Goal: Feedback & Contribution: Leave review/rating

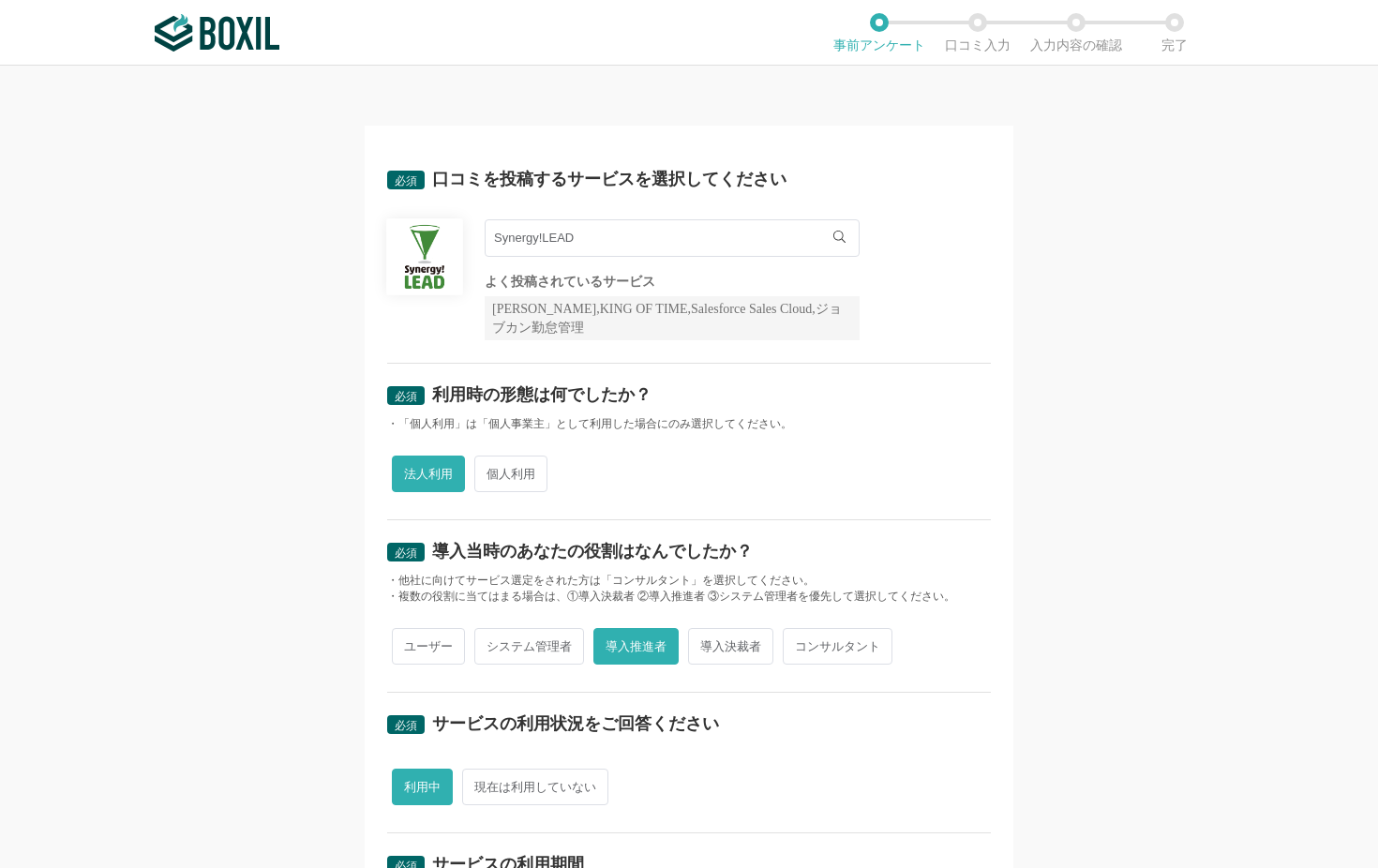
click at [487, 469] on span "個人利用" at bounding box center [511, 474] width 74 height 36
click at [487, 469] on input "個人利用" at bounding box center [485, 464] width 12 height 12
radio input "true"
click at [423, 467] on span "法人利用" at bounding box center [429, 474] width 74 height 36
click at [409, 467] on input "法人利用" at bounding box center [402, 464] width 12 height 12
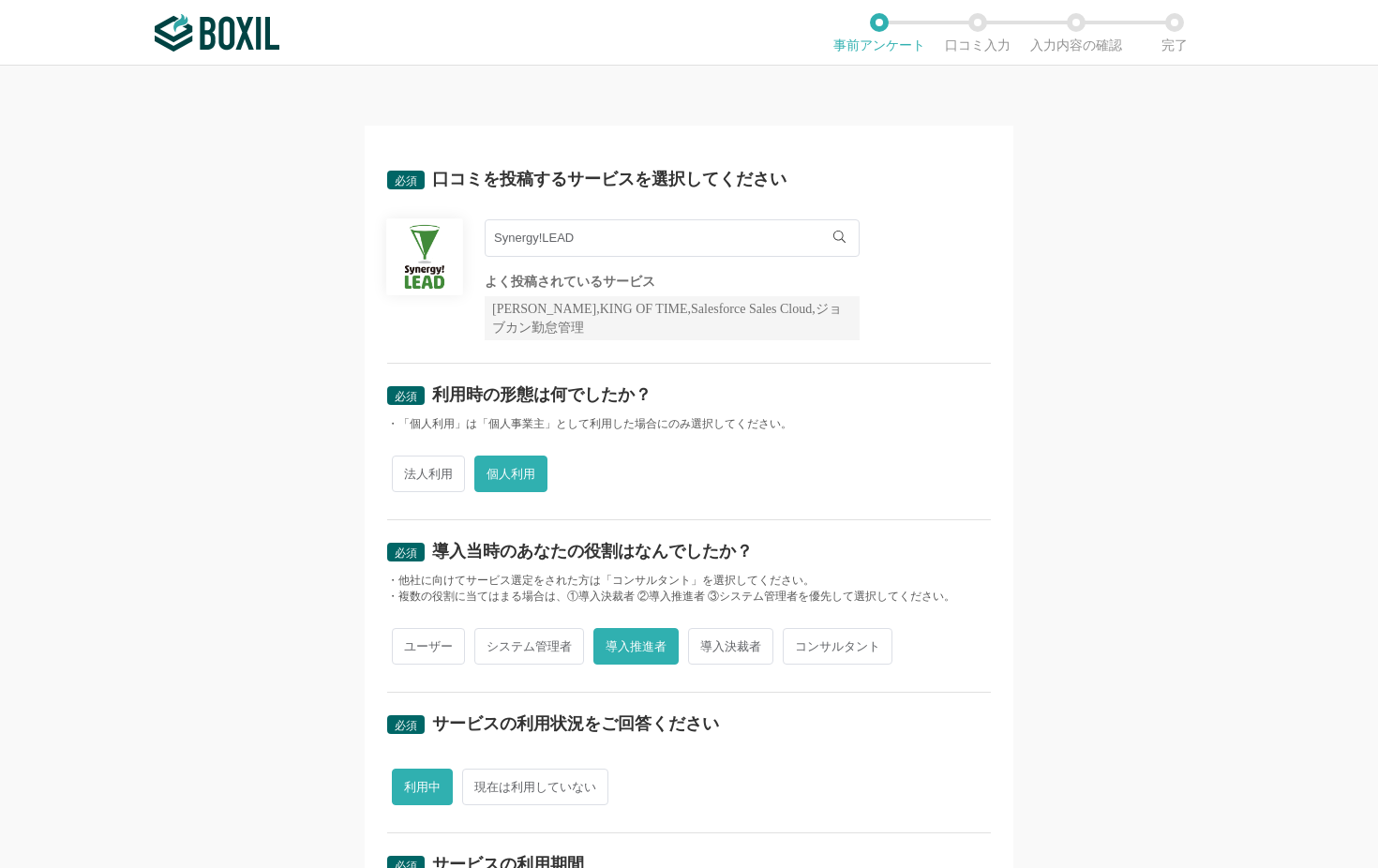
radio input "true"
radio input "false"
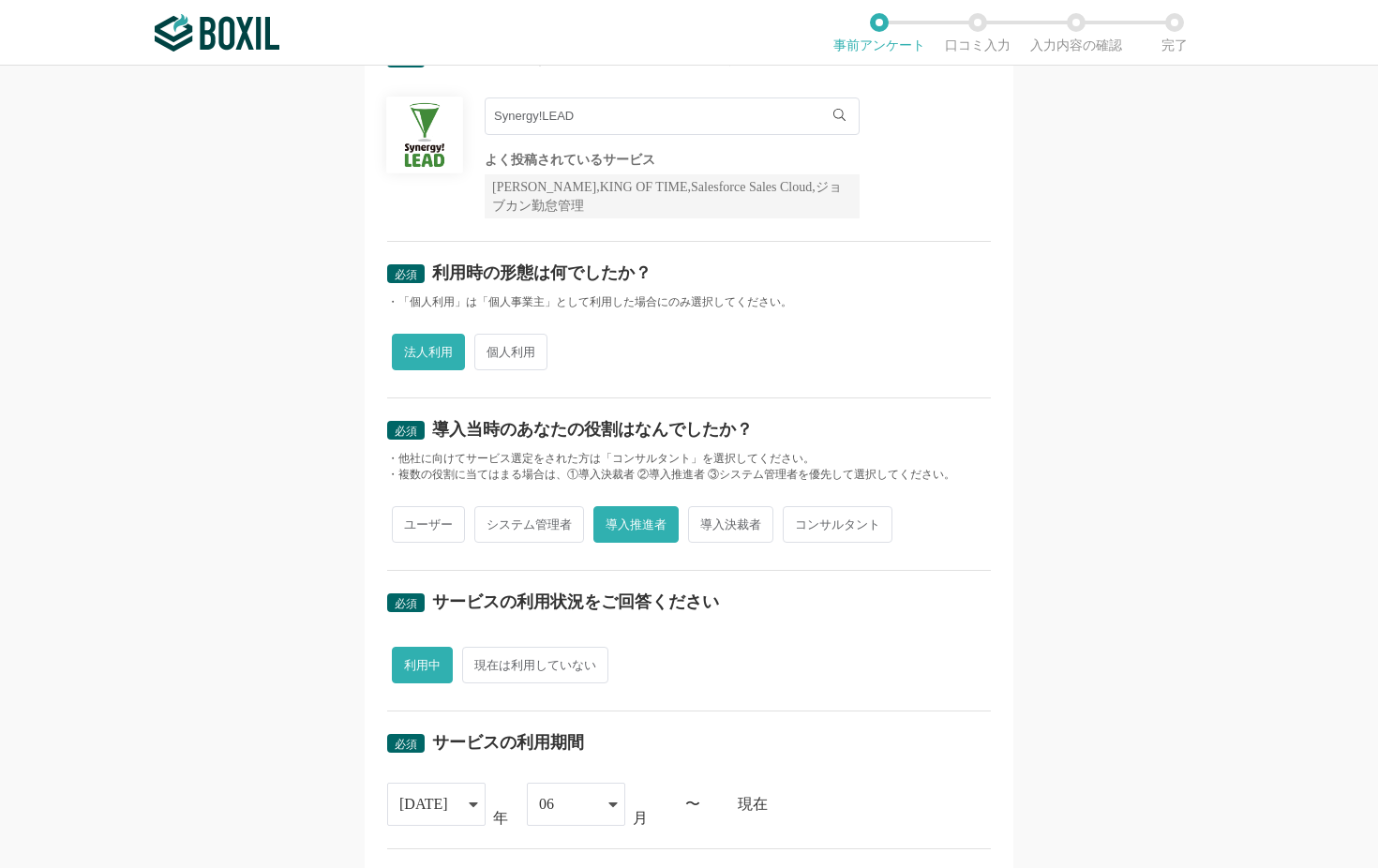
scroll to position [125, 0]
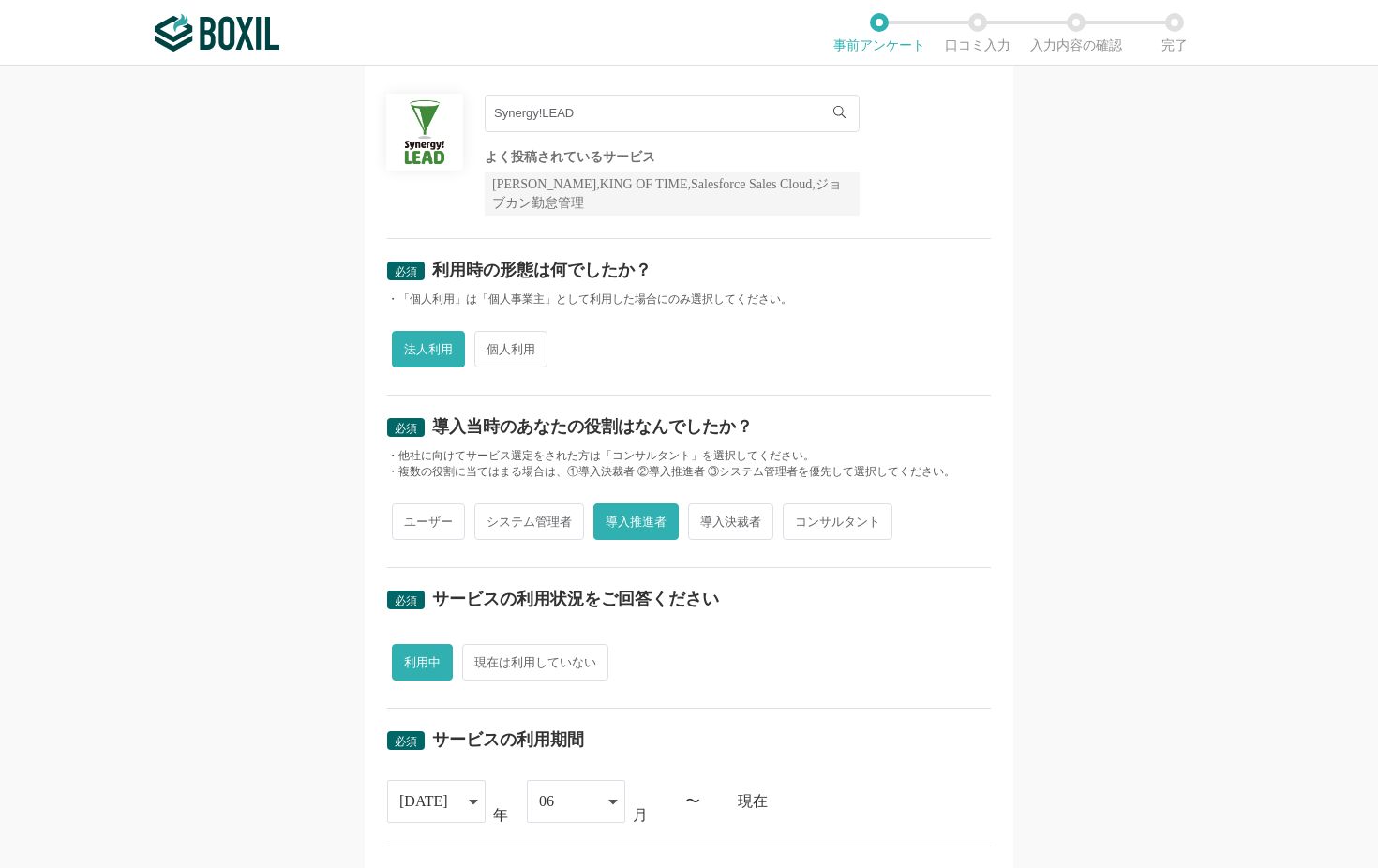
click at [641, 511] on span "導入推進者" at bounding box center [636, 521] width 85 height 36
click at [610, 511] on input "導入推進者" at bounding box center [604, 512] width 12 height 12
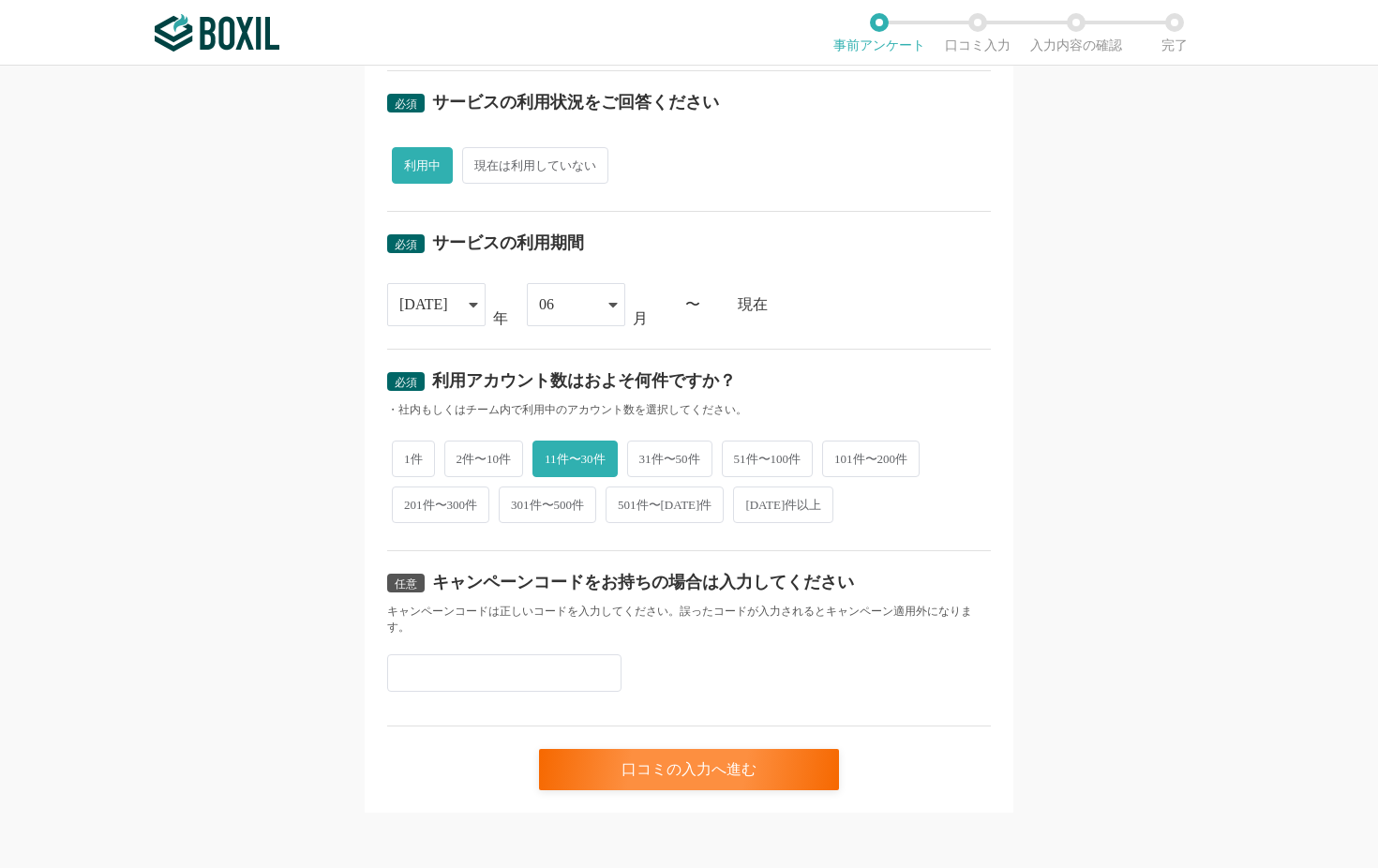
scroll to position [621, 0]
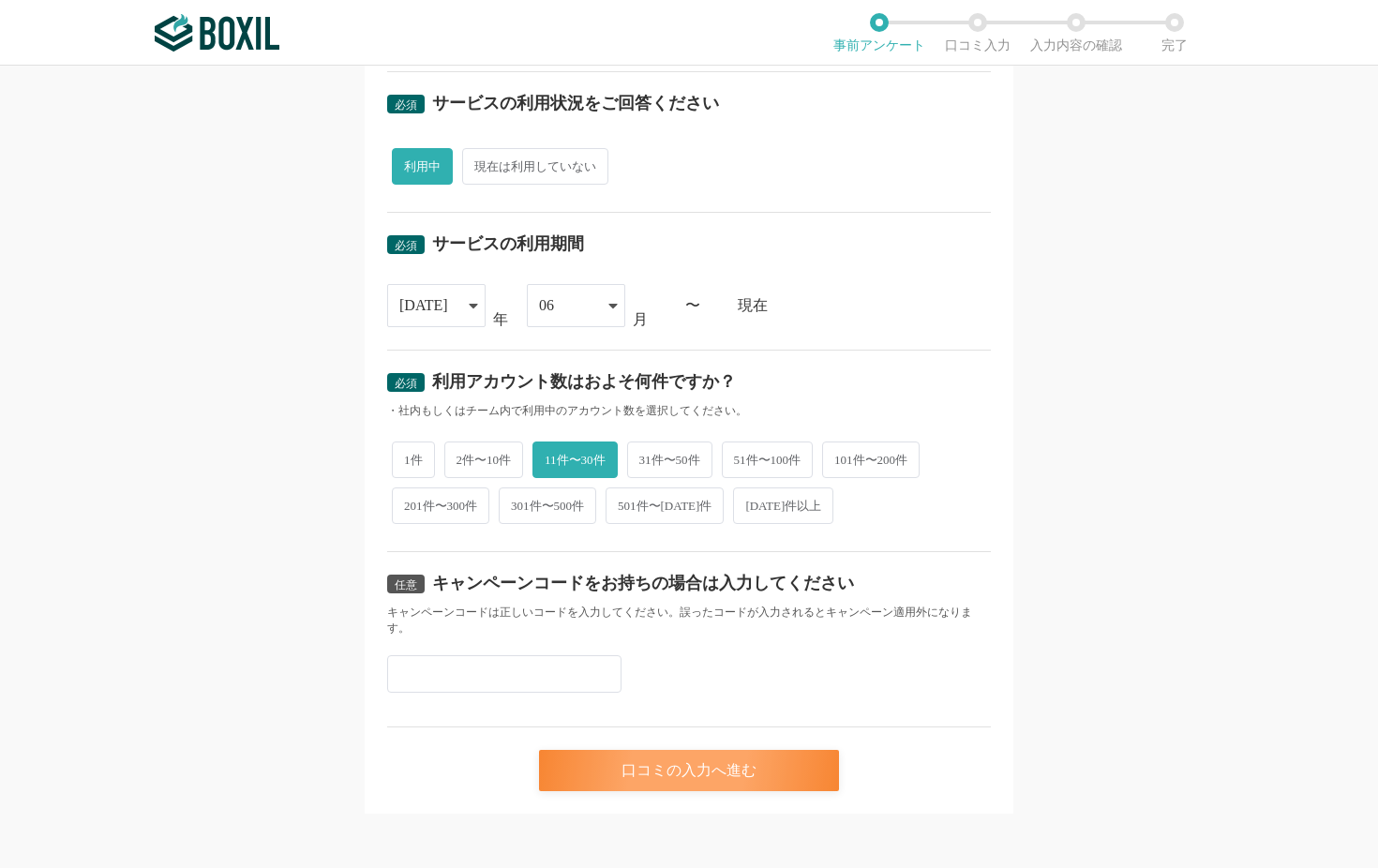
click at [646, 699] on div "口コミの入力へ進む" at bounding box center [689, 771] width 300 height 41
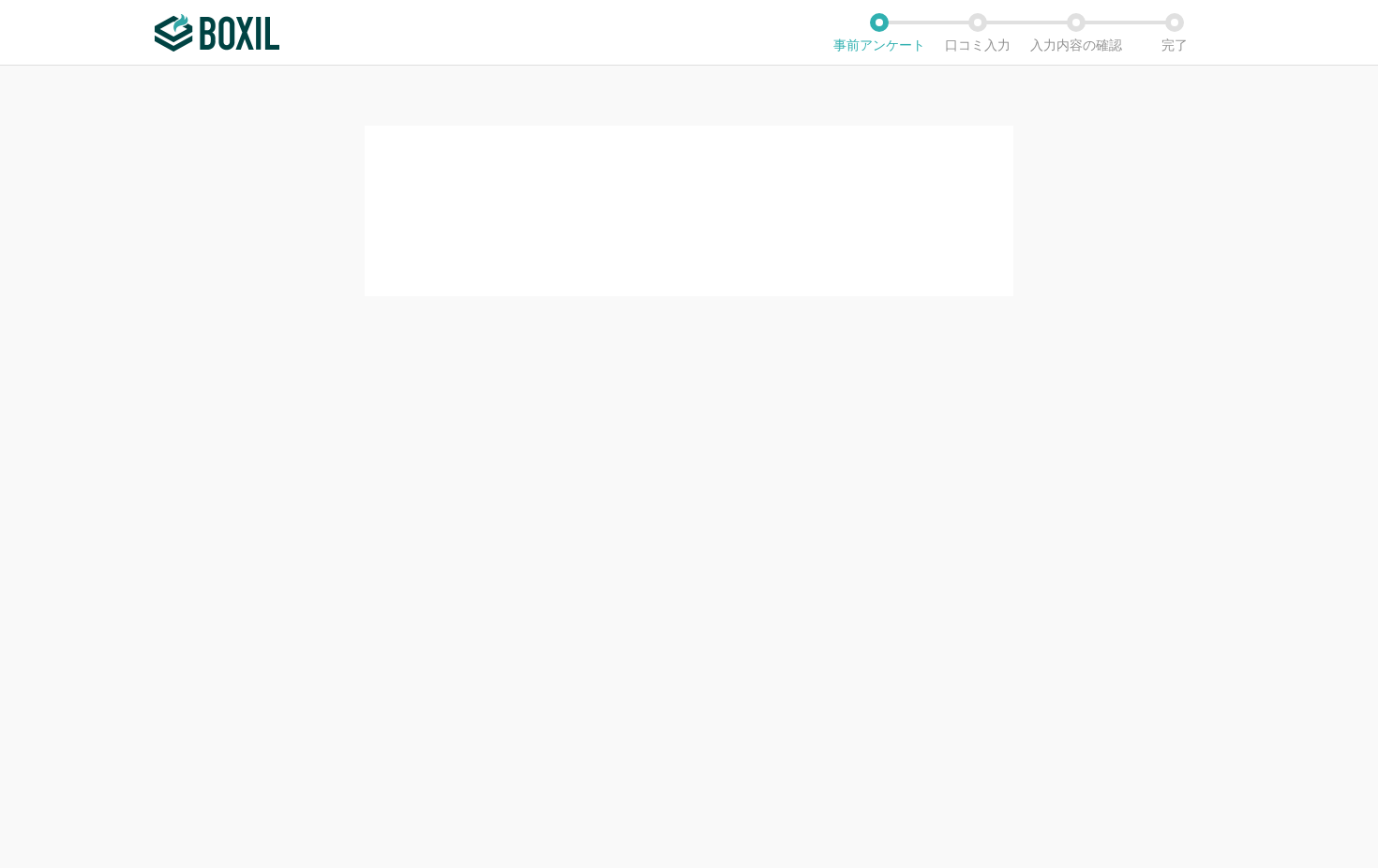
scroll to position [0, 0]
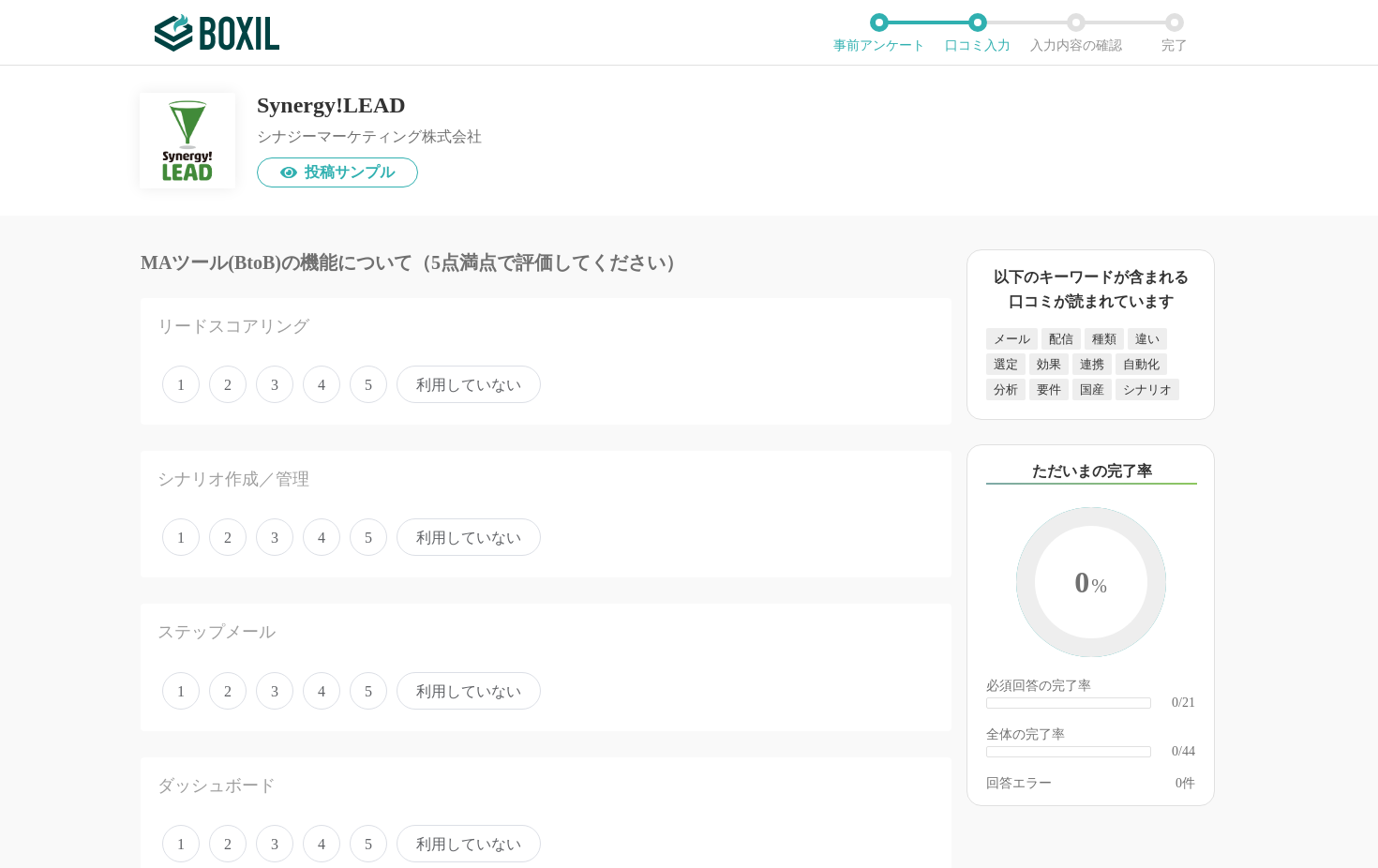
click at [522, 386] on span "利用していない" at bounding box center [468, 384] width 144 height 37
click at [413, 381] on input "利用していない" at bounding box center [407, 375] width 12 height 12
radio input "true"
click at [477, 533] on span "利用していない" at bounding box center [468, 537] width 144 height 37
click at [413, 533] on input "利用していない" at bounding box center [407, 527] width 12 height 12
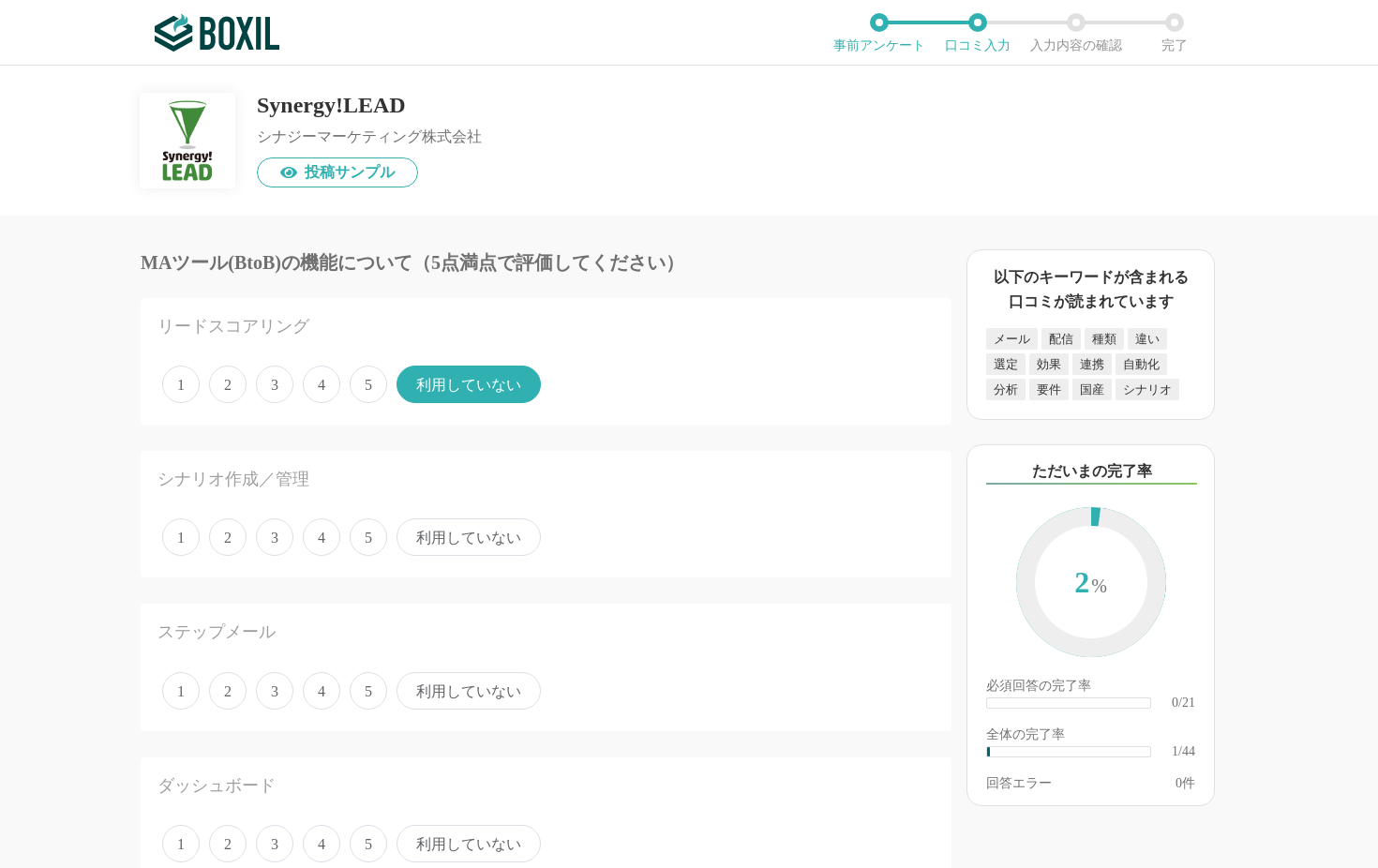
radio input "true"
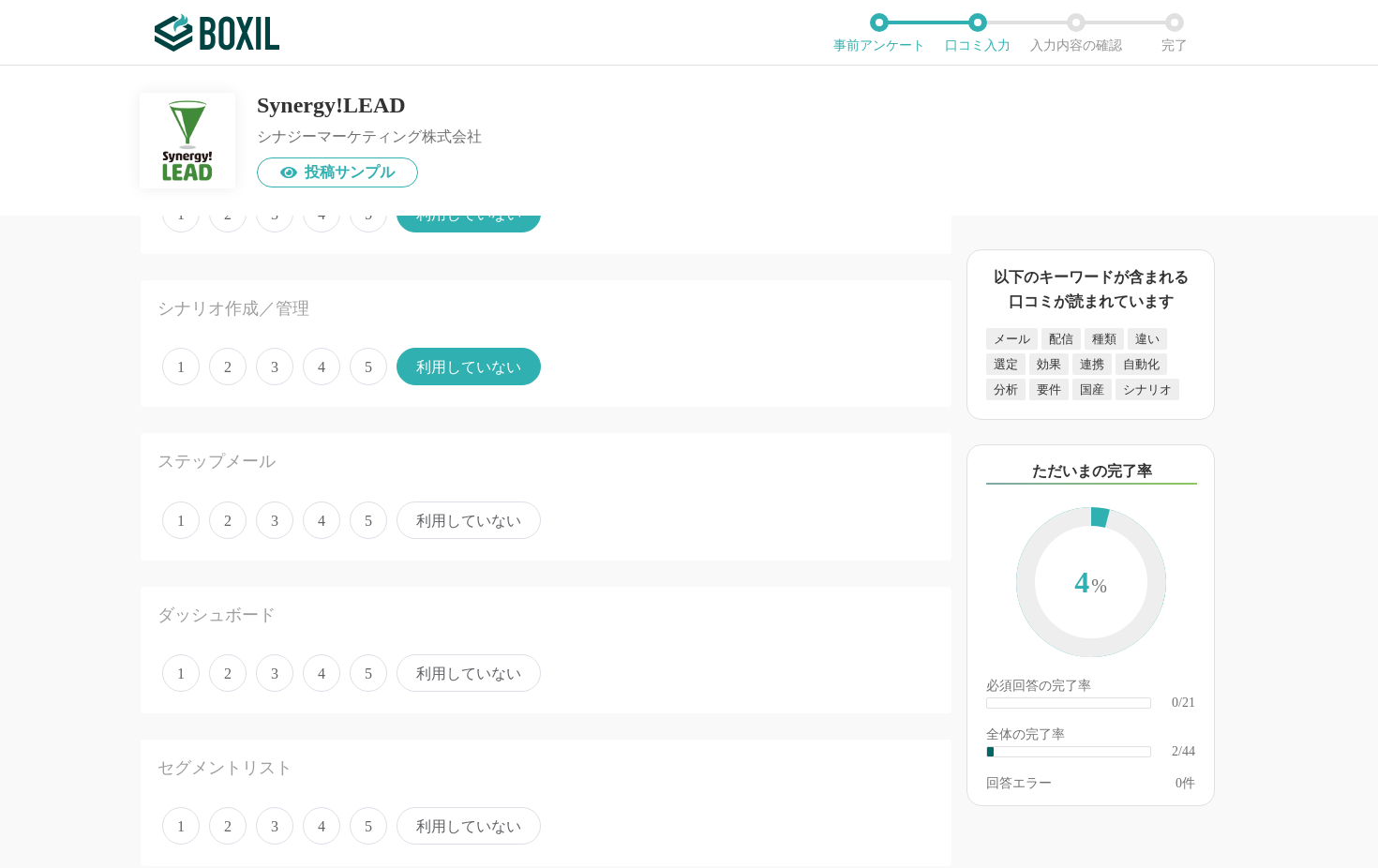
click at [477, 517] on span "利用していない" at bounding box center [468, 520] width 144 height 37
click at [413, 517] on input "利用していない" at bounding box center [407, 510] width 12 height 12
radio input "true"
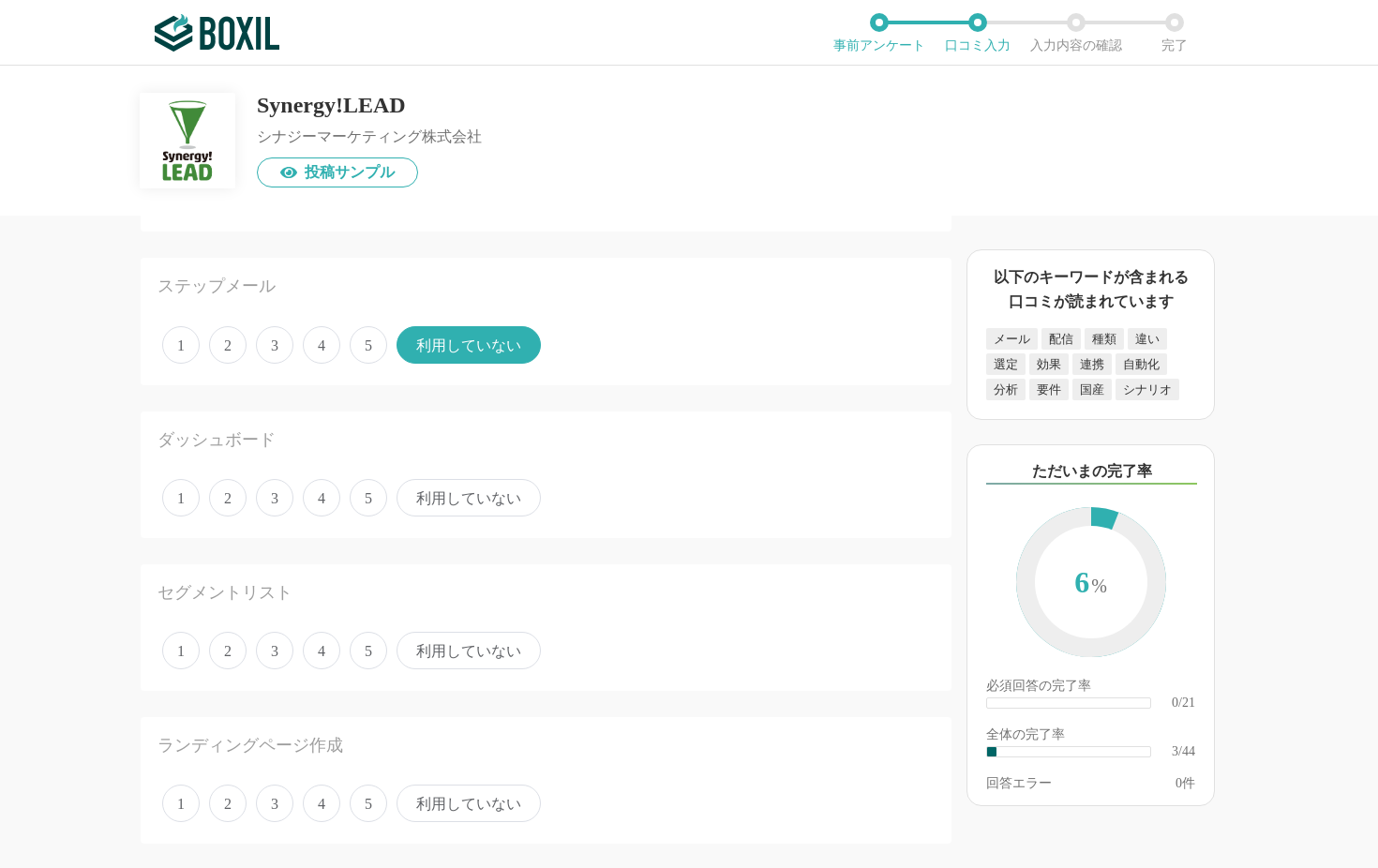
click at [274, 497] on span "3" at bounding box center [275, 497] width 37 height 37
click at [273, 494] on input "3" at bounding box center [267, 487] width 12 height 12
radio input "true"
click at [326, 496] on span "4" at bounding box center [322, 497] width 37 height 37
click at [320, 494] on input "4" at bounding box center [313, 487] width 12 height 12
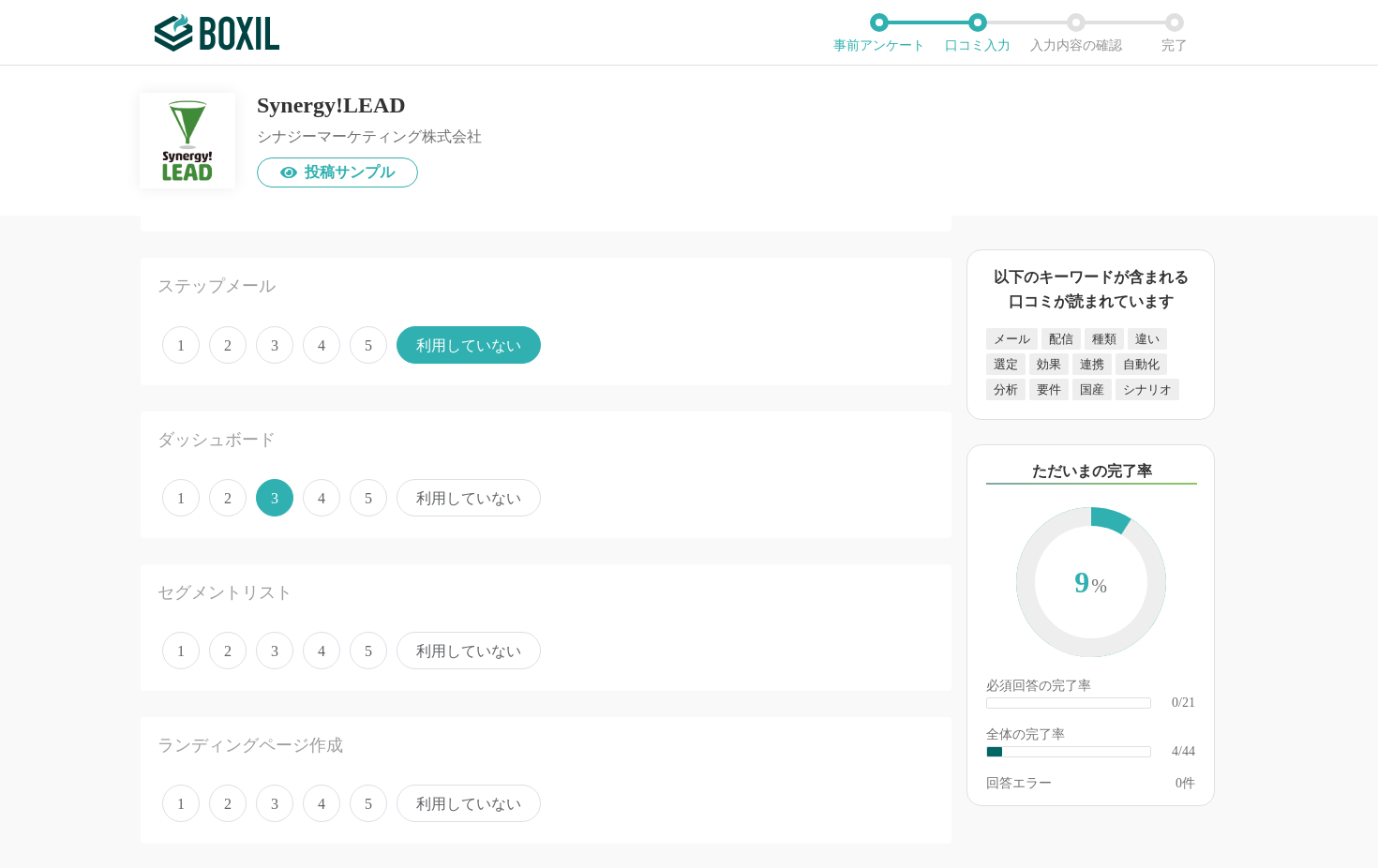
radio input "true"
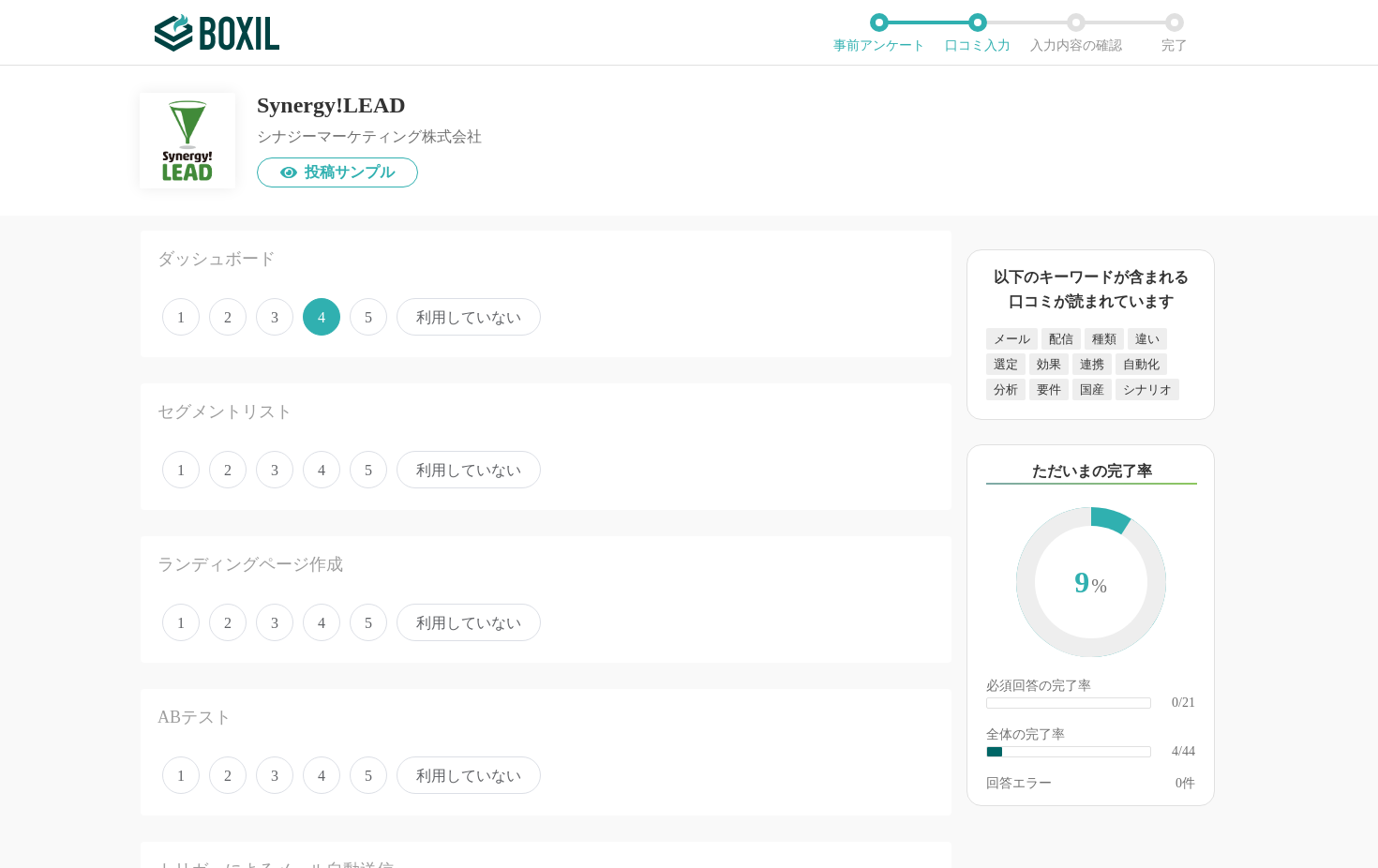
scroll to position [531, 0]
click at [323, 458] on span "4" at bounding box center [322, 466] width 37 height 37
click at [320, 458] on input "4" at bounding box center [313, 456] width 12 height 12
radio input "true"
click at [310, 607] on span "4" at bounding box center [322, 619] width 37 height 37
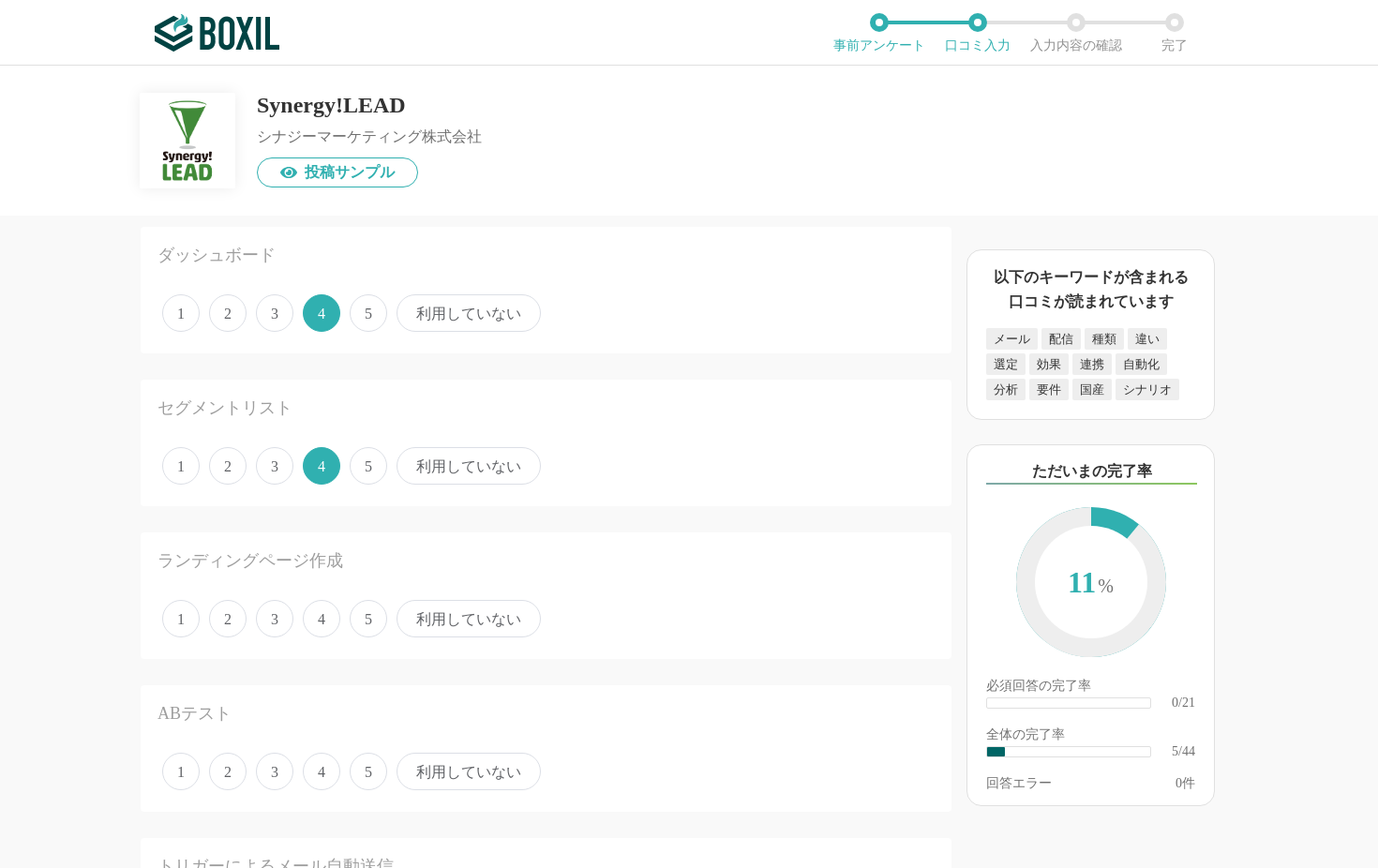
click at [310, 607] on input "4" at bounding box center [313, 609] width 12 height 12
radio input "true"
click at [488, 625] on span "利用していない" at bounding box center [468, 619] width 144 height 37
click at [413, 615] on input "利用していない" at bounding box center [407, 609] width 12 height 12
radio input "true"
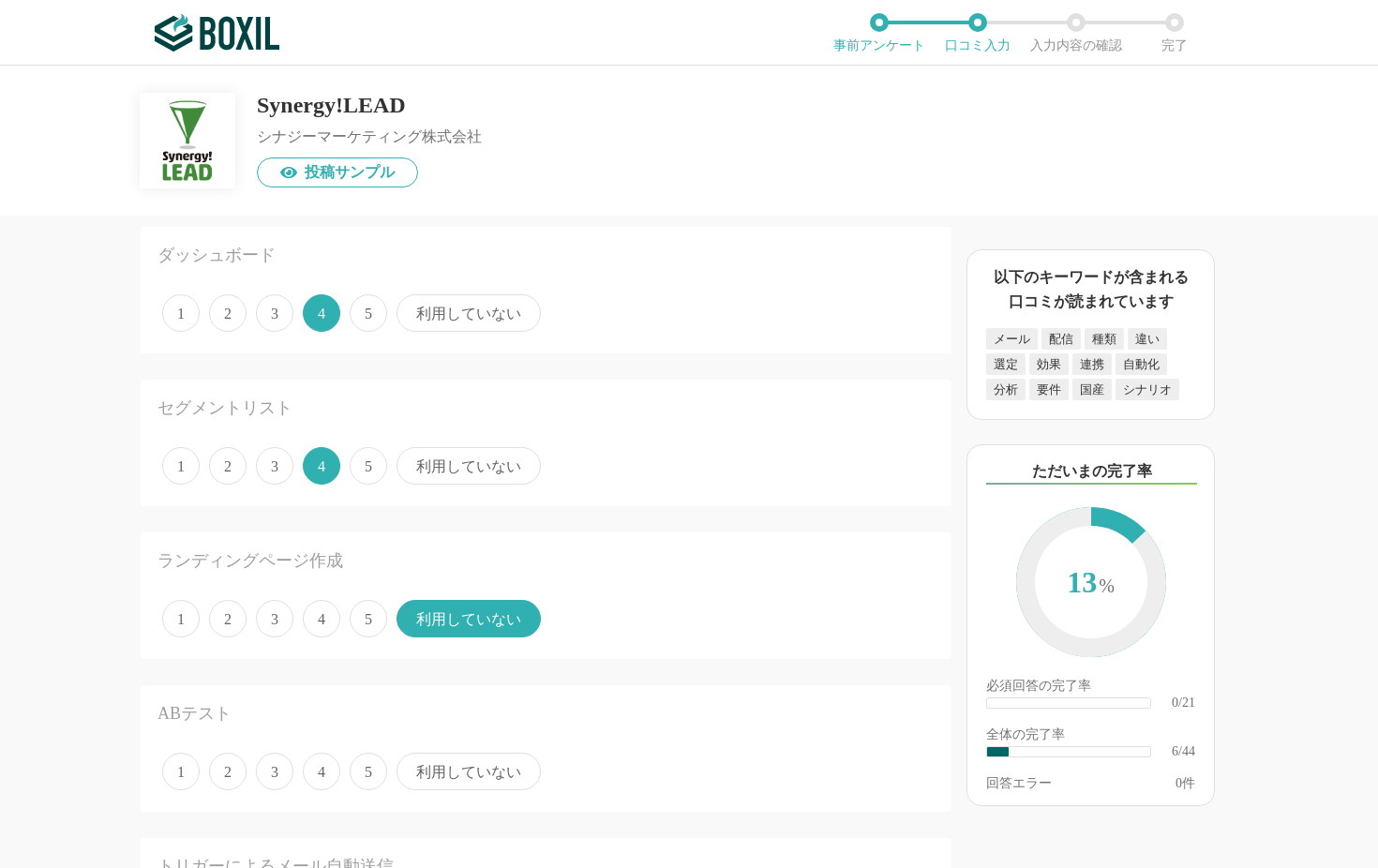
click at [437, 699] on span "利用していない" at bounding box center [468, 771] width 144 height 37
click at [413, 699] on input "利用していない" at bounding box center [407, 761] width 12 height 12
radio input "true"
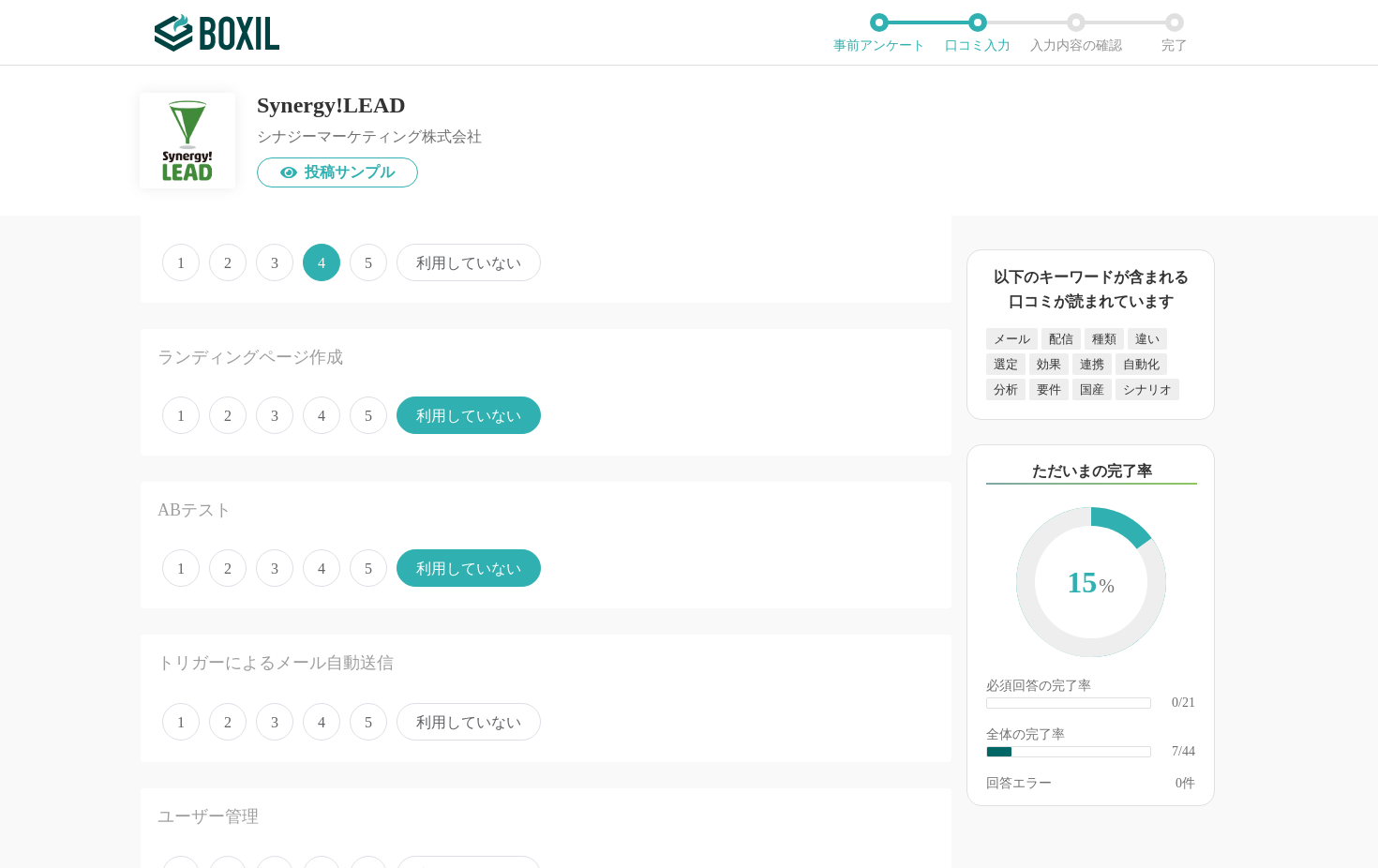
click at [471, 699] on span "利用していない" at bounding box center [468, 722] width 144 height 37
click at [413, 699] on input "利用していない" at bounding box center [407, 712] width 12 height 12
radio input "true"
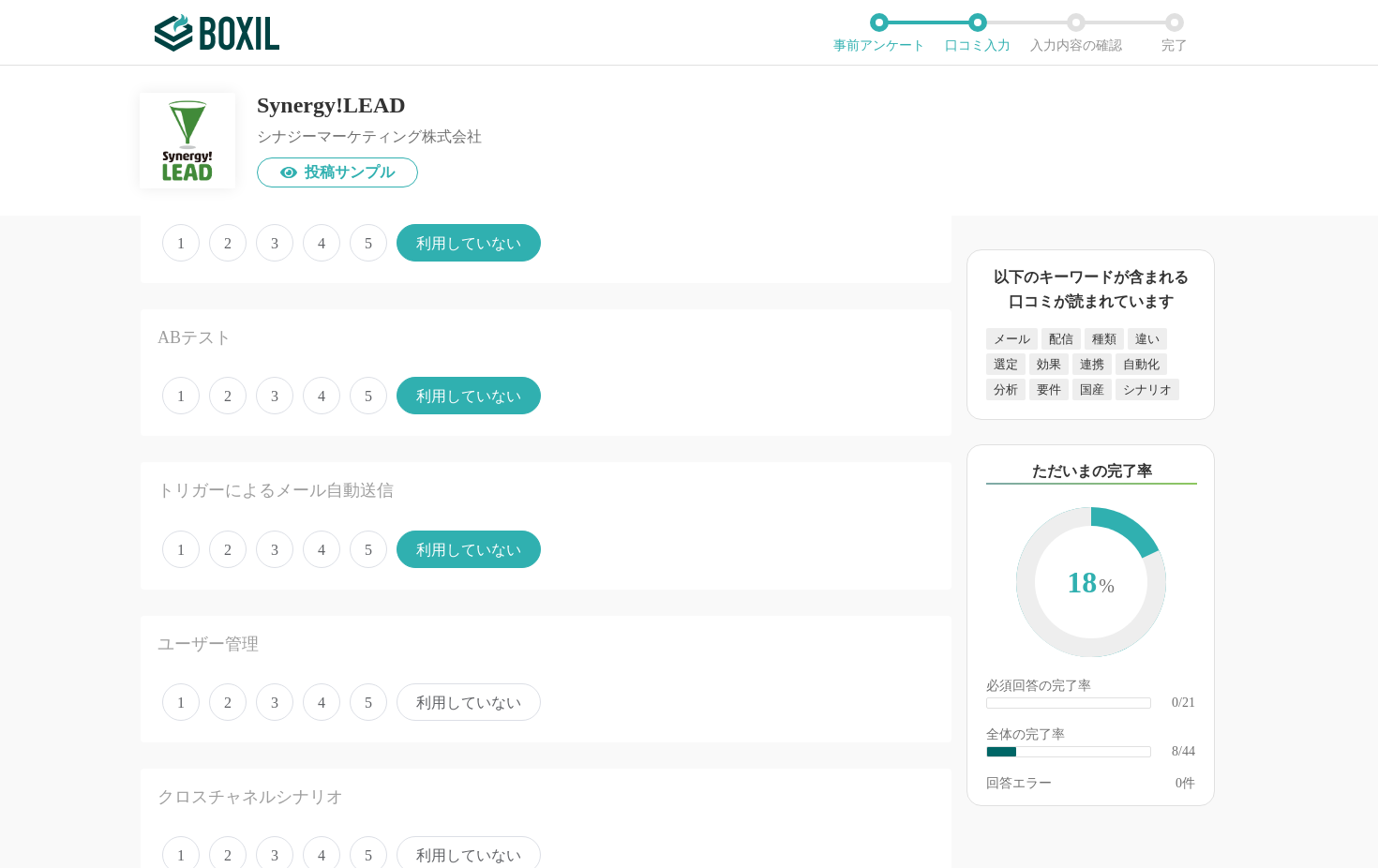
scroll to position [968, 0]
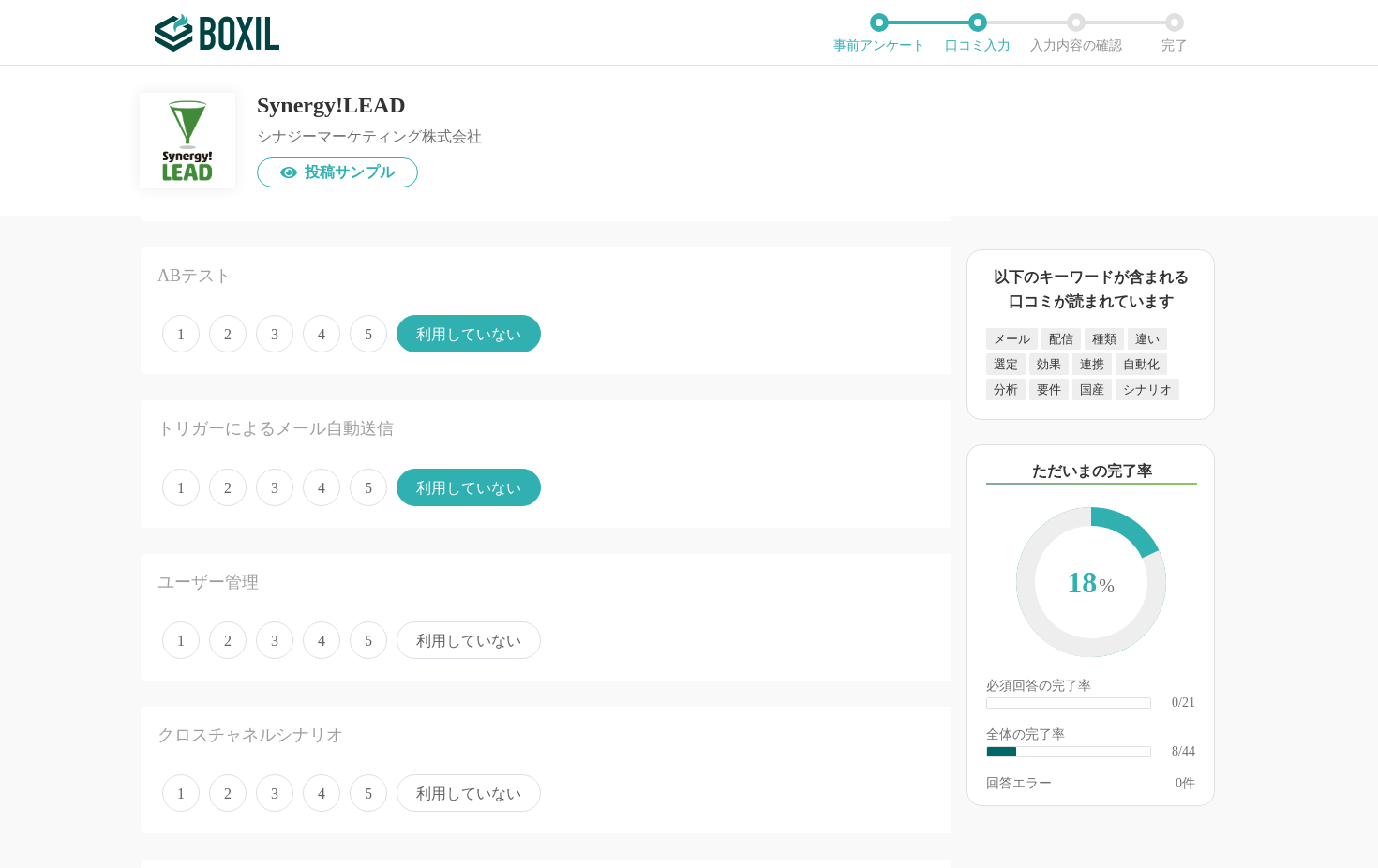
click at [324, 632] on span "4" at bounding box center [322, 640] width 37 height 37
click at [320, 632] on input "4" at bounding box center [313, 631] width 12 height 12
radio input "true"
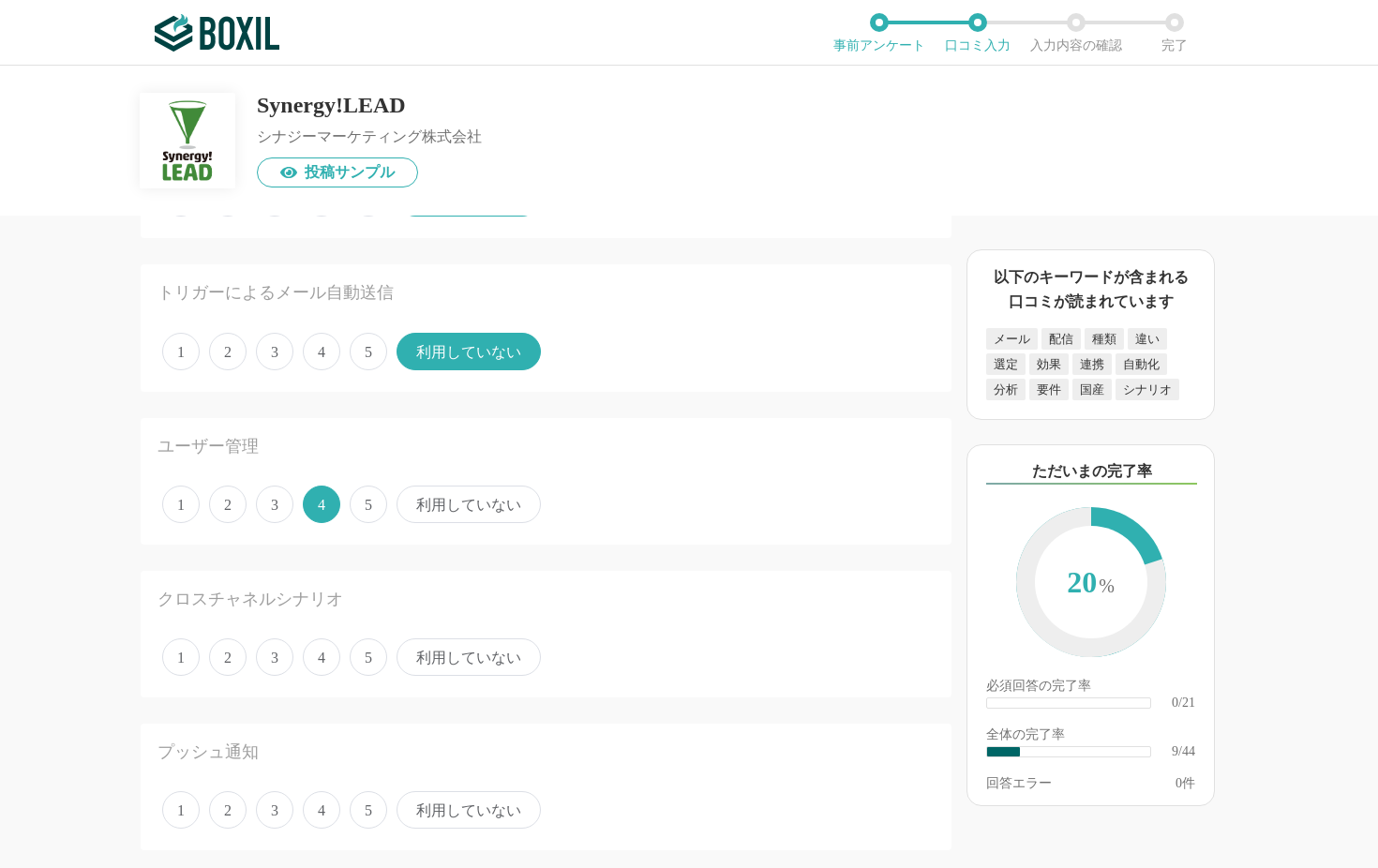
click at [424, 651] on span "利用していない" at bounding box center [468, 657] width 144 height 37
click at [413, 651] on input "利用していない" at bounding box center [407, 647] width 12 height 12
radio input "true"
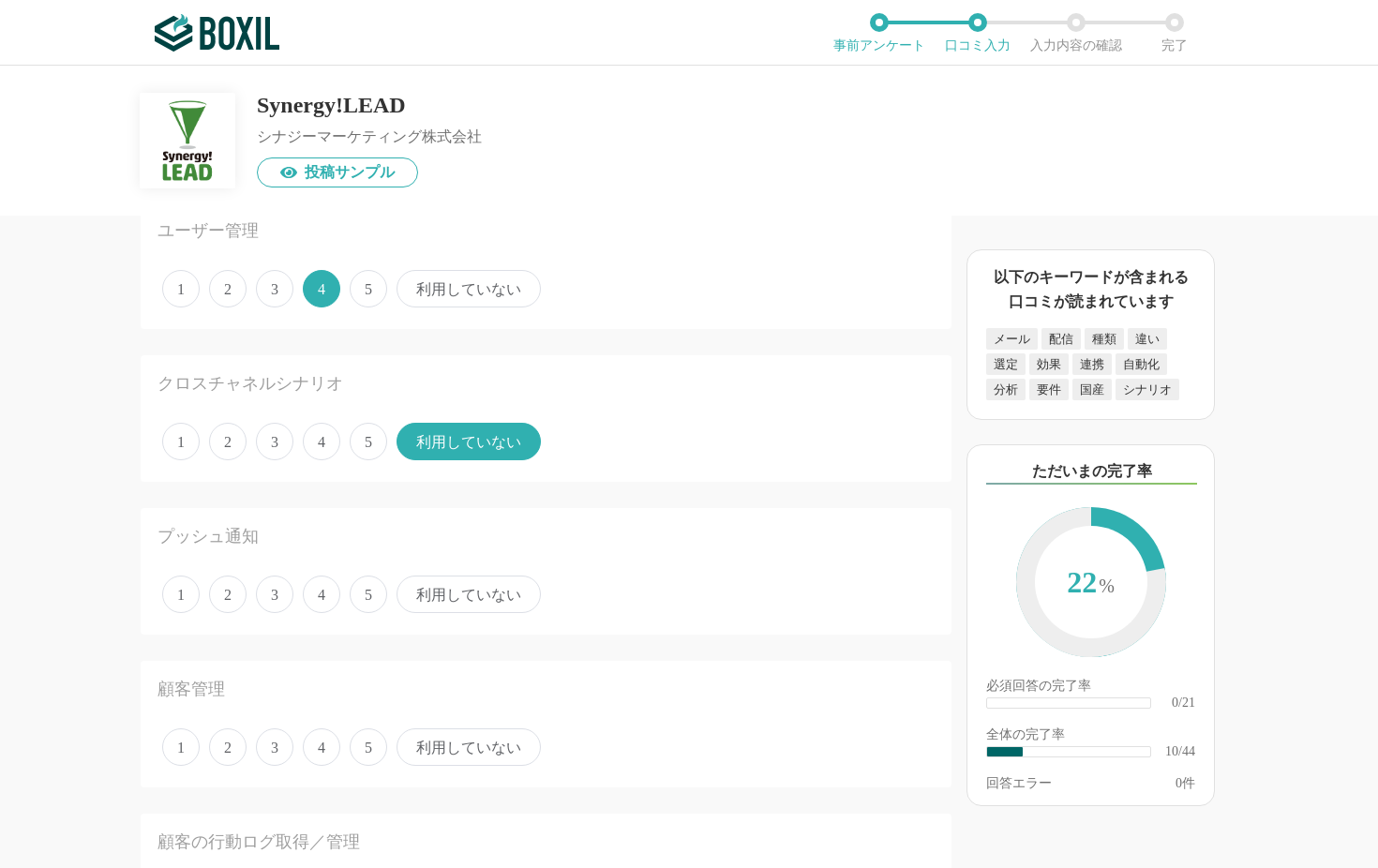
click at [434, 599] on span "利用していない" at bounding box center [468, 594] width 144 height 37
click at [413, 590] on input "利用していない" at bounding box center [407, 585] width 12 height 12
radio input "true"
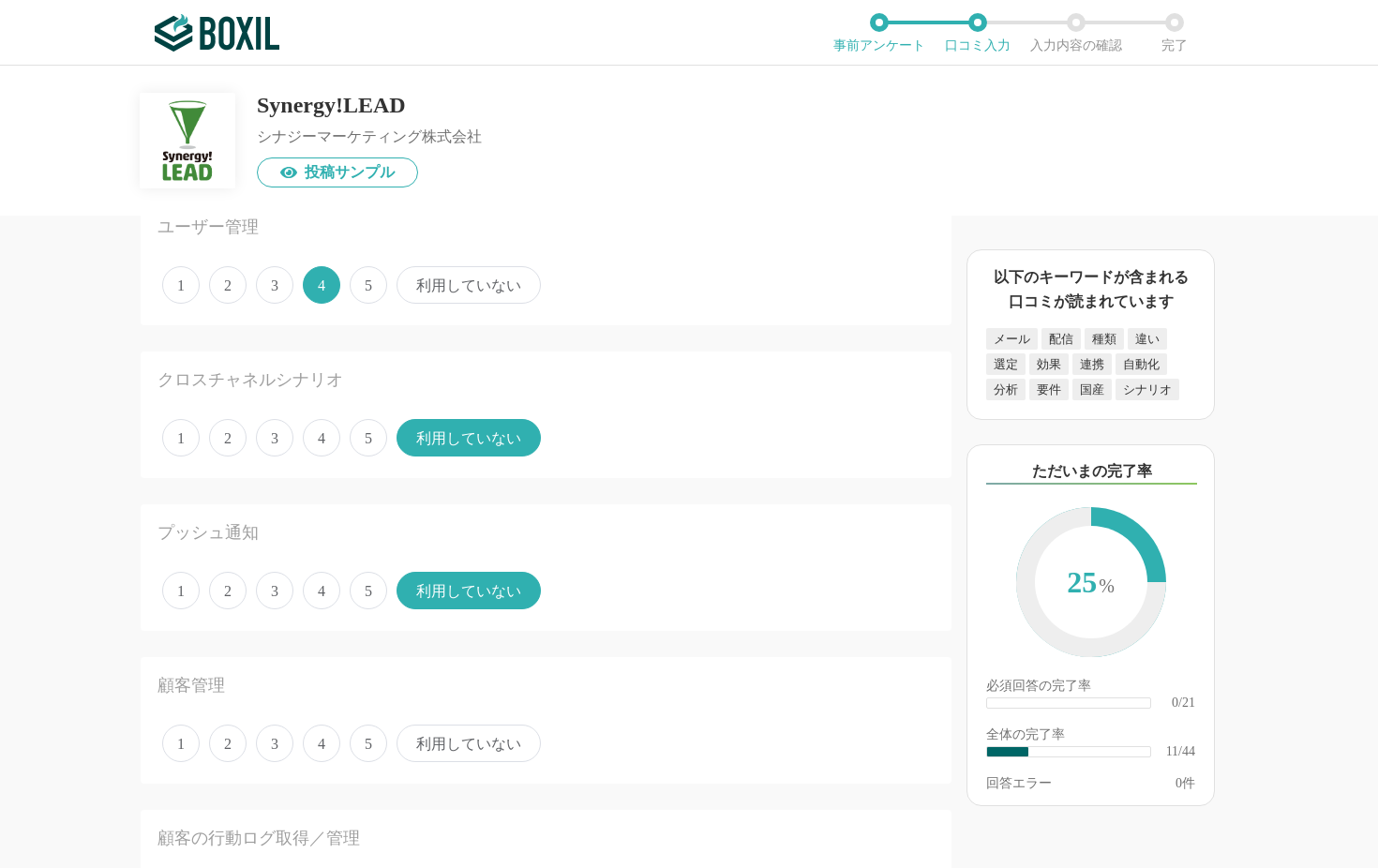
click at [327, 699] on span "4" at bounding box center [322, 743] width 37 height 37
click at [320, 699] on input "4" at bounding box center [313, 734] width 12 height 12
radio input "true"
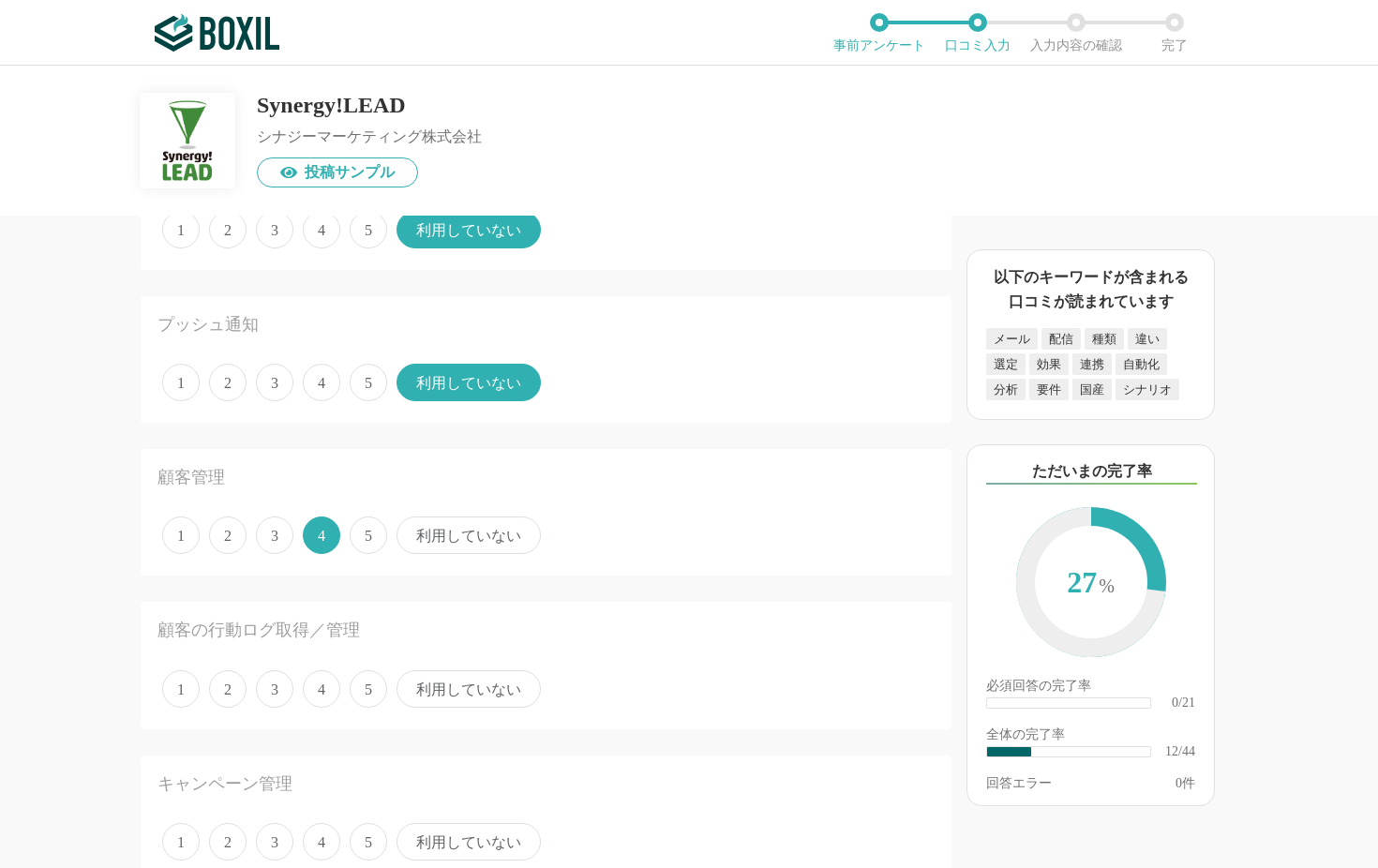
scroll to position [1698, 0]
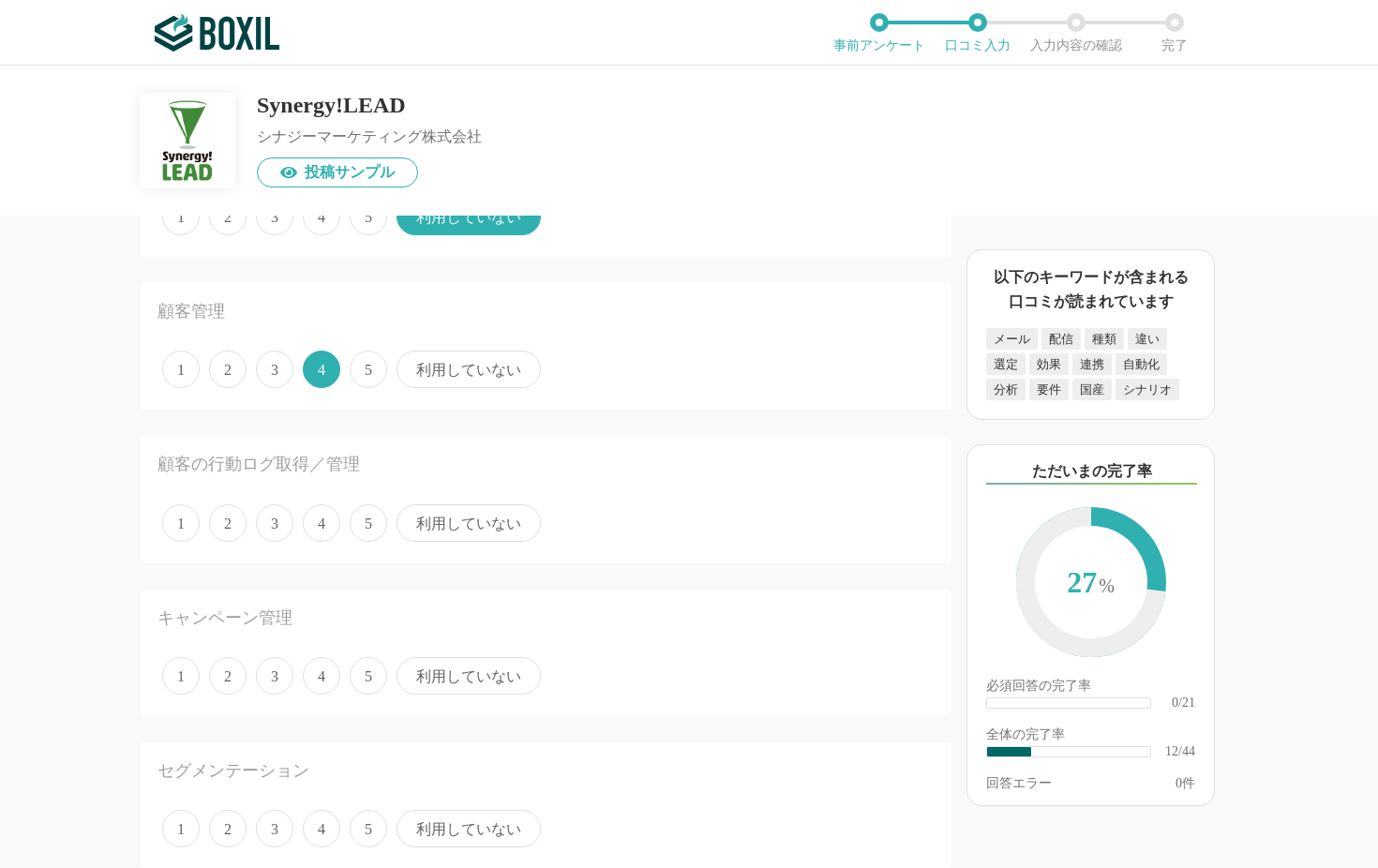
click at [318, 521] on span "4" at bounding box center [322, 523] width 37 height 37
click at [318, 519] on input "4" at bounding box center [313, 513] width 12 height 12
radio input "true"
click at [467, 667] on span "利用していない" at bounding box center [468, 676] width 144 height 37
click at [413, 667] on input "利用していない" at bounding box center [407, 666] width 12 height 12
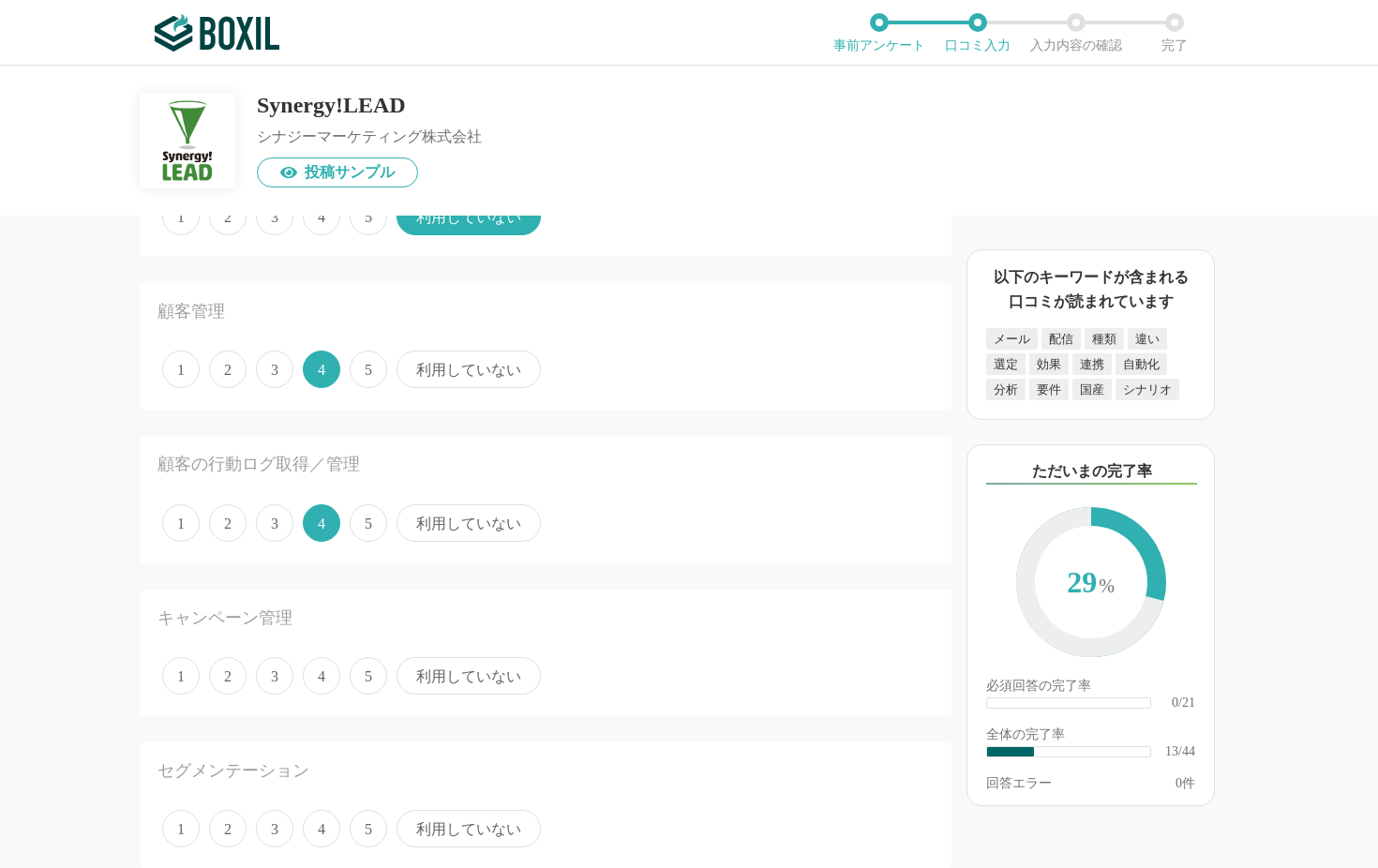
radio input "true"
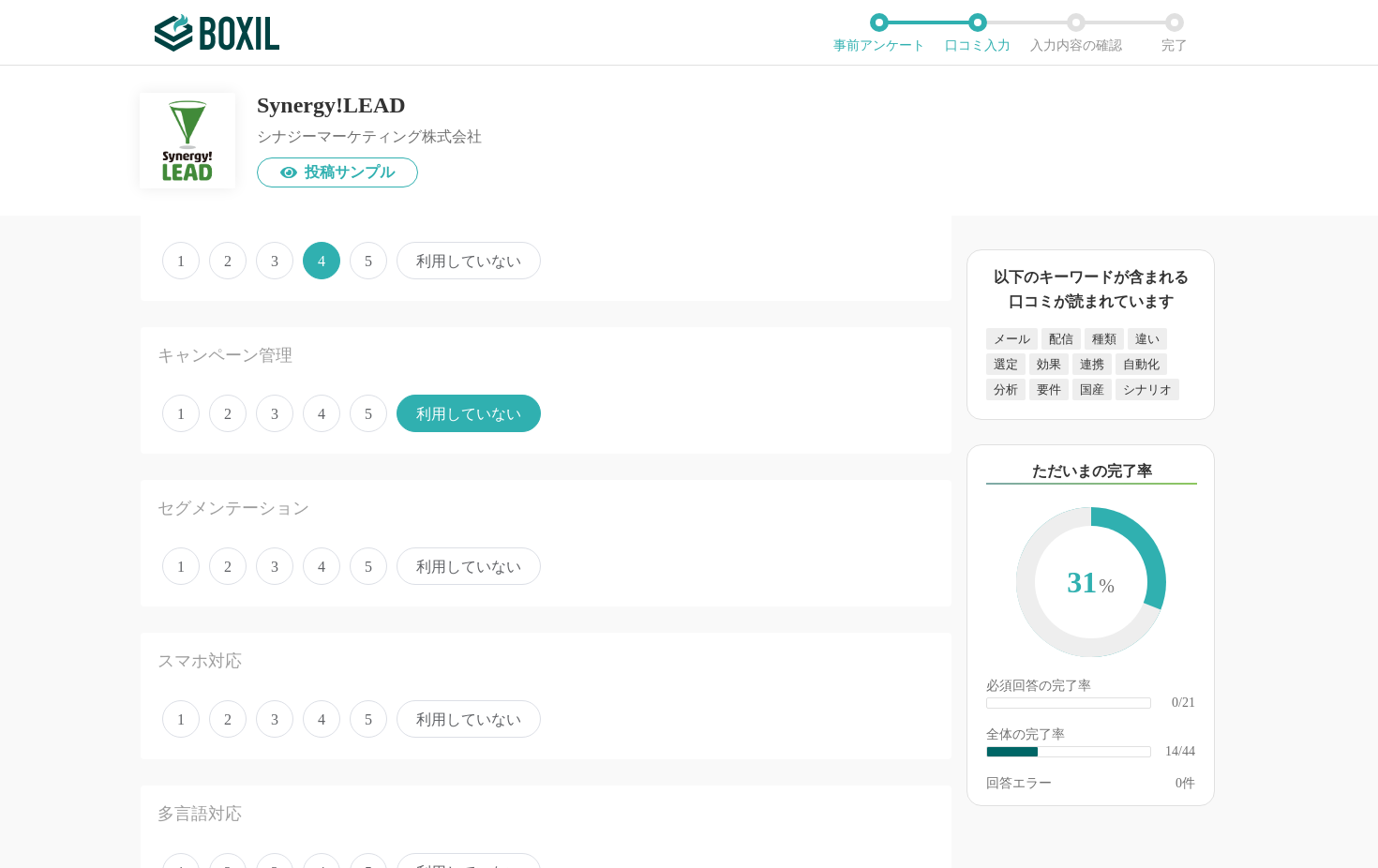
scroll to position [2002, 0]
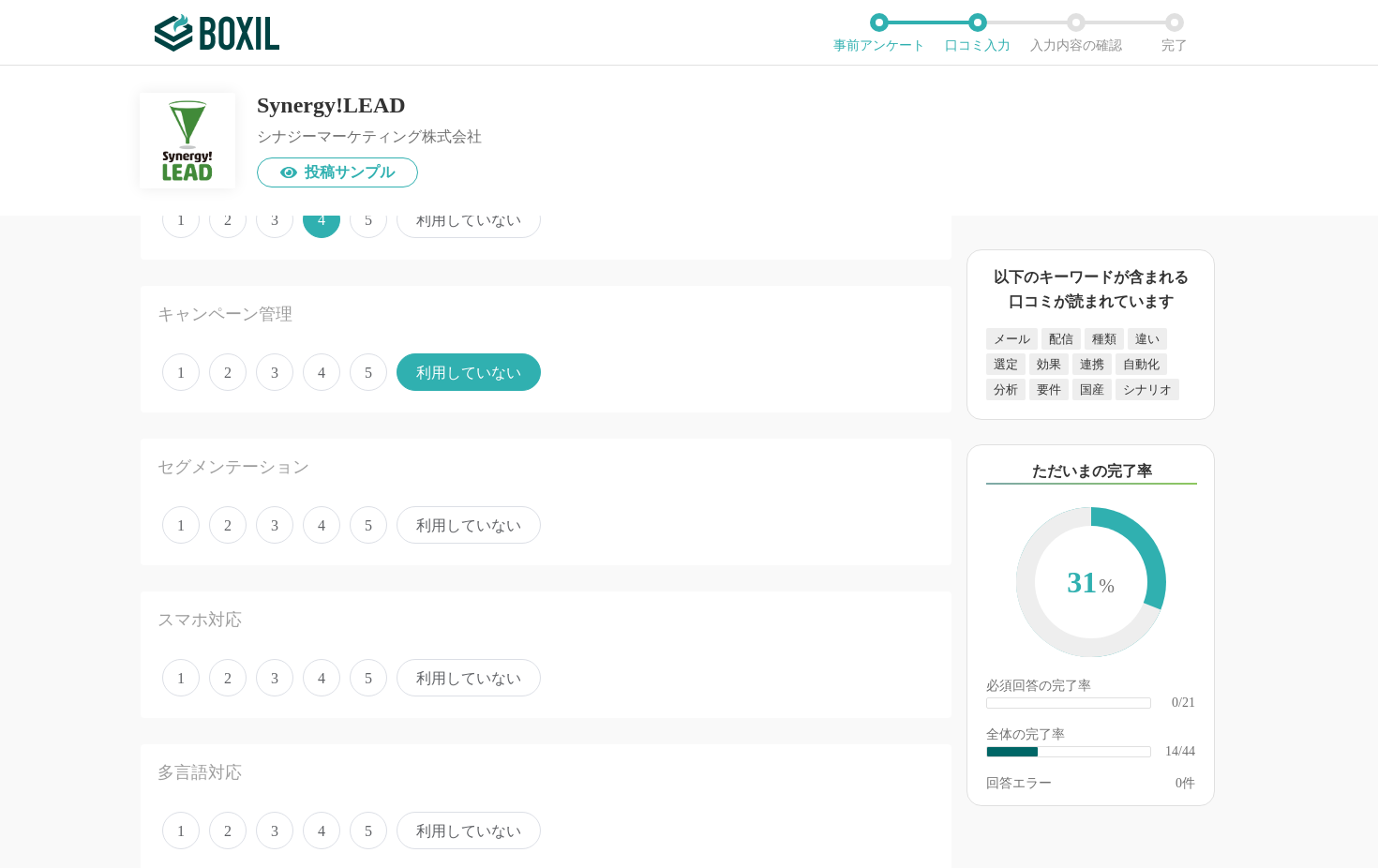
click at [318, 516] on span "4" at bounding box center [322, 525] width 37 height 37
click at [318, 516] on input "4" at bounding box center [313, 515] width 12 height 12
radio input "true"
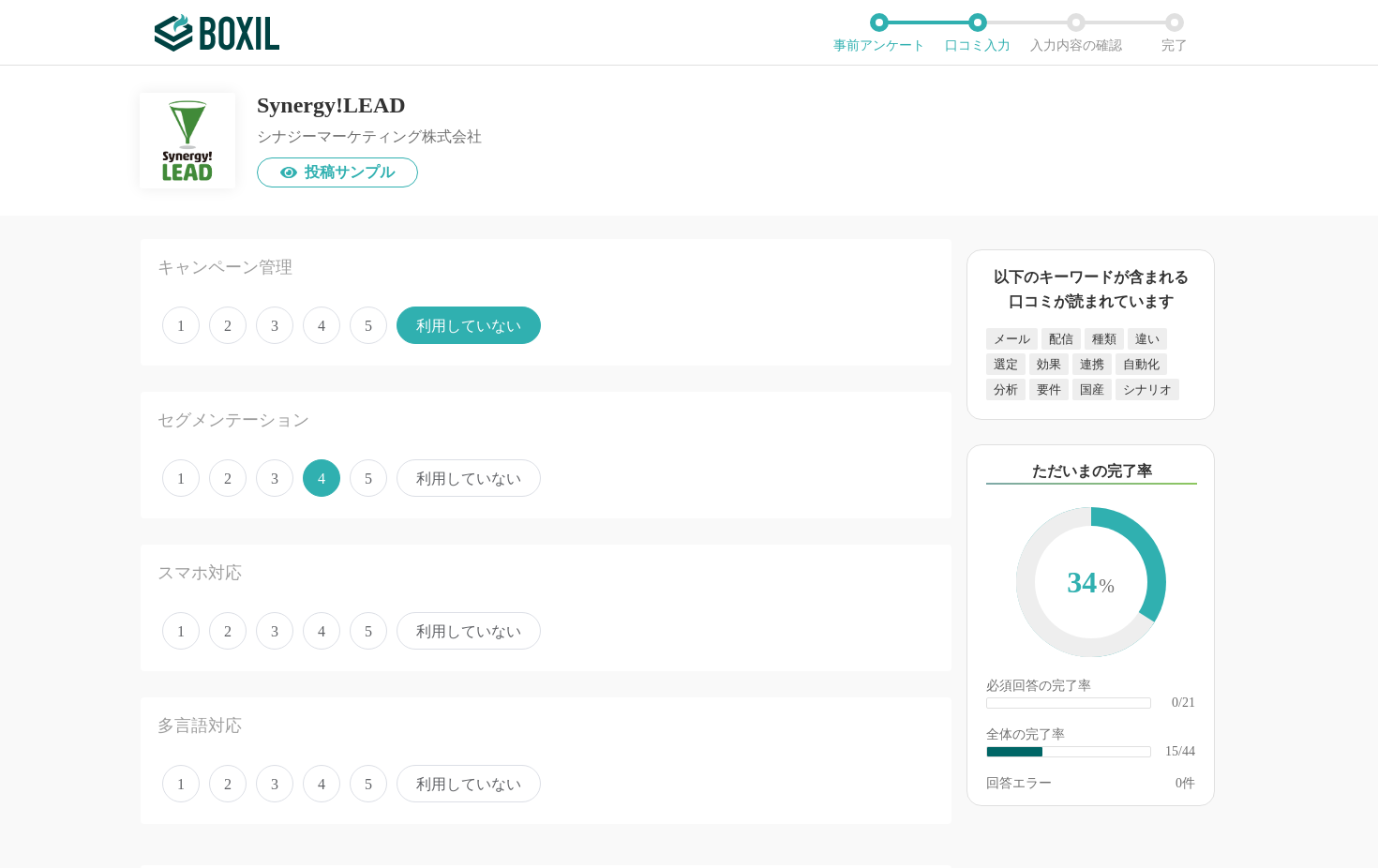
scroll to position [2067, 0]
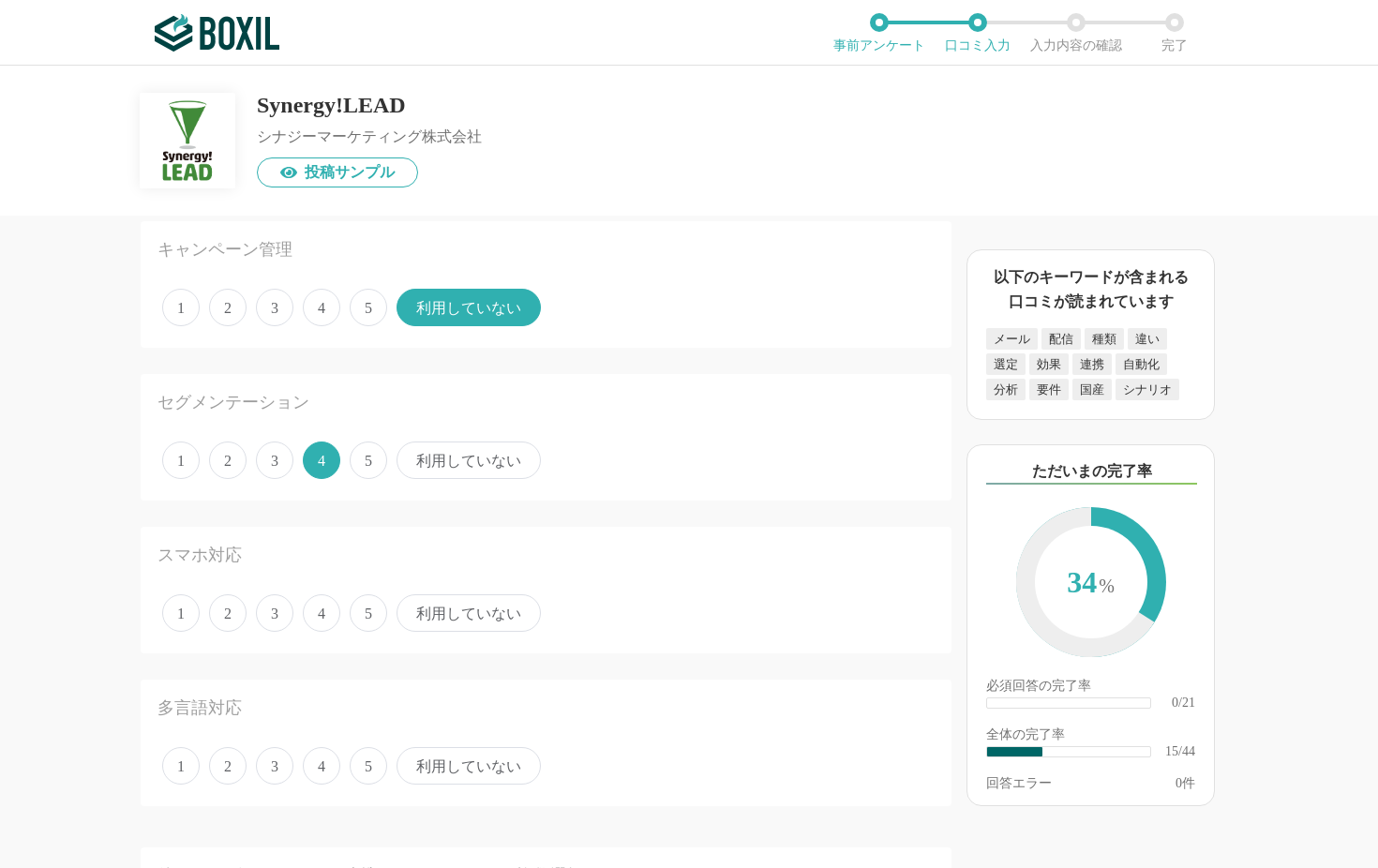
click at [473, 611] on span "利用していない" at bounding box center [468, 613] width 144 height 37
click at [413, 609] on input "利用していない" at bounding box center [407, 603] width 12 height 12
radio input "true"
click at [469, 699] on span "利用していない" at bounding box center [468, 766] width 144 height 37
click at [413, 699] on input "利用していない" at bounding box center [407, 756] width 12 height 12
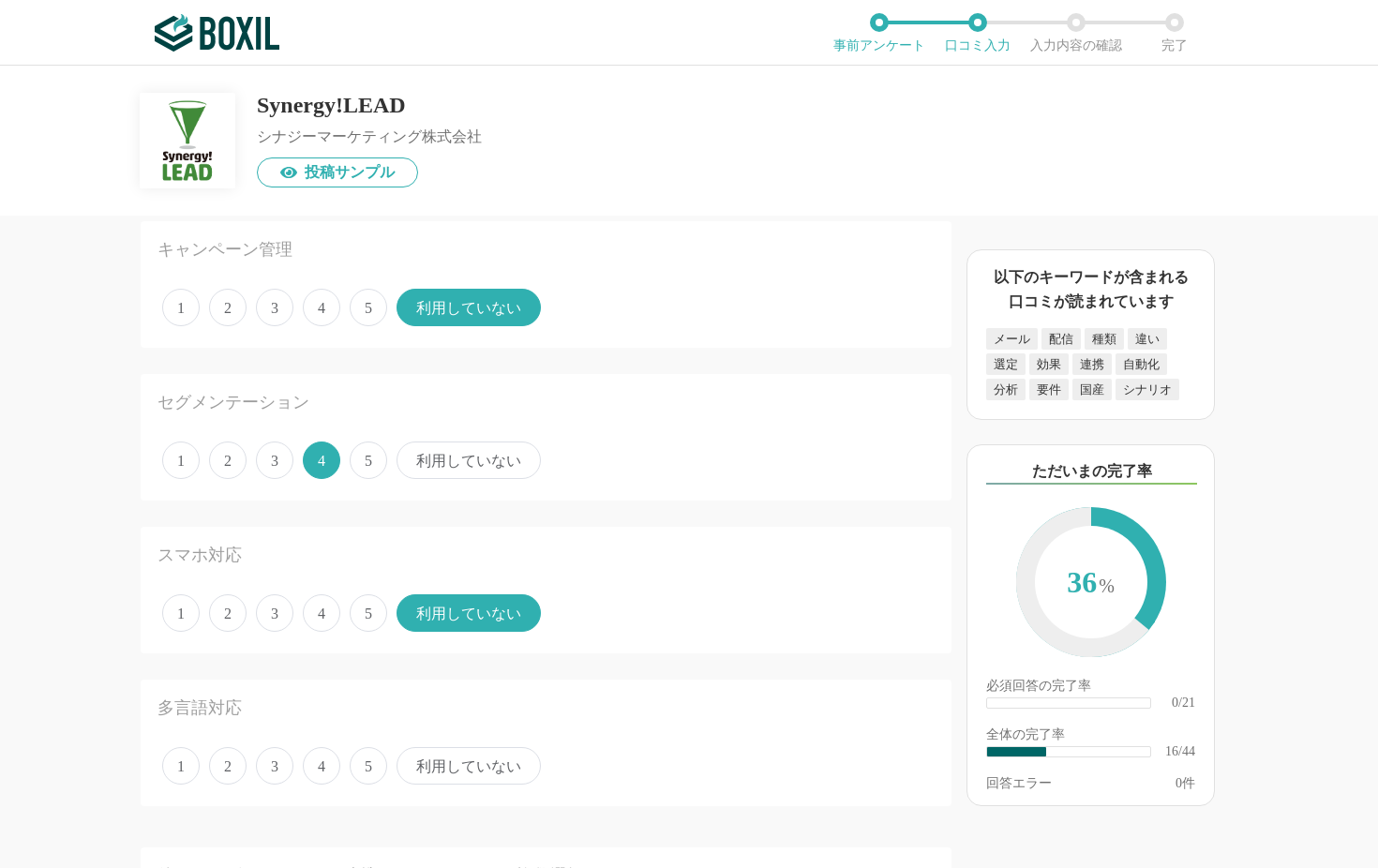
radio input "true"
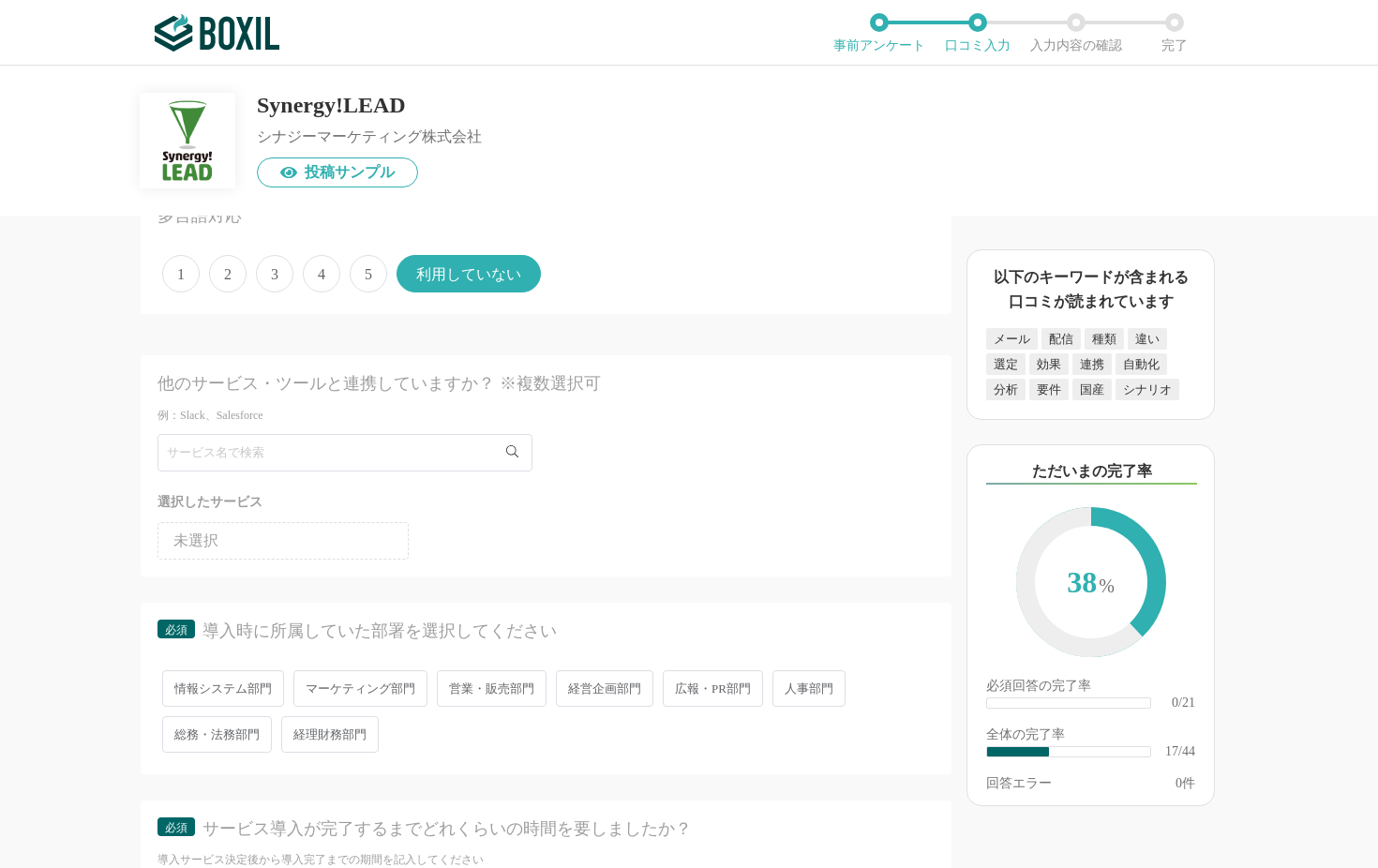
scroll to position [2564, 0]
click at [358, 678] on span "マーケティング部門" at bounding box center [360, 683] width 134 height 36
click at [310, 678] on input "マーケティング部門" at bounding box center [304, 674] width 12 height 12
radio input "true"
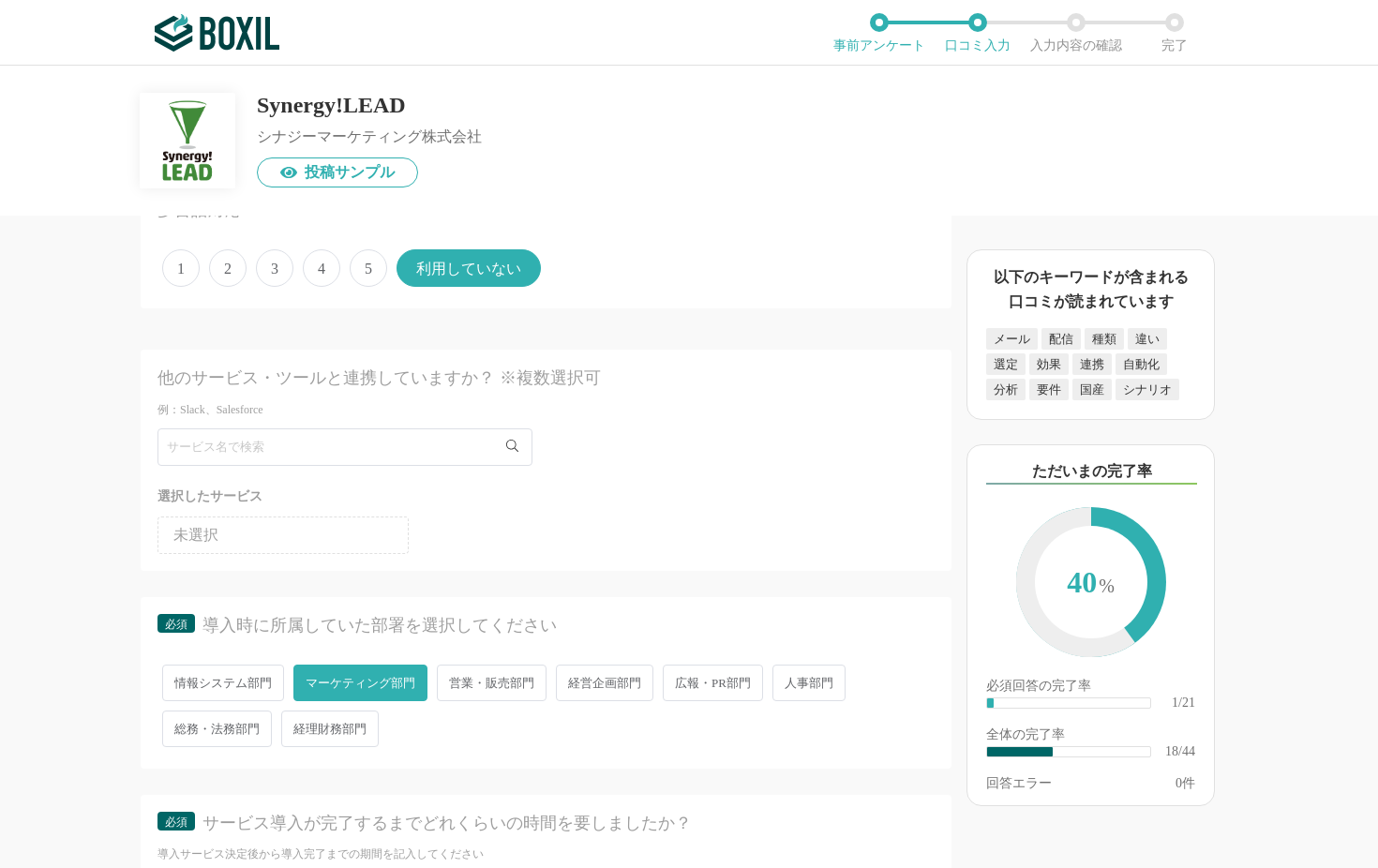
click at [470, 674] on span "営業・販売部門" at bounding box center [491, 683] width 110 height 36
click at [454, 674] on input "営業・販売部門" at bounding box center [447, 674] width 12 height 12
radio input "true"
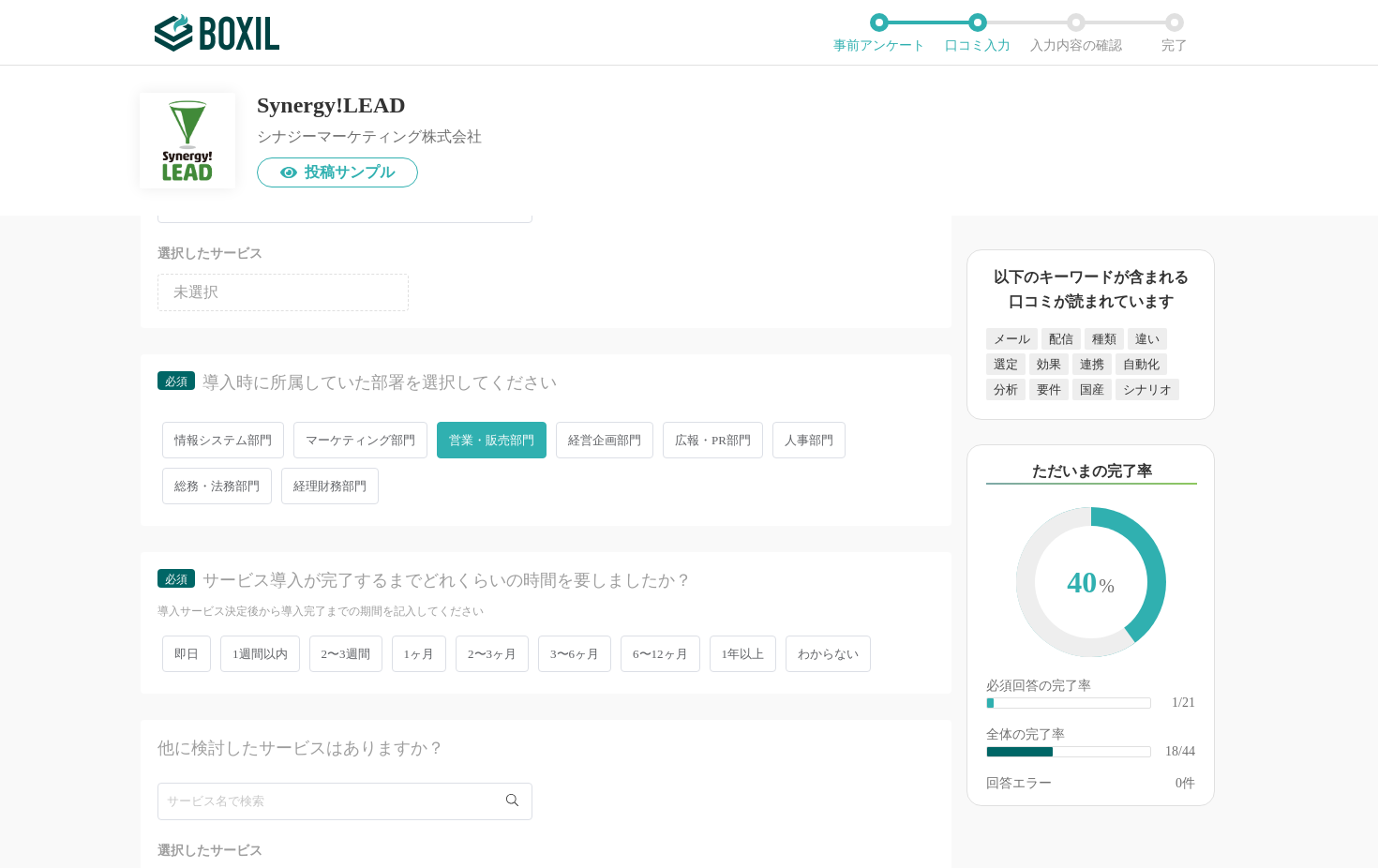
scroll to position [2858, 0]
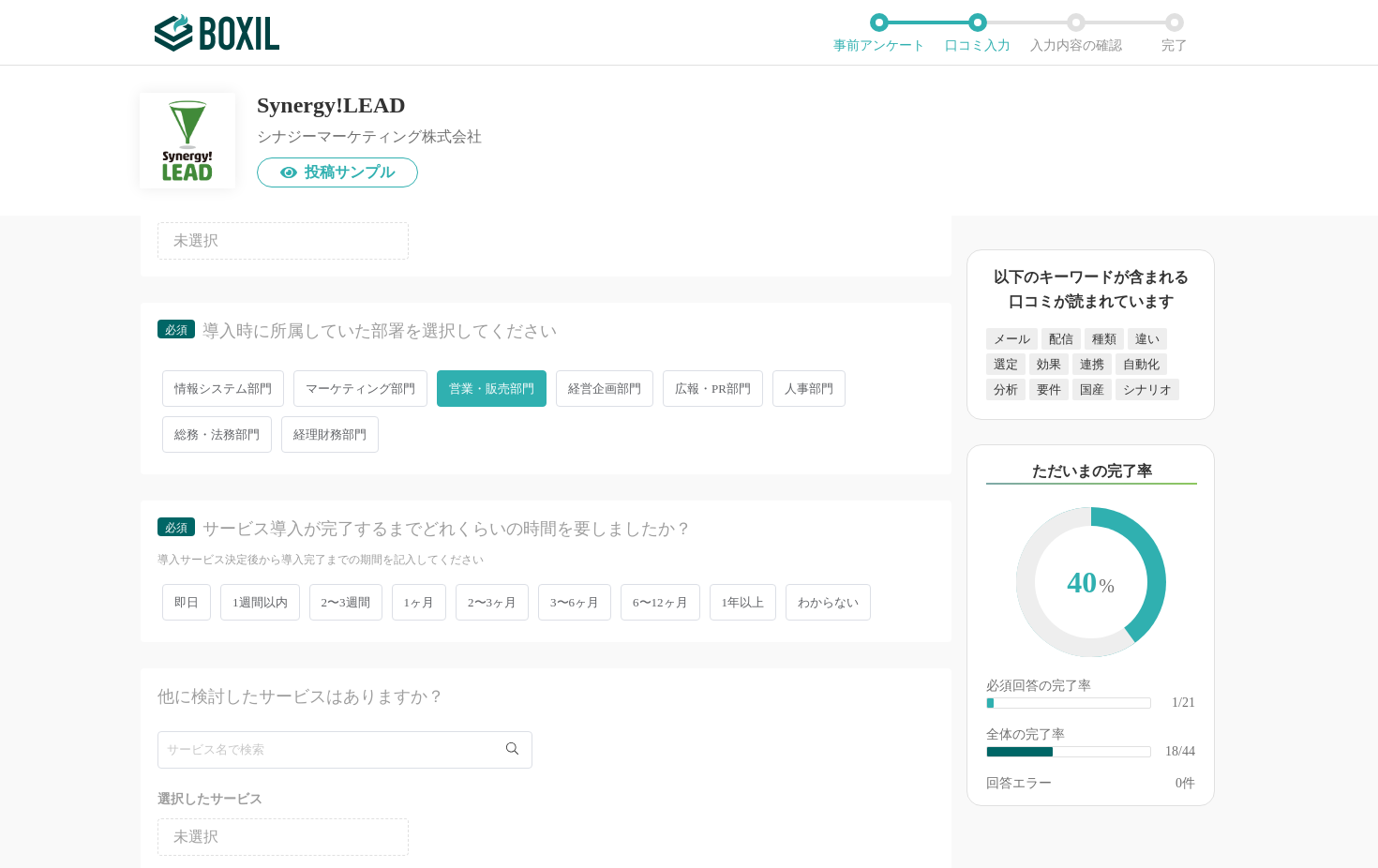
click at [560, 591] on span "3〜6ヶ月" at bounding box center [575, 601] width 74 height 36
click at [555, 591] on input "3〜6ヶ月" at bounding box center [548, 592] width 12 height 12
radio input "true"
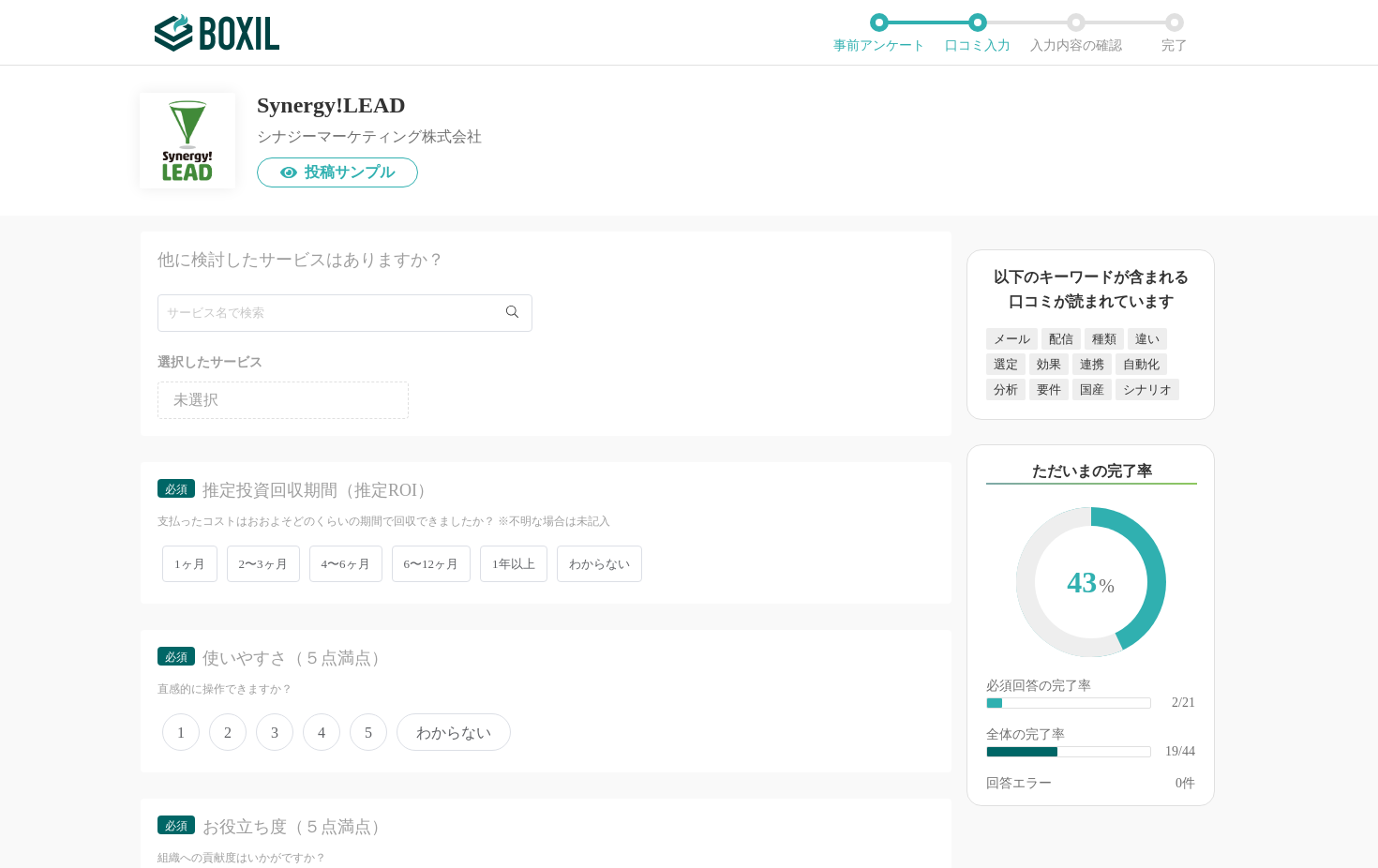
scroll to position [0, 1]
click at [616, 557] on span "わからない" at bounding box center [599, 563] width 85 height 36
click at [574, 557] on input "わからない" at bounding box center [568, 554] width 12 height 12
radio input "true"
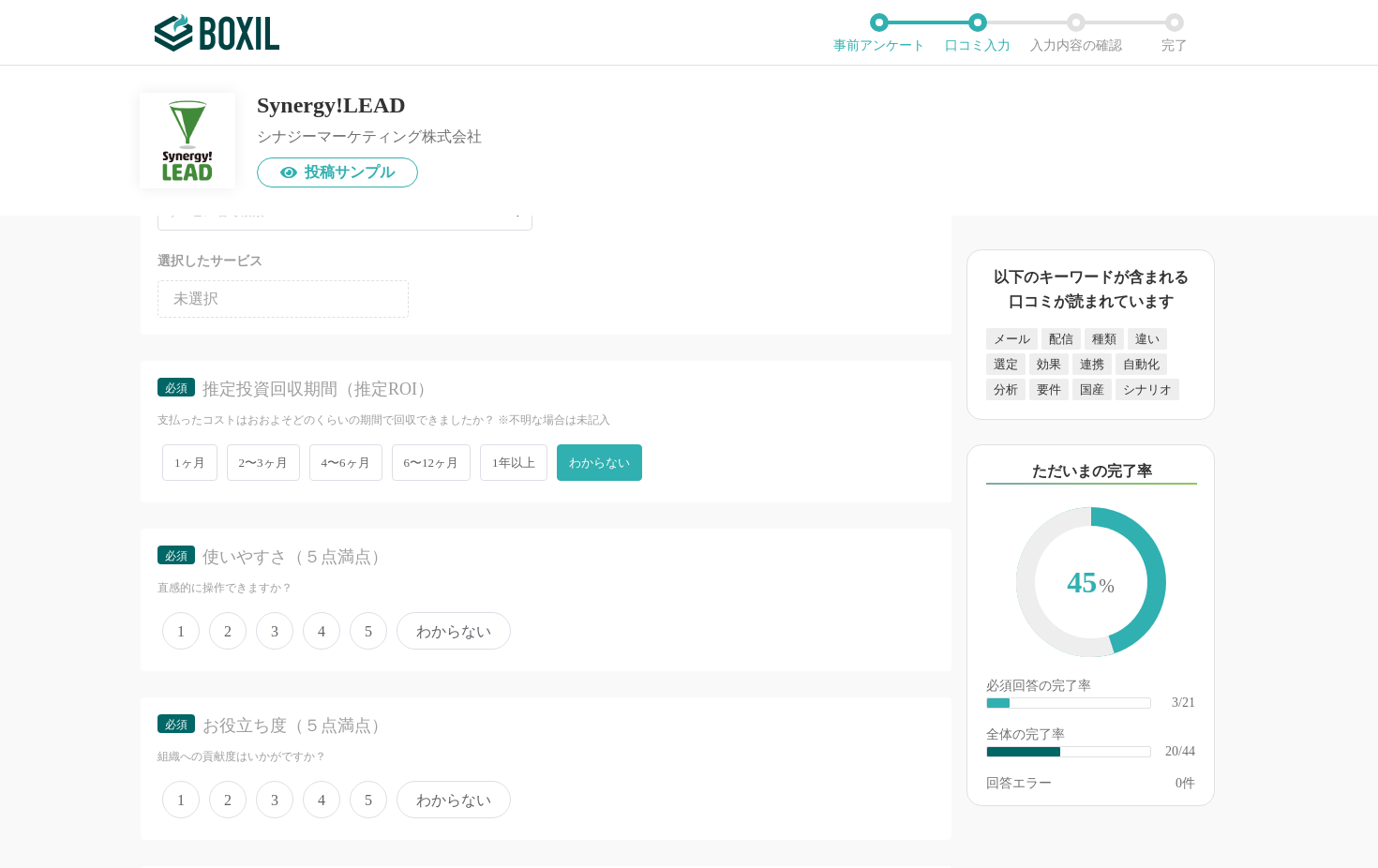
scroll to position [3398, 0]
click at [318, 625] on span "4" at bounding box center [322, 629] width 37 height 37
click at [318, 625] on input "4" at bounding box center [313, 619] width 12 height 12
radio input "true"
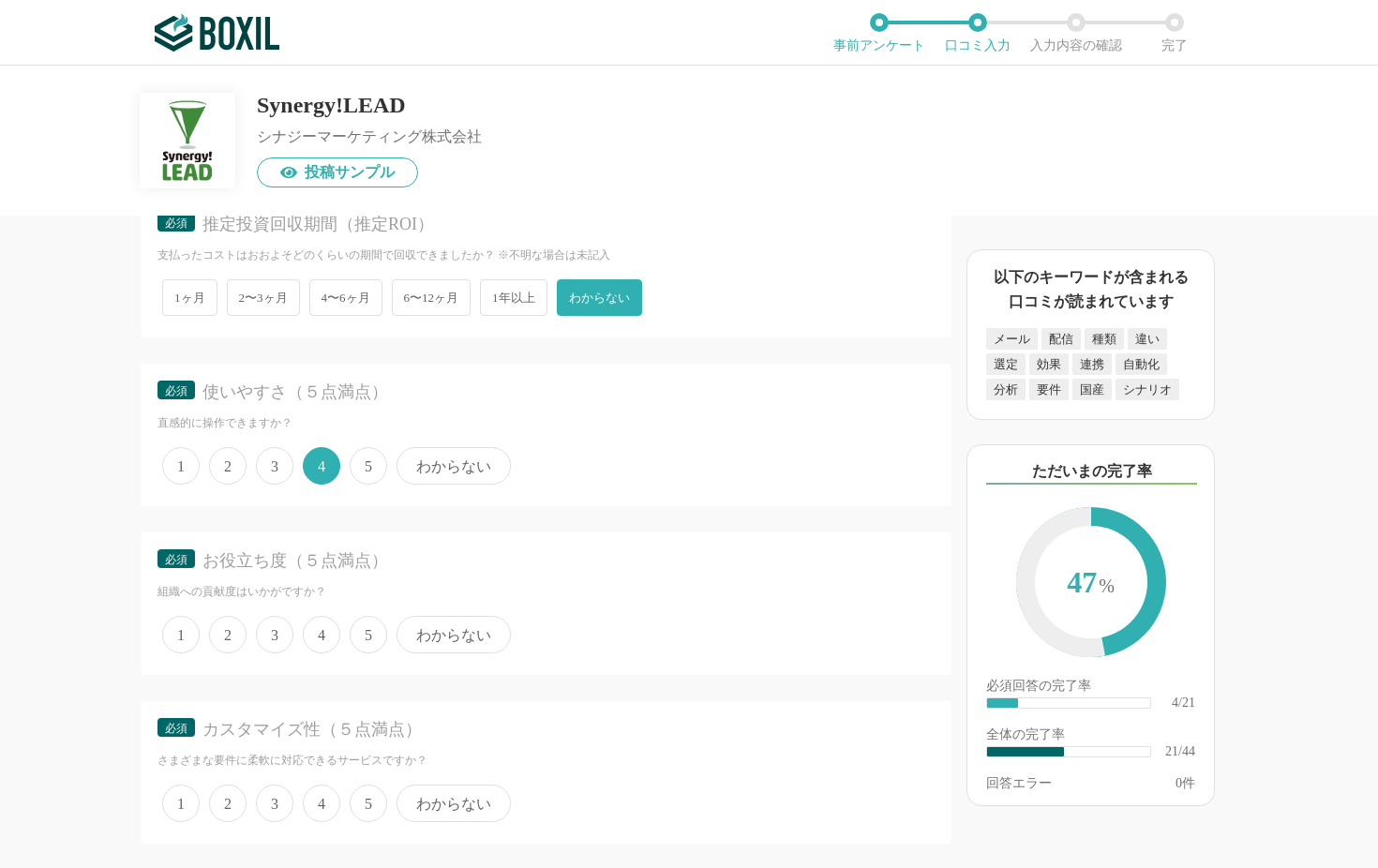
scroll to position [3562, 0]
click at [321, 627] on span "4" at bounding box center [322, 634] width 37 height 37
click at [320, 627] on input "4" at bounding box center [313, 624] width 12 height 12
radio input "true"
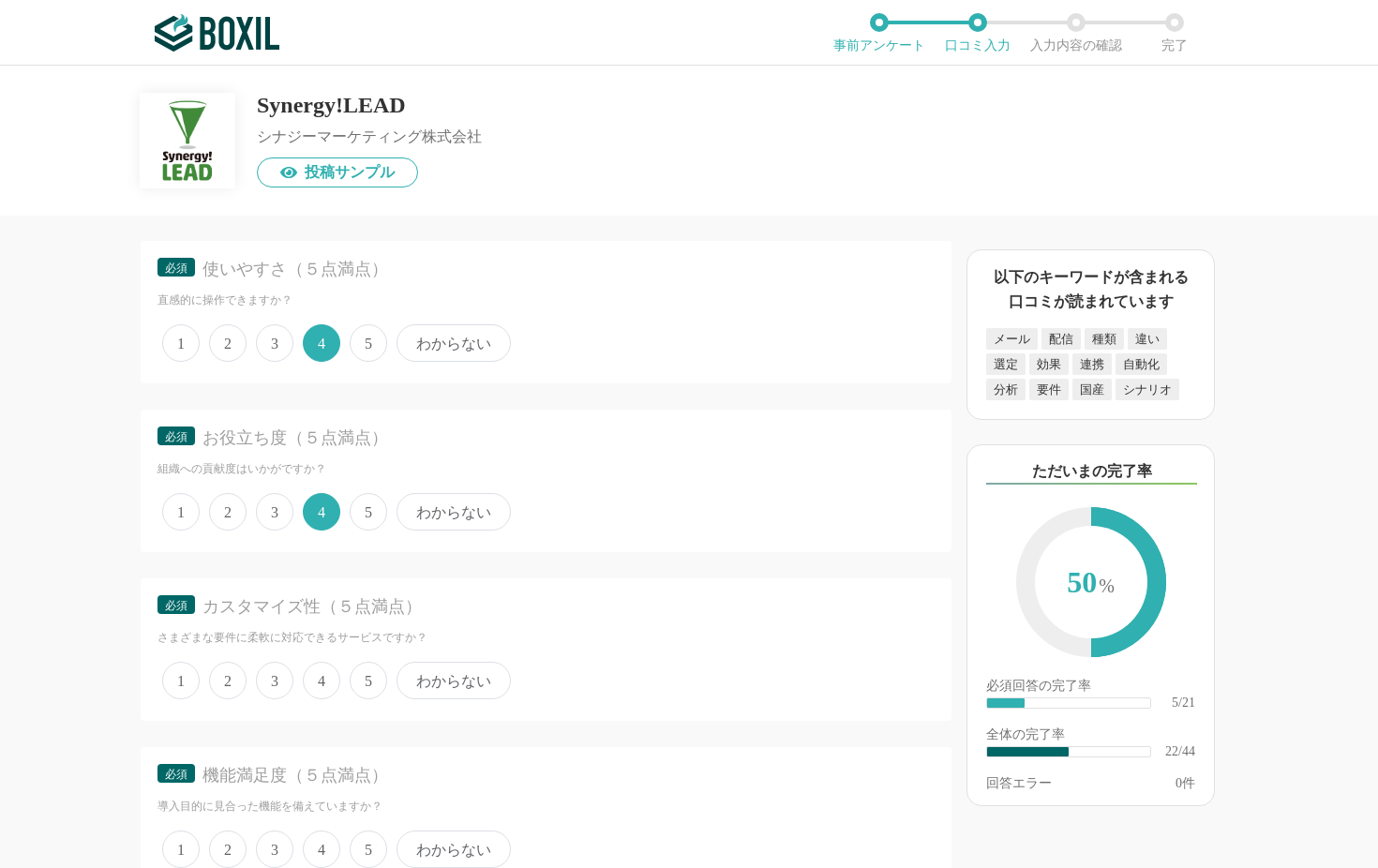
click at [323, 662] on span "4" at bounding box center [322, 681] width 37 height 37
click at [320, 665] on input "4" at bounding box center [313, 671] width 12 height 12
radio input "true"
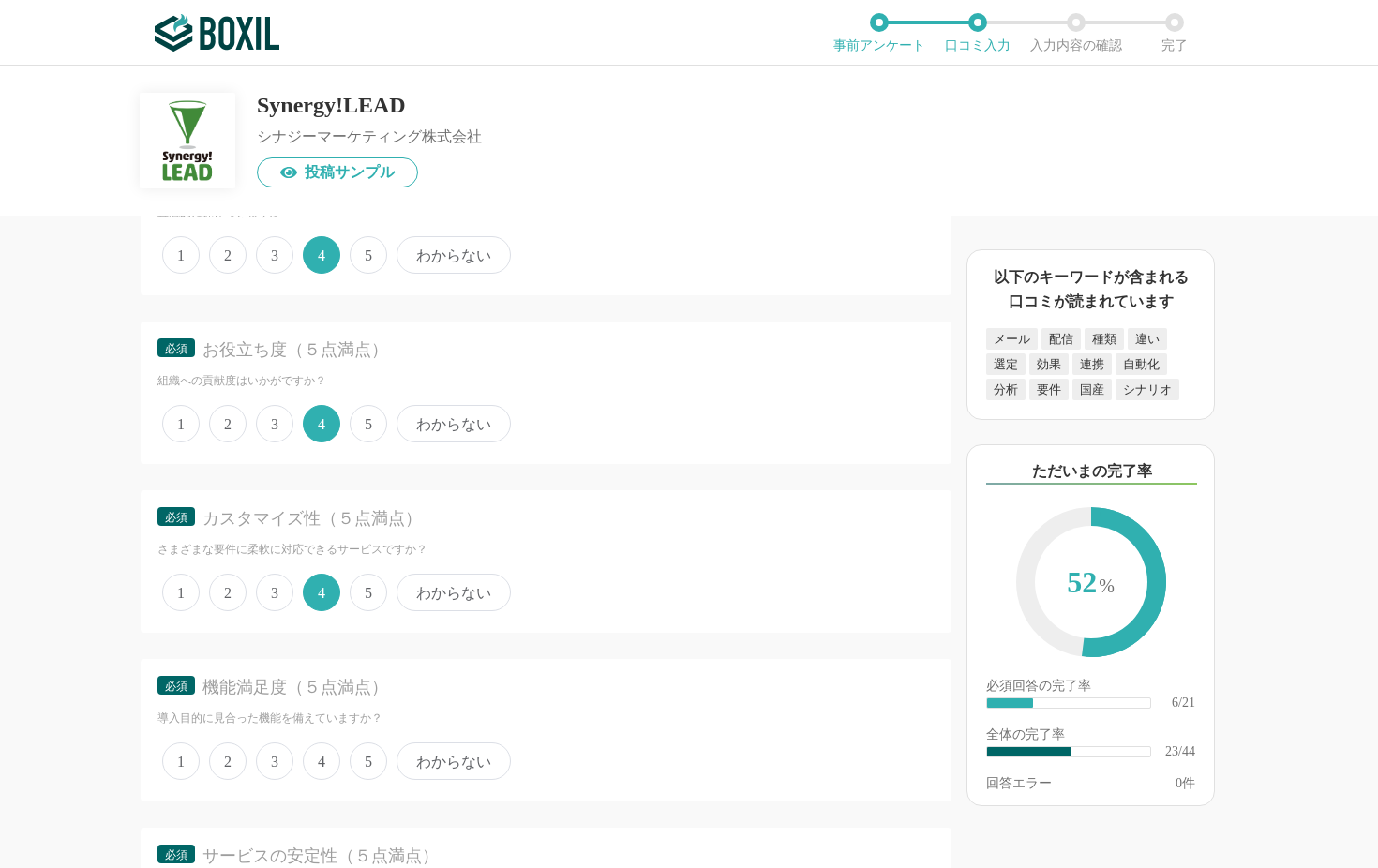
click at [273, 699] on span "3" at bounding box center [275, 761] width 37 height 37
click at [273, 699] on input "3" at bounding box center [267, 751] width 12 height 12
radio input "true"
click at [277, 577] on span "3" at bounding box center [275, 592] width 37 height 37
click at [273, 577] on input "3" at bounding box center [267, 583] width 12 height 12
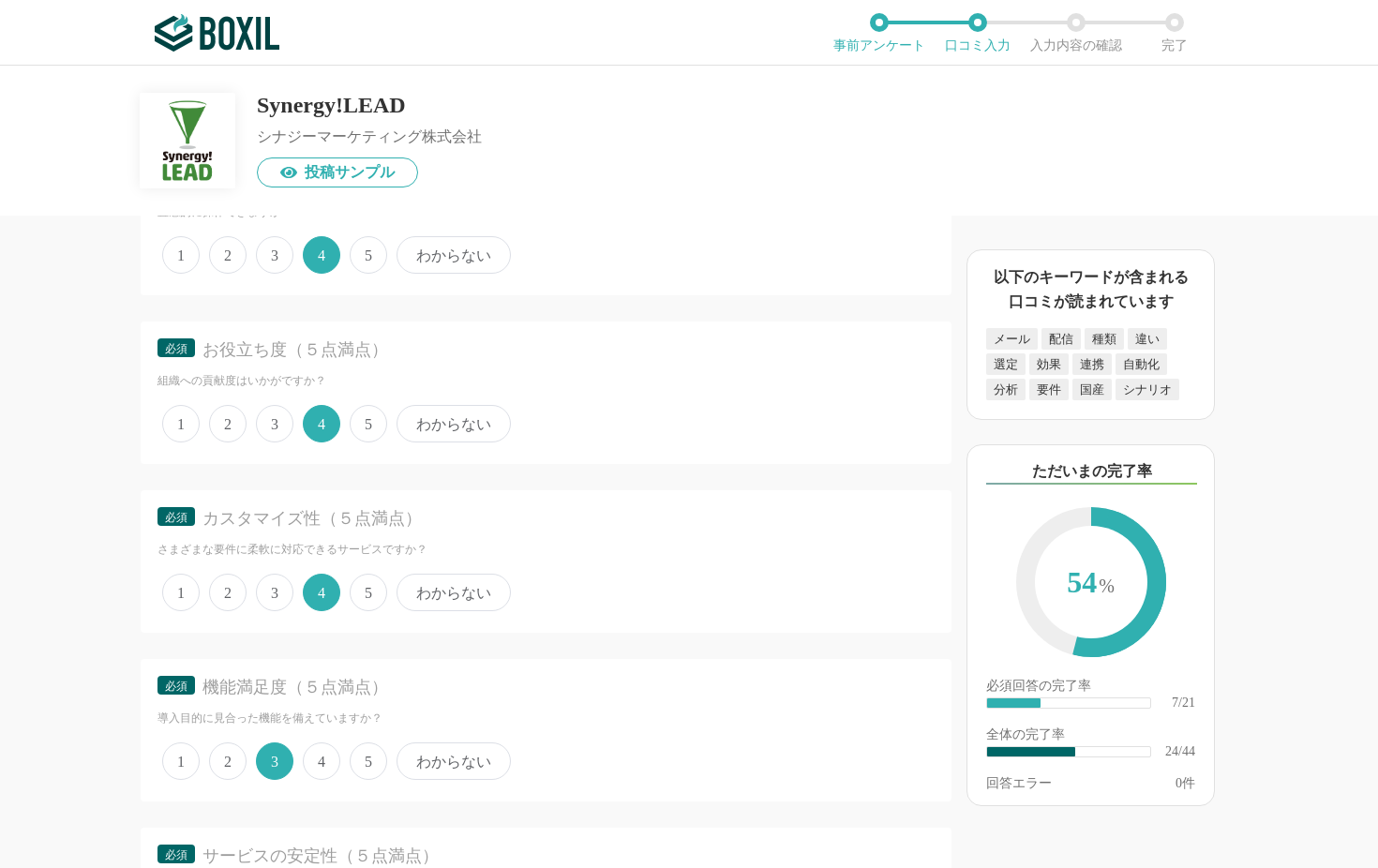
radio input "true"
click at [279, 405] on span "3" at bounding box center [275, 424] width 37 height 37
click at [273, 408] on input "3" at bounding box center [267, 414] width 12 height 12
radio input "true"
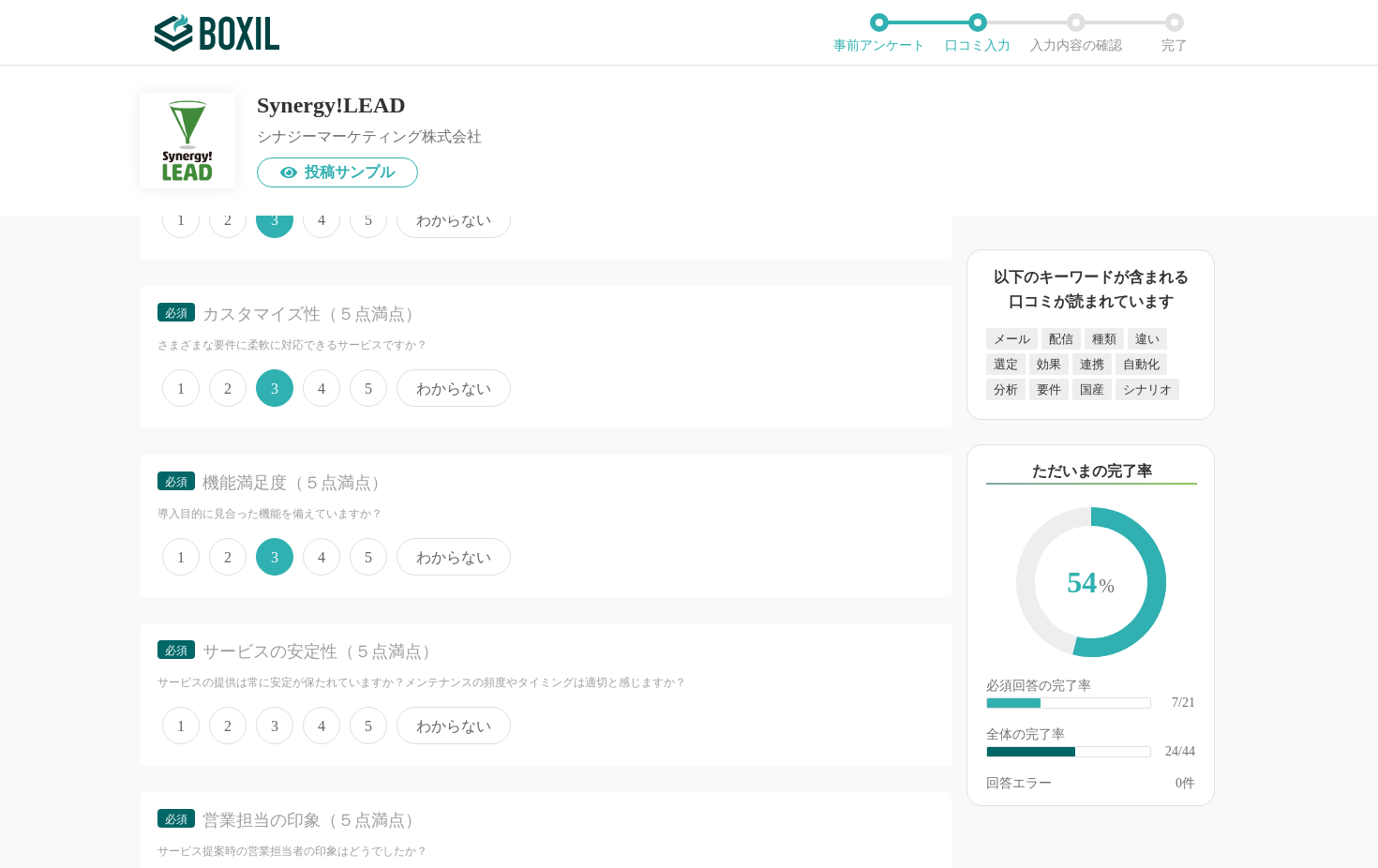
scroll to position [3991, 0]
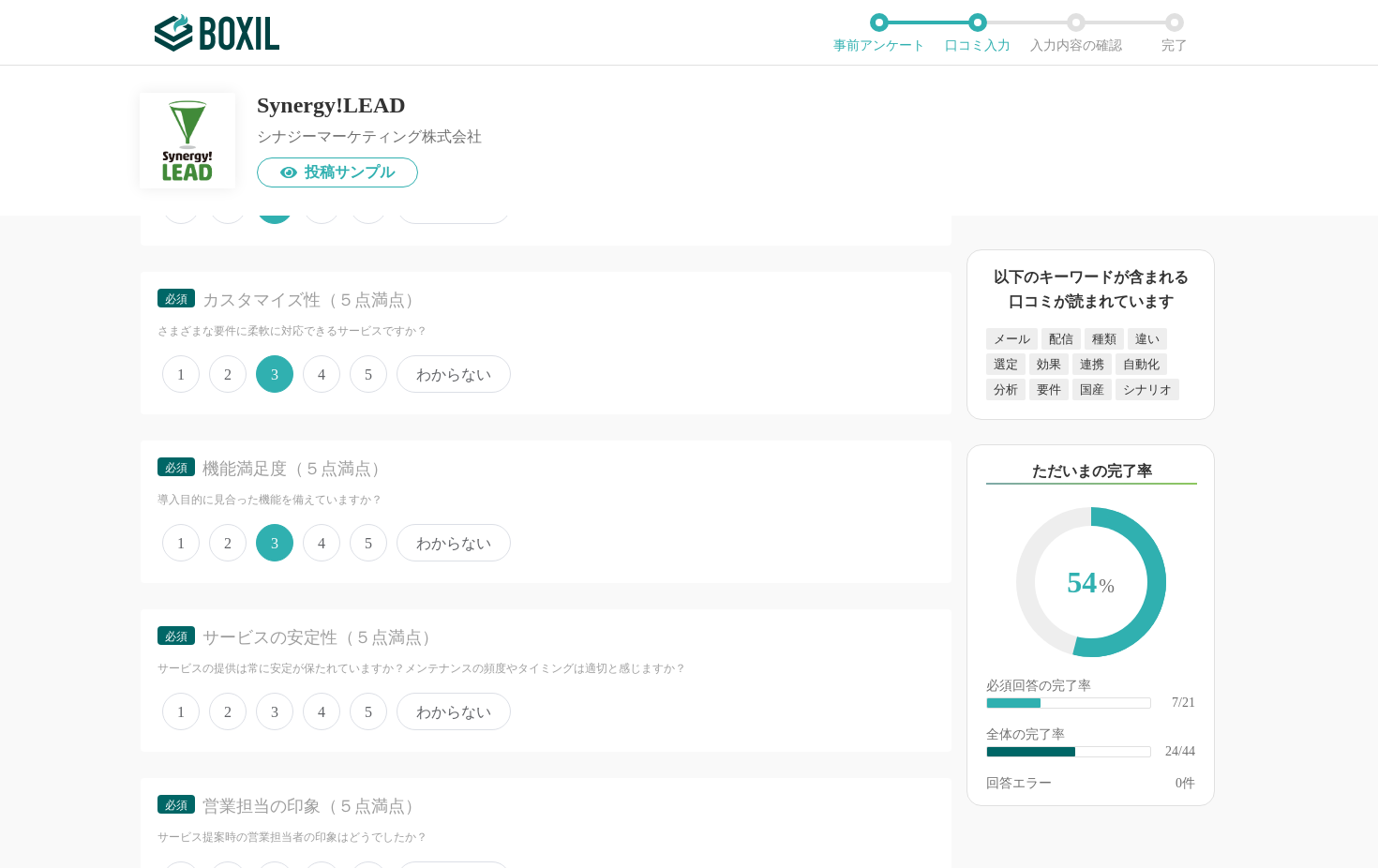
click at [294, 691] on div "1 2 3 4 5 わからない" at bounding box center [546, 712] width 777 height 47
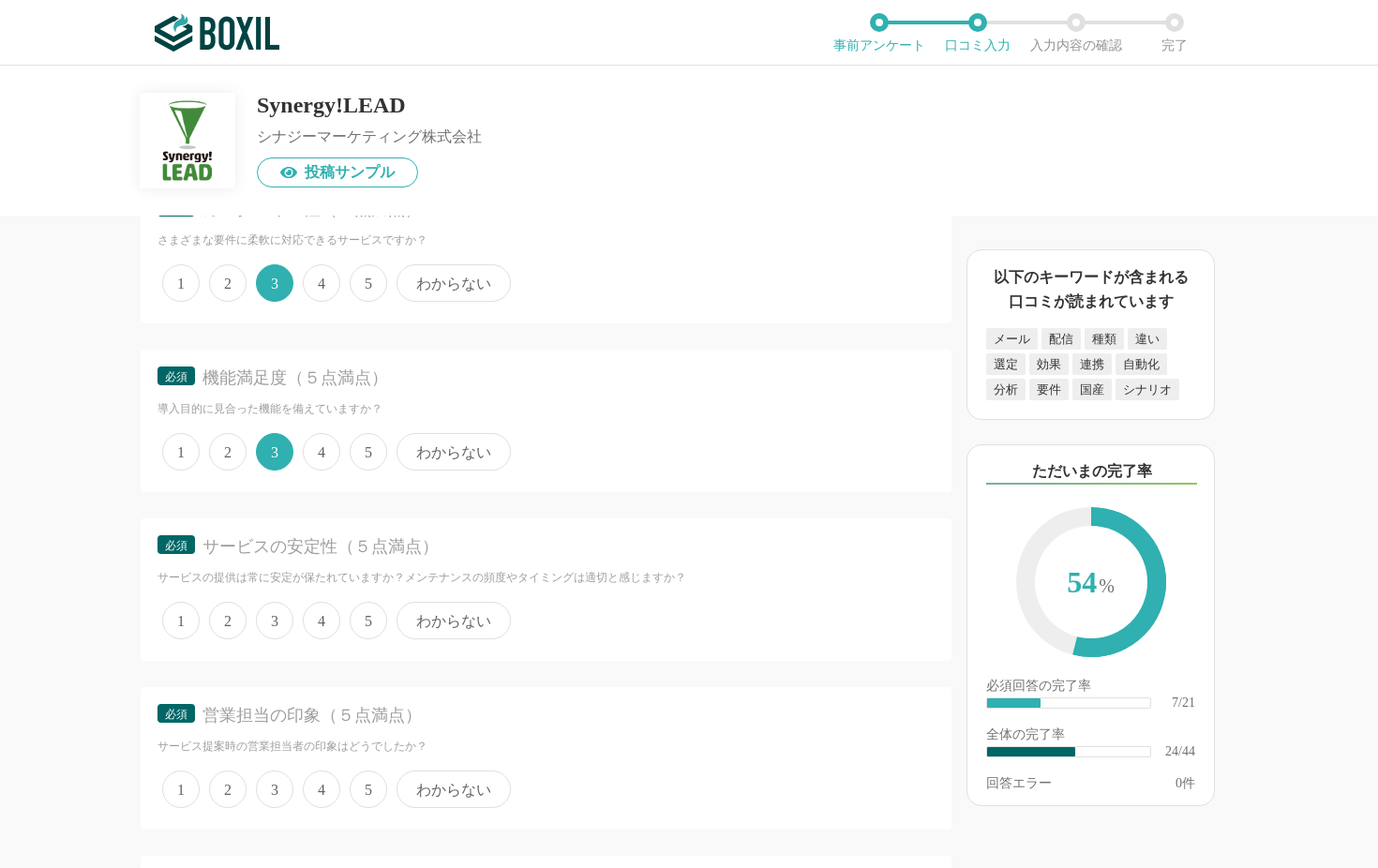
click at [268, 609] on span "3" at bounding box center [275, 621] width 37 height 37
click at [268, 609] on input "3" at bounding box center [267, 610] width 12 height 12
radio input "true"
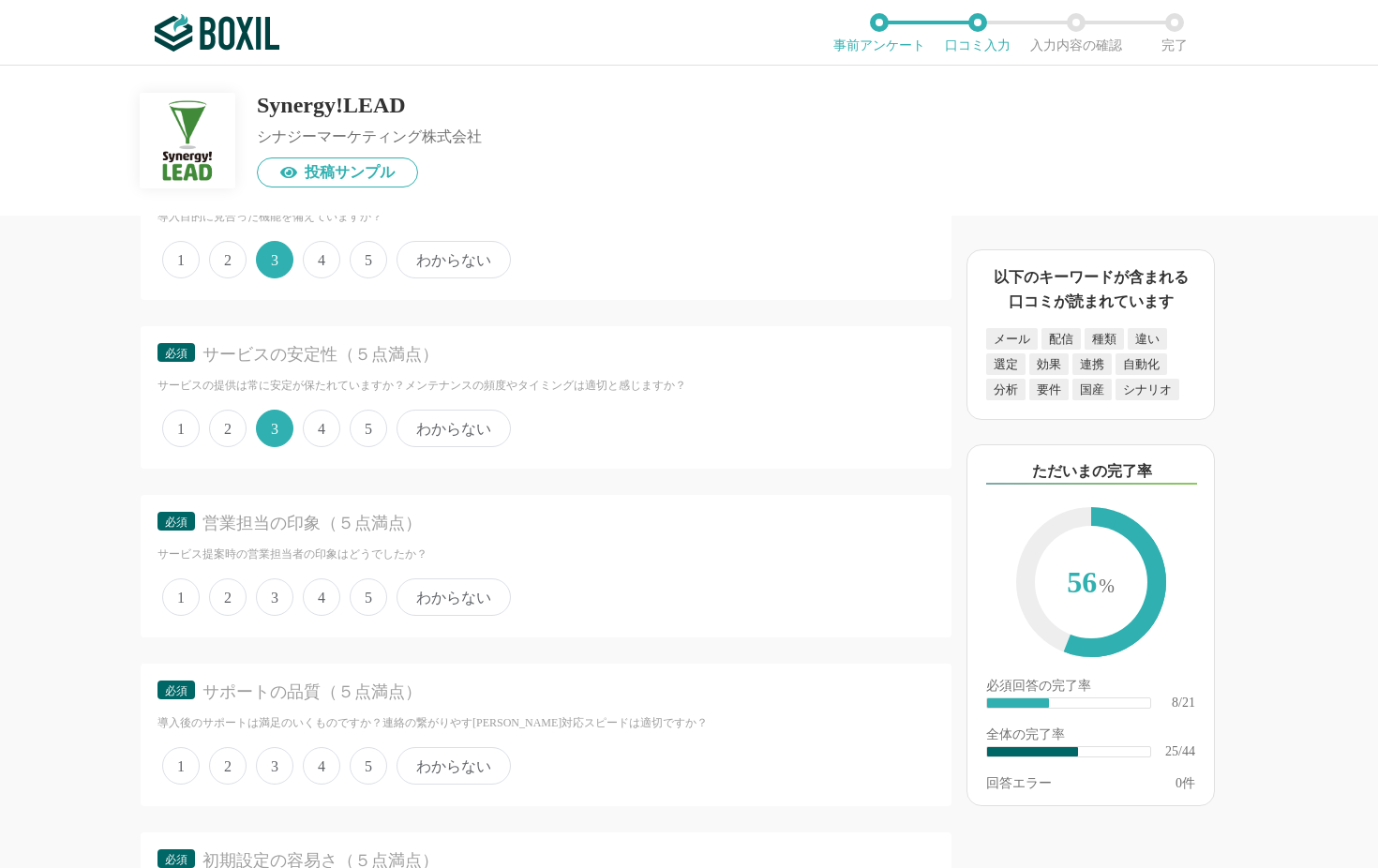
scroll to position [4298, 0]
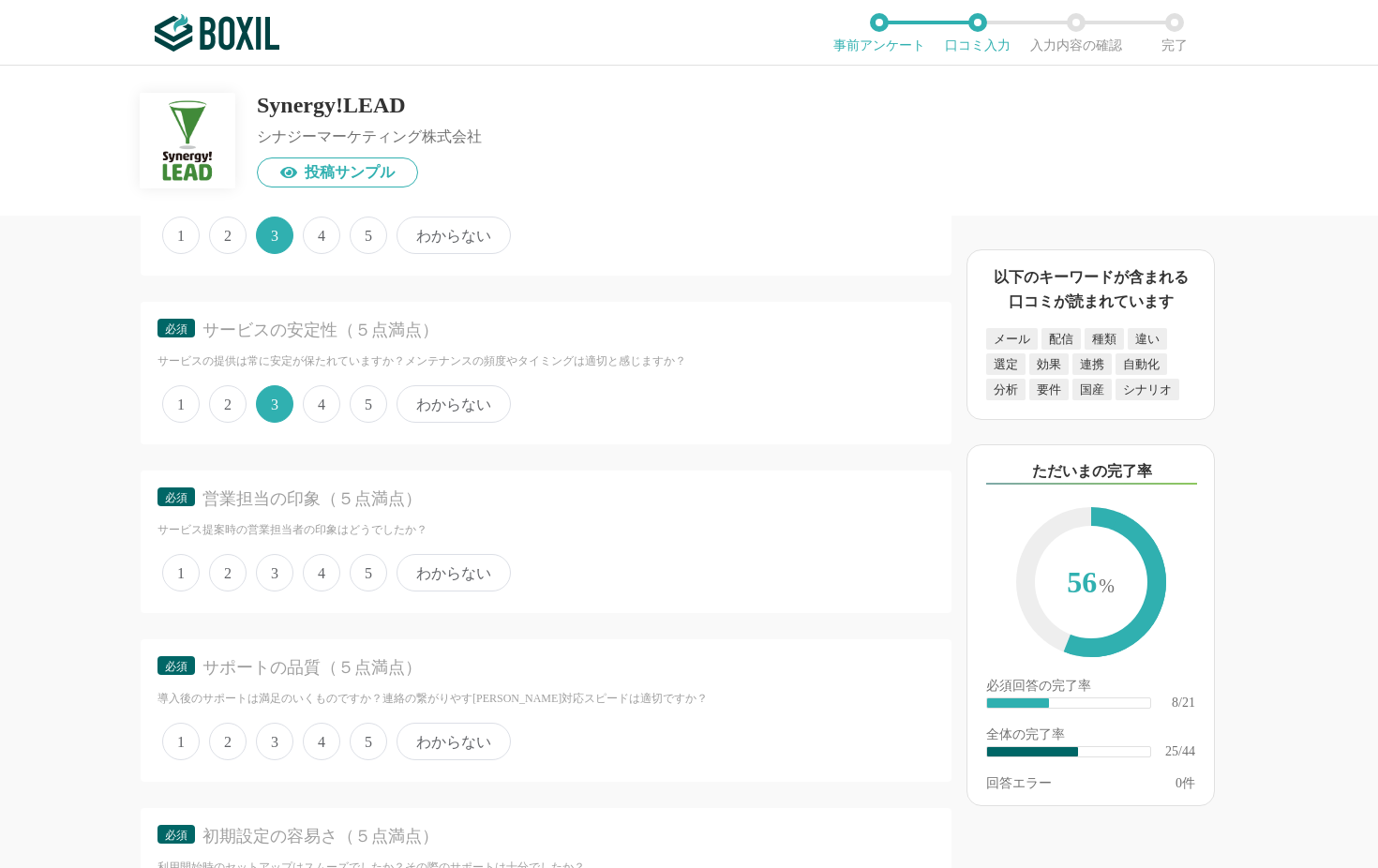
click at [313, 555] on span "4" at bounding box center [322, 573] width 37 height 37
click at [313, 557] on input "4" at bounding box center [313, 563] width 12 height 12
radio input "true"
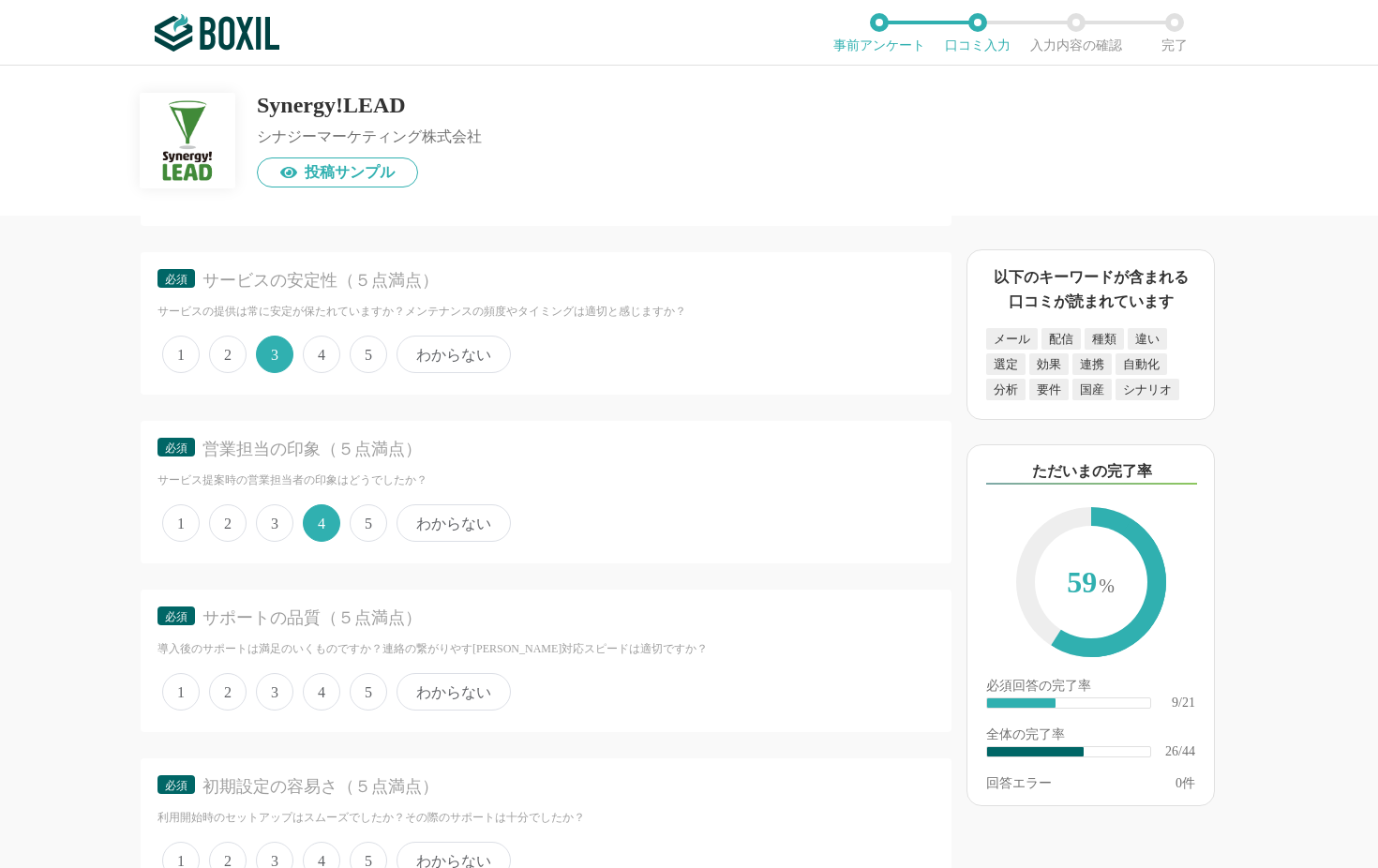
scroll to position [4361, 0]
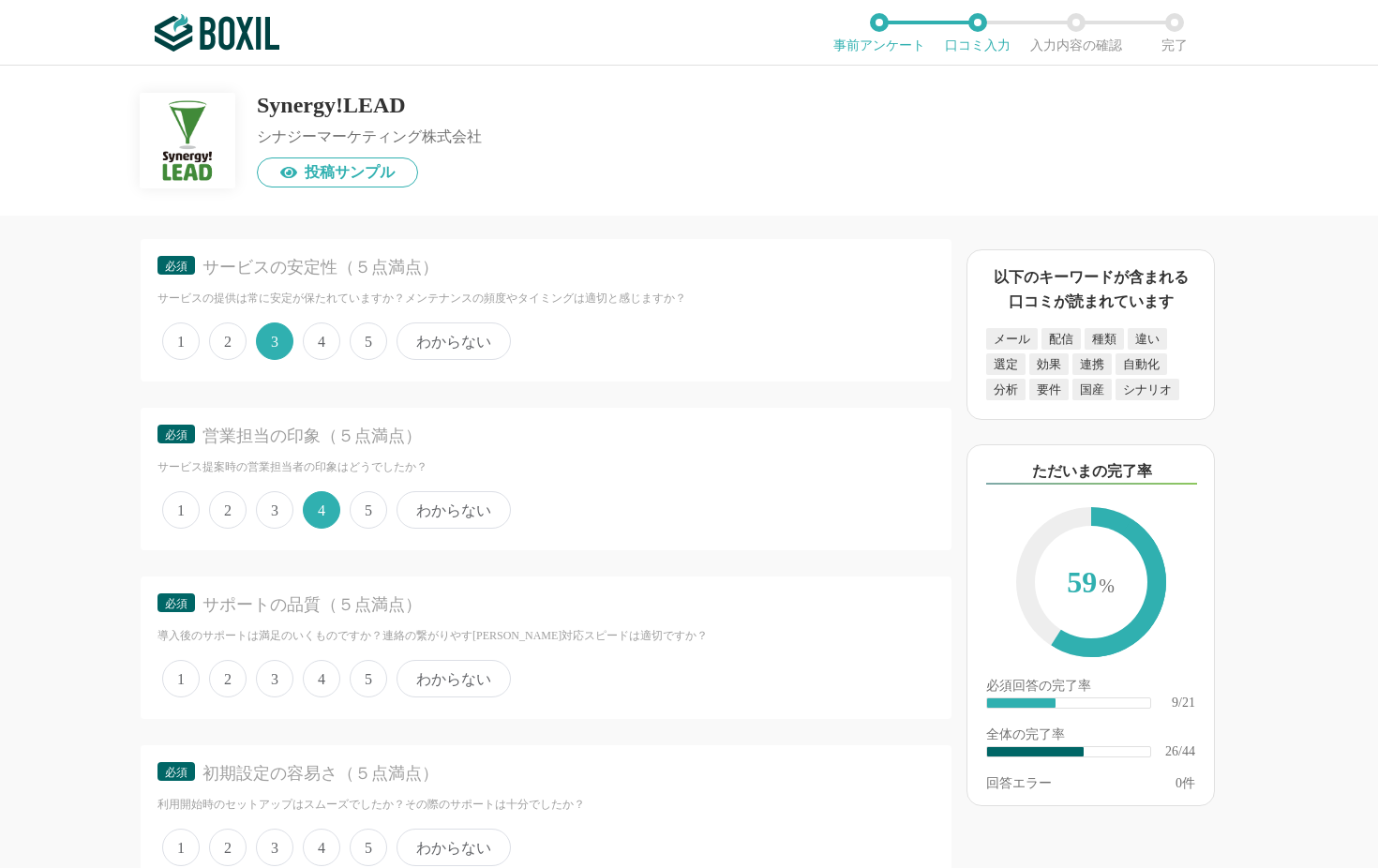
click at [289, 660] on span "3" at bounding box center [275, 679] width 37 height 37
click at [273, 663] on input "3" at bounding box center [267, 669] width 12 height 12
radio input "true"
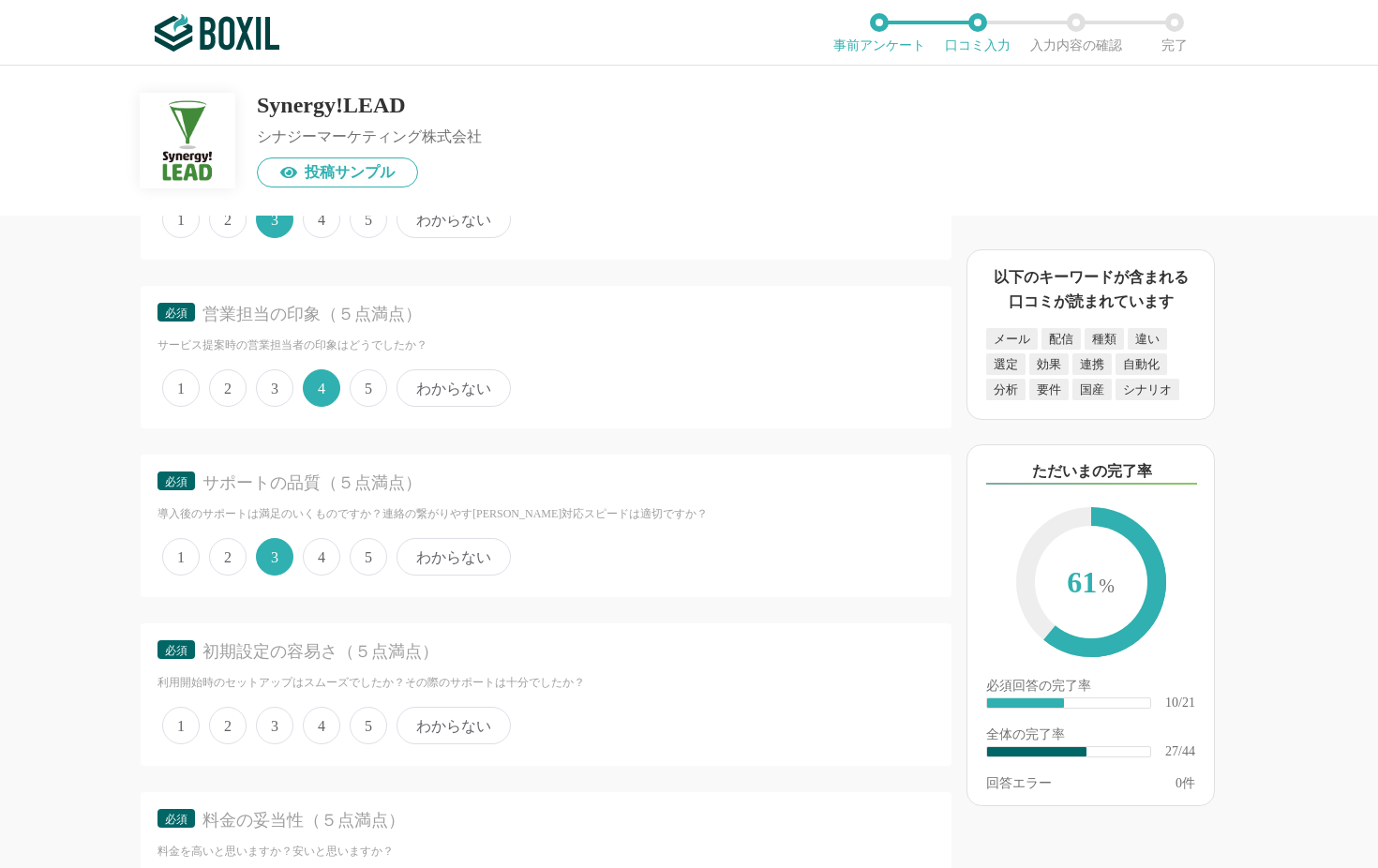
click at [286, 699] on span "3" at bounding box center [275, 726] width 37 height 37
click at [273, 699] on input "3" at bounding box center [267, 716] width 12 height 12
radio input "true"
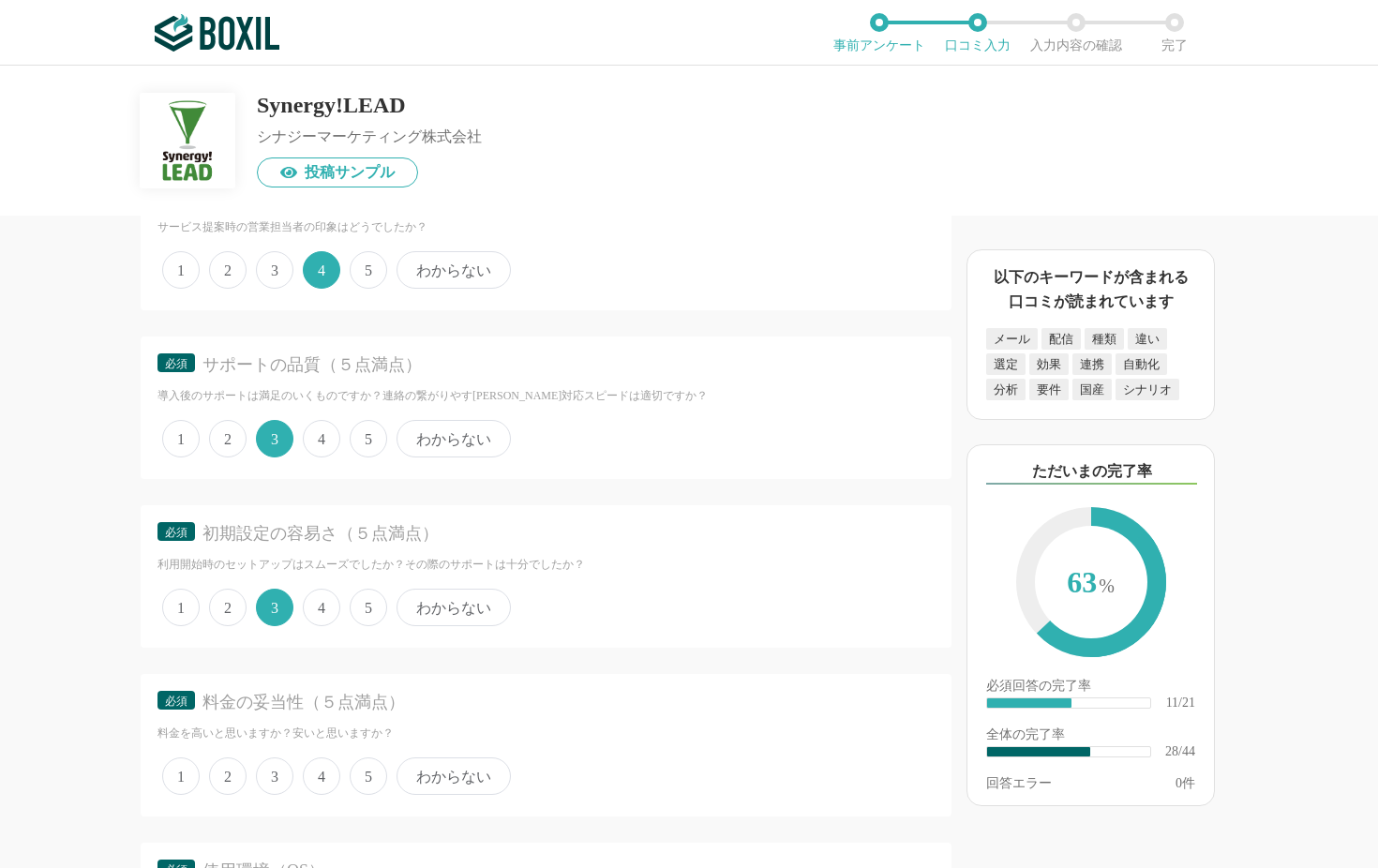
scroll to position [4654, 0]
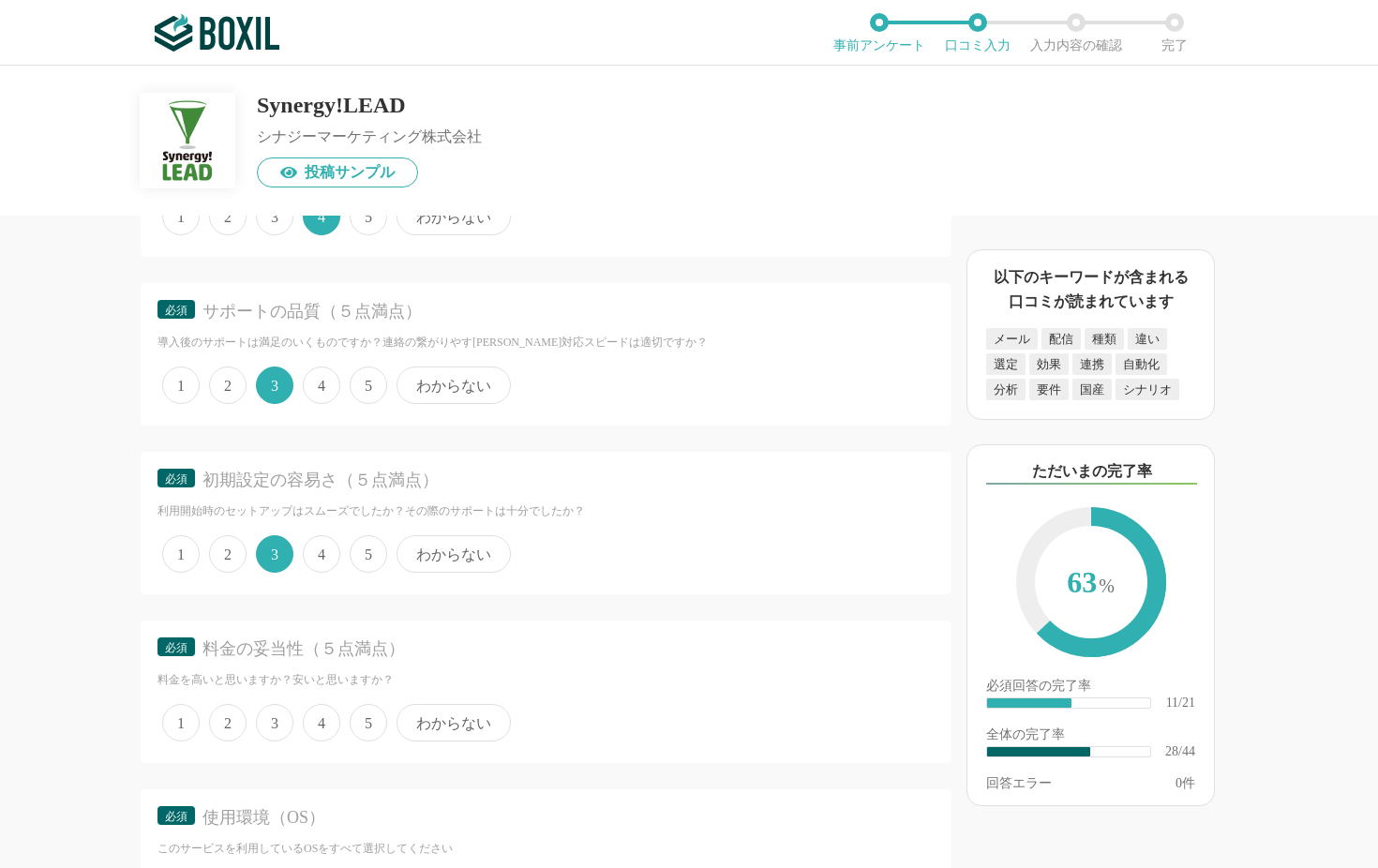
click at [278, 699] on span "3" at bounding box center [275, 723] width 37 height 37
click at [273, 699] on input "3" at bounding box center [267, 713] width 12 height 12
radio input "true"
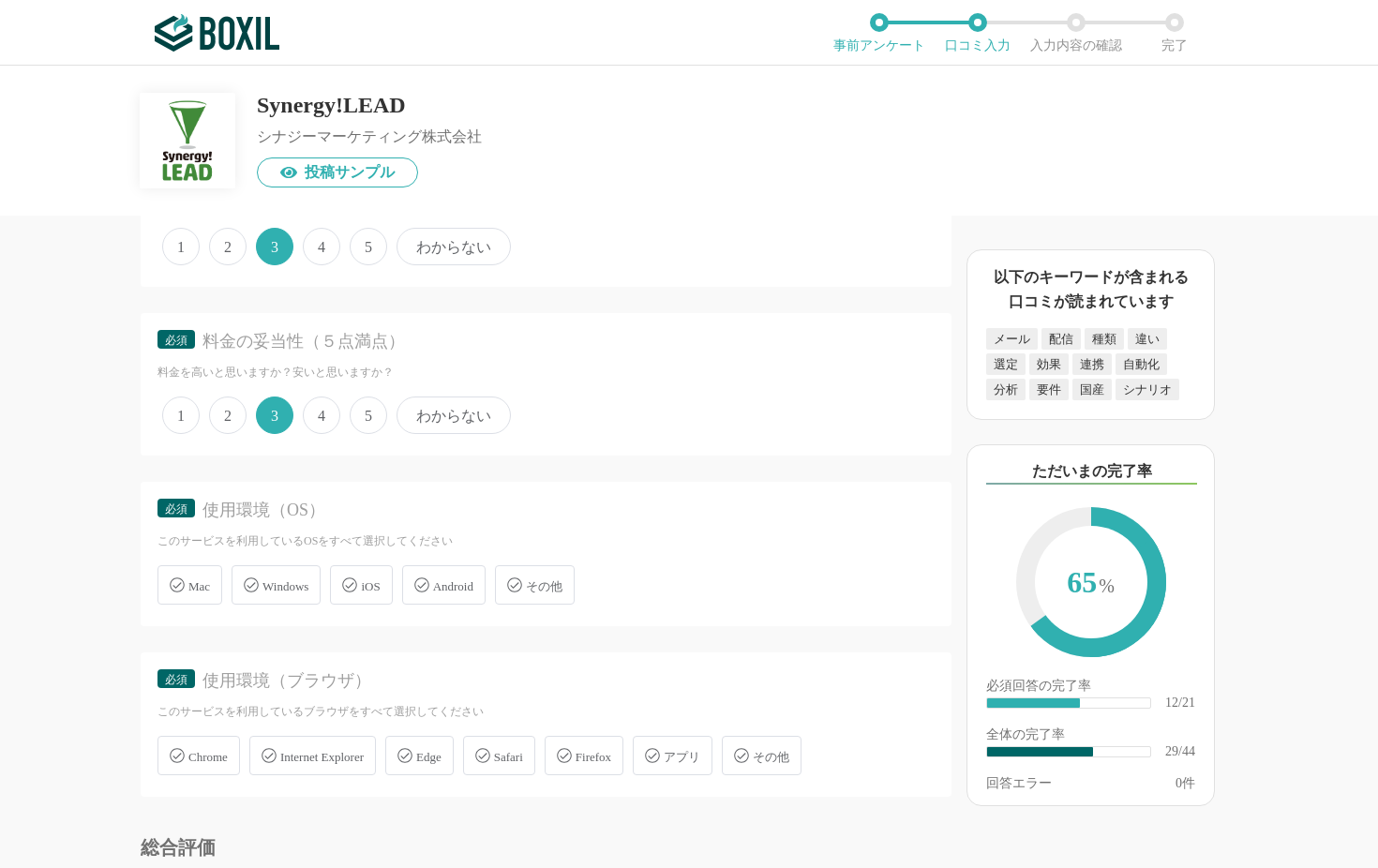
scroll to position [4963, 0]
click at [206, 579] on span "Mac" at bounding box center [199, 586] width 22 height 14
click at [174, 567] on input "Mac" at bounding box center [167, 573] width 12 height 12
checkbox input "true"
click at [290, 579] on span "Windows" at bounding box center [285, 586] width 46 height 14
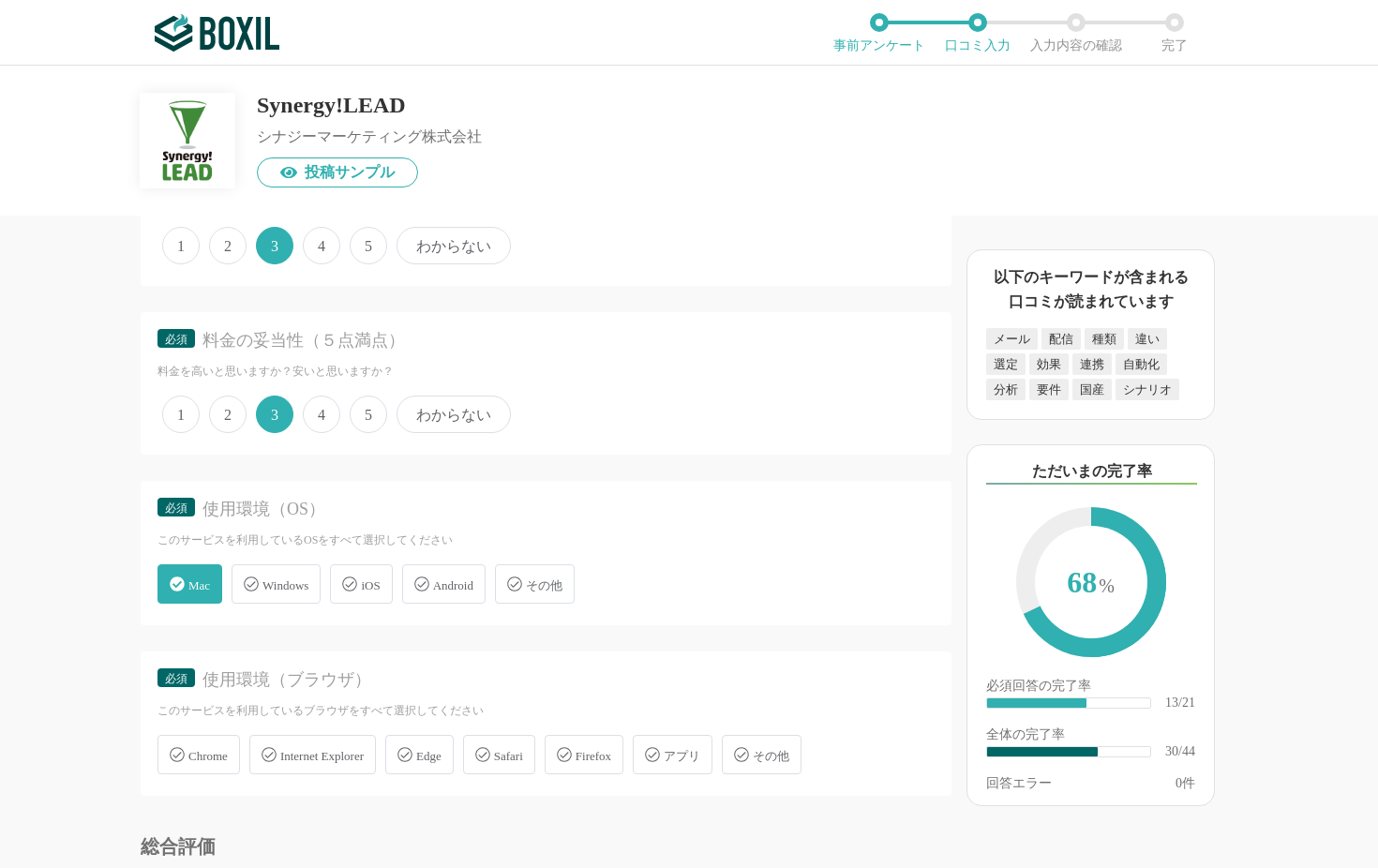
click at [247, 567] on input "Windows" at bounding box center [241, 573] width 12 height 12
checkbox input "true"
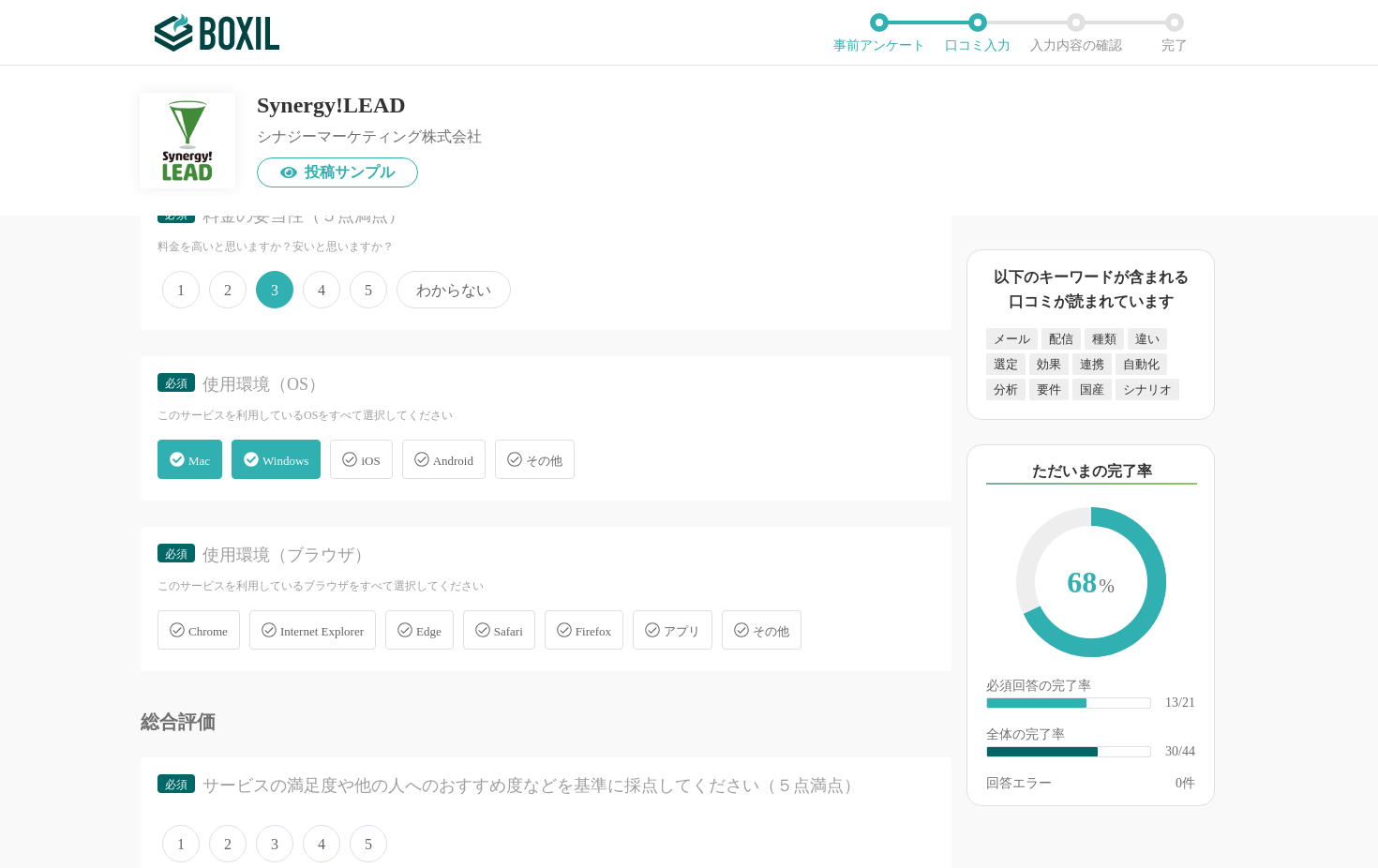
scroll to position [5099, 0]
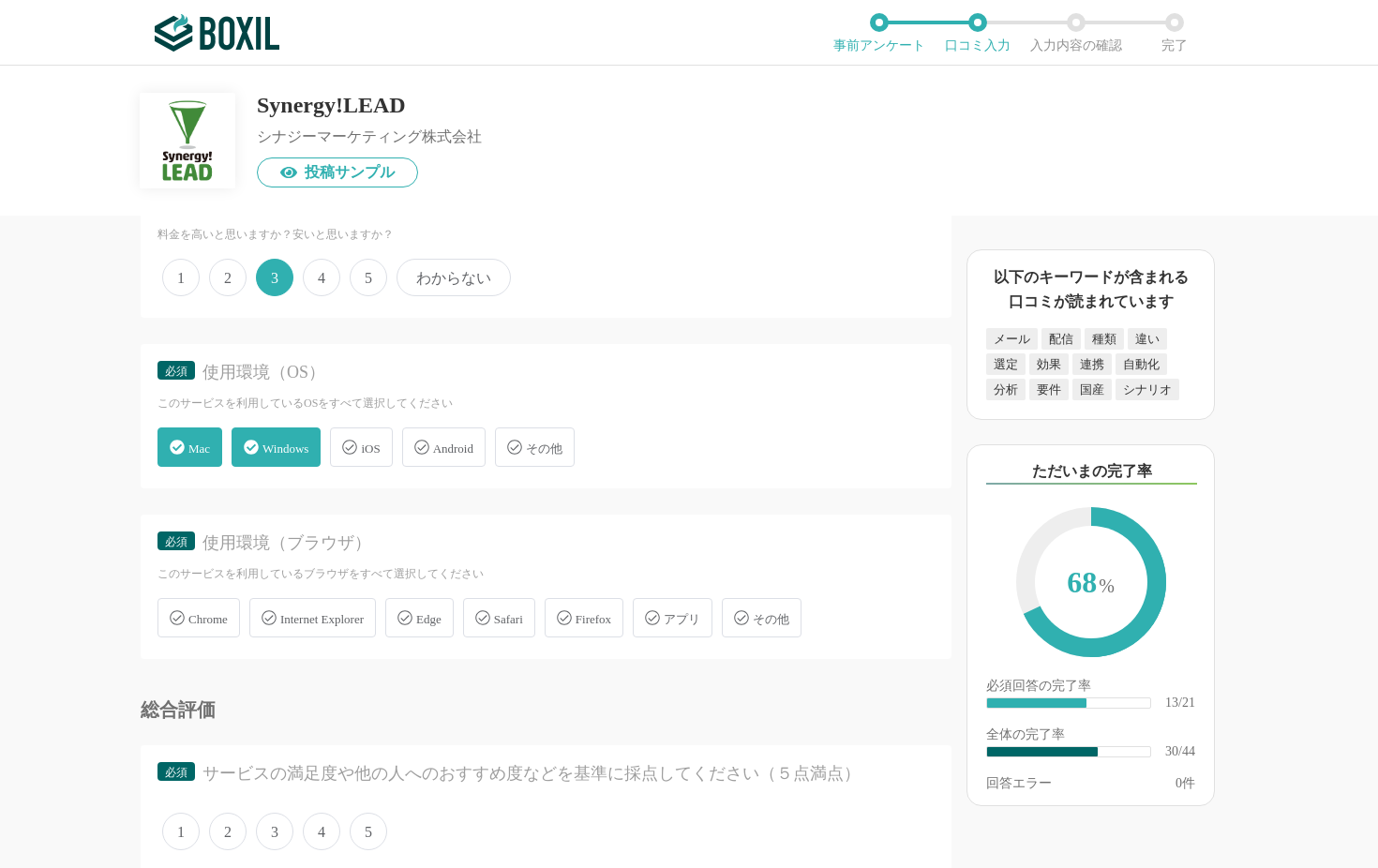
click at [219, 612] on span "Chrome" at bounding box center [208, 619] width 39 height 14
click at [174, 601] on input "Chrome" at bounding box center [167, 607] width 12 height 12
checkbox input "true"
click at [516, 612] on span "Safari" at bounding box center [509, 619] width 29 height 14
click at [479, 606] on input "Safari" at bounding box center [473, 607] width 12 height 12
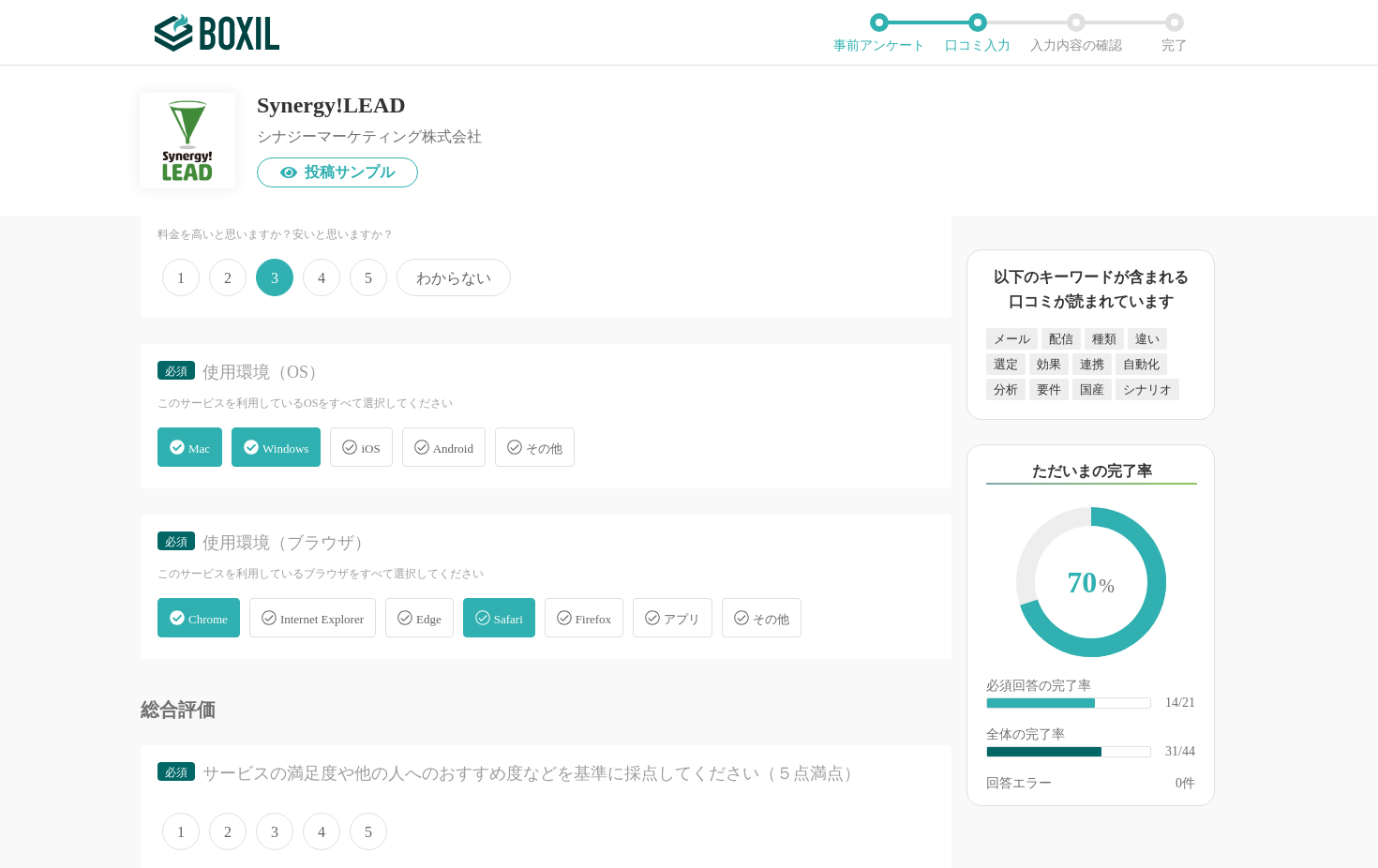
checkbox input "true"
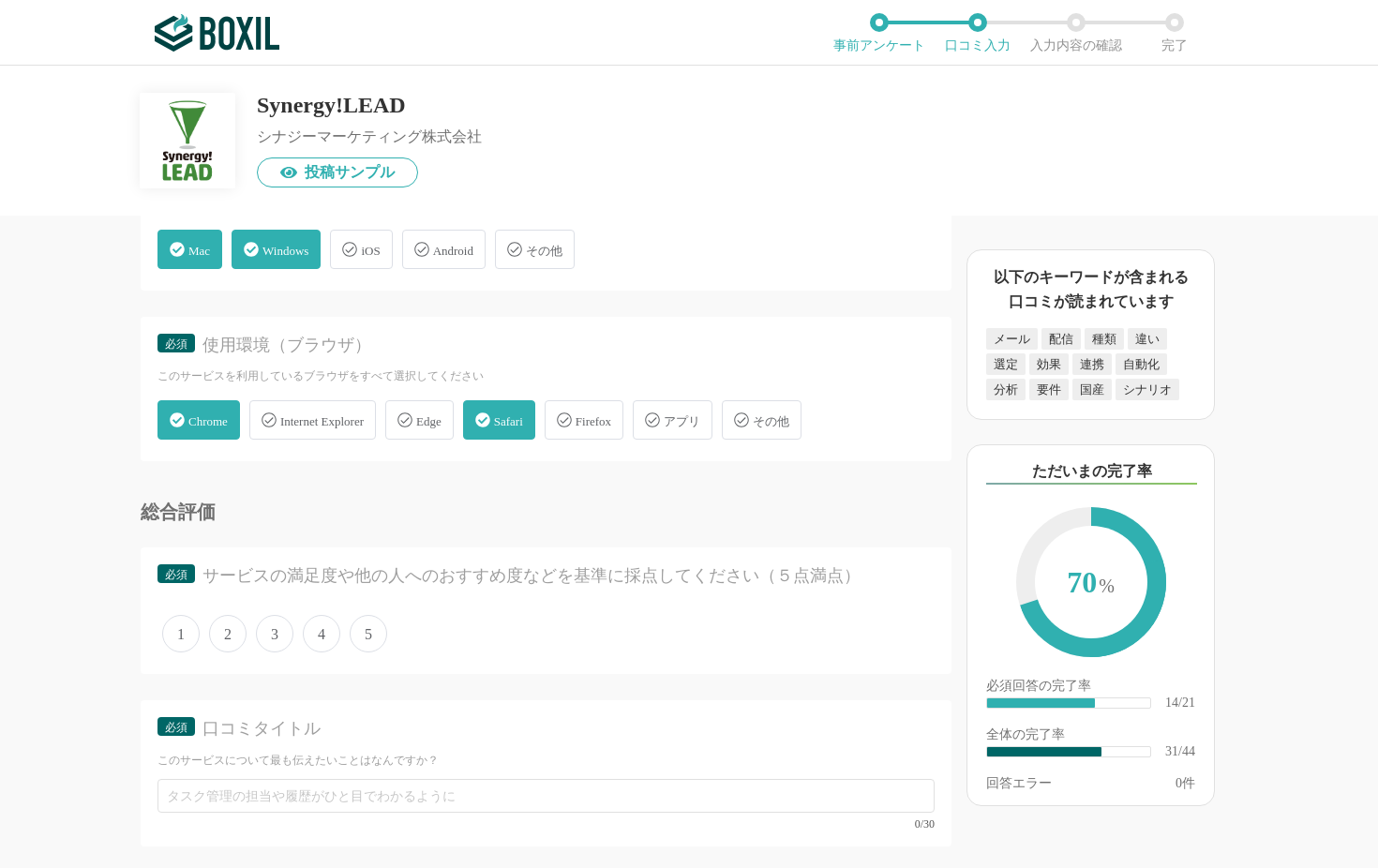
scroll to position [5347, 0]
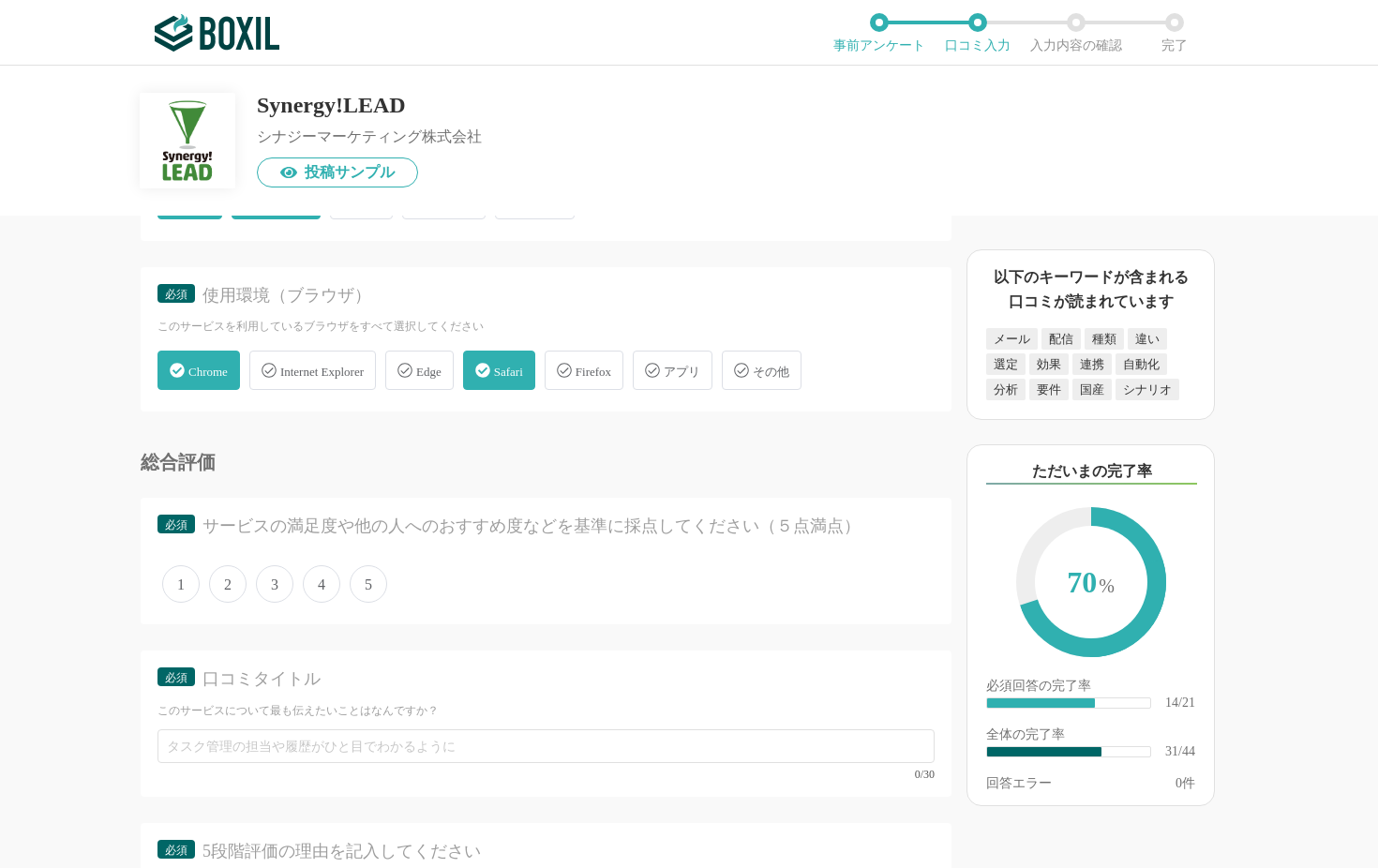
click at [314, 568] on span "4" at bounding box center [322, 584] width 37 height 37
click at [314, 568] on input "4" at bounding box center [313, 574] width 12 height 12
radio input "true"
click at [255, 567] on div "1 2 3 4 5" at bounding box center [546, 585] width 777 height 47
click at [268, 566] on span "3" at bounding box center [275, 584] width 37 height 37
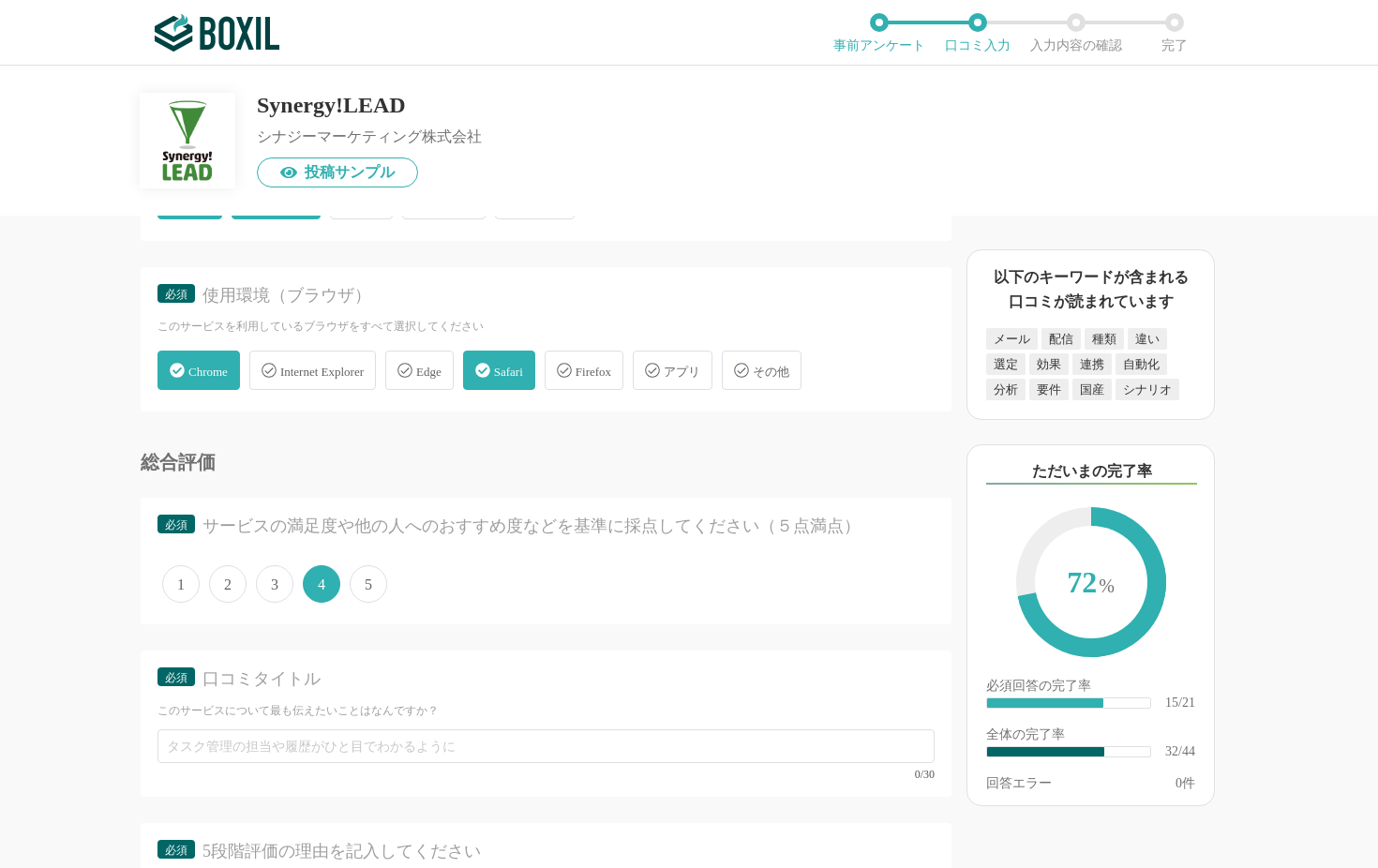
click at [268, 568] on input "3" at bounding box center [267, 574] width 12 height 12
radio input "true"
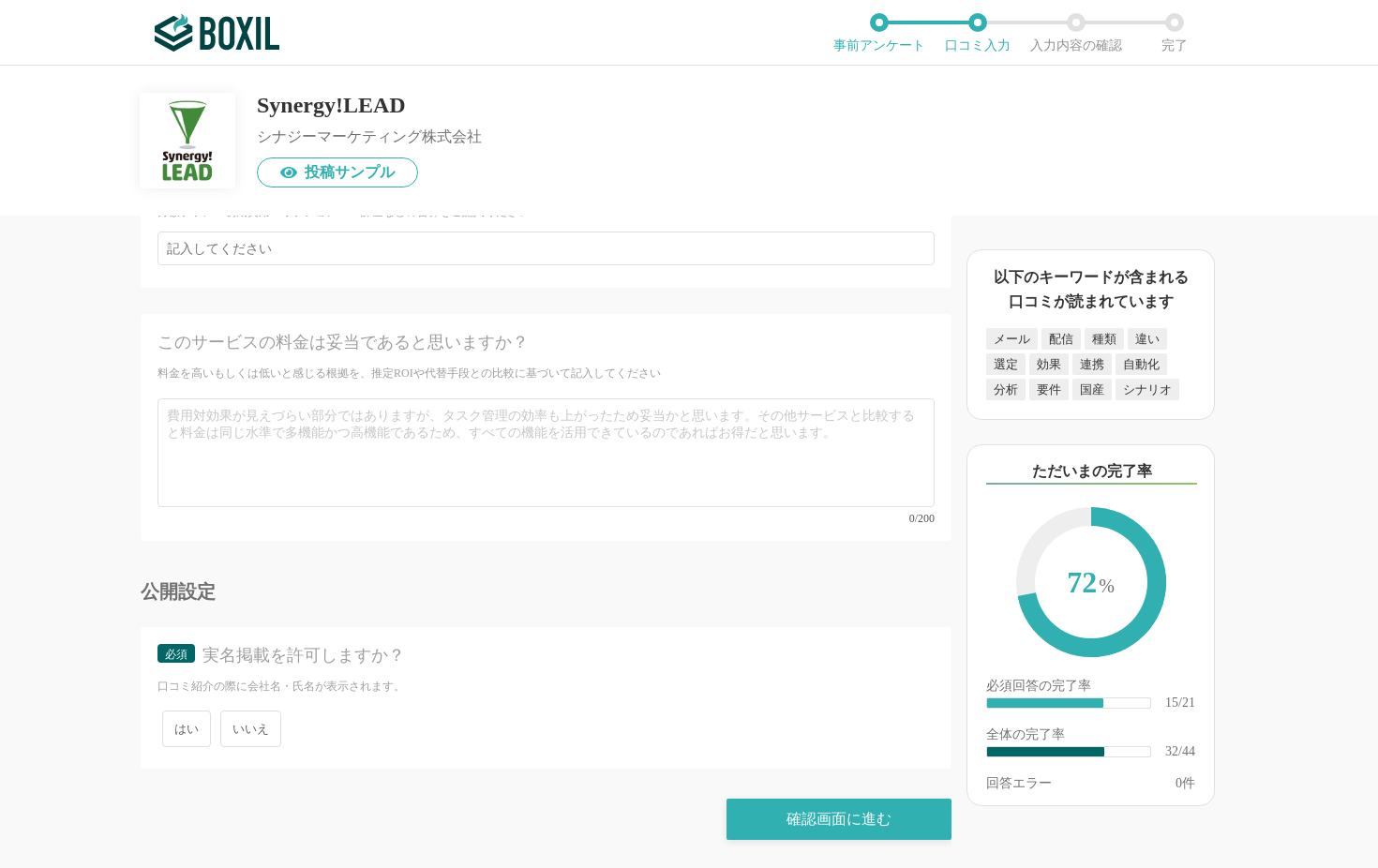
scroll to position [7612, 0]
click at [259, 699] on span "いいえ" at bounding box center [251, 728] width 61 height 36
click at [237, 699] on input "いいえ" at bounding box center [230, 719] width 12 height 12
radio input "true"
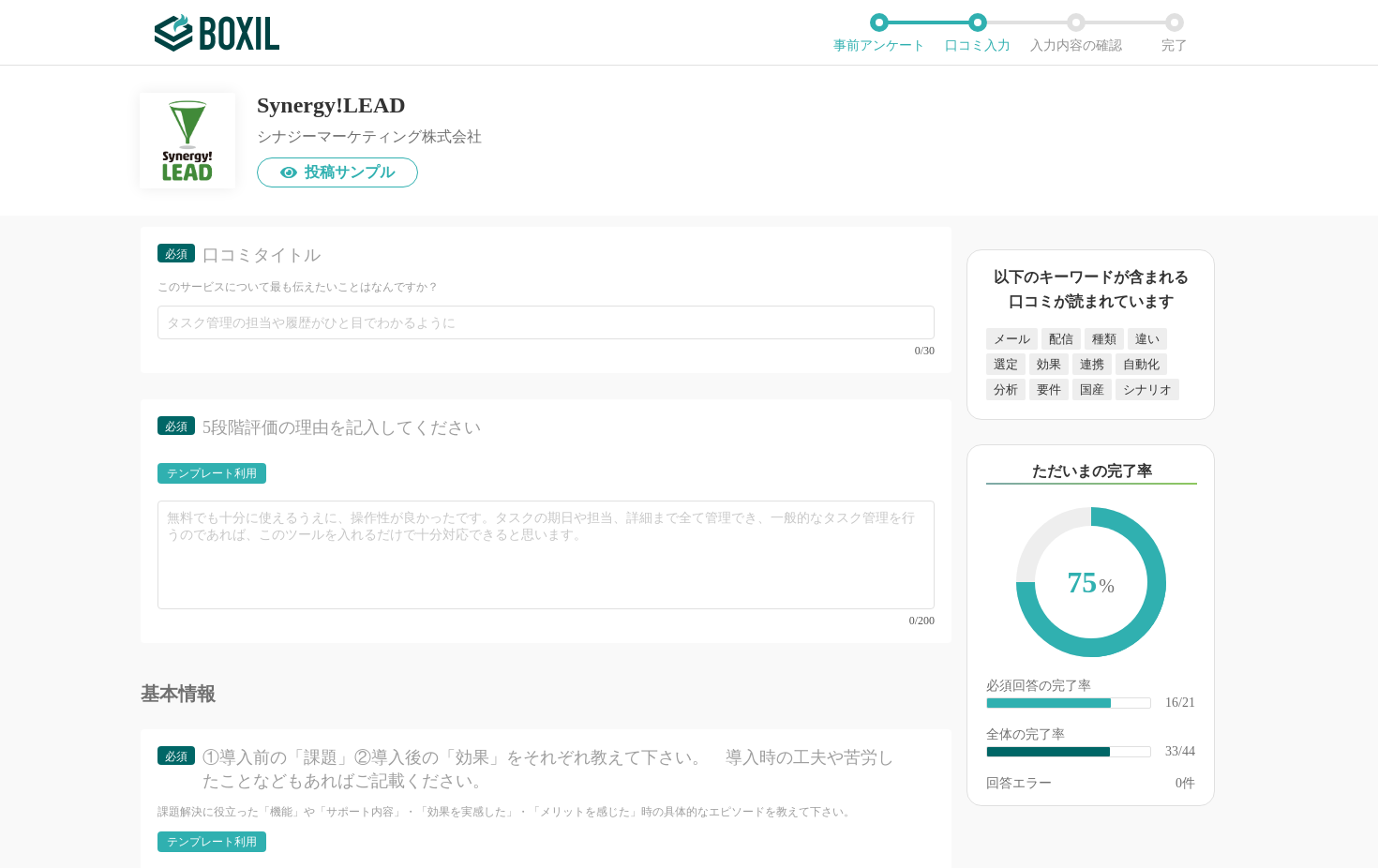
scroll to position [5770, 0]
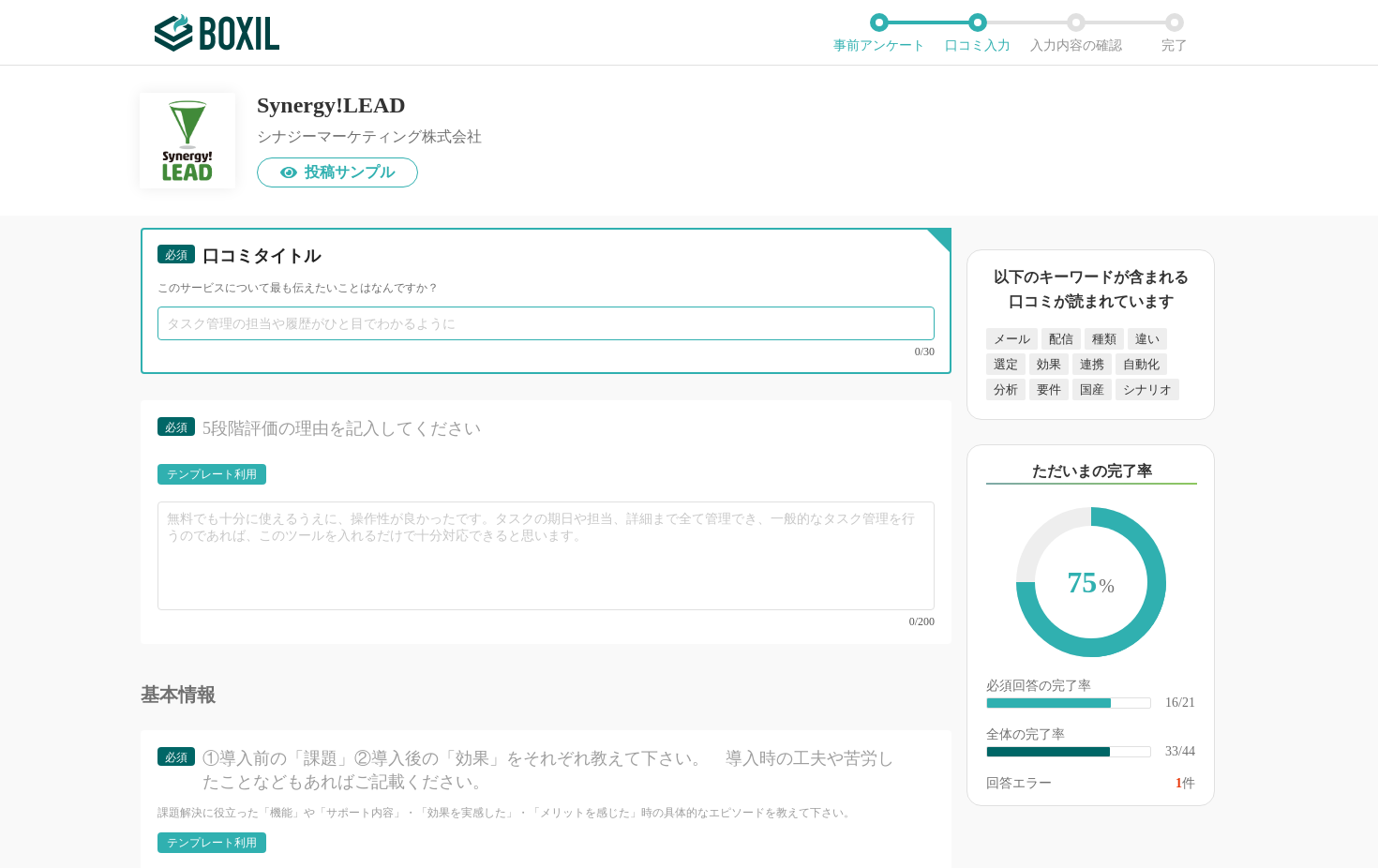
click at [587, 311] on input "text" at bounding box center [546, 324] width 777 height 33
drag, startPoint x: 337, startPoint y: 302, endPoint x: 128, endPoint y: 296, distance: 209.1
click at [128, 296] on div "MAツール(BtoB)の機能について（5点満点で評価してください） リードスコアリング 1 2 3 4 5 利用していない シナリオ作成／管理 1 2 3 4…" at bounding box center [483, 541] width 938 height 652
paste input "実際の導入事例やユーザーのレビューが豊富"
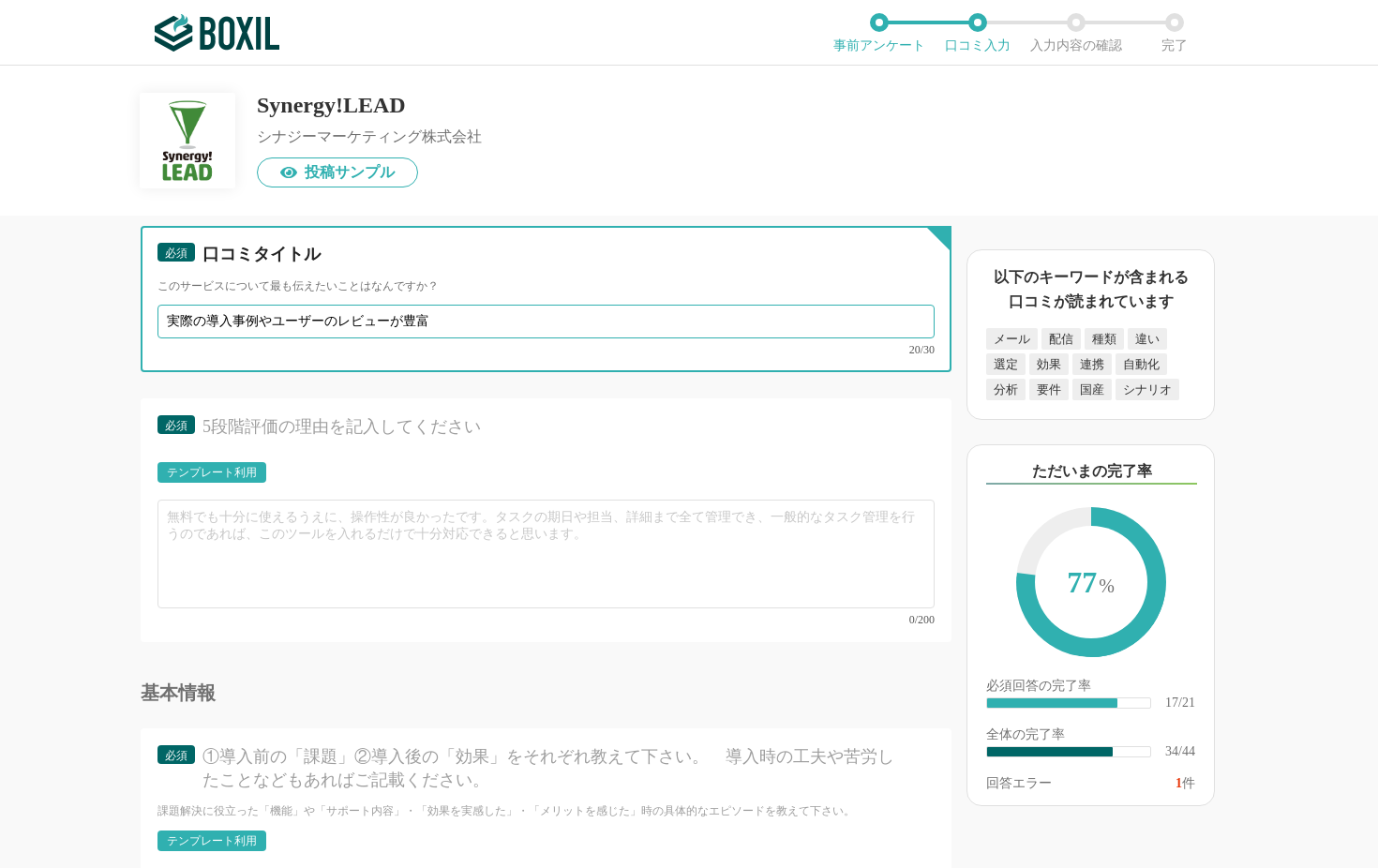
type input "実際の導入事例やユーザーのレビューが豊富"
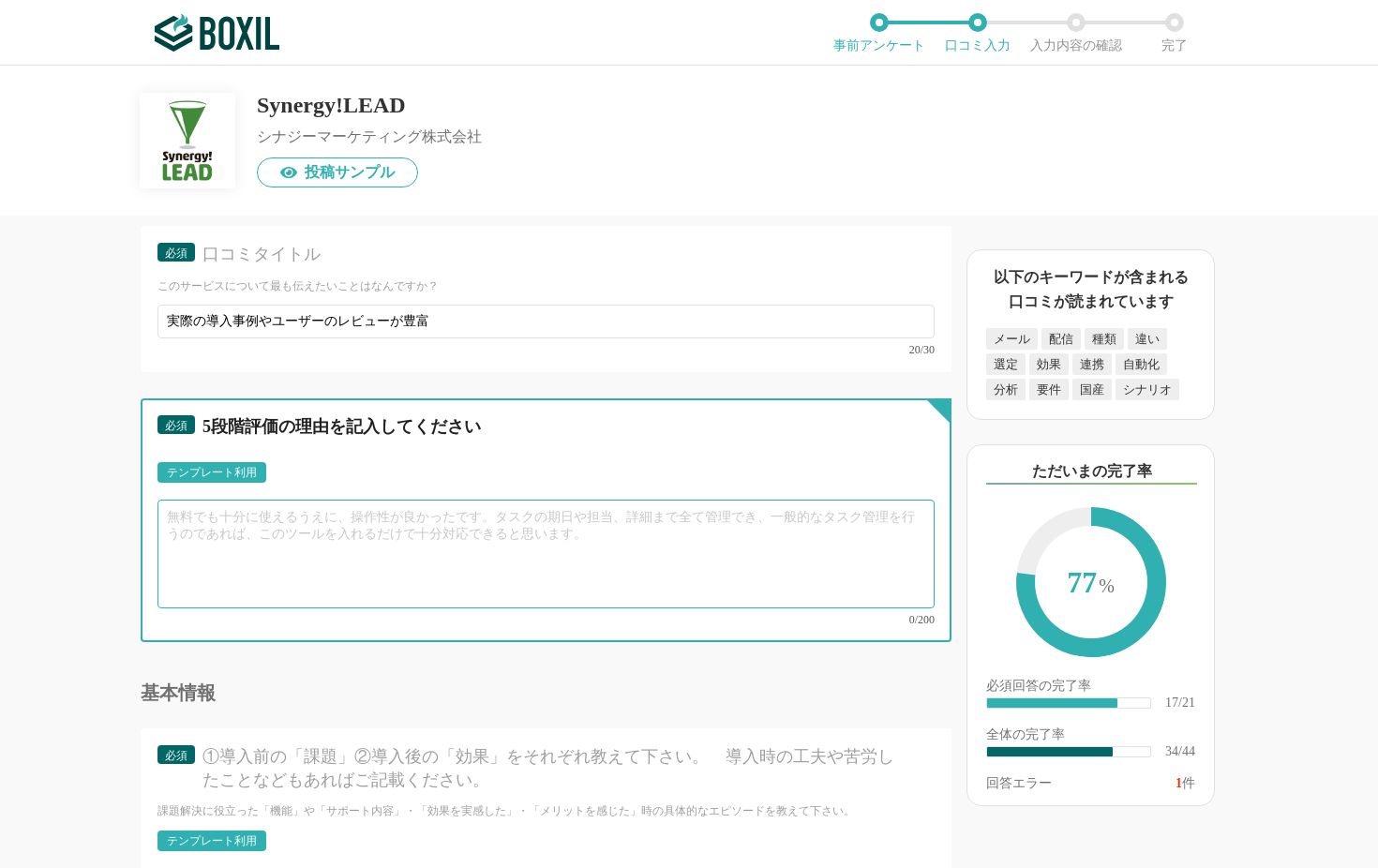
click at [406, 536] on textarea at bounding box center [546, 553] width 777 height 109
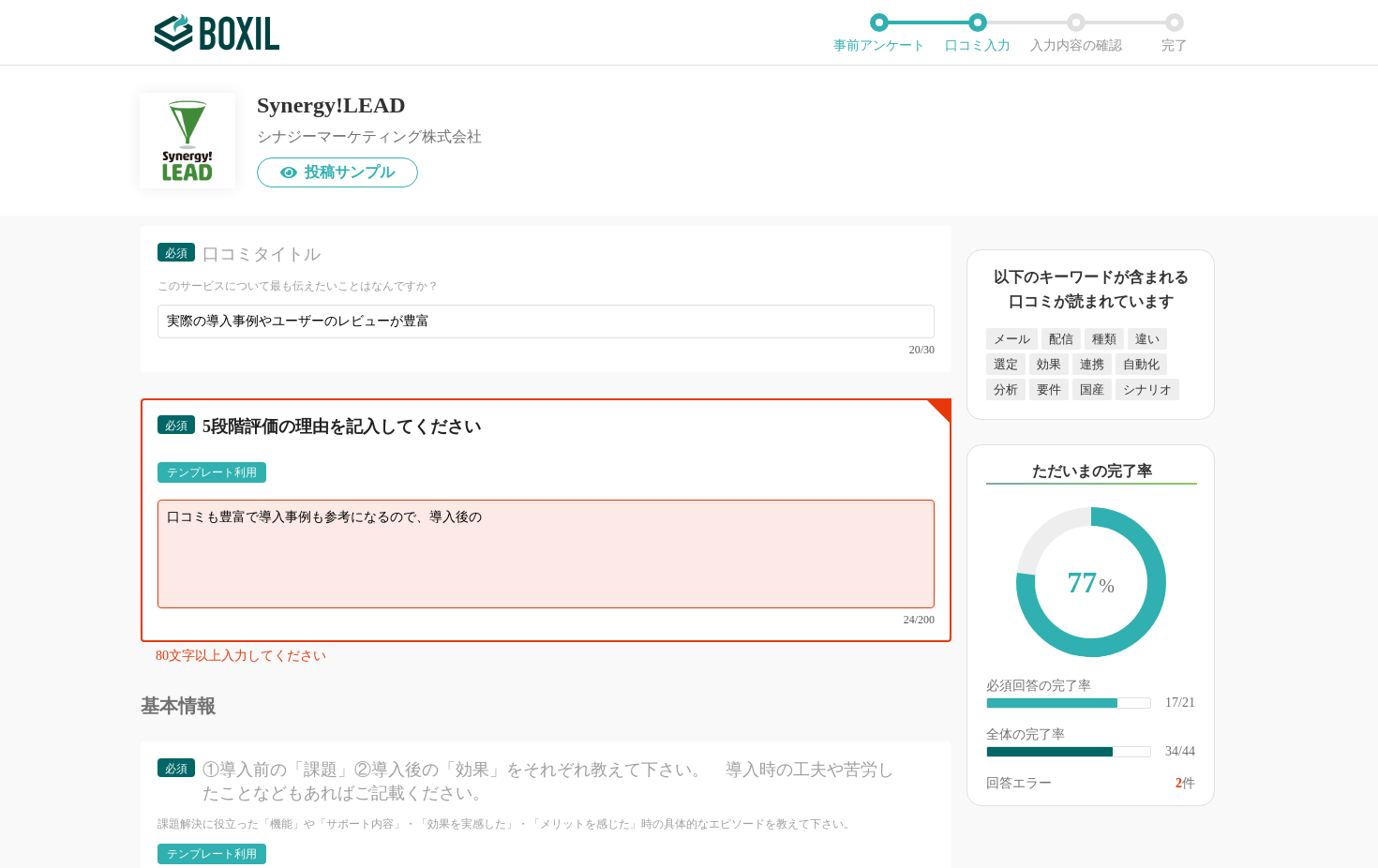
scroll to position [5771, 0]
click at [487, 502] on textarea "口コミも豊富で導入事例も参考になるので、導入後のイメージがつかみやすい。" at bounding box center [546, 554] width 777 height 109
click at [372, 519] on textarea "口コミも豊富で導入事例も参考になるので、導入後のイメージがつかみやすい。" at bounding box center [546, 554] width 777 height 109
click at [410, 500] on textarea "口コミも豊富で導入事例も参考になるので、導入後のイメージがつかみやすい。" at bounding box center [546, 554] width 777 height 109
paste textarea "複数のツールを比較検討する手間が大幅に削減でき"
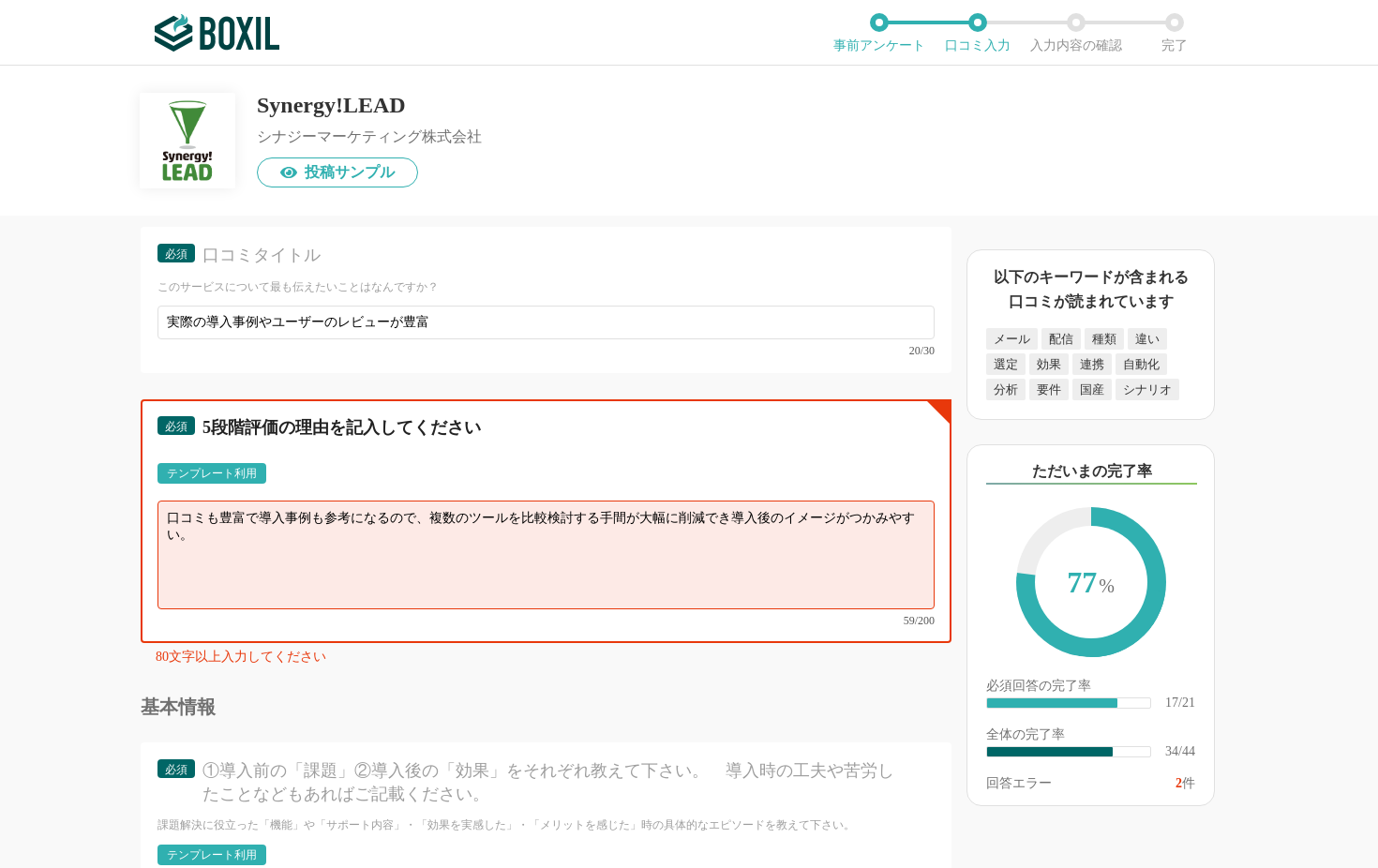
drag, startPoint x: 420, startPoint y: 499, endPoint x: 686, endPoint y: 495, distance: 266.0
click at [686, 500] on textarea "口コミも豊富で導入事例も参考になるので、複数のツールを比較検討する手間が大幅に削減でき導入後のイメージがつかみやすい。" at bounding box center [546, 554] width 777 height 109
click at [484, 509] on textarea "口コミも豊富で導入事例も参考になるので、複数のツールを比較検討する手間が大幅に削減でき導入後のイメージがつかみやすい。" at bounding box center [546, 554] width 777 height 109
drag, startPoint x: 159, startPoint y: 503, endPoint x: 410, endPoint y: 501, distance: 251.0
click at [410, 501] on textarea "口コミも豊富で導入事例も参考になるので、複数のツールを比較検討する手間が大幅に削減でき導入後のイメージがつかみやすい。" at bounding box center [546, 554] width 777 height 109
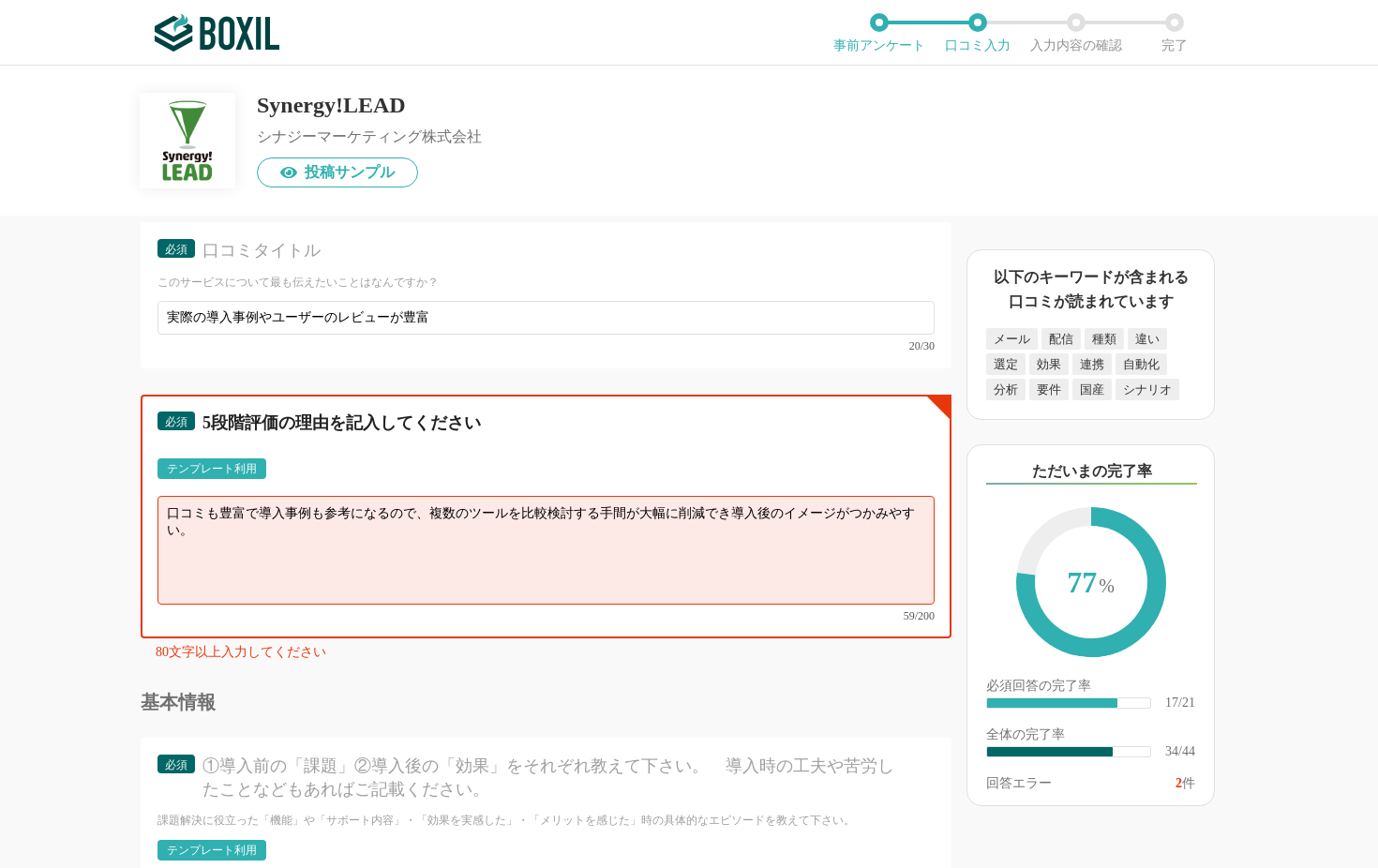
click at [424, 501] on textarea "口コミも豊富で導入事例も参考になるので、複数のツールを比較検討する手間が大幅に削減でき導入後のイメージがつかみやすい。" at bounding box center [546, 550] width 777 height 109
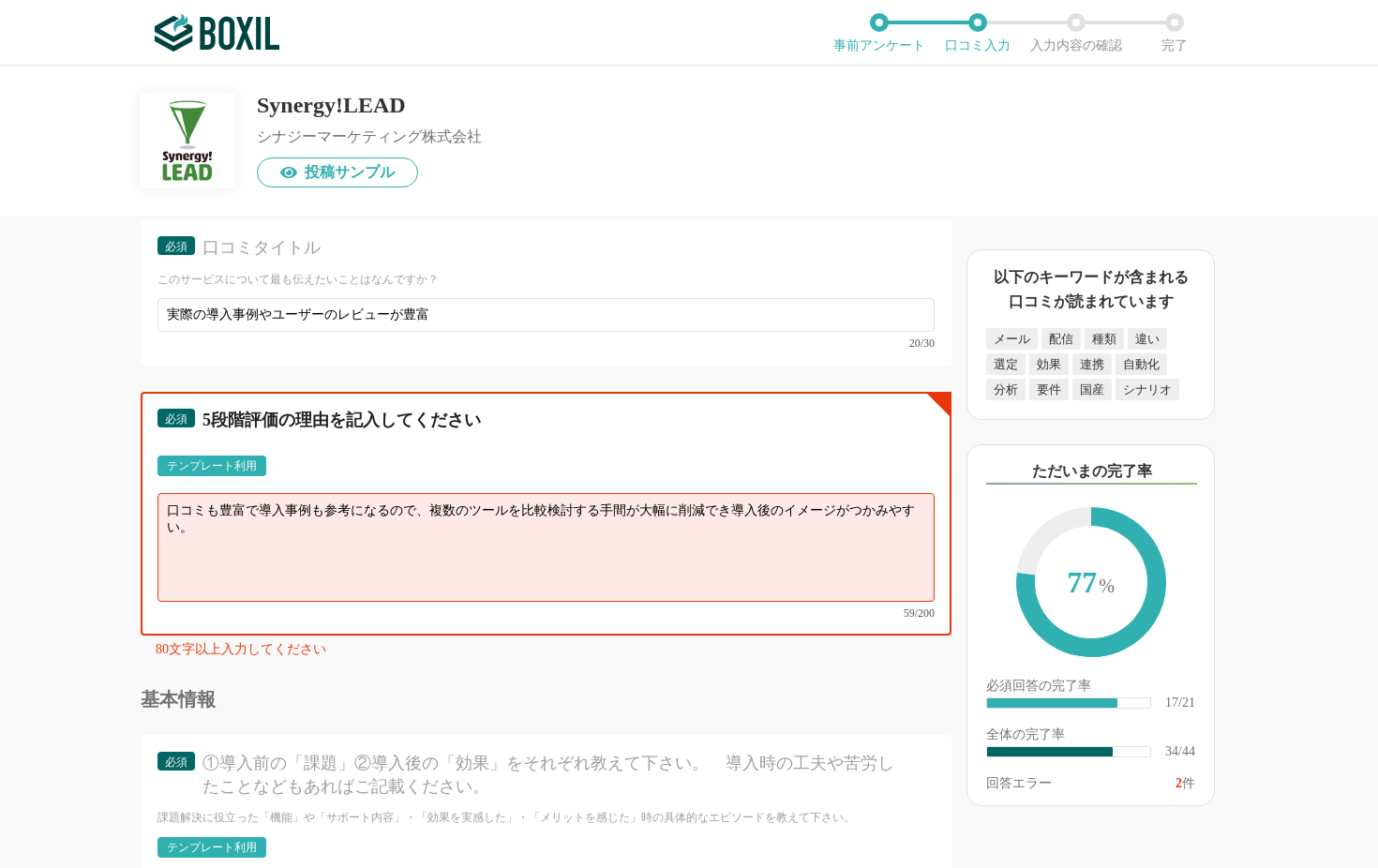
drag, startPoint x: 408, startPoint y: 495, endPoint x: 686, endPoint y: 490, distance: 278.0
click at [686, 493] on textarea "口コミも豊富で導入事例も参考になるので、複数のツールを比較検討する手間が大幅に削減でき導入後のイメージがつかみやすい。" at bounding box center [546, 547] width 777 height 109
click at [913, 493] on textarea "口コミも豊富で導入事例も参考になるので、複数のツールを比較検討する手間が大幅に削減でき導入後のイメージがつかみやすい。" at bounding box center [546, 547] width 777 height 109
paste textarea "複数のツールを比較検討する手間が大幅に削減でき"
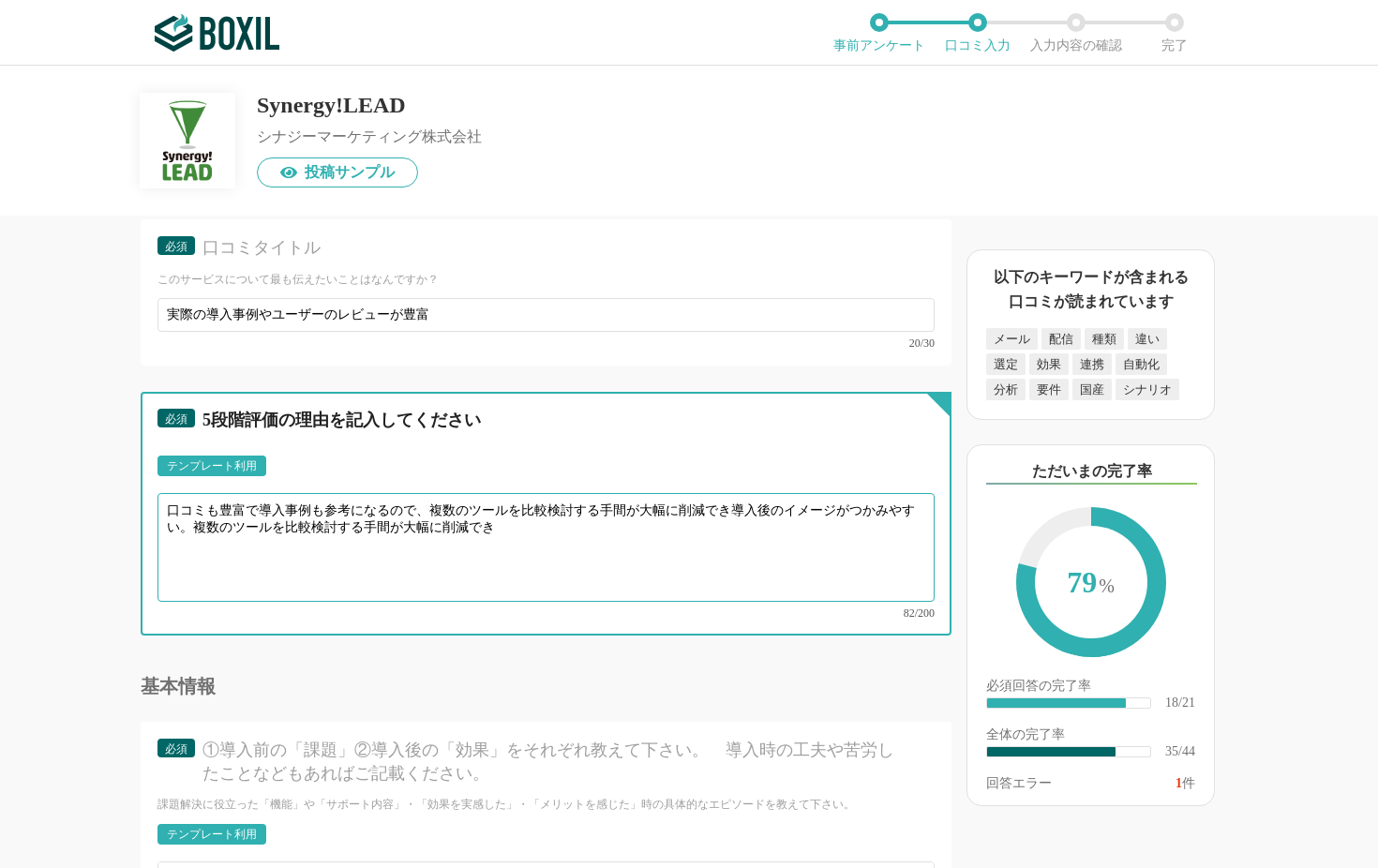
drag, startPoint x: 411, startPoint y: 492, endPoint x: 686, endPoint y: 496, distance: 275.0
click at [686, 496] on textarea "口コミも豊富で導入事例も参考になるので、複数のツールを比較検討する手間が大幅に削減でき導入後のイメージがつかみやすい。複数のツールを比較検討する手間が大幅に削…" at bounding box center [546, 547] width 777 height 109
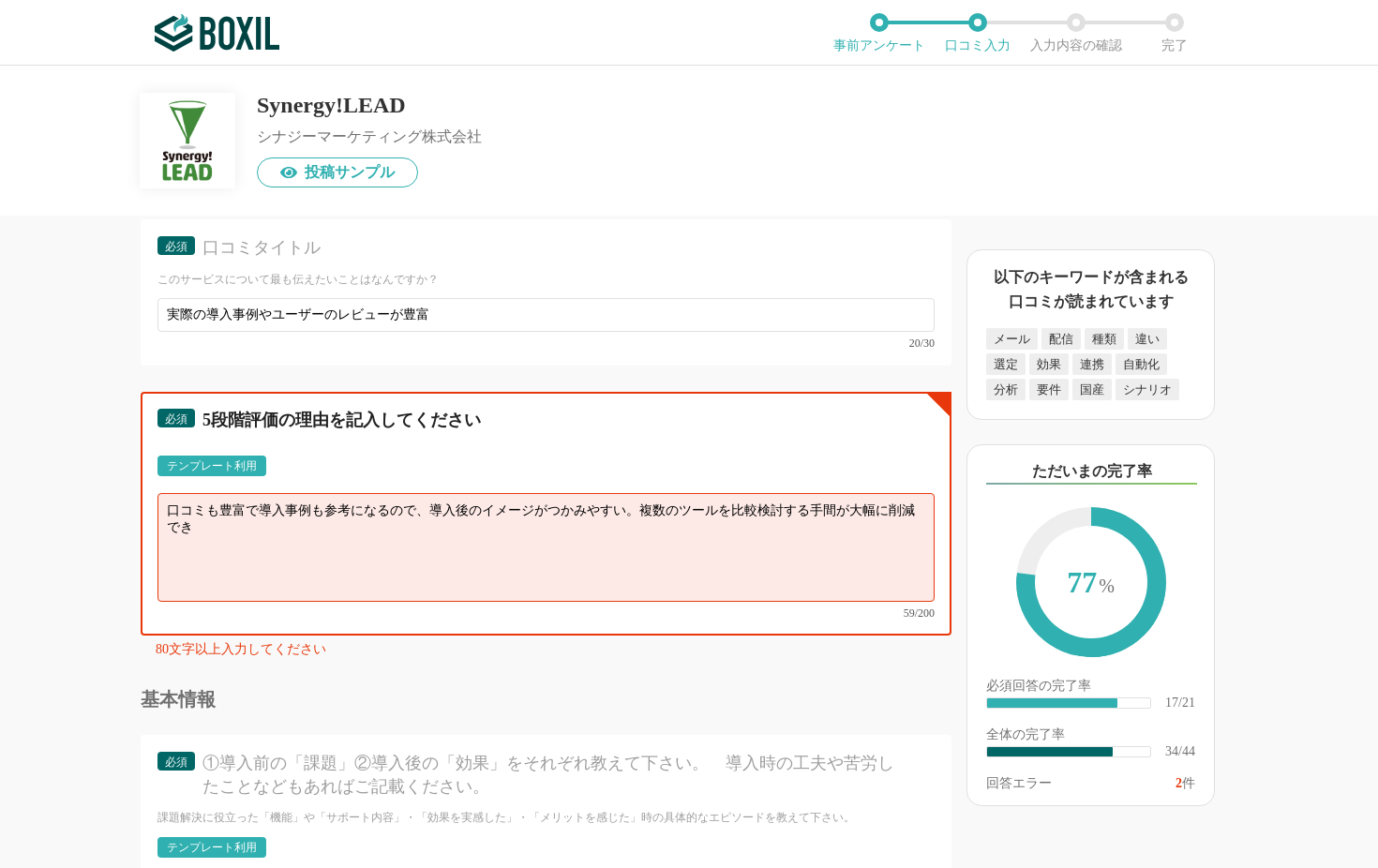
scroll to position [5731, 0]
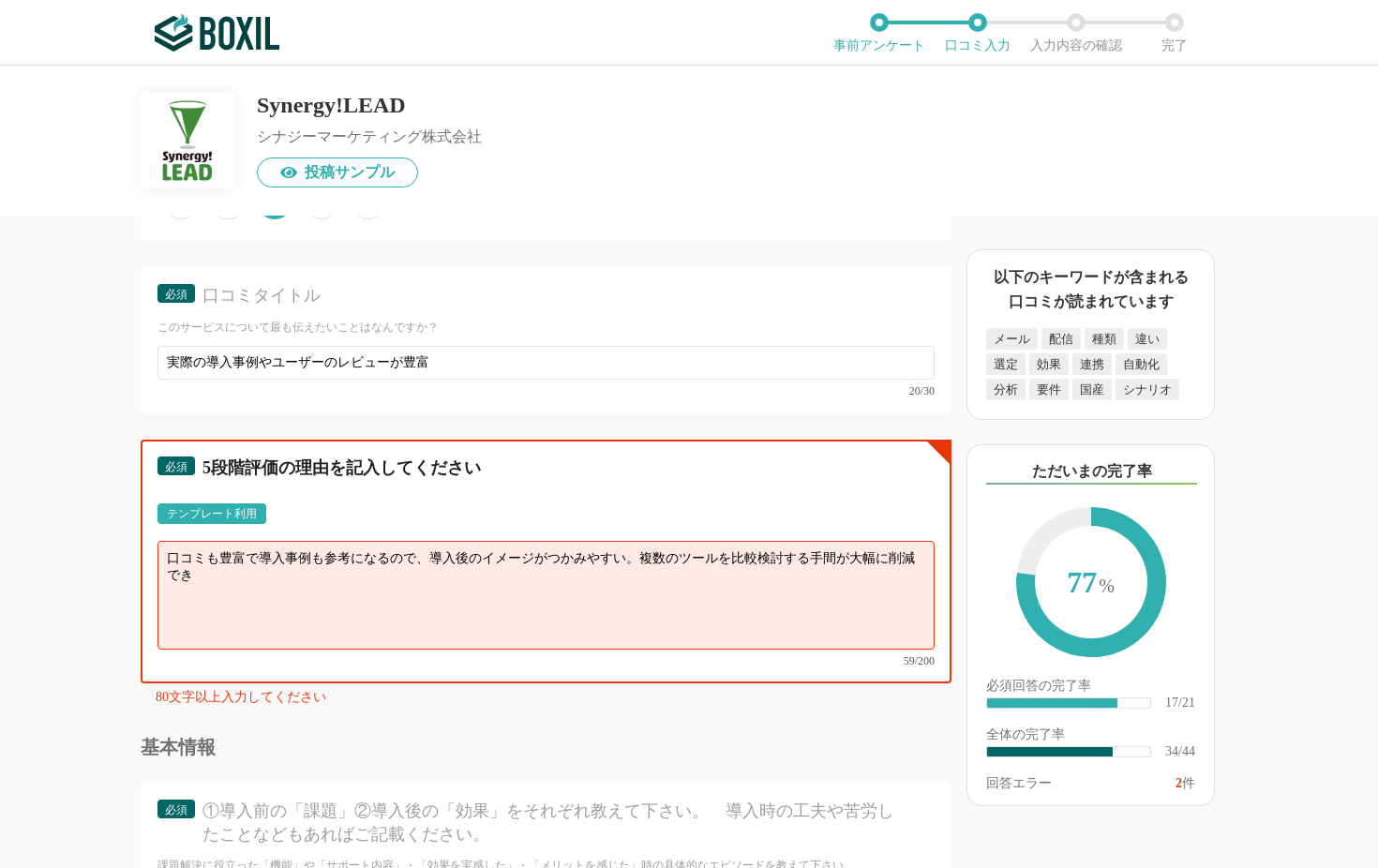
click at [625, 544] on textarea "口コミも豊富で導入事例も参考になるので、導入後のイメージがつかみやすい。複数のツールを比較検討する手間が大幅に削減でき" at bounding box center [546, 594] width 777 height 109
click at [722, 540] on textarea "口コミも豊富で導入事例も参考になるので、導入後のイメージがつかみやすい。複数のツールを比較検討する手間が大幅に削減でき" at bounding box center [546, 594] width 777 height 109
click at [786, 540] on textarea "口コミも豊富で導入事例も参考になるので、導入後のイメージがつかみやすい。複数のツールを比較検討する手間が大幅に削減でき" at bounding box center [546, 594] width 777 height 109
click at [572, 549] on textarea "口コミも豊富で導入事例も参考になるので、導入後のイメージがつかみやすい。複数のツールを比較検討する時間が大幅に削減できるのも良い点だと感じました。" at bounding box center [546, 594] width 777 height 109
click at [601, 542] on textarea "口コミも豊富で導入事例も参考になるので、導入後のイメージがつかみやすい。複数のツールを比較検討する時間が大幅に削減できるのも良い点だと感じました。" at bounding box center [546, 594] width 777 height 109
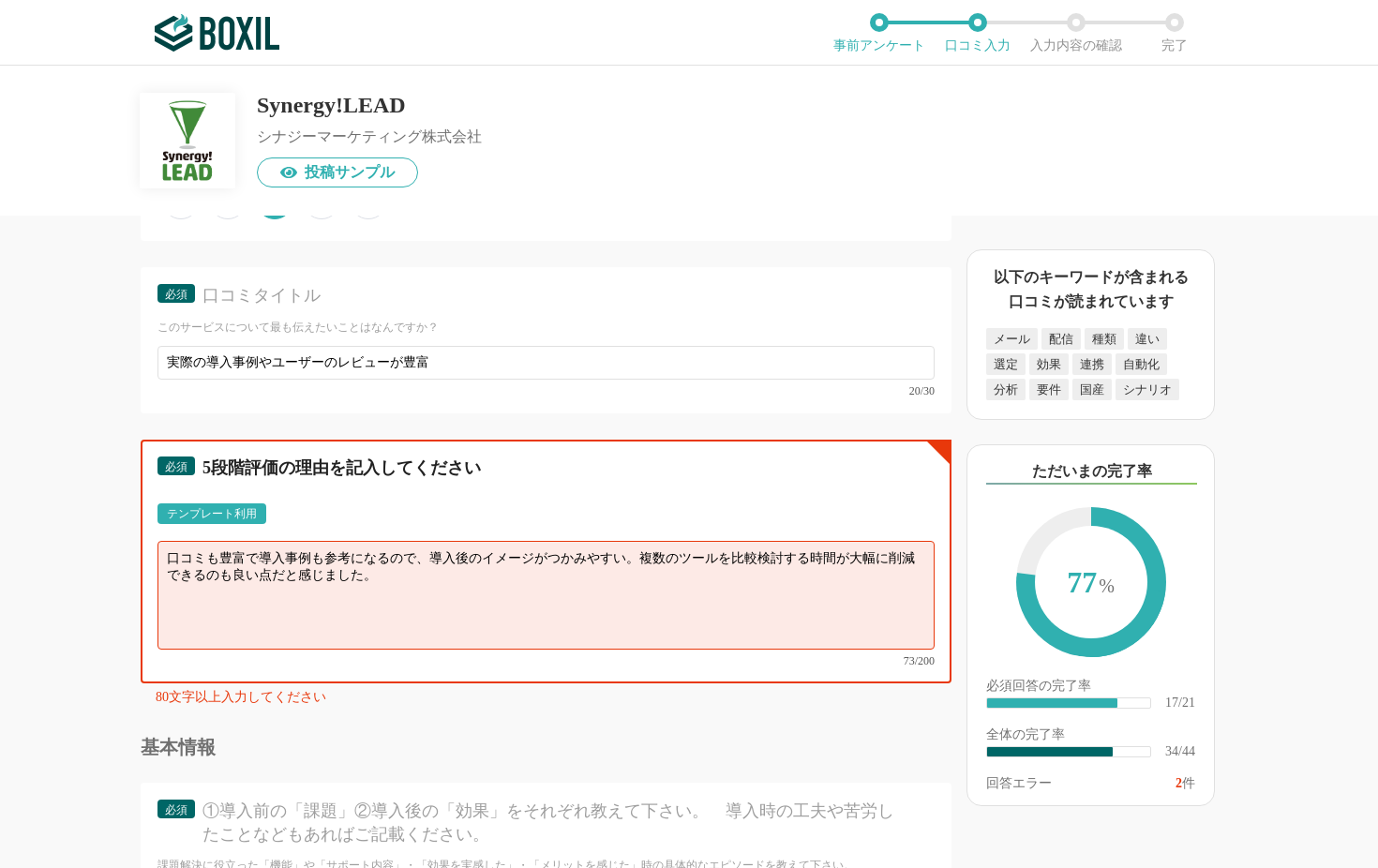
click at [413, 540] on textarea "口コミも豊富で導入事例も参考になるので、導入後のイメージがつかみやすい。複数のツールを比較検討する時間が大幅に削減できるのも良い点だと感じました。" at bounding box center [546, 594] width 777 height 109
click at [313, 540] on textarea "口コミも豊富で導入事例も参考になるので、導入後のイメージがつかみやすい。複数のツールを比較検討する時間が大幅に削減できるのも良い点だと感じました。" at bounding box center [546, 594] width 777 height 109
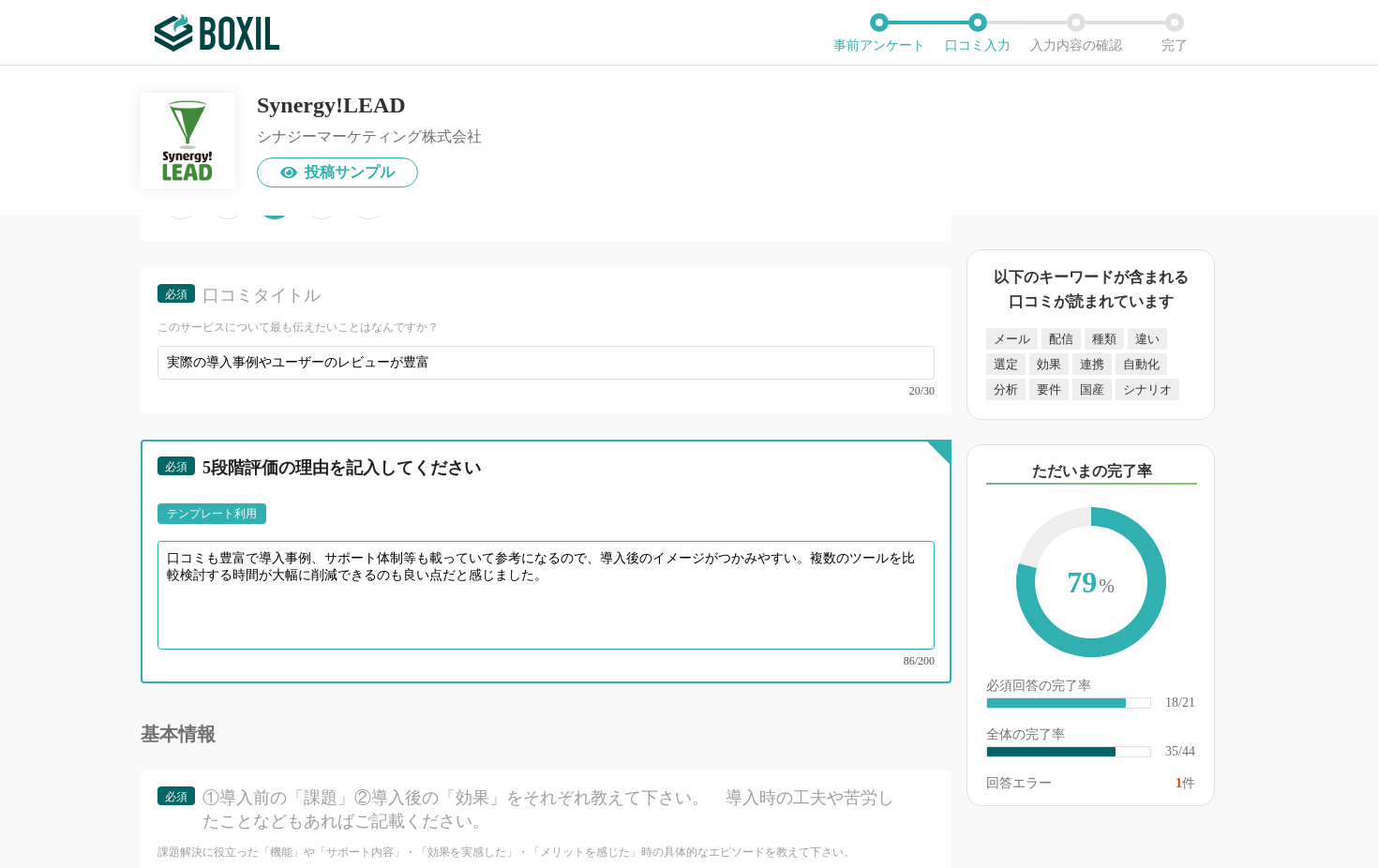
click at [334, 582] on textarea "口コミも豊富で導入事例、サポート体制等も載っていて参考になるので、導入後のイメージがつかみやすい。複数のツールを比較検討する時間が大幅に削減できるのも良い点だ…" at bounding box center [546, 594] width 777 height 109
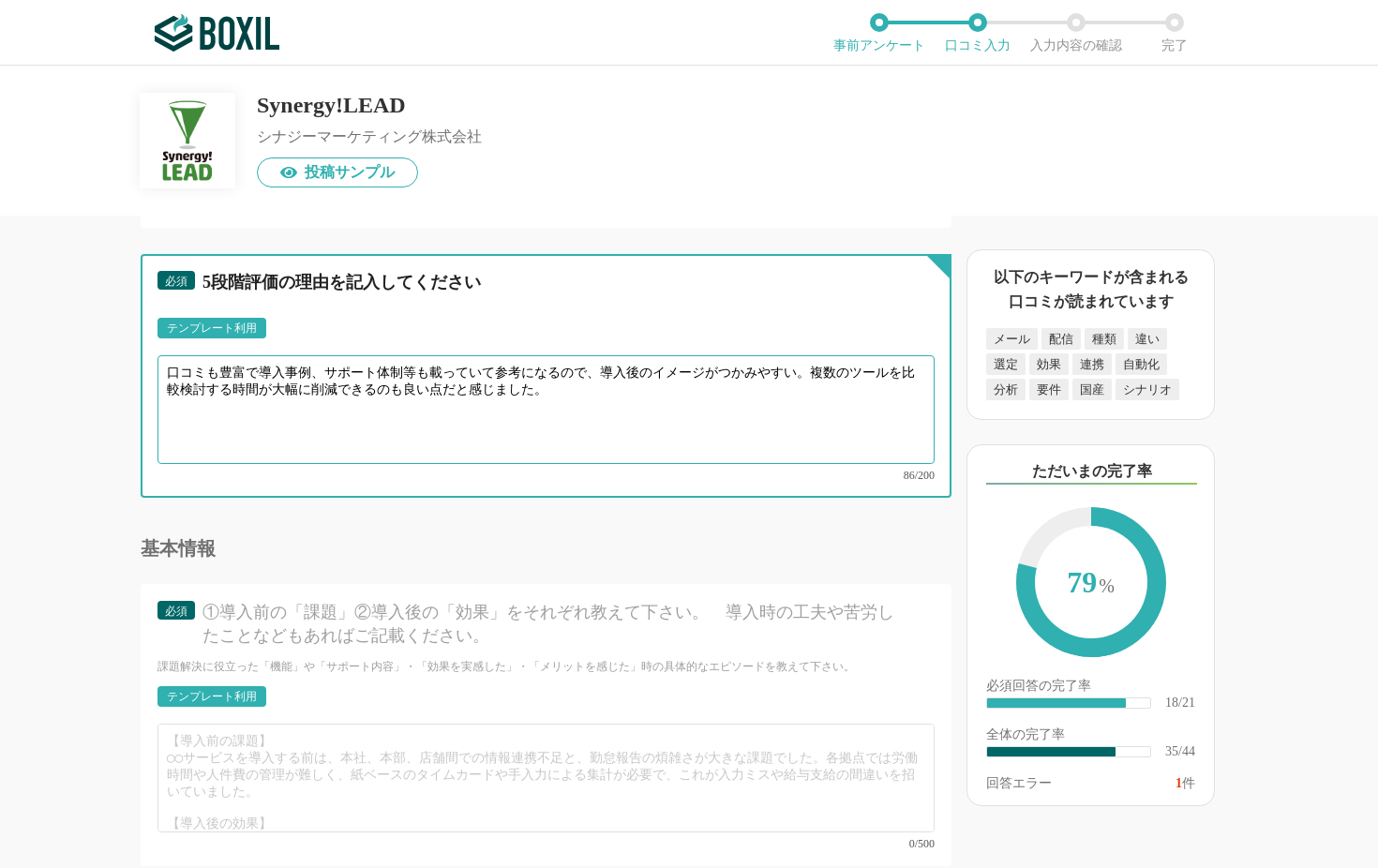
scroll to position [5910, 0]
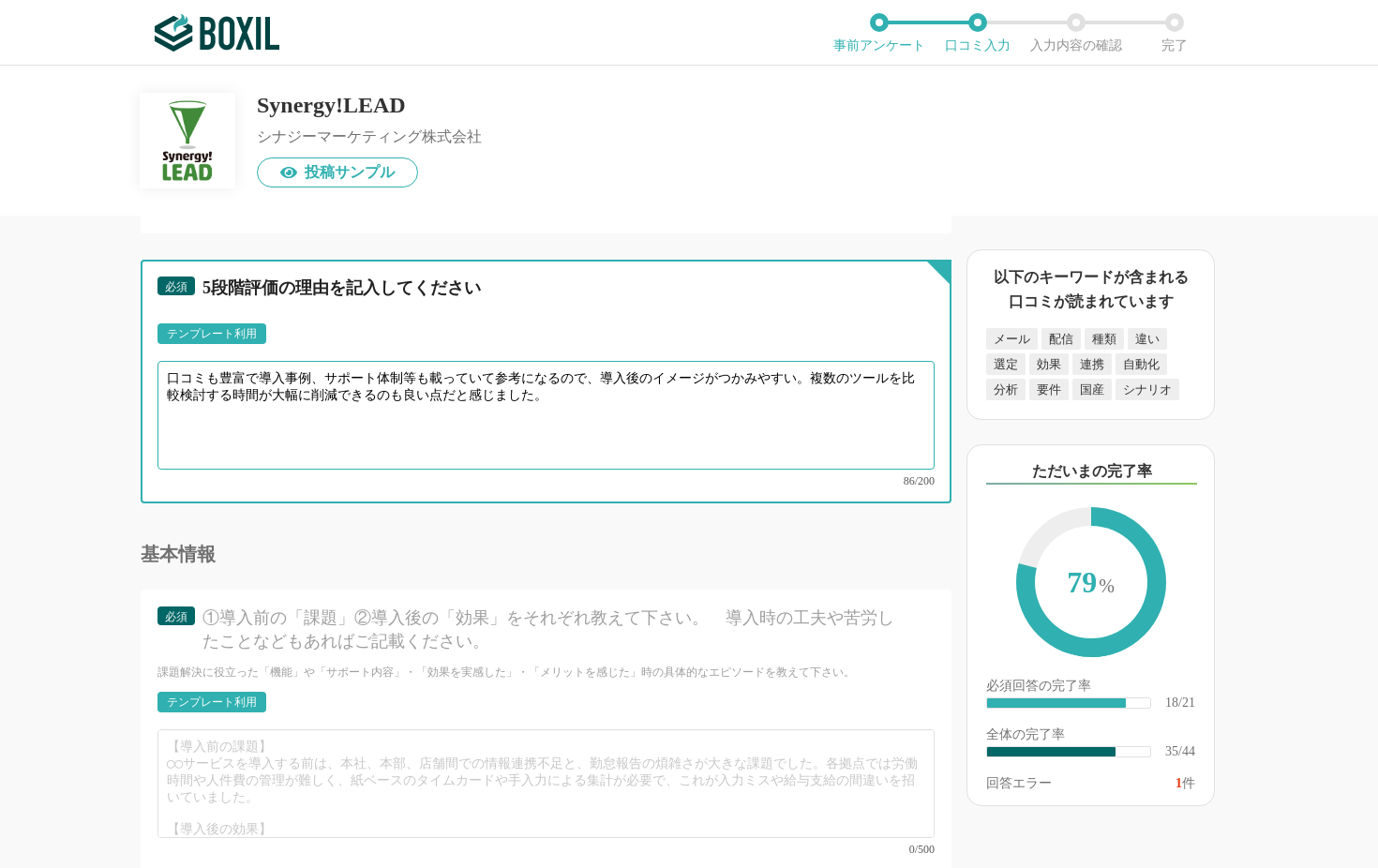
type textarea "口コミも豊富で導入事例、サポート体制等も載っていて参考になるので、導入後のイメージがつかみやすい。複数のツールを比較検討する時間が大幅に削減できるのも良い点だ…"
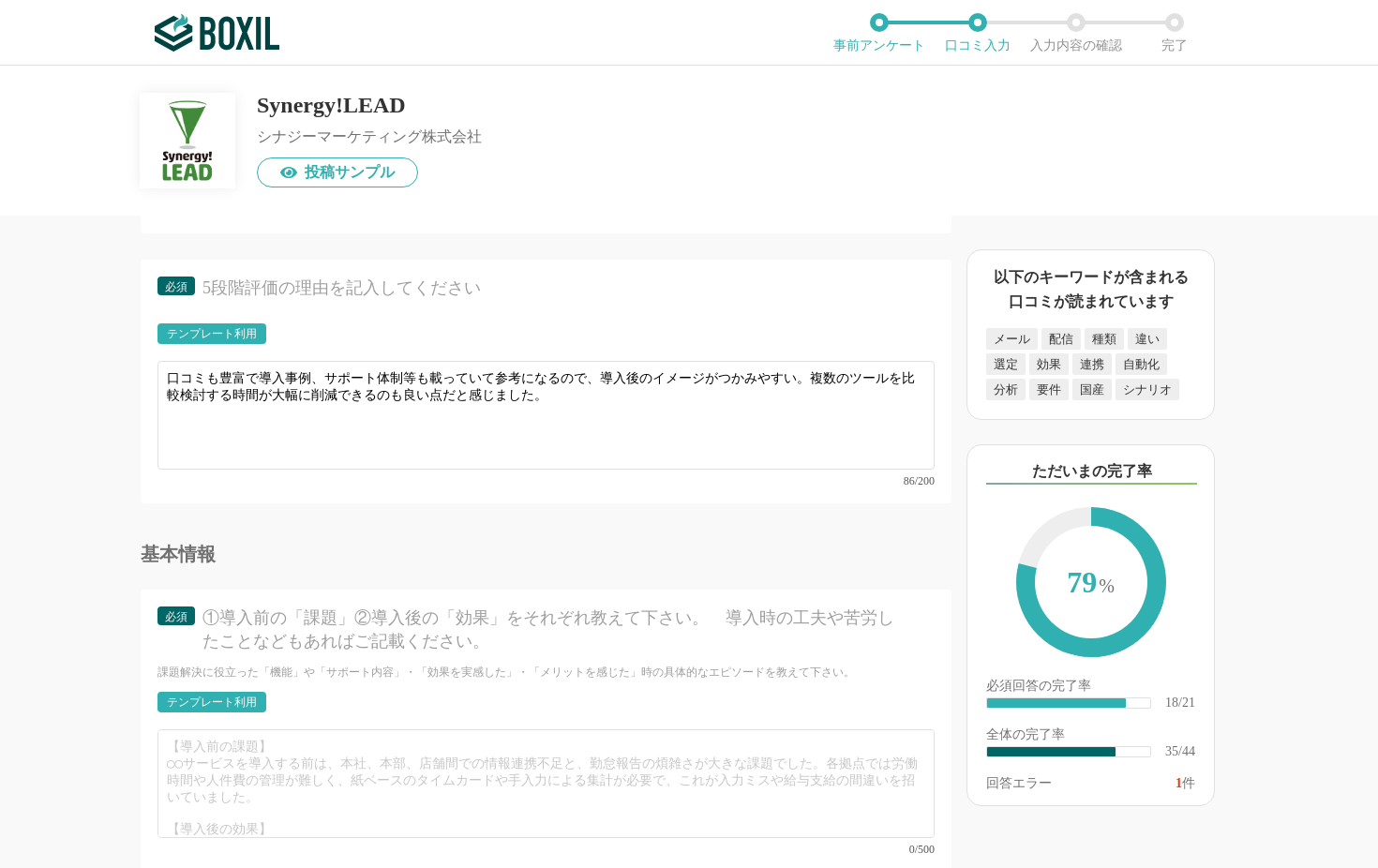
click at [300, 606] on div "①導入前の「課題」②導入後の「効果」をそれぞれ教えて下さい。　導入時の工夫や苦労したことなどもあればご記載ください。" at bounding box center [551, 630] width 699 height 47
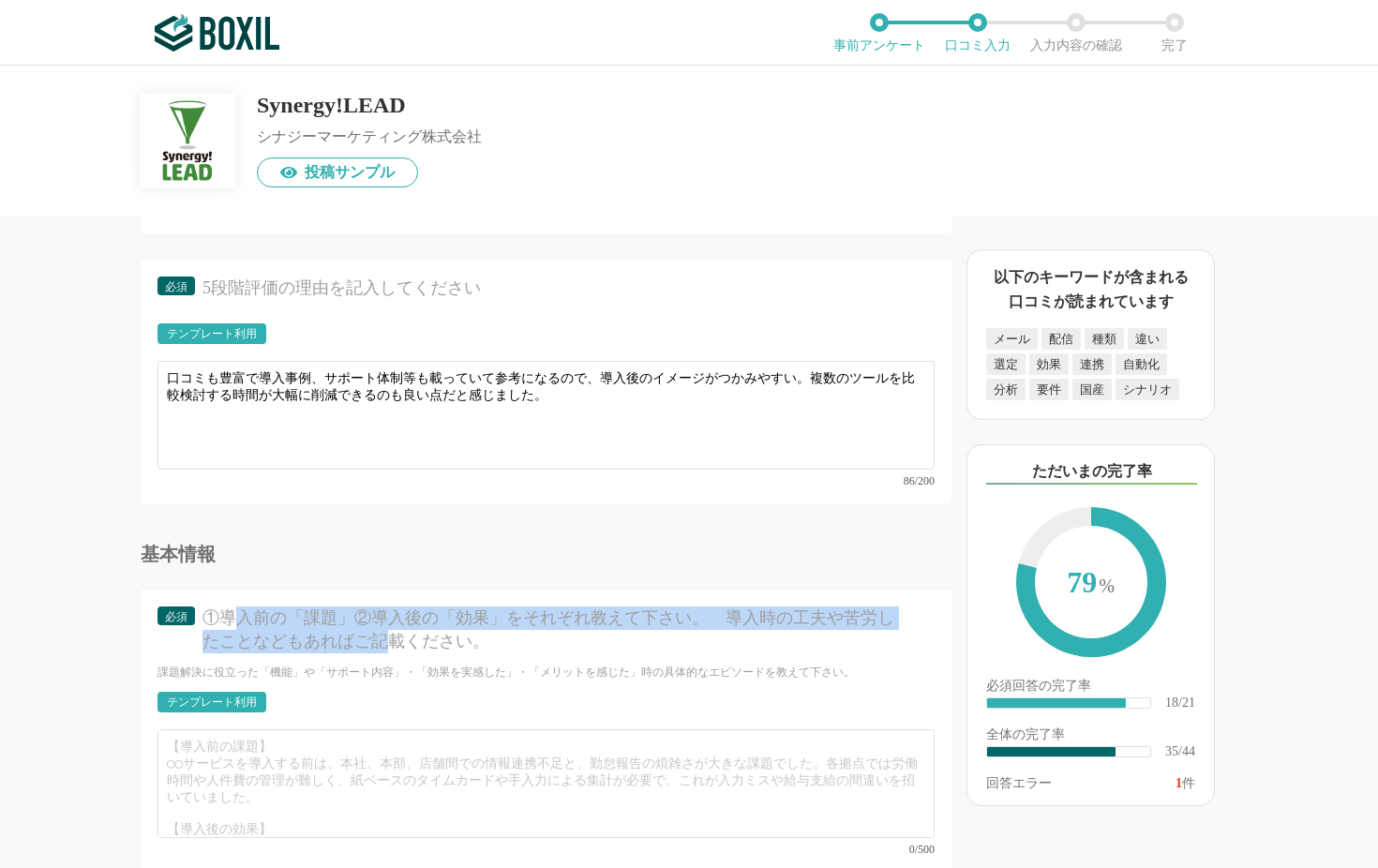
drag, startPoint x: 235, startPoint y: 607, endPoint x: 393, endPoint y: 618, distance: 158.4
click at [393, 618] on div "①導入前の「課題」②導入後の「効果」をそれぞれ教えて下さい。　導入時の工夫や苦労したことなどもあればご記載ください。" at bounding box center [551, 630] width 699 height 47
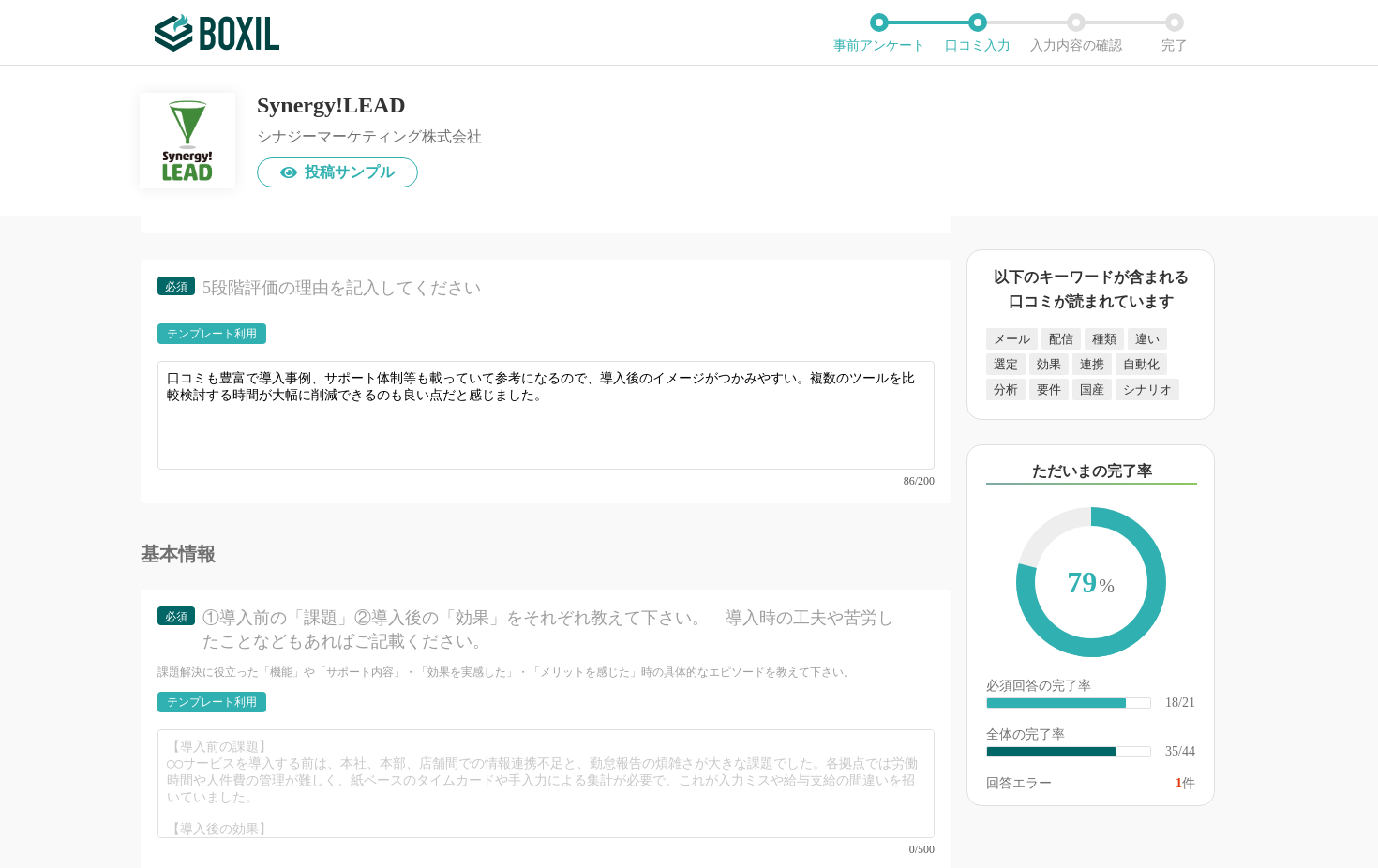
click at [448, 616] on div "①導入前の「課題」②導入後の「効果」をそれぞれ教えて下さい。　導入時の工夫や苦労したことなどもあればご記載ください。" at bounding box center [551, 630] width 699 height 47
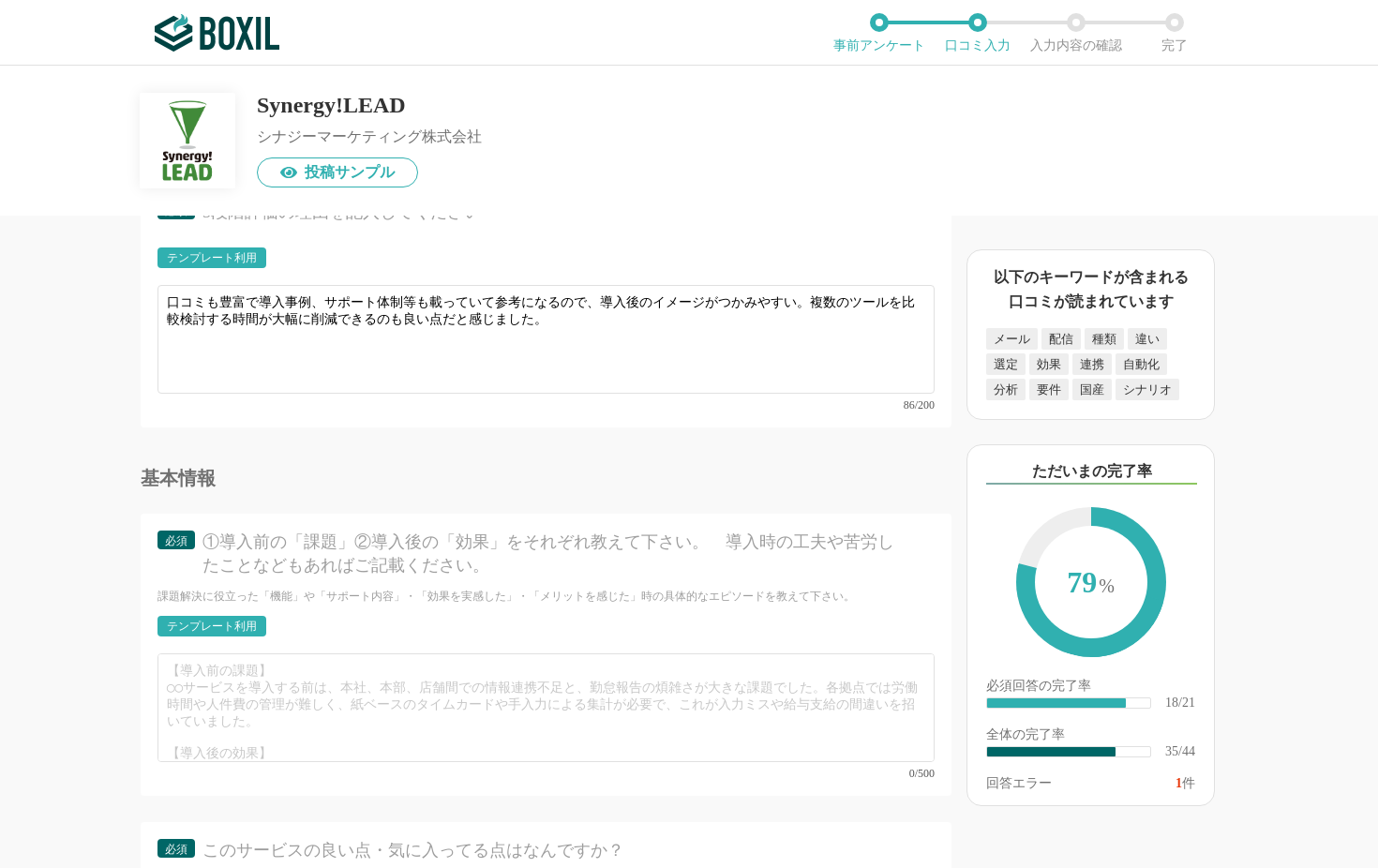
scroll to position [5988, 0]
click at [236, 623] on div "テンプレート利用" at bounding box center [546, 630] width 777 height 31
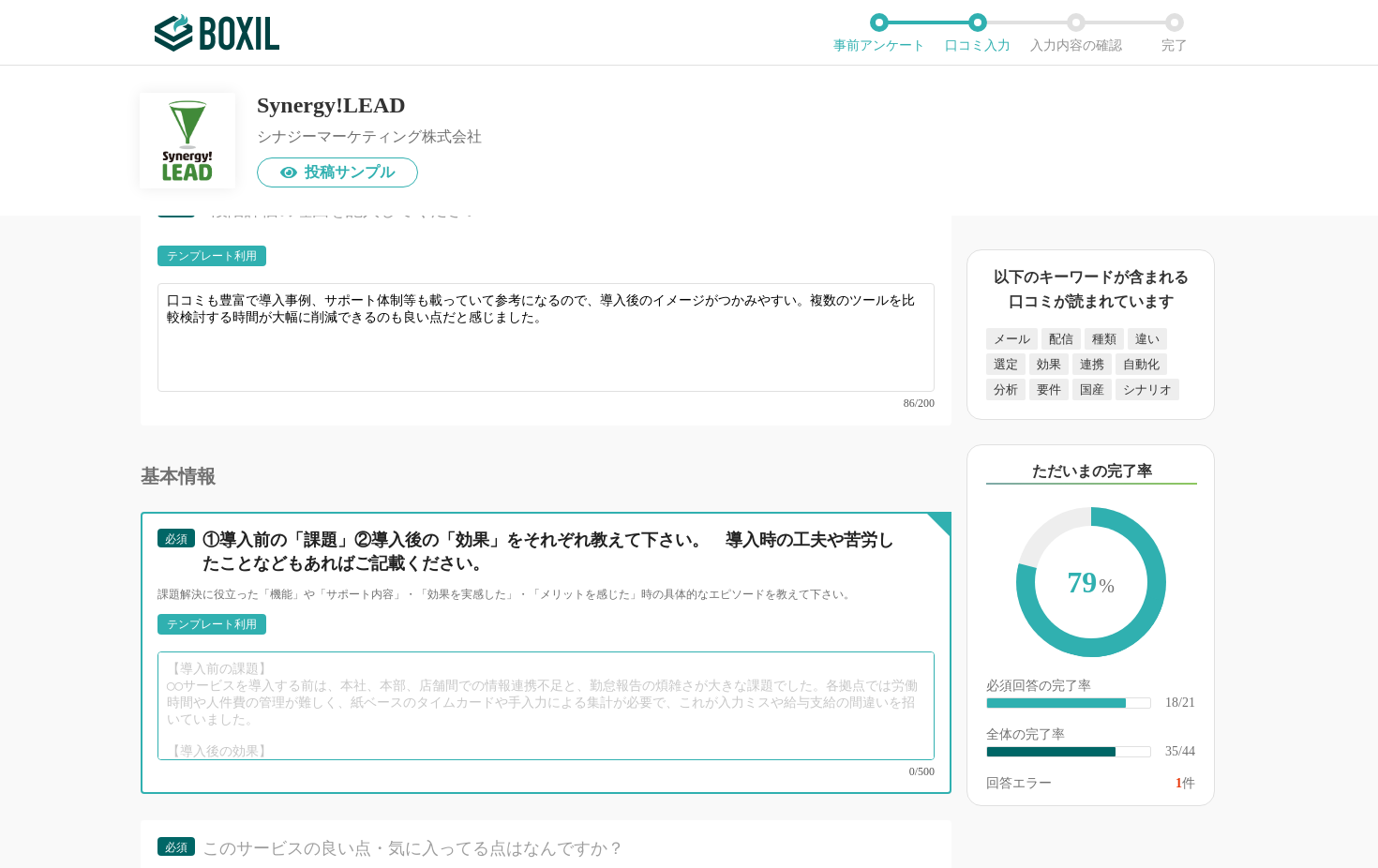
click at [447, 699] on textarea at bounding box center [546, 705] width 777 height 109
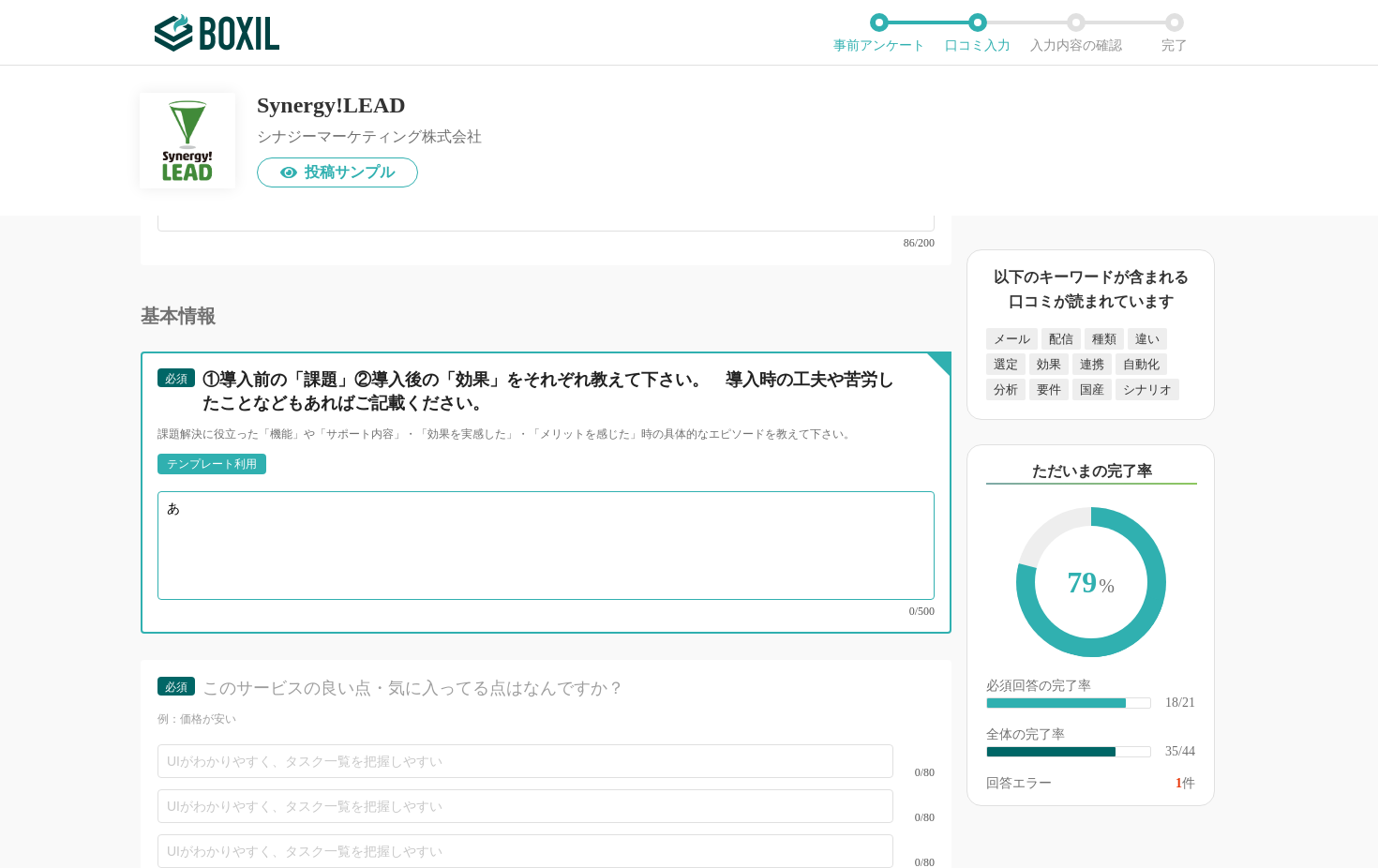
scroll to position [0, 0]
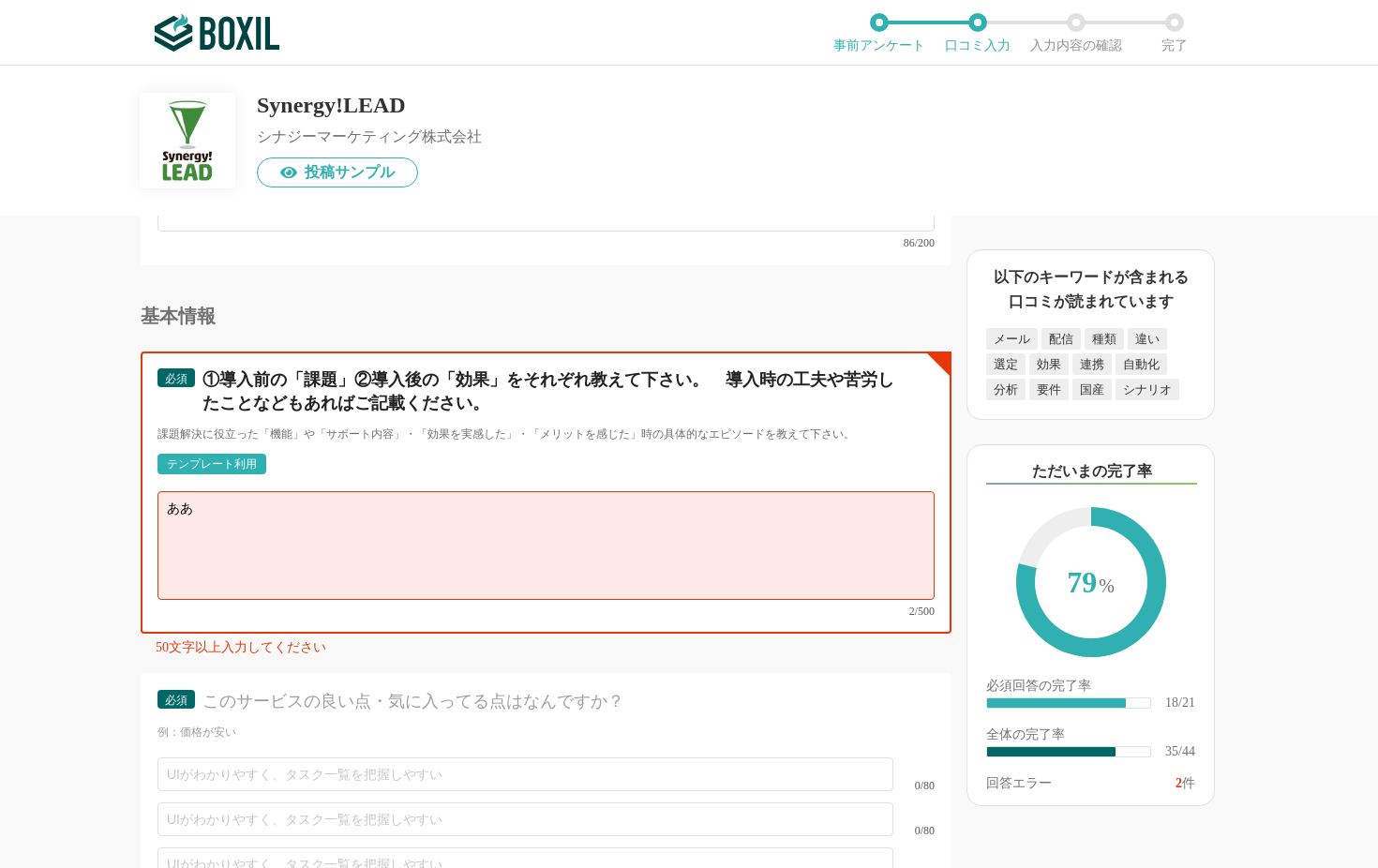
type textarea "あ"
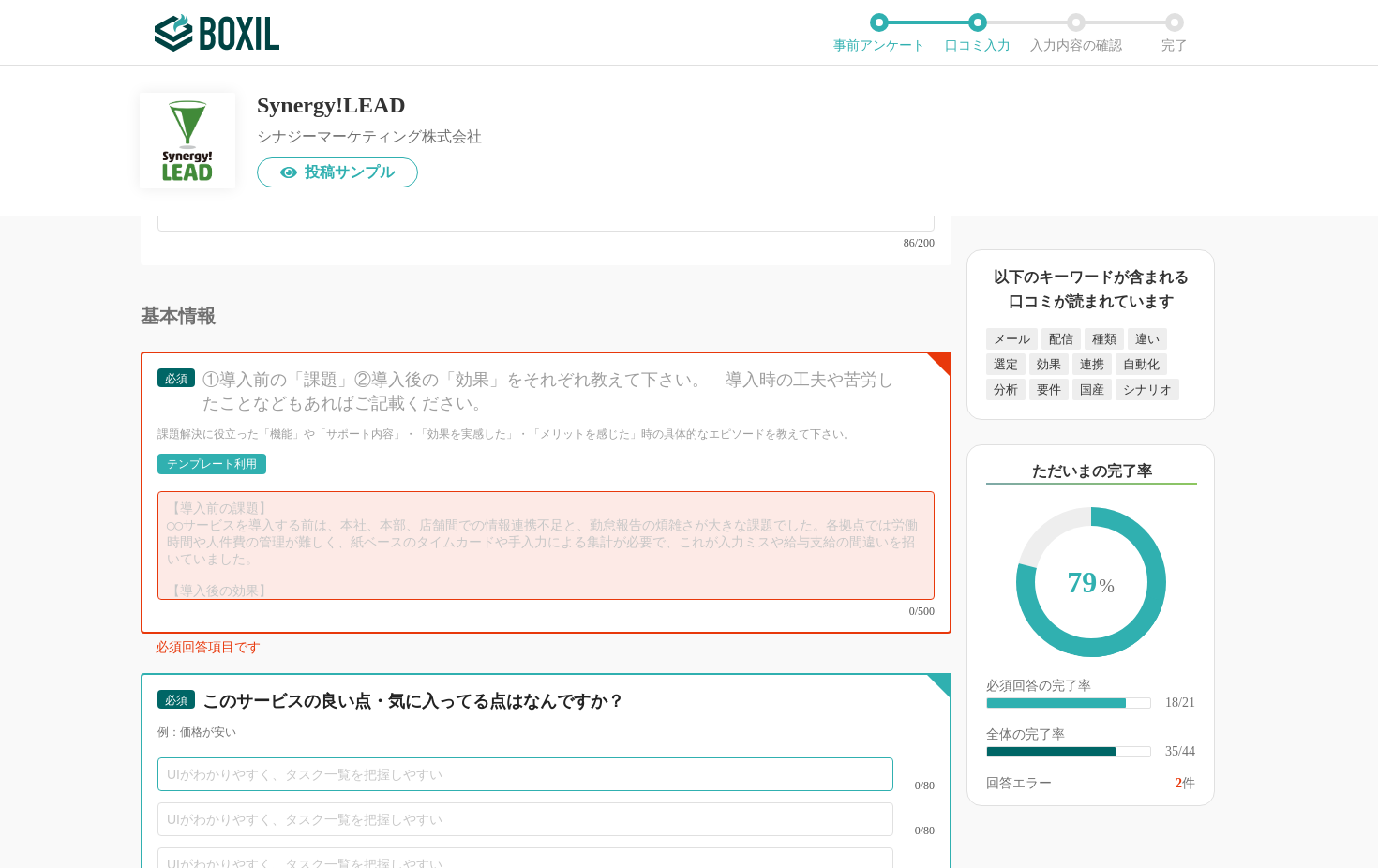
click at [310, 699] on input "text" at bounding box center [526, 774] width 736 height 33
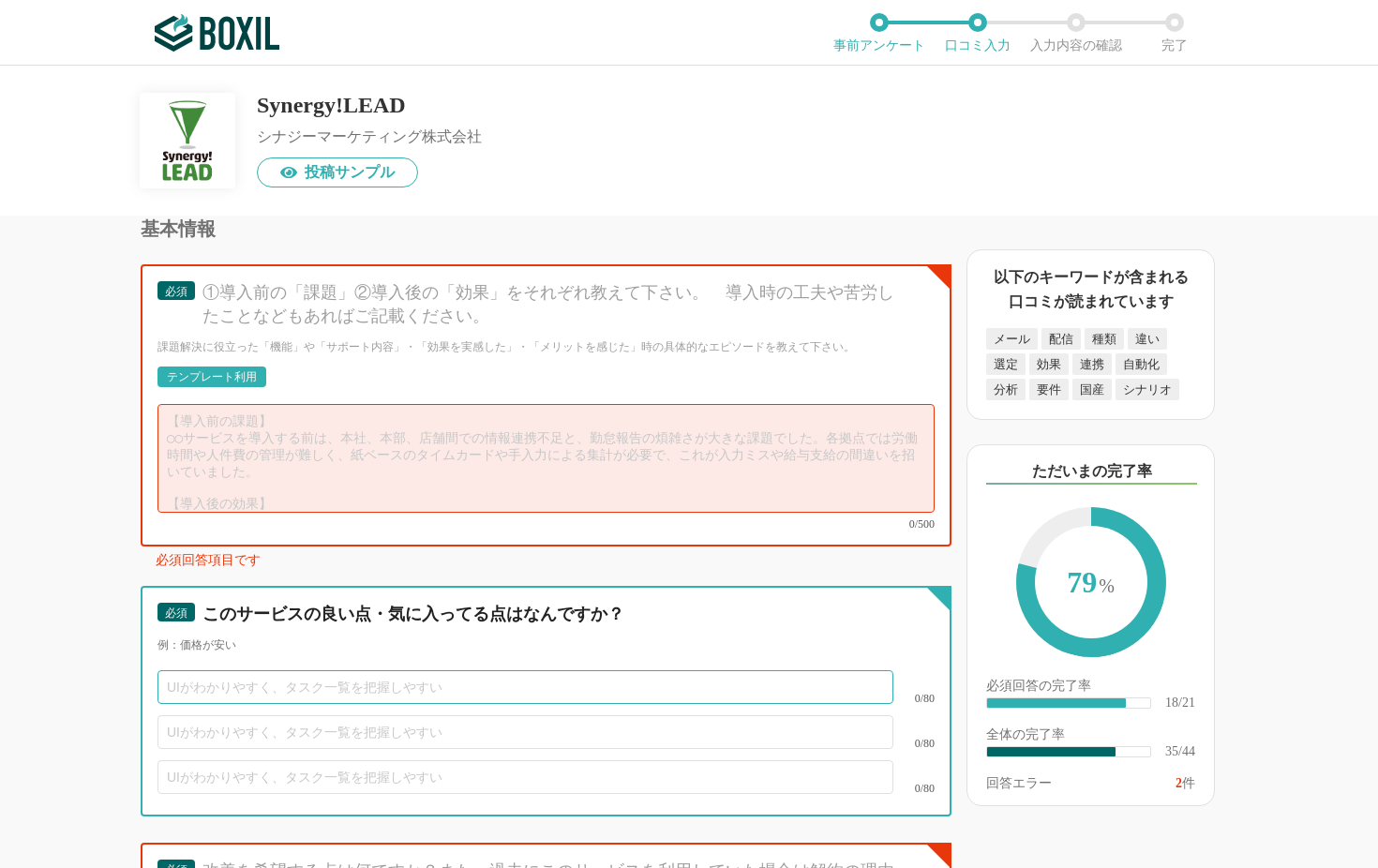
scroll to position [6240, 0]
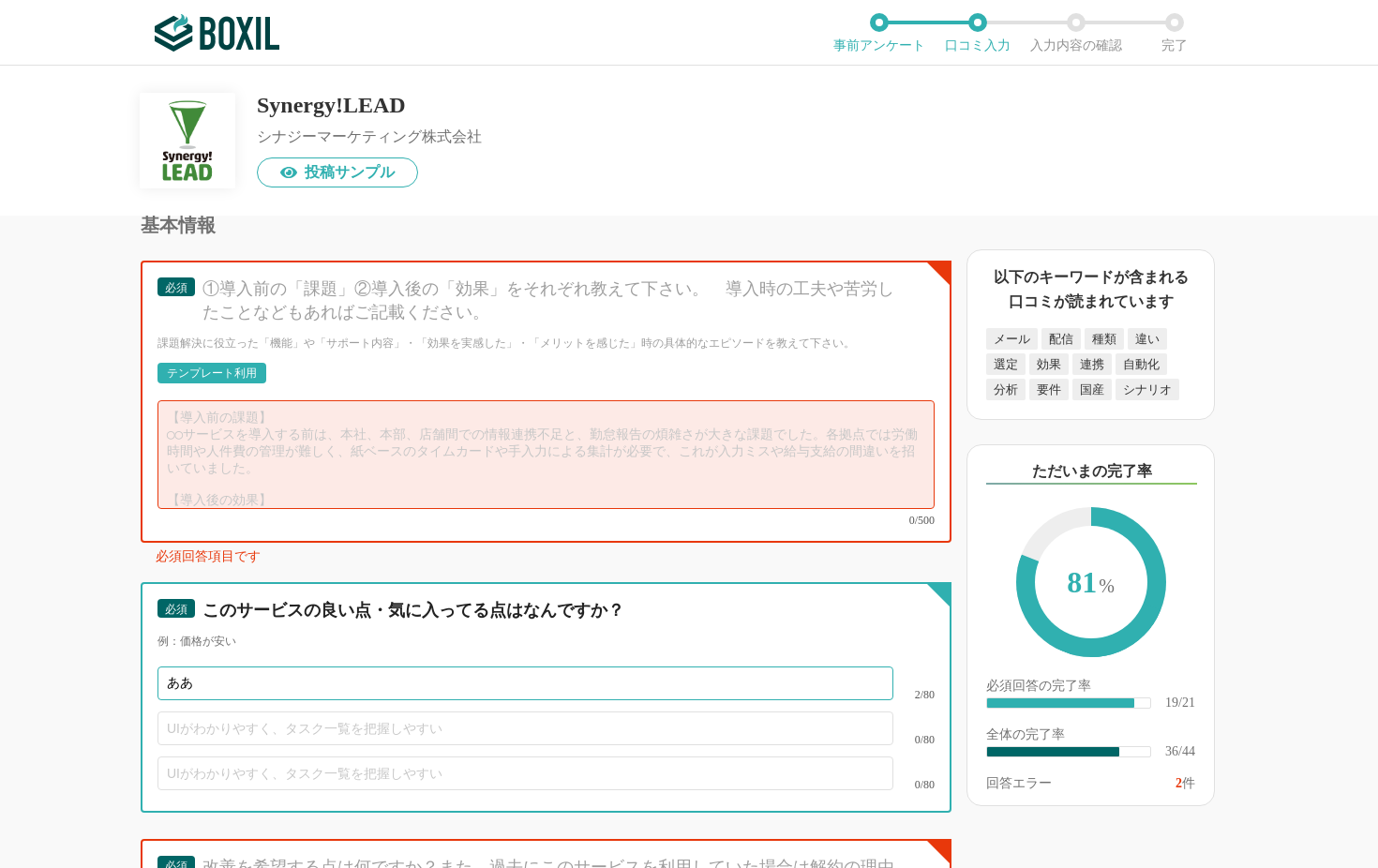
type input "あ"
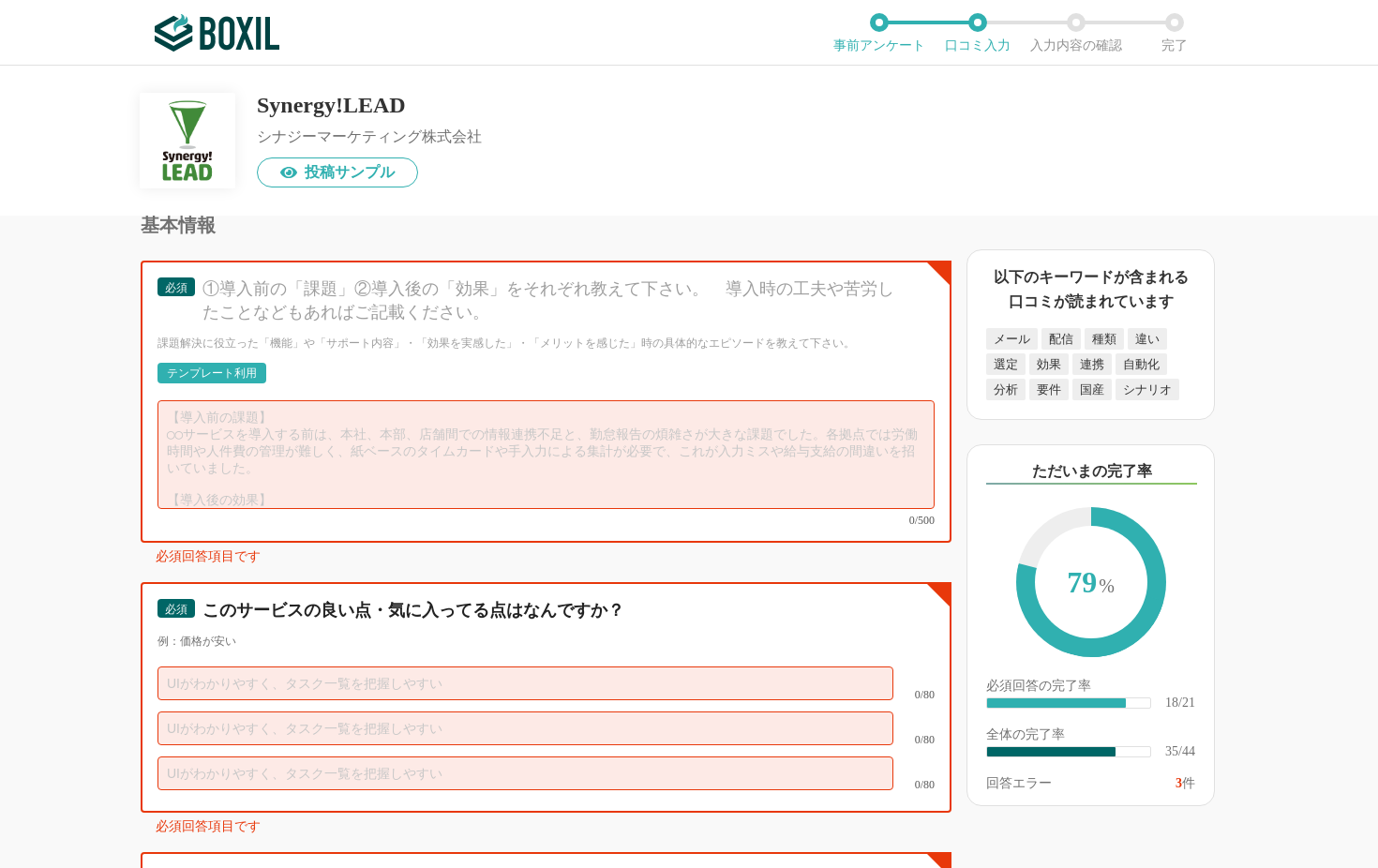
click at [323, 668] on input "text" at bounding box center [526, 684] width 736 height 33
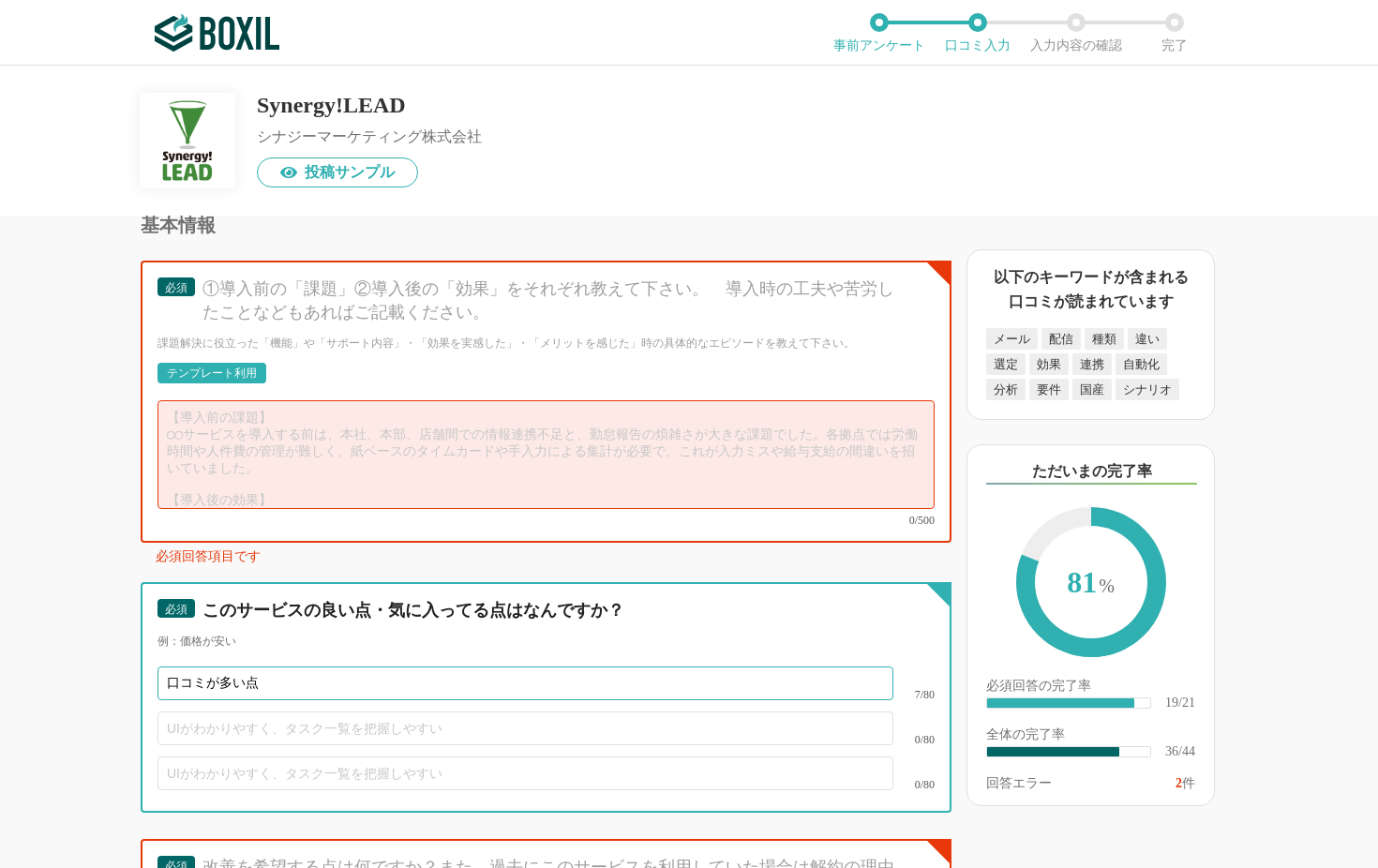
type input "口コミが多い点"
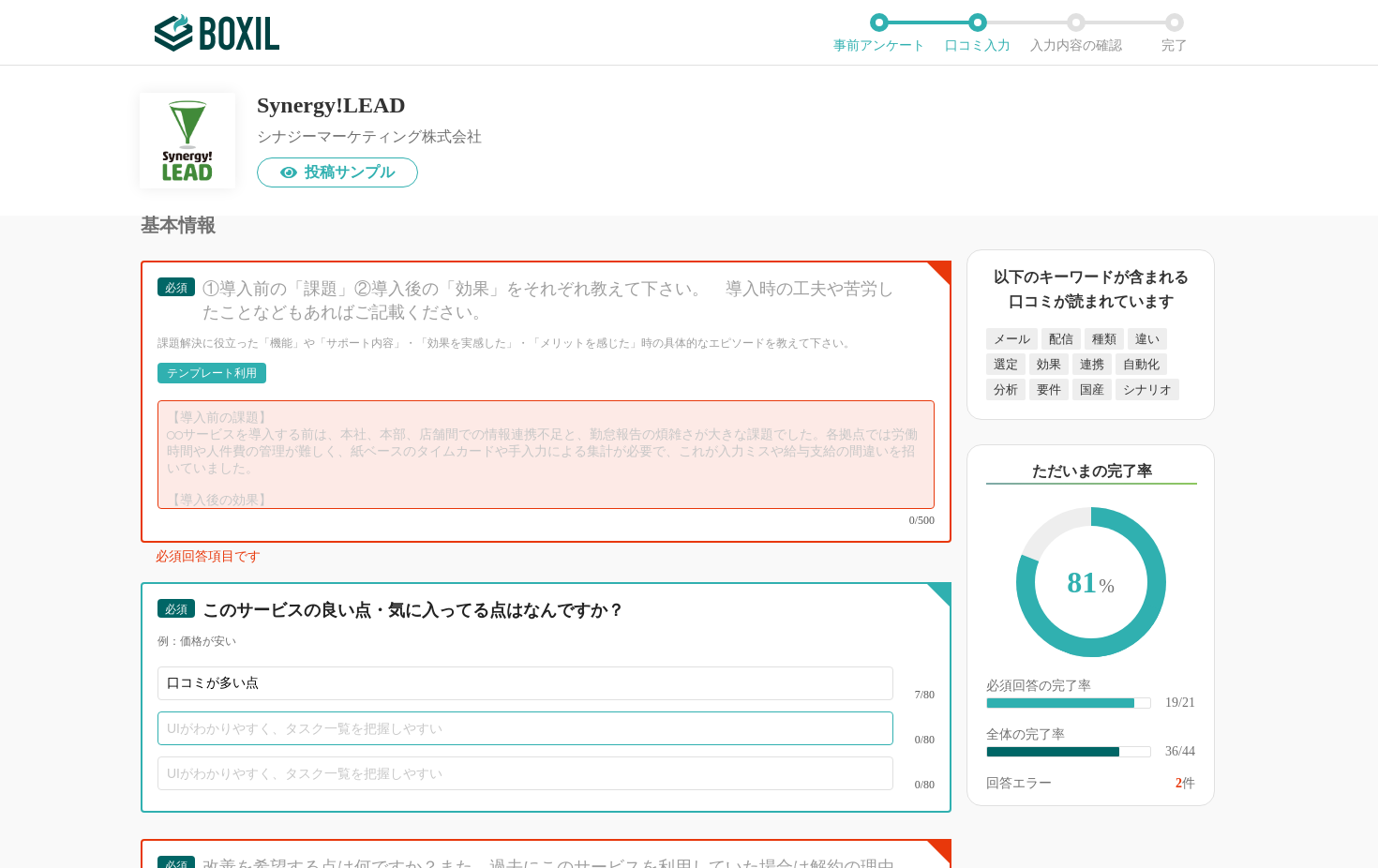
click at [310, 699] on input "text" at bounding box center [526, 728] width 736 height 33
click at [281, 699] on input "text" at bounding box center [526, 728] width 736 height 33
paste input "比較検証を行える"
type input "比較検証を行える"
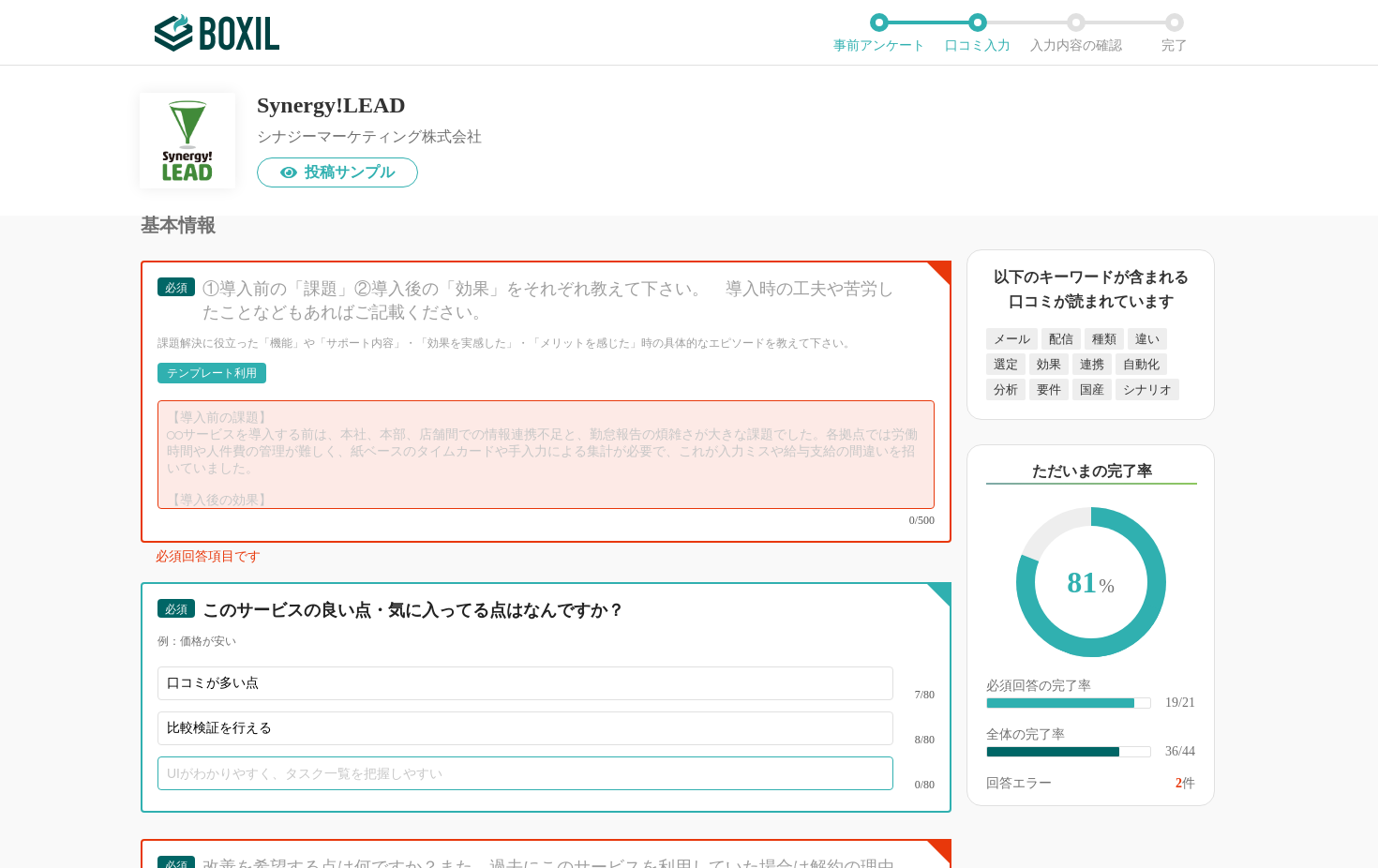
click at [325, 699] on input "text" at bounding box center [526, 773] width 736 height 33
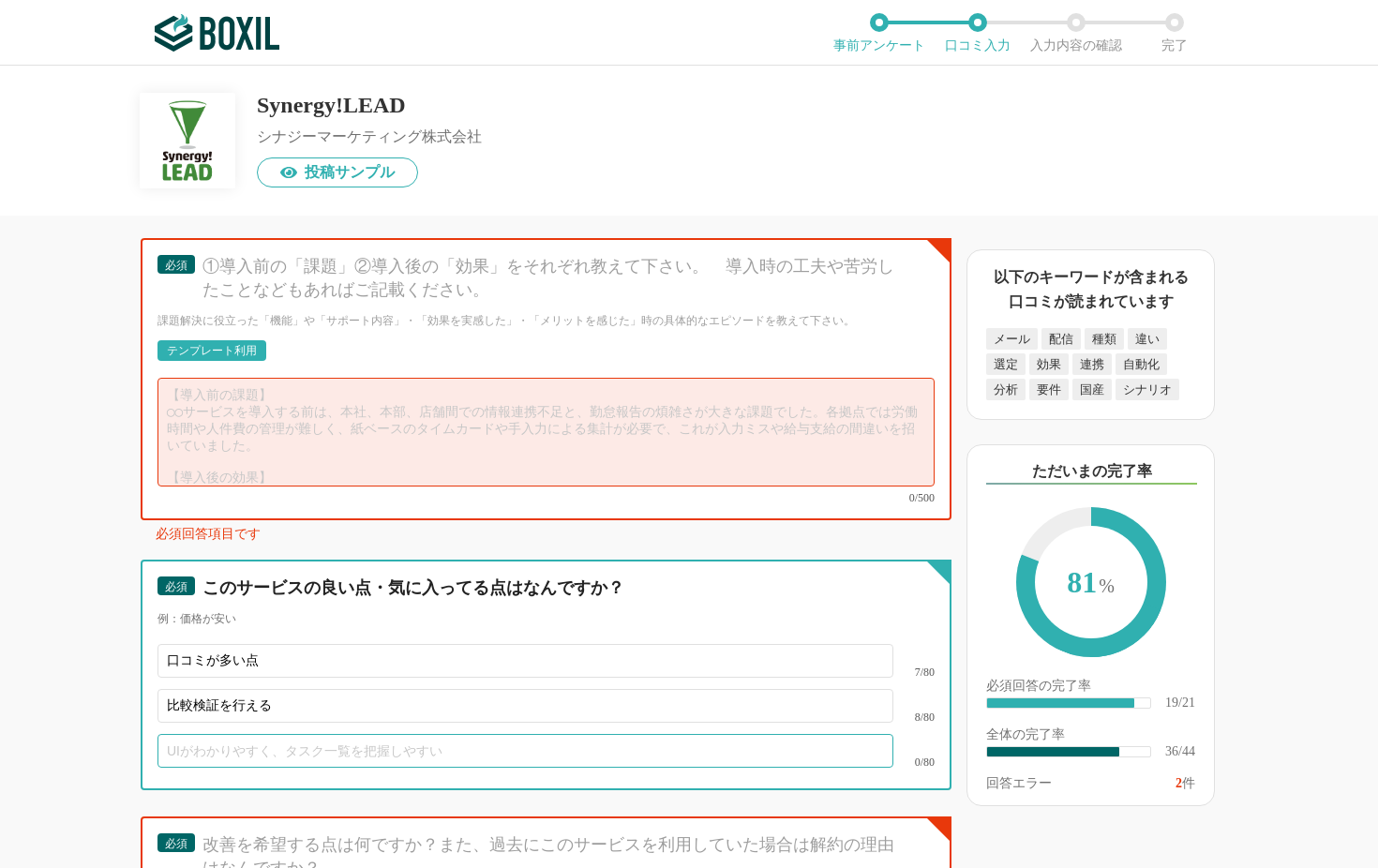
scroll to position [6266, 0]
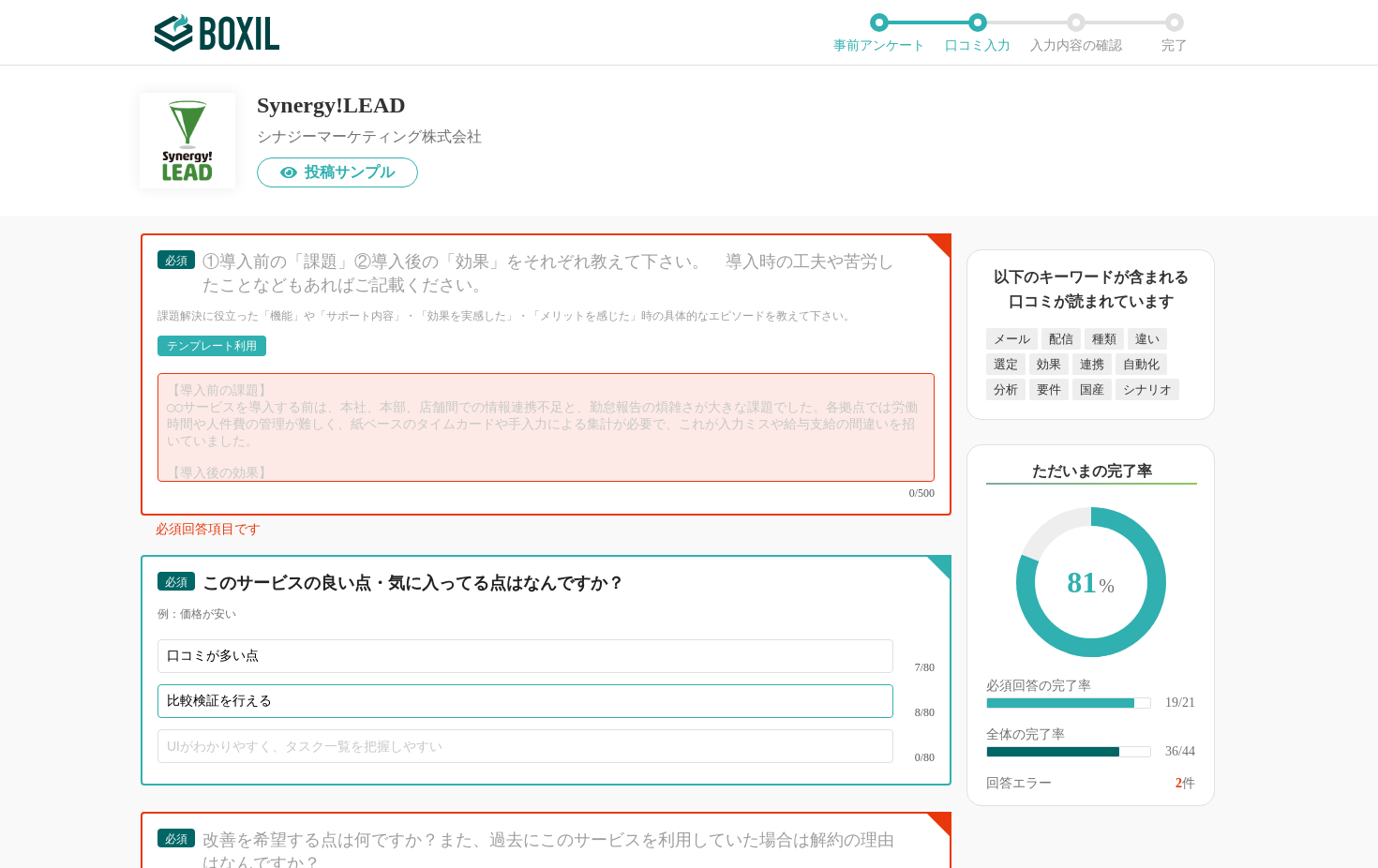
drag, startPoint x: 303, startPoint y: 697, endPoint x: 171, endPoint y: 697, distance: 132.0
click at [171, 697] on input "比較検証を行える" at bounding box center [526, 701] width 736 height 33
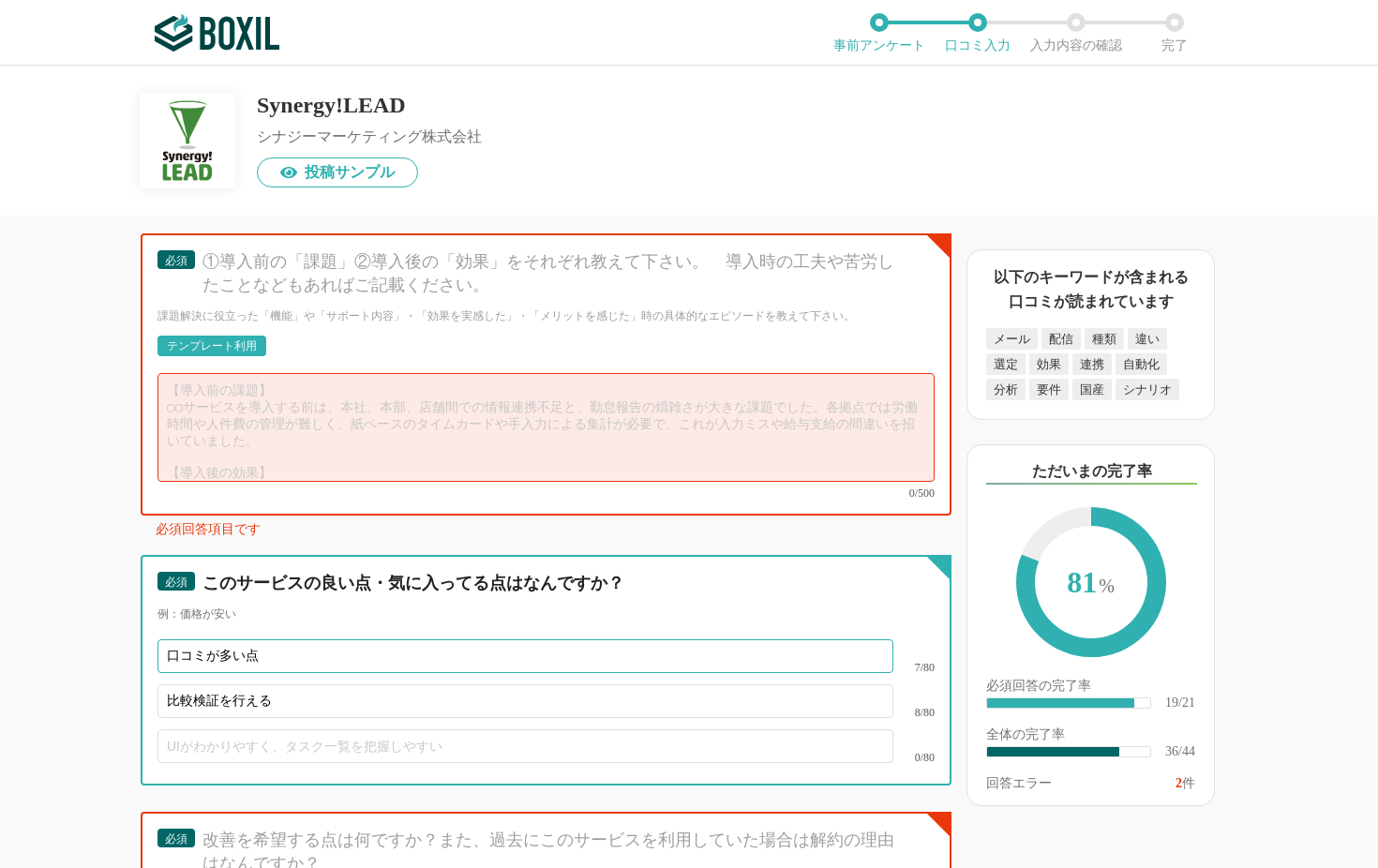
drag, startPoint x: 256, startPoint y: 650, endPoint x: 127, endPoint y: 649, distance: 129.0
click at [127, 649] on div "MAツール(BtoB)の機能について（5点満点で評価してください） リードスコアリング 1 2 3 4 5 利用していない シナリオ作成／管理 1 2 3 4…" at bounding box center [483, 541] width 938 height 652
paste input "り扱いサービスが多い"
type input "取り扱いサービスが多い"
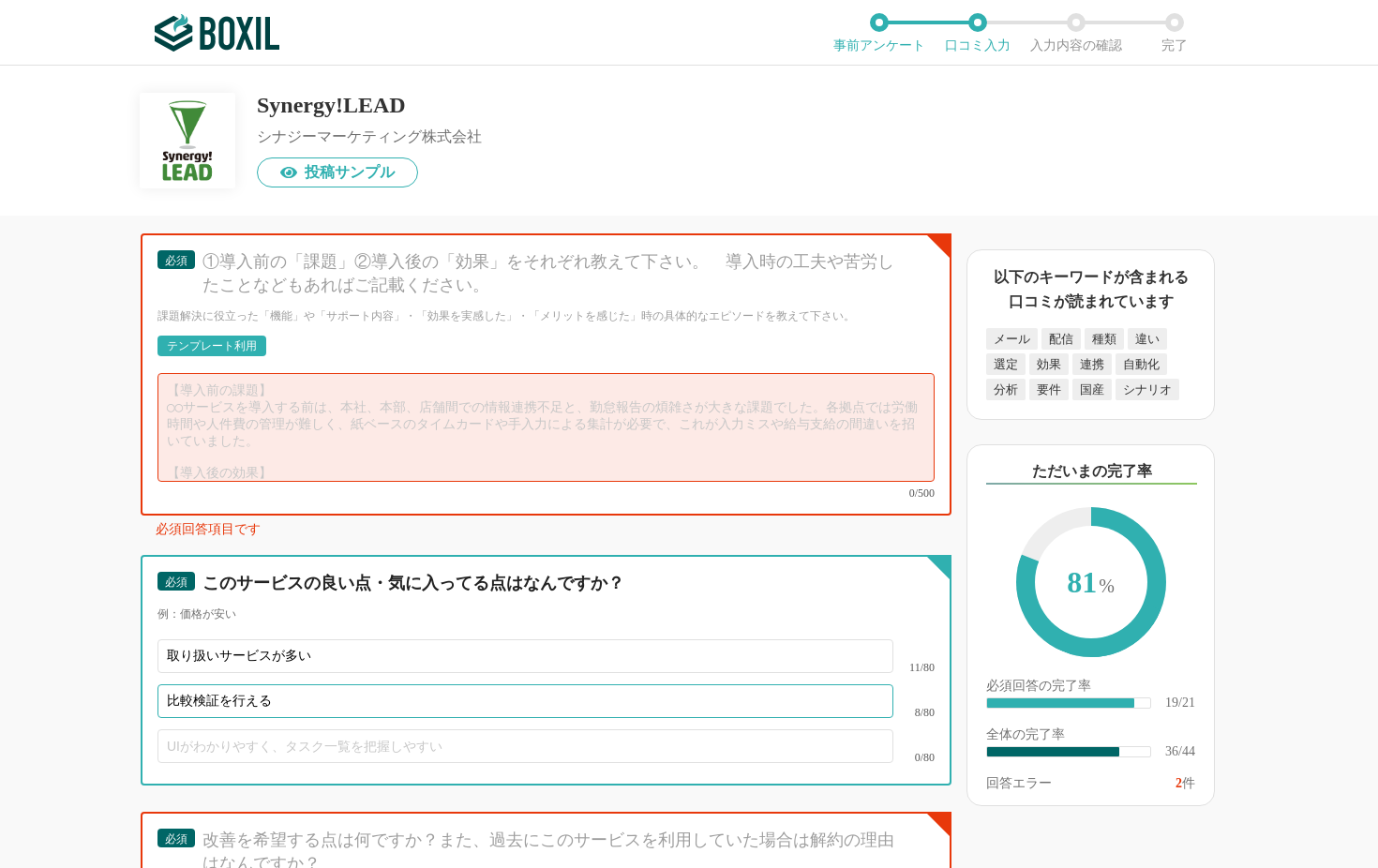
drag, startPoint x: 190, startPoint y: 683, endPoint x: 131, endPoint y: 690, distance: 59.4
click at [131, 690] on div "MAツール(BtoB)の機能について（5点満点で評価してください） リードスコアリング 1 2 3 4 5 利用していない シナリオ作成／管理 1 2 3 4…" at bounding box center [483, 541] width 938 height 652
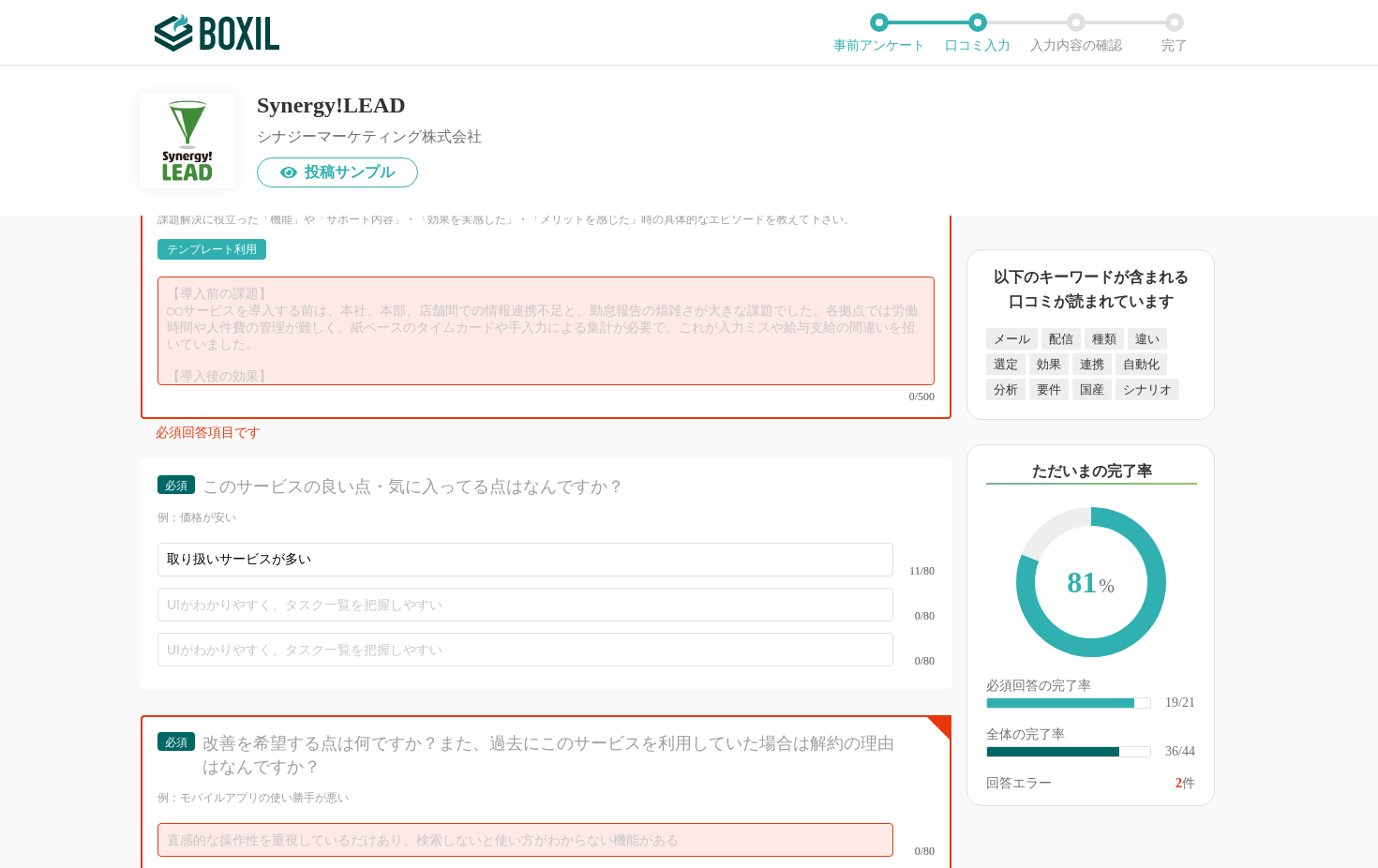
click at [283, 699] on div "改善を希望する点は何ですか？また、過去にこのサービスを利用していた場合は解約の理由はなんですか？" at bounding box center [551, 755] width 699 height 47
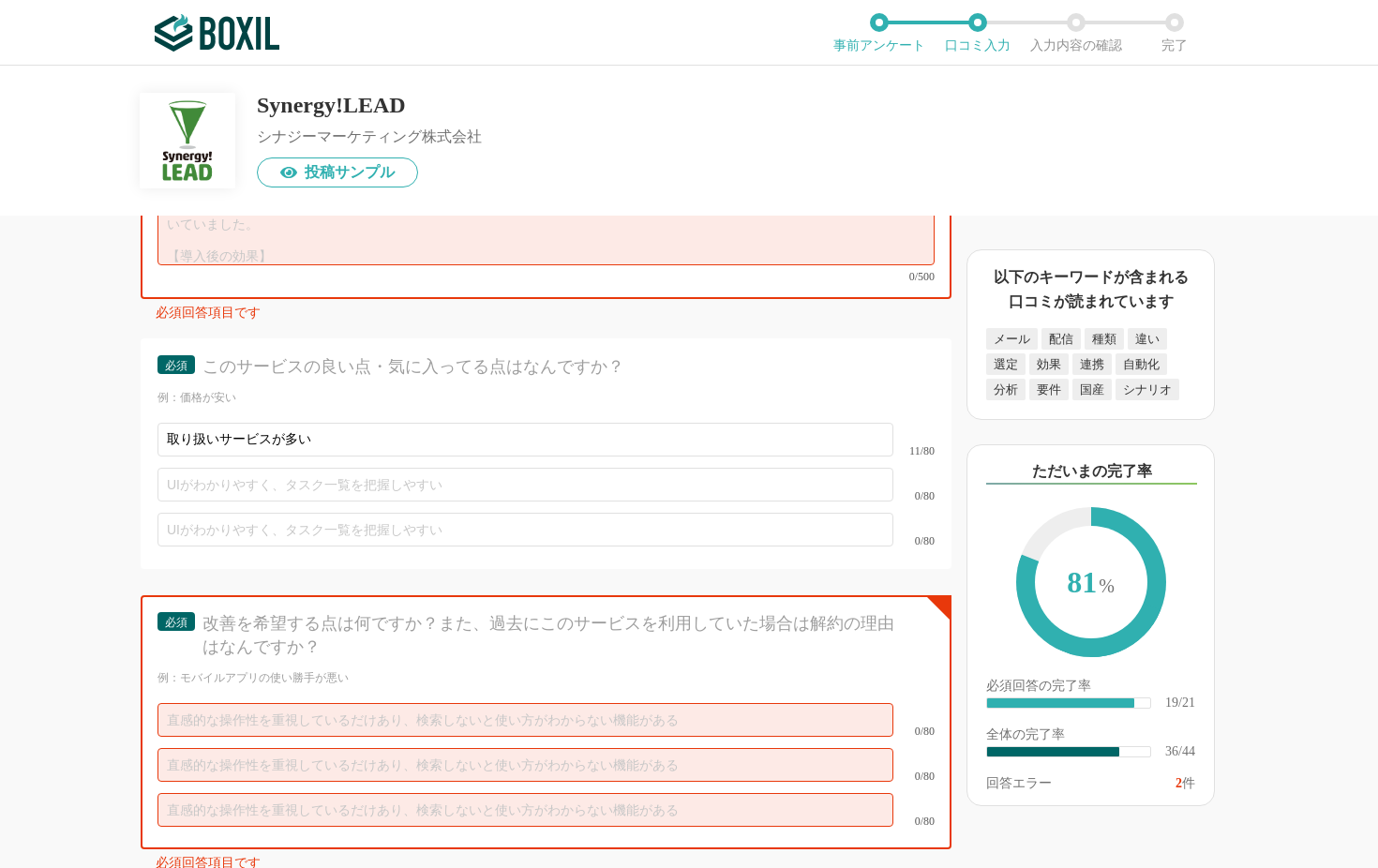
scroll to position [6487, 0]
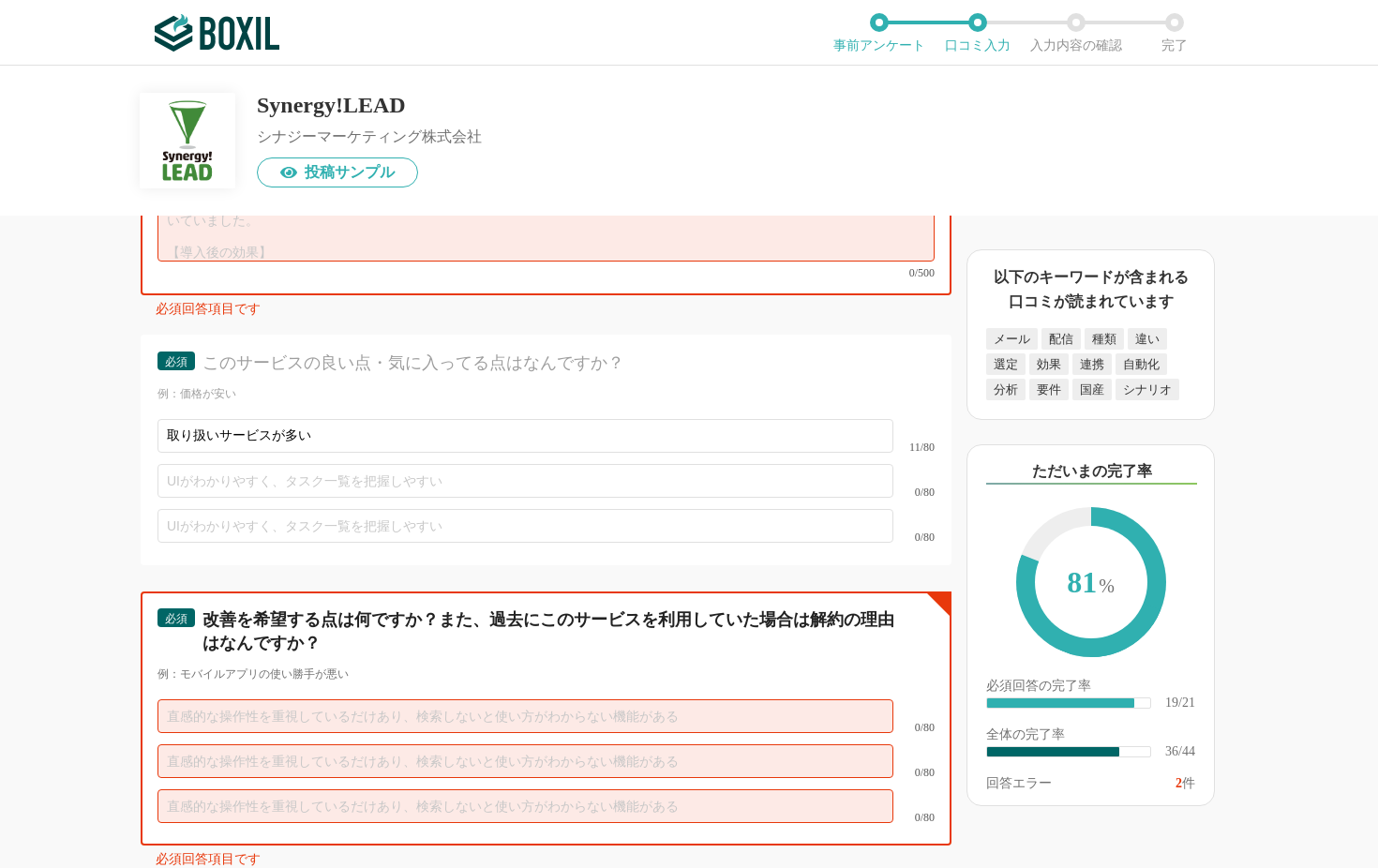
click at [223, 699] on input "text" at bounding box center [526, 716] width 736 height 33
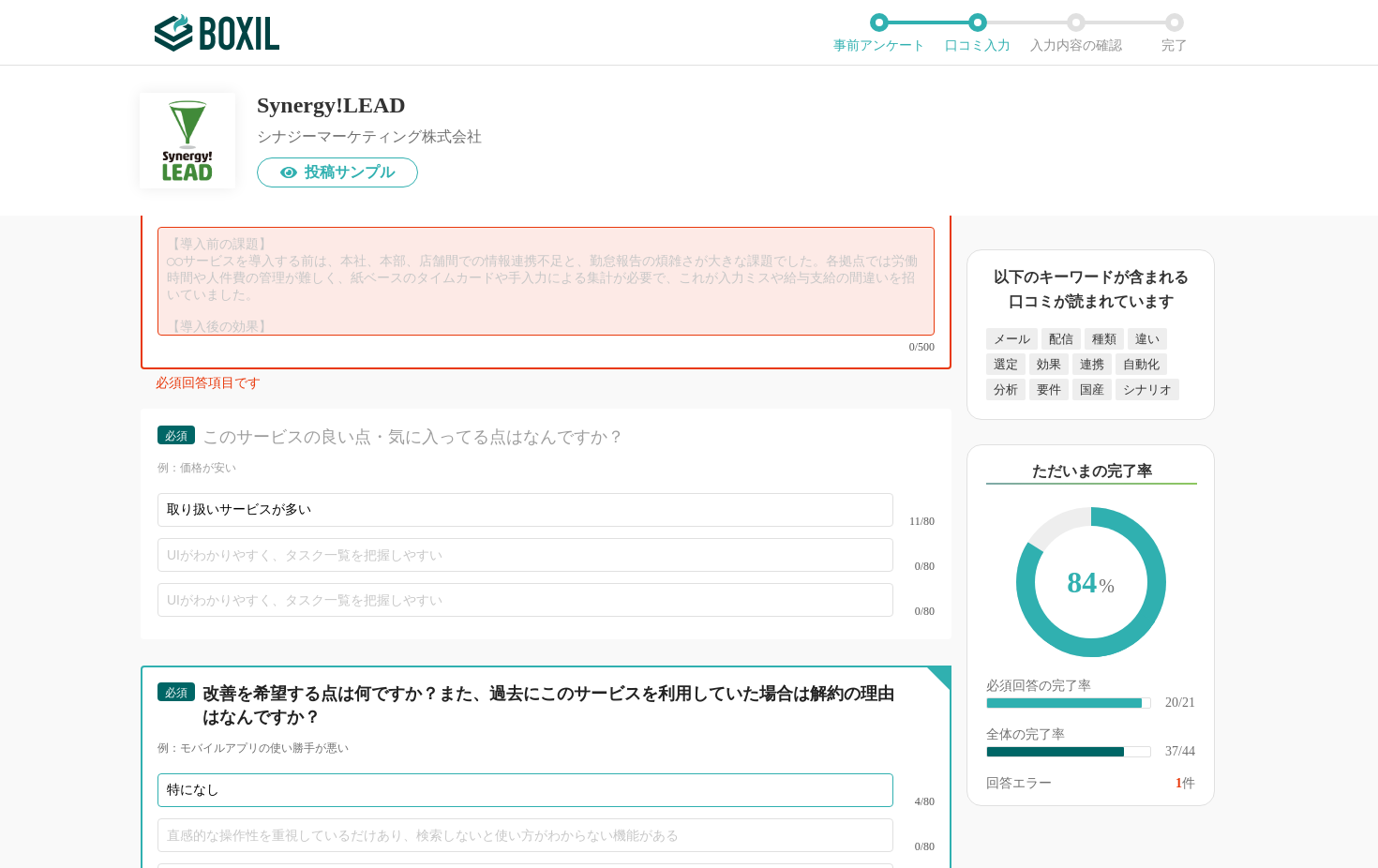
scroll to position [6410, 0]
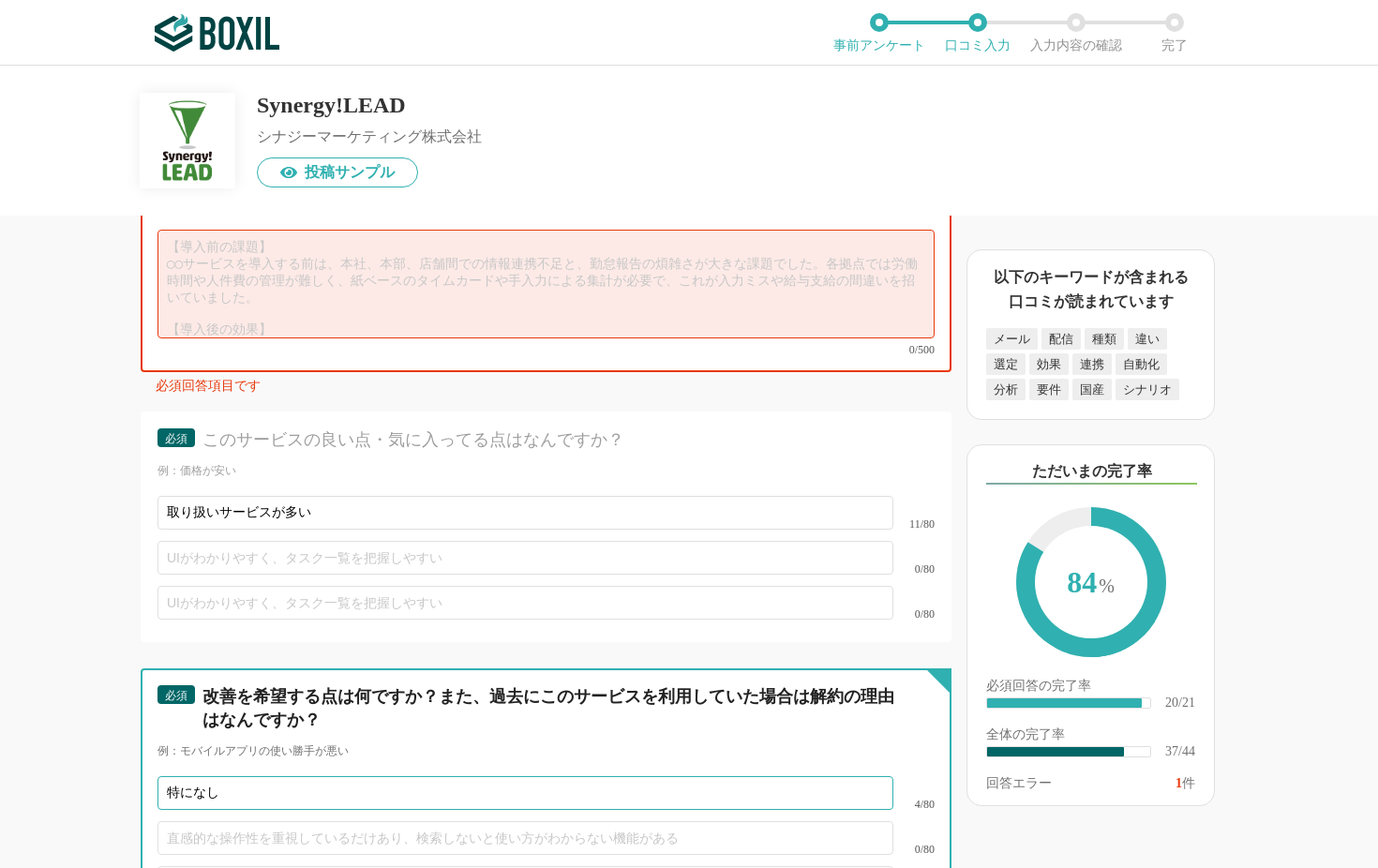
type input "特になし"
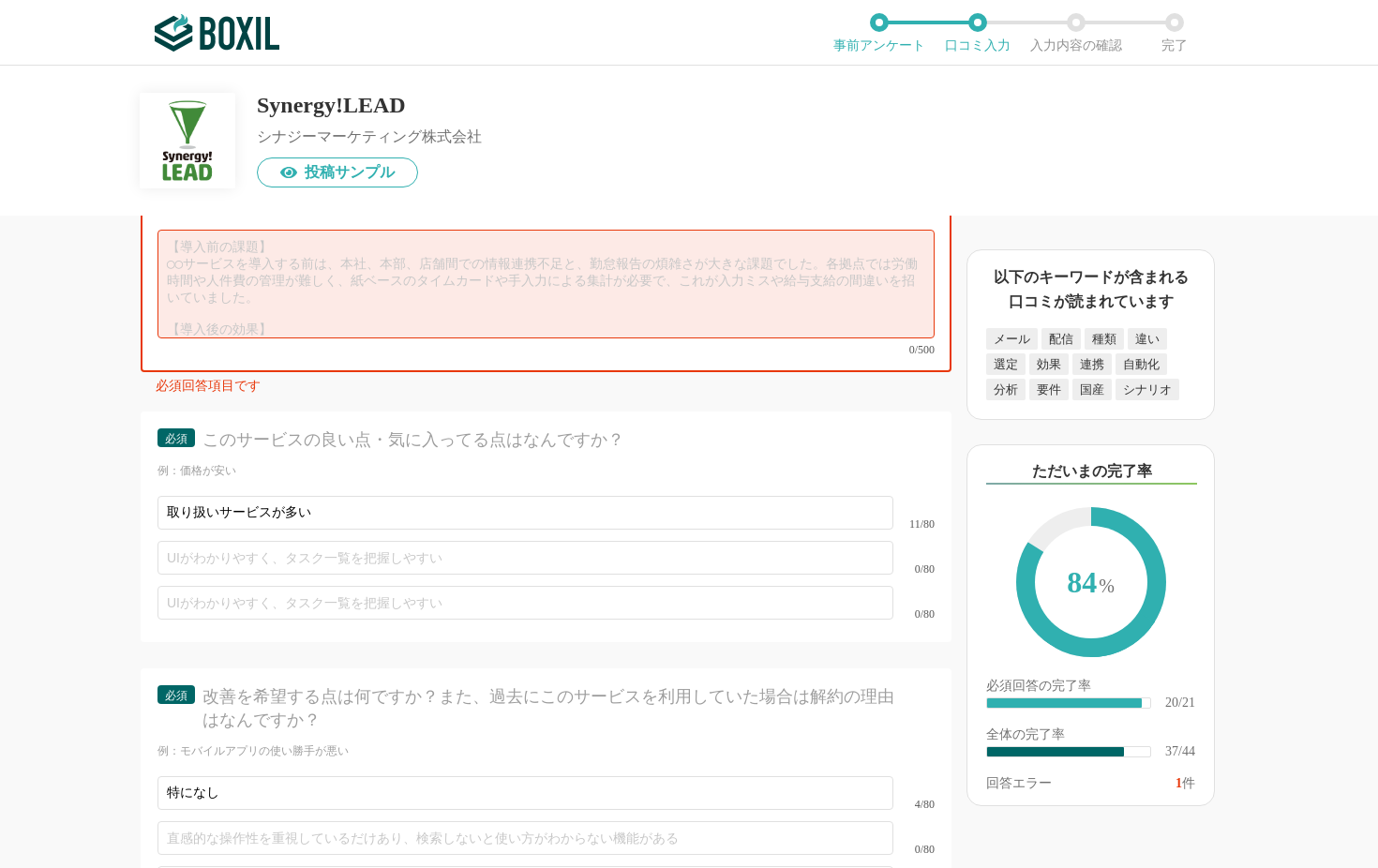
click at [494, 304] on textarea at bounding box center [546, 283] width 777 height 109
click at [370, 569] on div "0/80" at bounding box center [546, 558] width 777 height 45
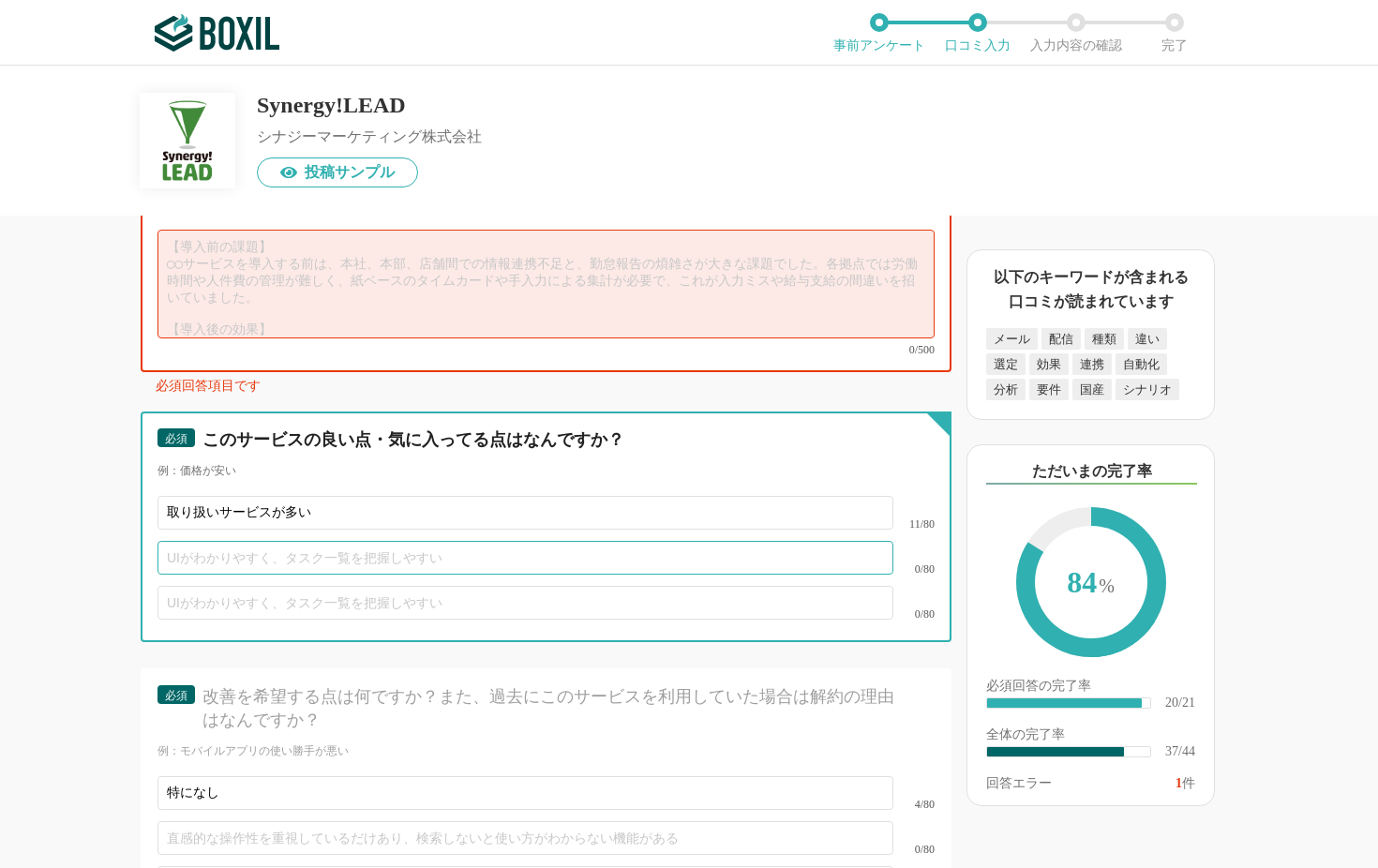
click at [377, 557] on input "text" at bounding box center [526, 557] width 736 height 33
type input "く"
type input "口"
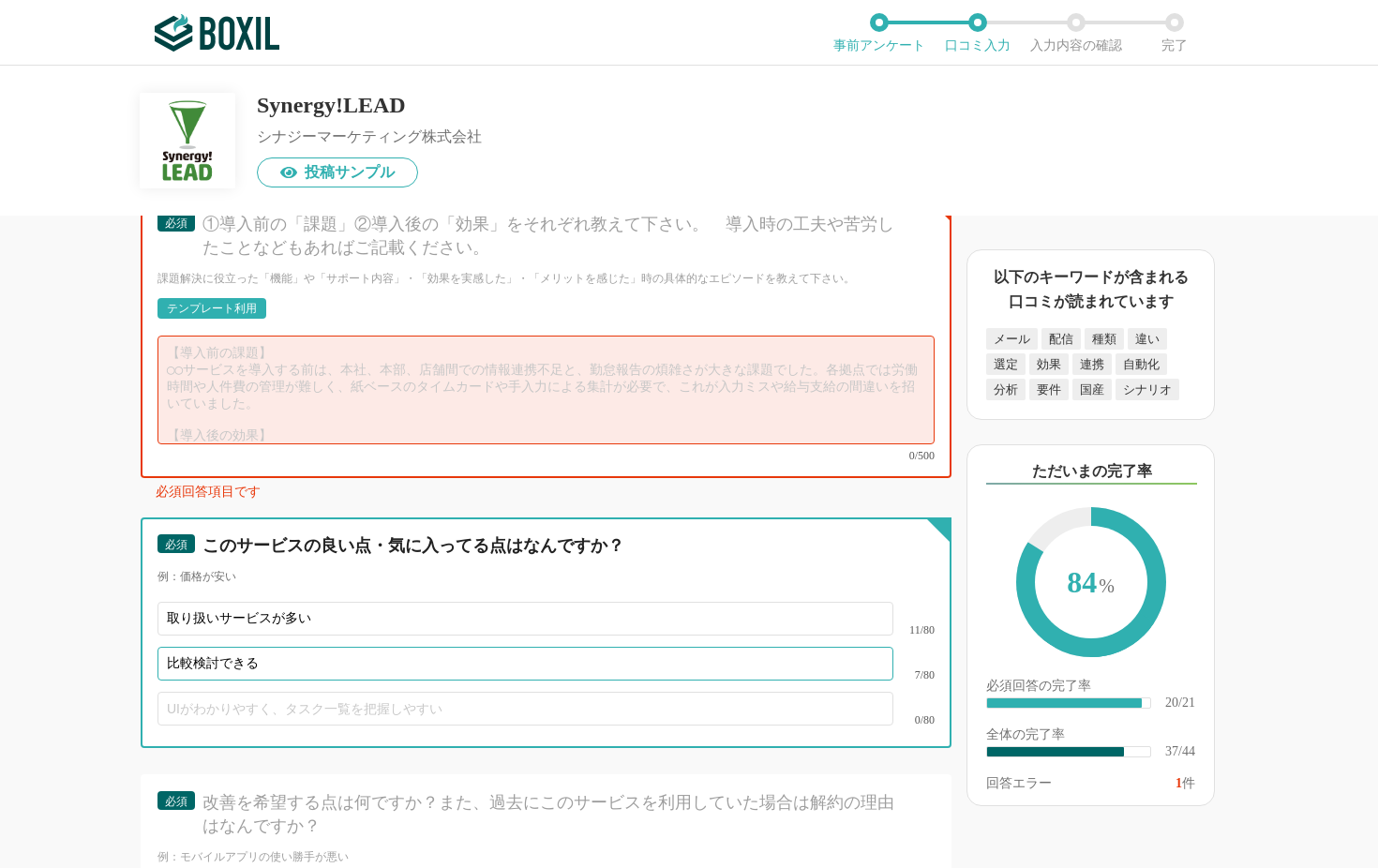
type input "比較検討できる"
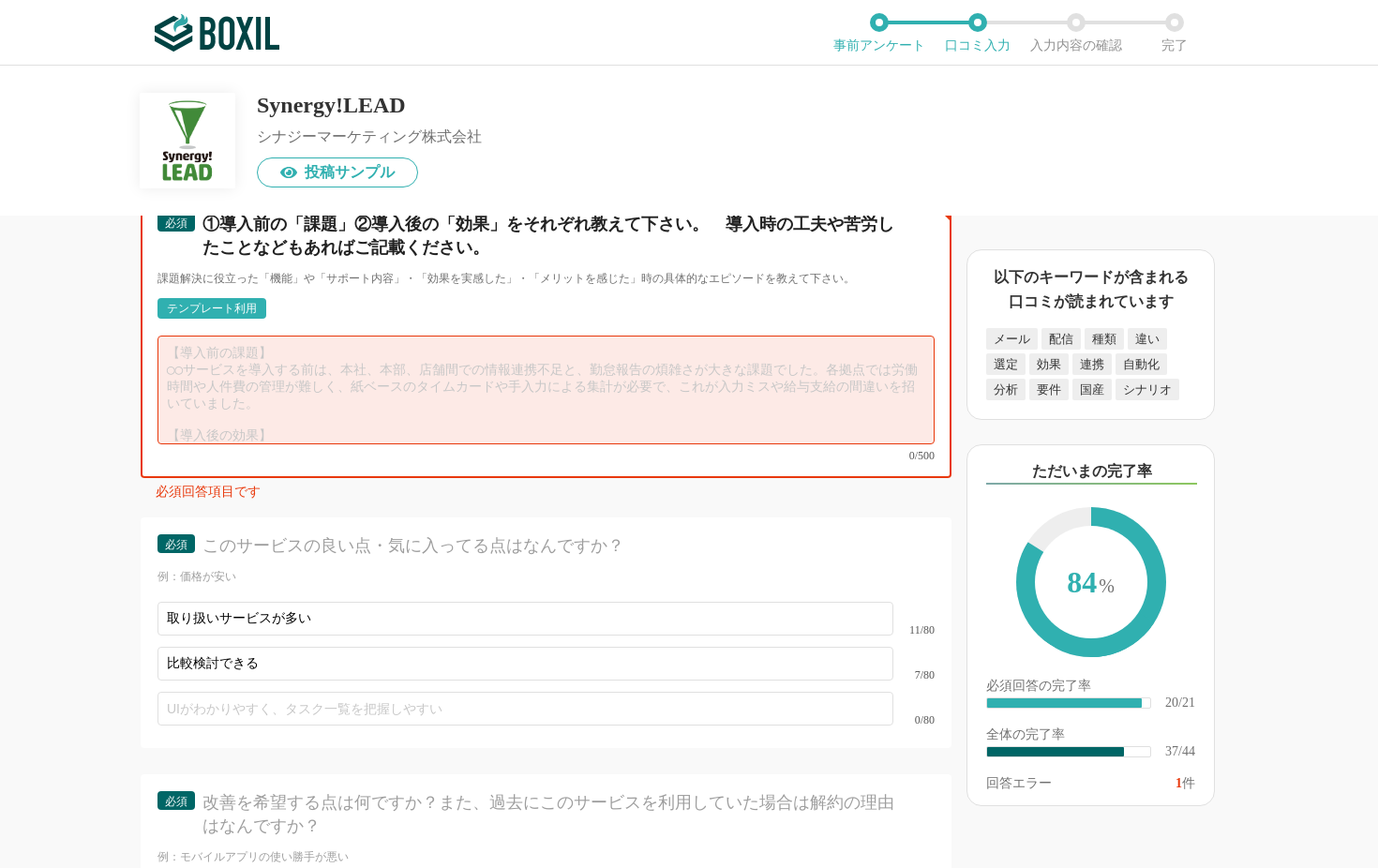
click at [368, 378] on textarea at bounding box center [546, 389] width 777 height 109
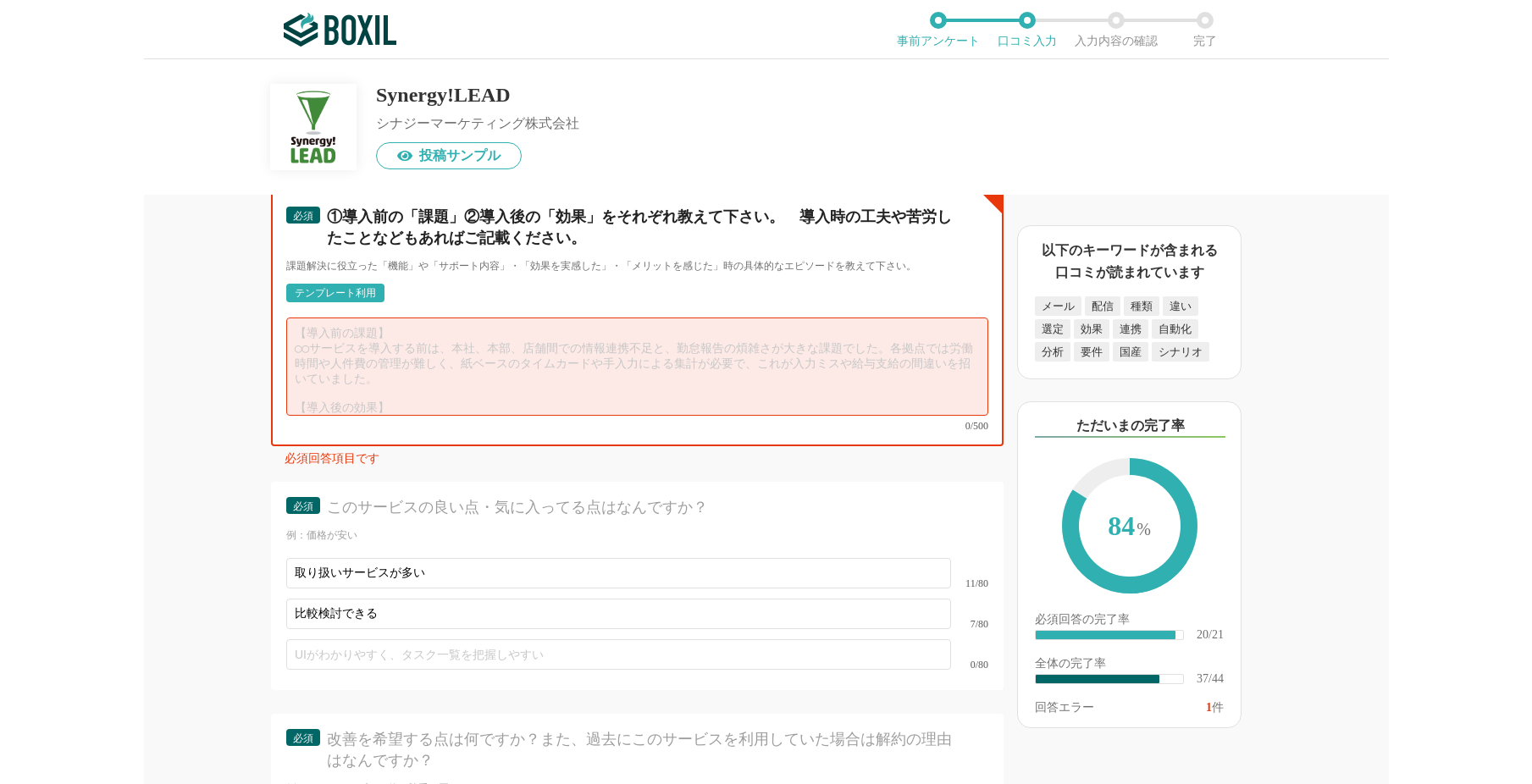
scroll to position [0, 0]
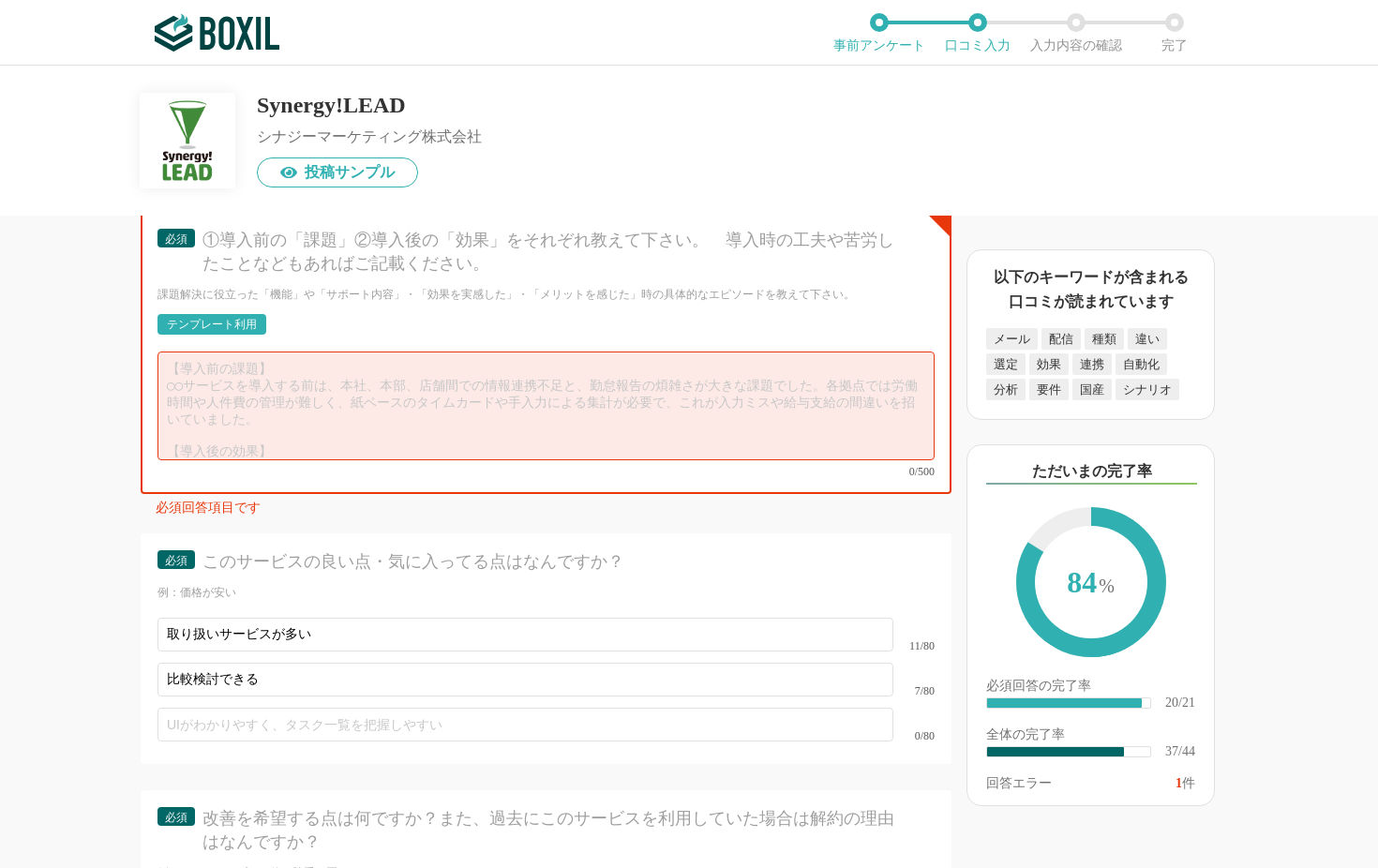
click at [394, 298] on div "必須 ①導入前の「課題」②導入後の「効果」をそれぞれ教えて下さい。　導入時の工夫や苦労したことなどもあればご記載ください。 課題解決に役立った「機能」や「サポ…" at bounding box center [545, 353] width 811 height 282
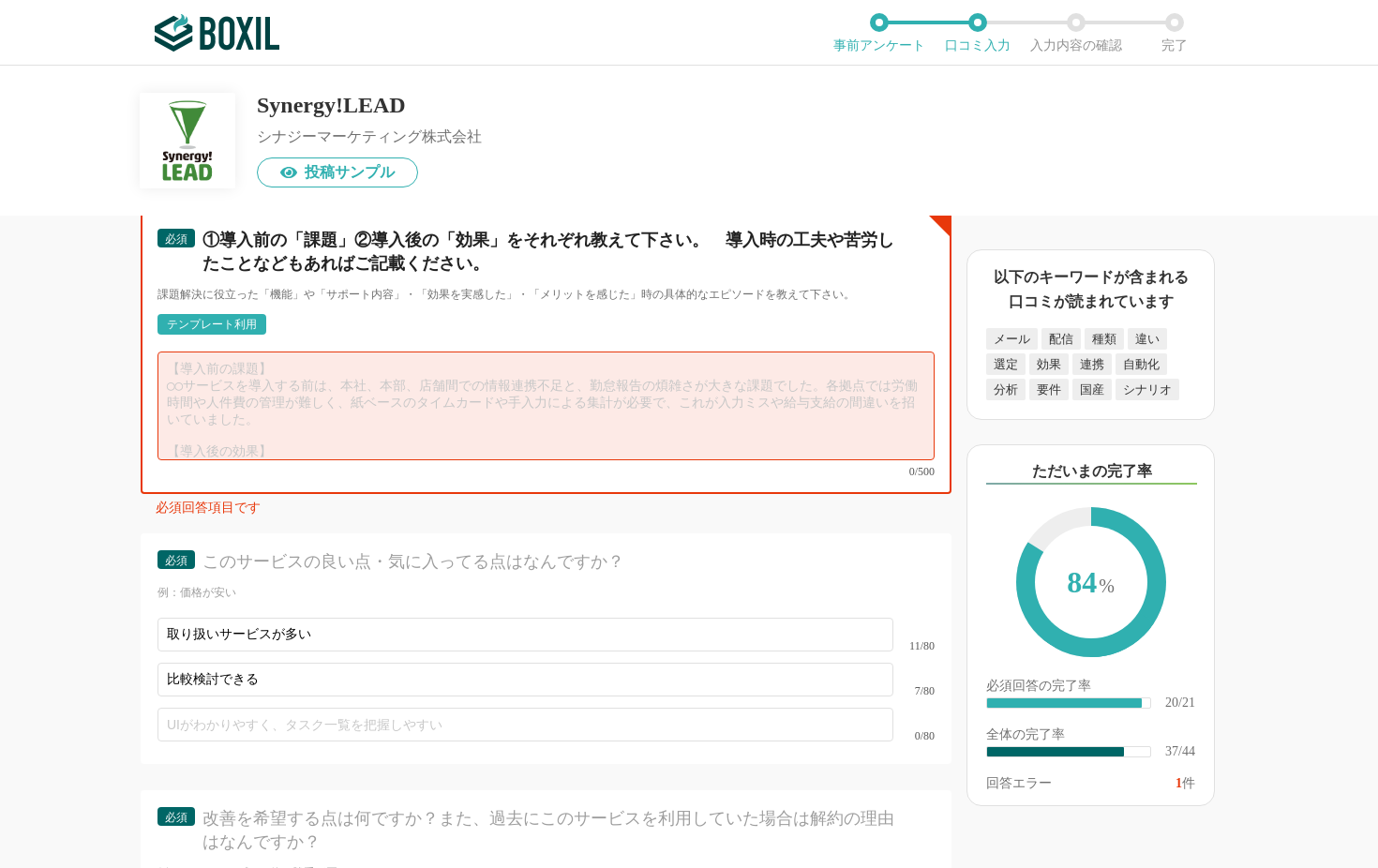
click at [550, 399] on textarea at bounding box center [546, 405] width 777 height 109
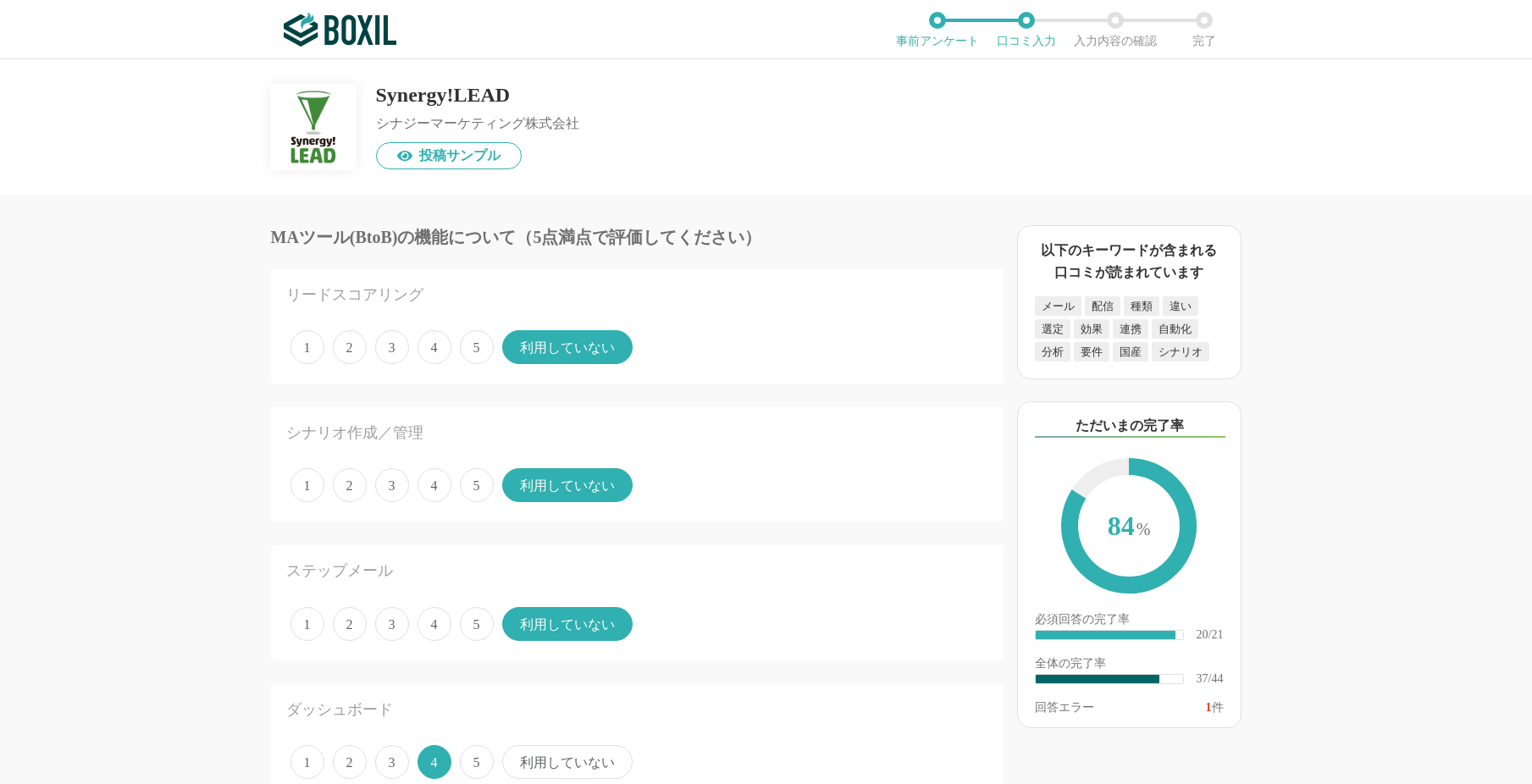
drag, startPoint x: 391, startPoint y: 278, endPoint x: 395, endPoint y: 289, distance: 11.7
click at [391, 278] on div "リードスコアリング 1 2 3 4 5 利用していない" at bounding box center [637, 326] width 733 height 114
click at [395, 289] on div "リードスコアリング" at bounding box center [602, 295] width 632 height 21
click at [439, 347] on span "4" at bounding box center [434, 347] width 34 height 34
click at [432, 344] on input "4" at bounding box center [427, 338] width 11 height 11
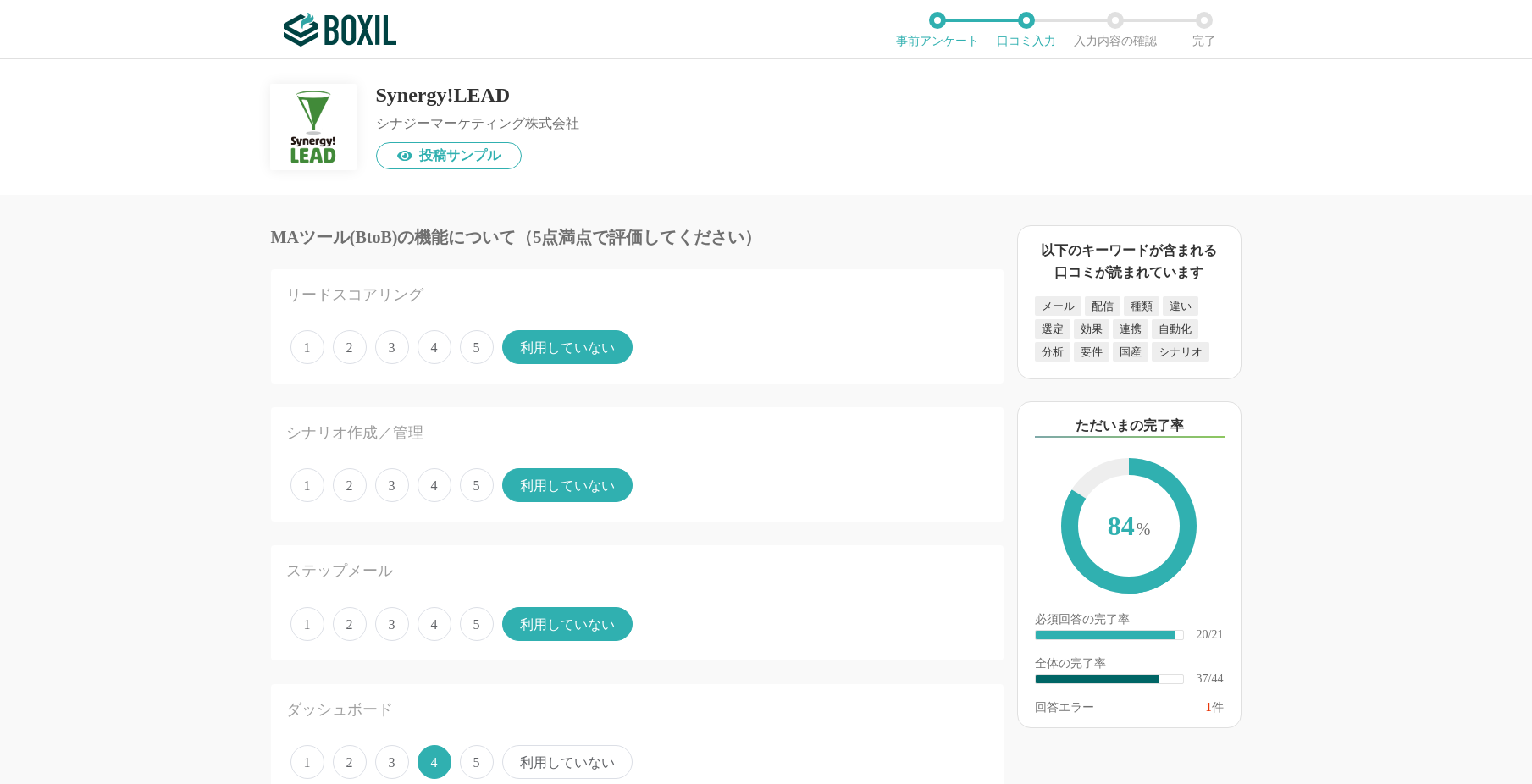
radio input "true"
click at [389, 344] on span "3" at bounding box center [392, 347] width 34 height 34
click at [389, 344] on input "3" at bounding box center [385, 338] width 11 height 11
radio input "true"
click at [419, 346] on span "4" at bounding box center [434, 347] width 34 height 34
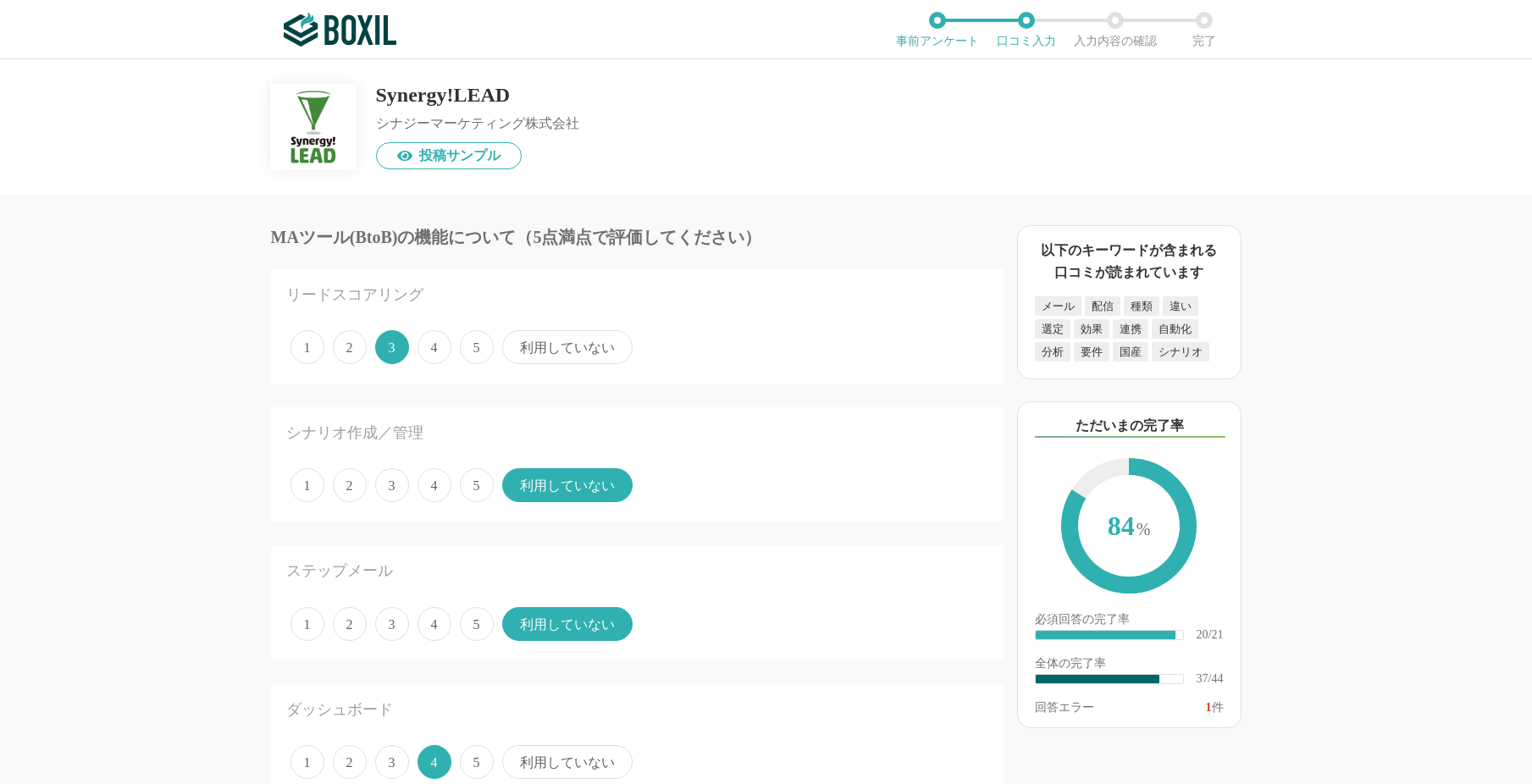
click at [422, 344] on input "4" at bounding box center [427, 338] width 11 height 11
radio input "true"
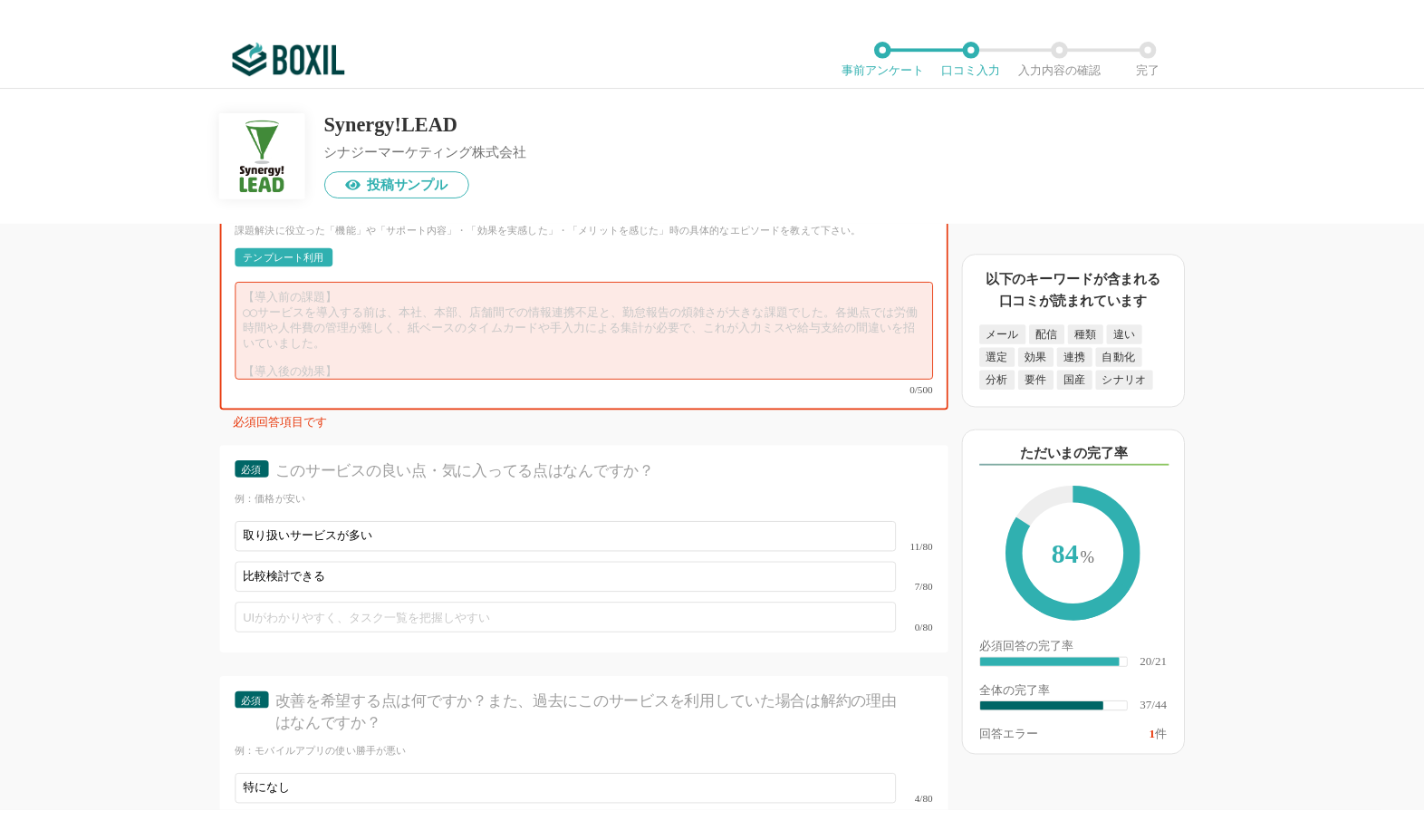
scroll to position [5976, 0]
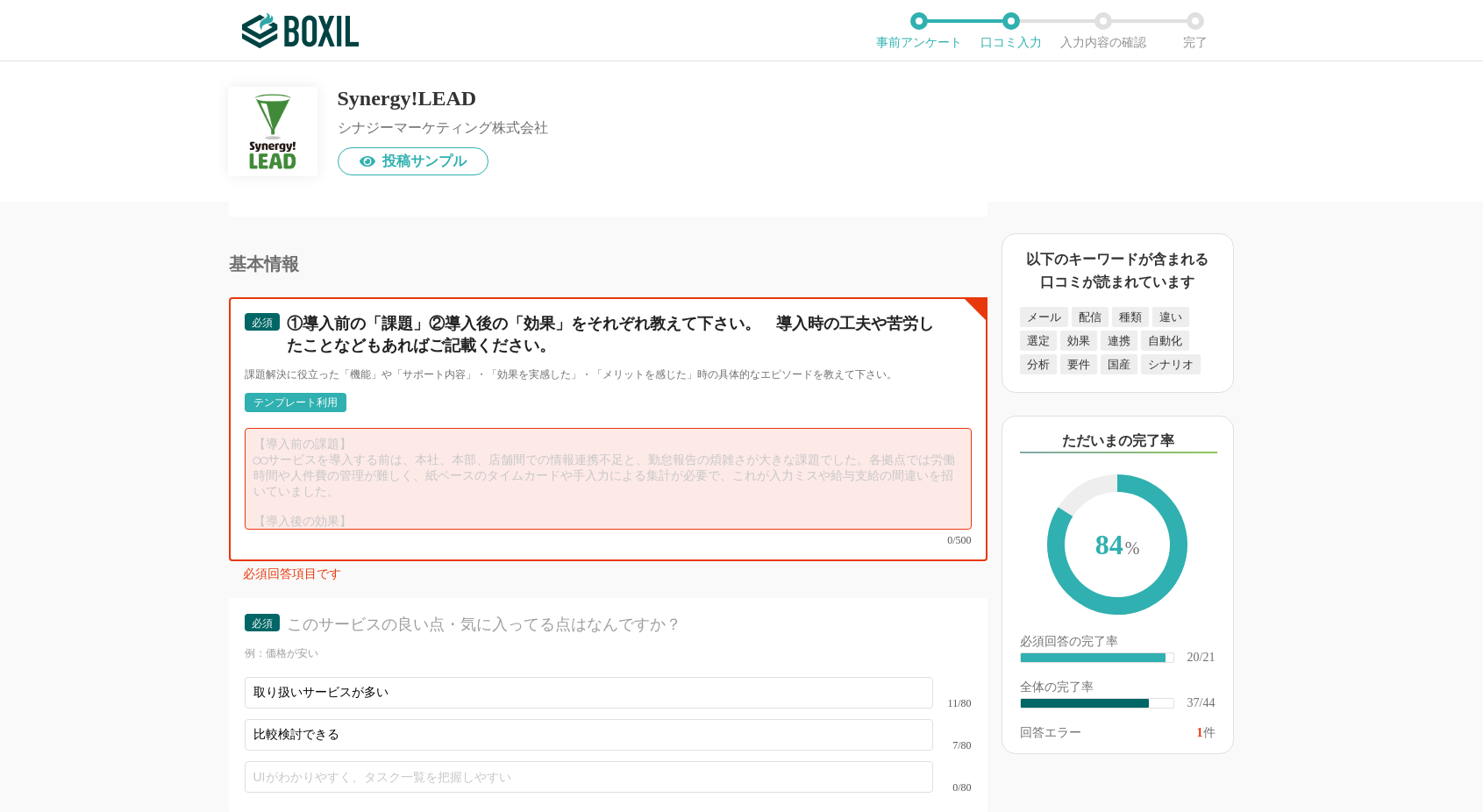
click at [507, 439] on textarea at bounding box center [608, 478] width 727 height 102
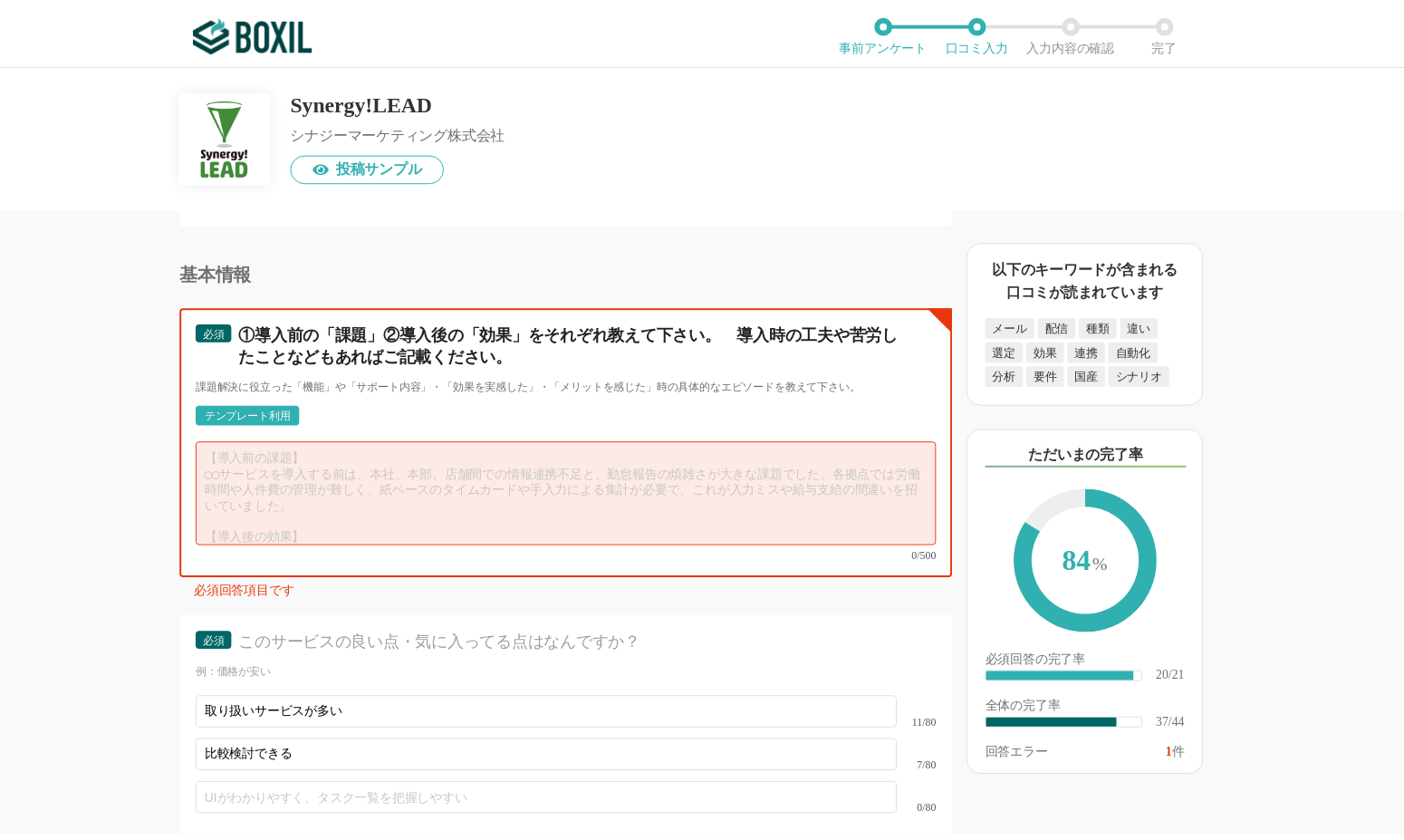
scroll to position [0, 0]
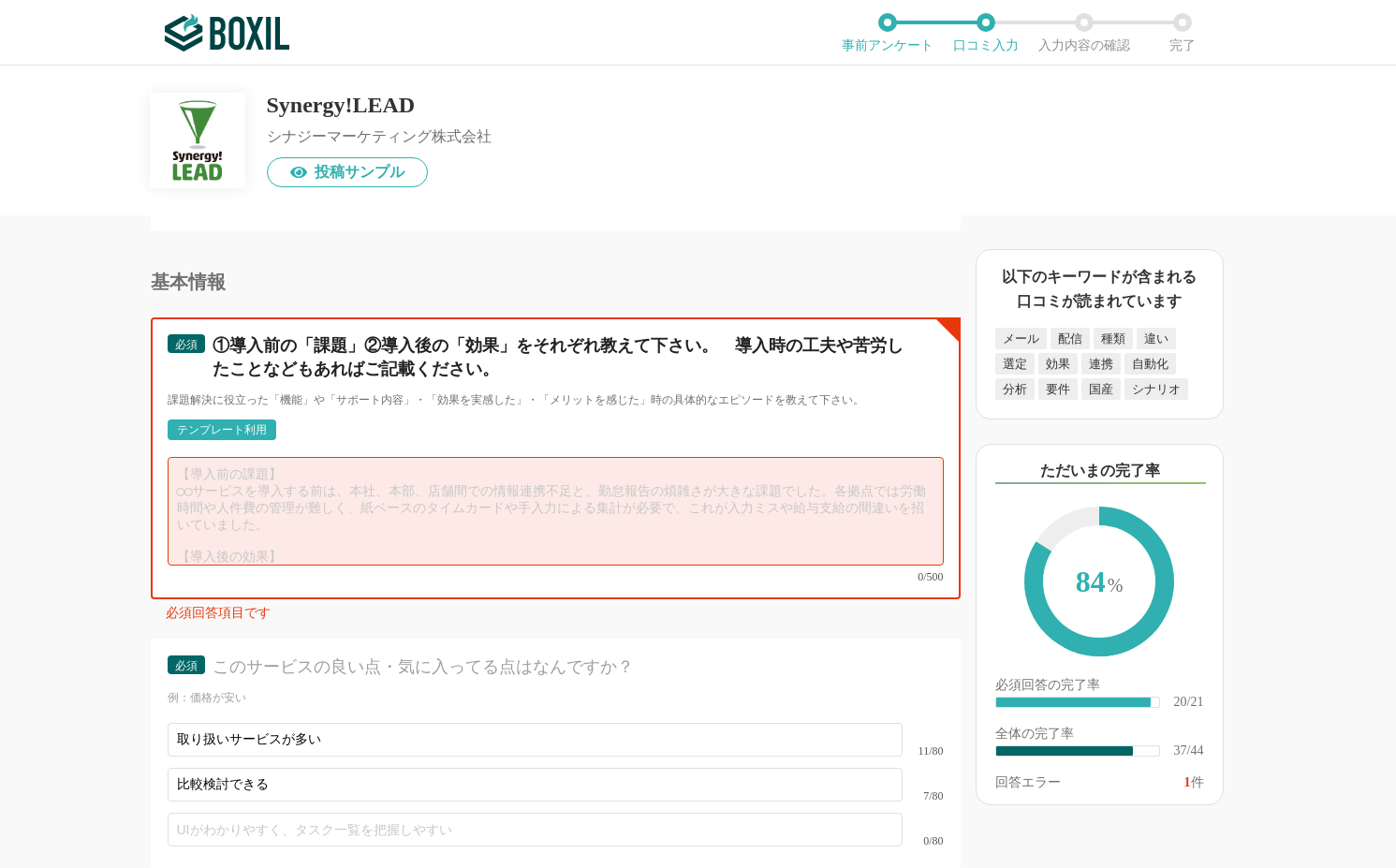
click at [390, 538] on textarea at bounding box center [555, 510] width 776 height 109
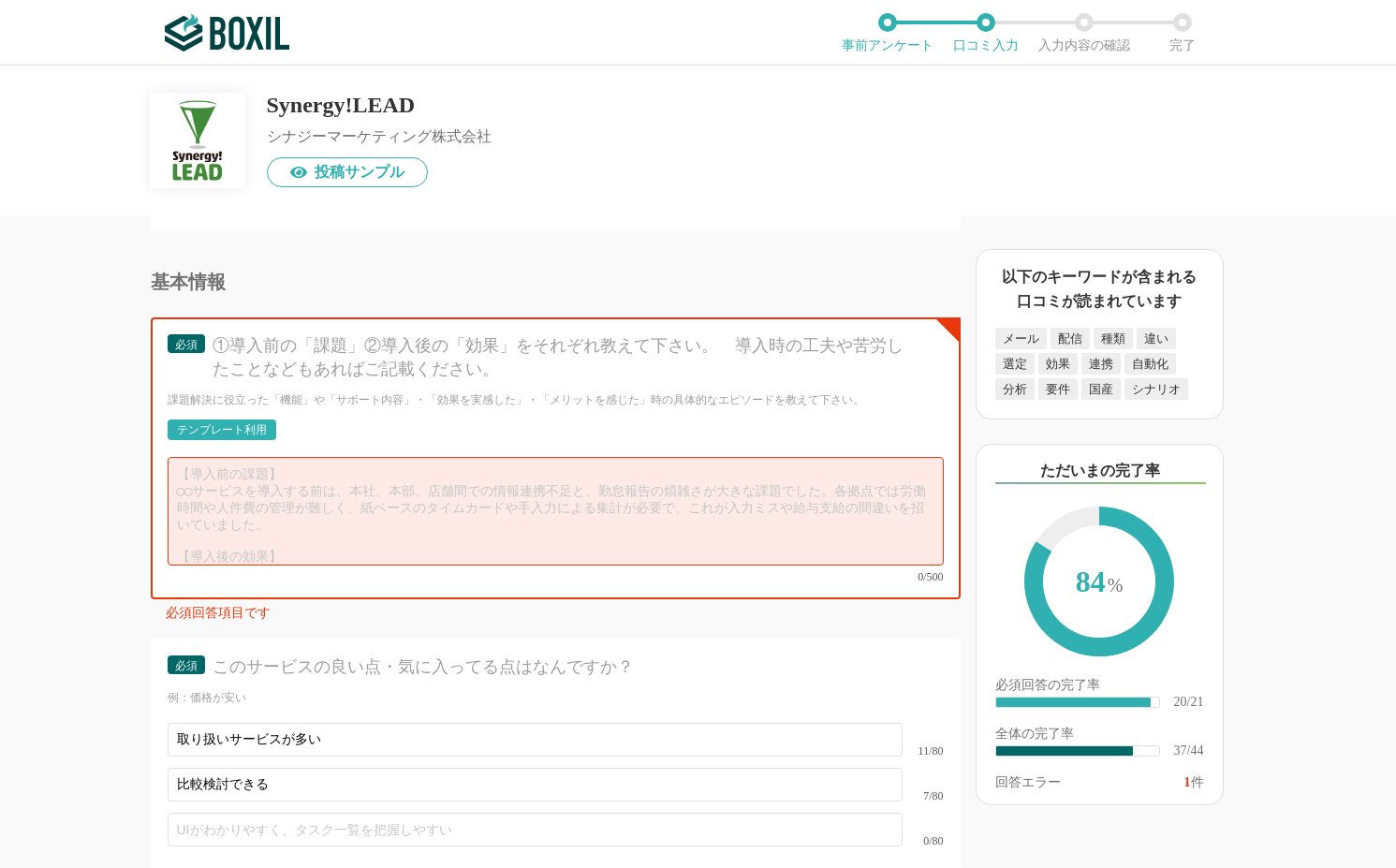
click at [562, 320] on div "必須 ①導入前の「課題」②導入後の「効果」をそれぞれ教えて下さい。　導入時の工夫や苦労したことなどもあればご記載ください。 課題解決に役立った「機能」や「サポ…" at bounding box center [555, 458] width 810 height 282
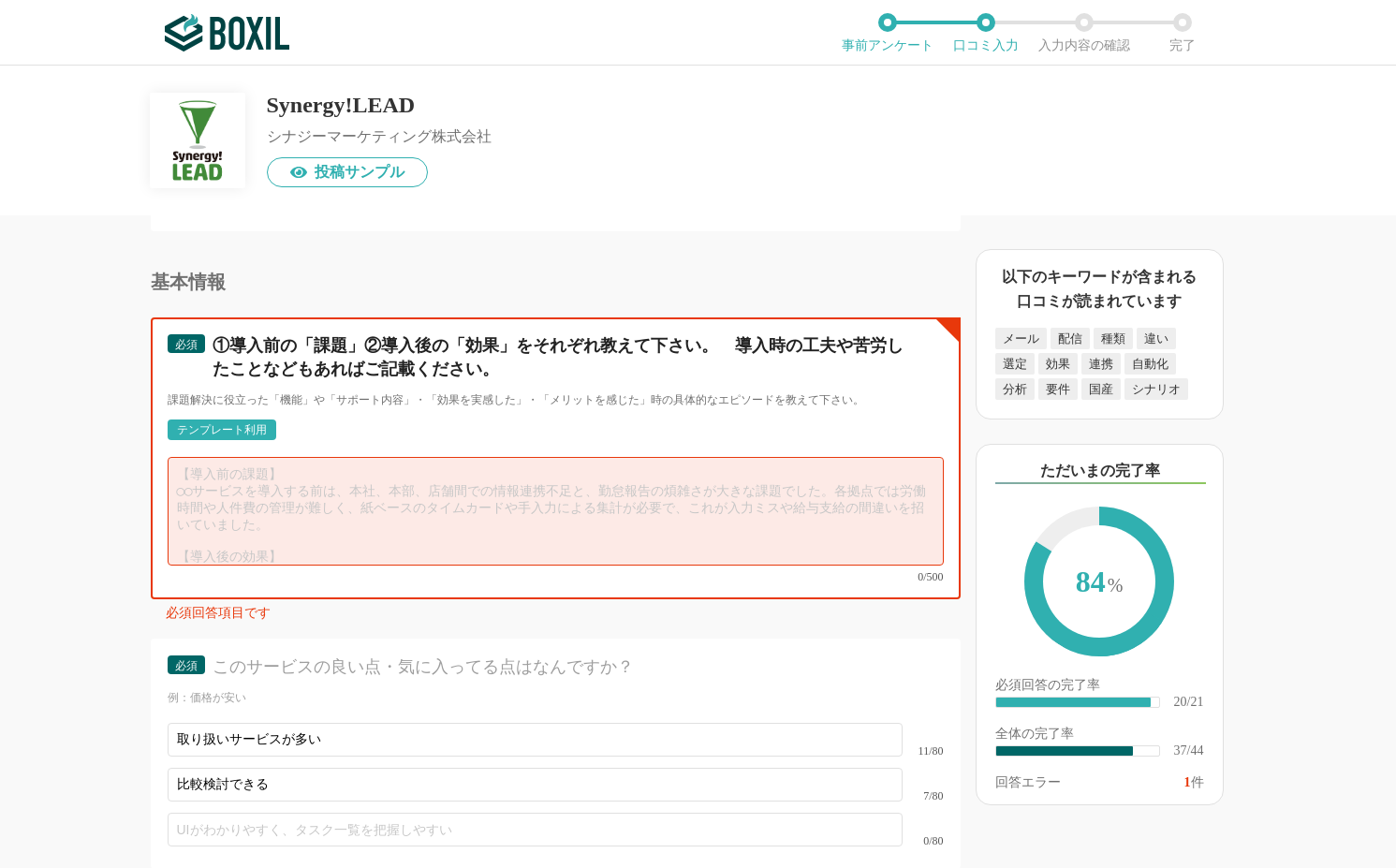
drag, startPoint x: 478, startPoint y: 508, endPoint x: 447, endPoint y: 500, distance: 32.0
click at [476, 507] on textarea at bounding box center [555, 510] width 776 height 109
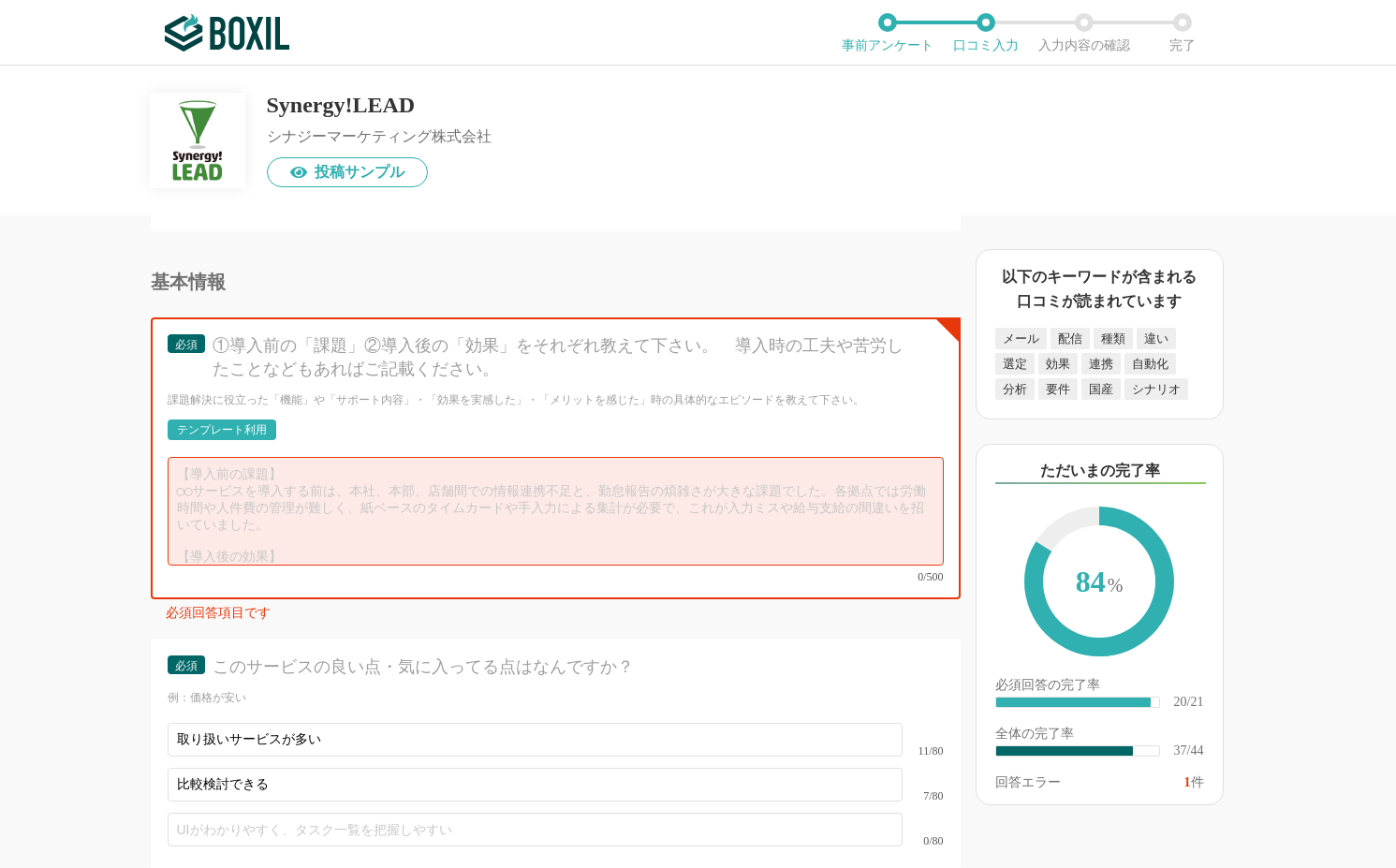
click at [294, 404] on div "必須 ①導入前の「課題」②導入後の「効果」をそれぞれ教えて下さい。　導入時の工夫や苦労したことなどもあればご記載ください。 課題解決に役立った「機能」や「サポ…" at bounding box center [555, 458] width 810 height 282
click at [394, 399] on div "必須 ①導入前の「課題」②導入後の「効果」をそれぞれ教えて下さい。　導入時の工夫や苦労したことなどもあればご記載ください。 課題解決に役立った「機能」や「サポ…" at bounding box center [555, 458] width 810 height 282
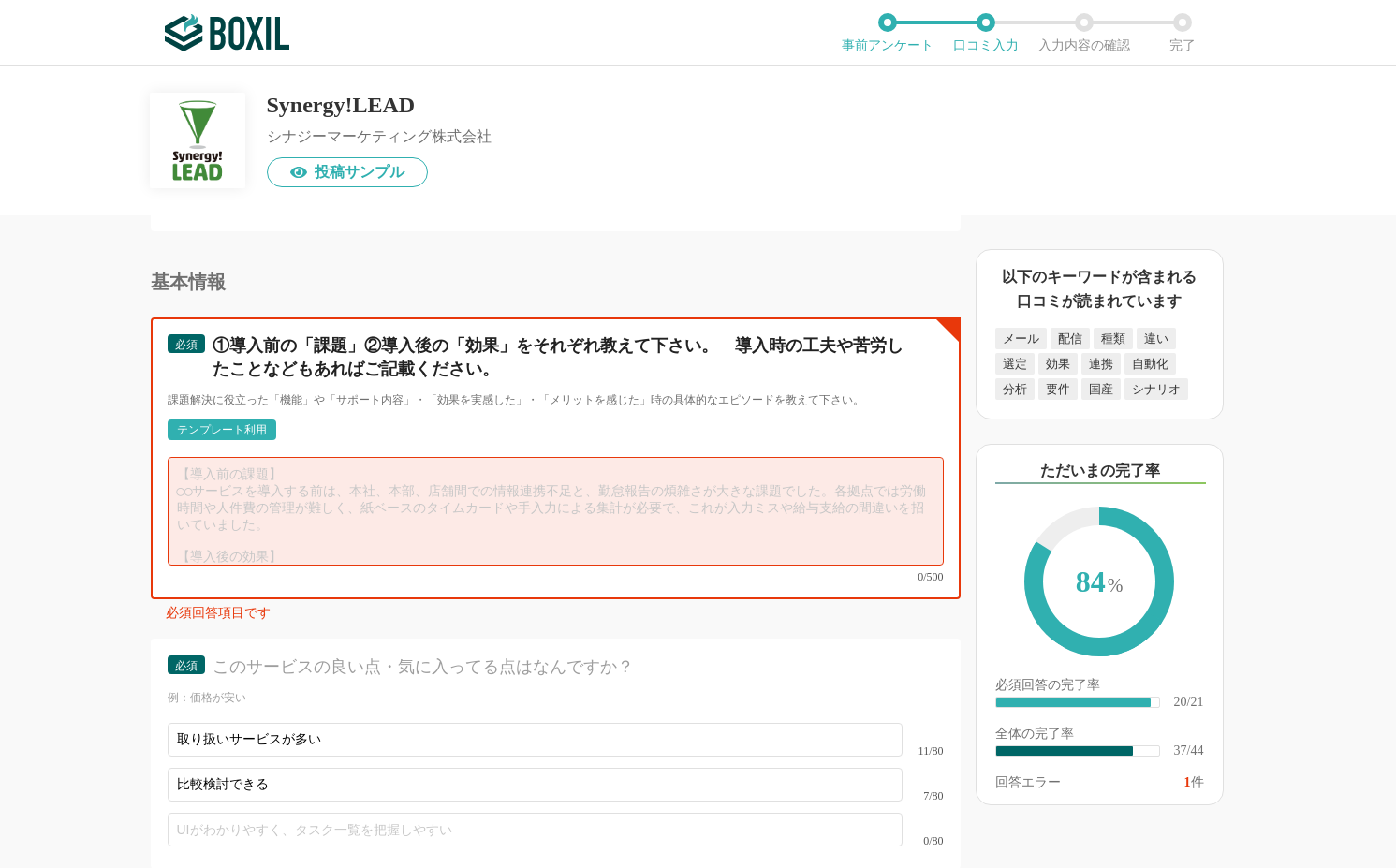
click at [536, 509] on textarea at bounding box center [555, 510] width 776 height 109
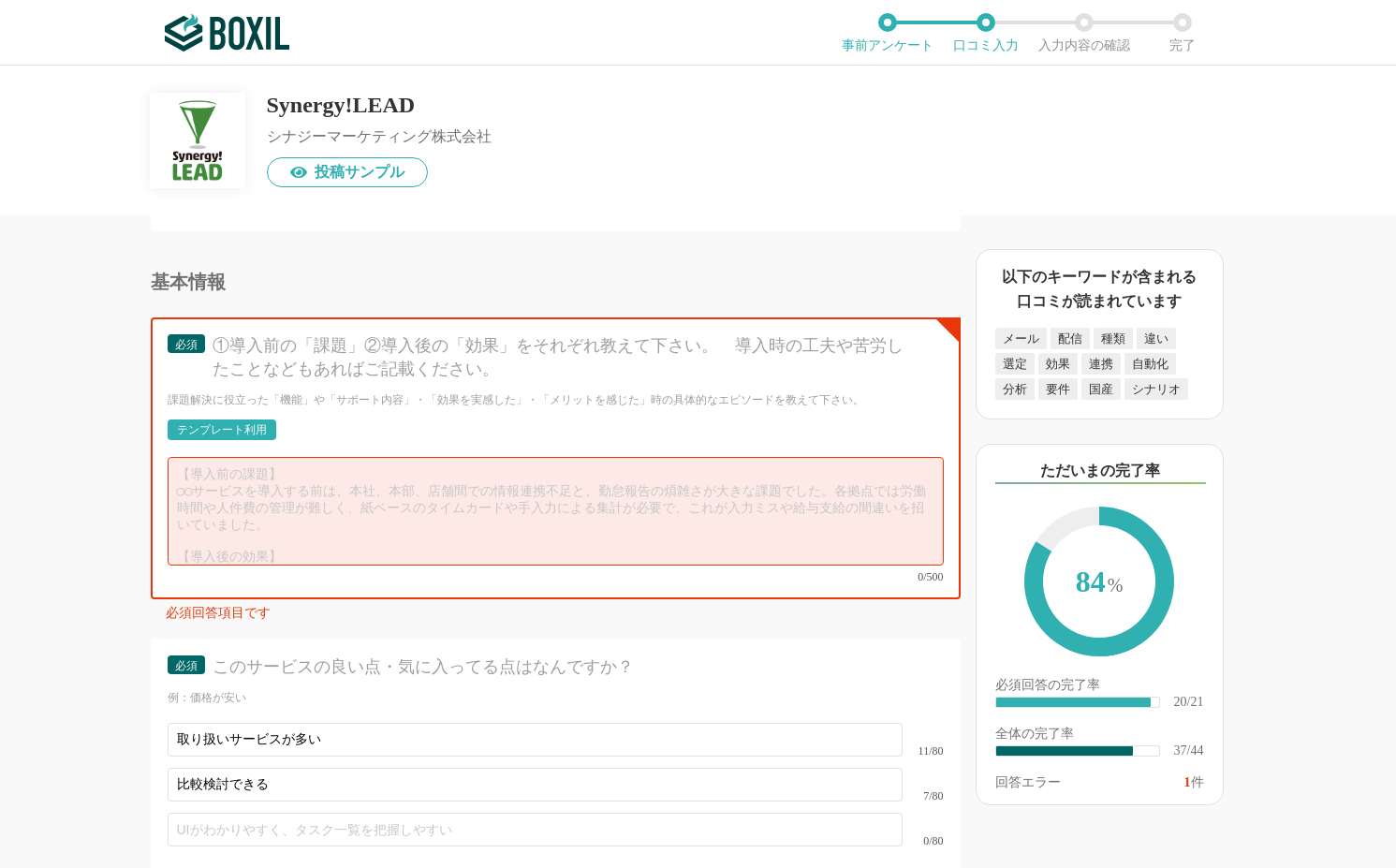
click at [704, 401] on div "必須 ①導入前の「課題」②導入後の「効果」をそれぞれ教えて下さい。　導入時の工夫や苦労したことなどもあればご記載ください。 課題解決に役立った「機能」や「サポ…" at bounding box center [555, 458] width 810 height 282
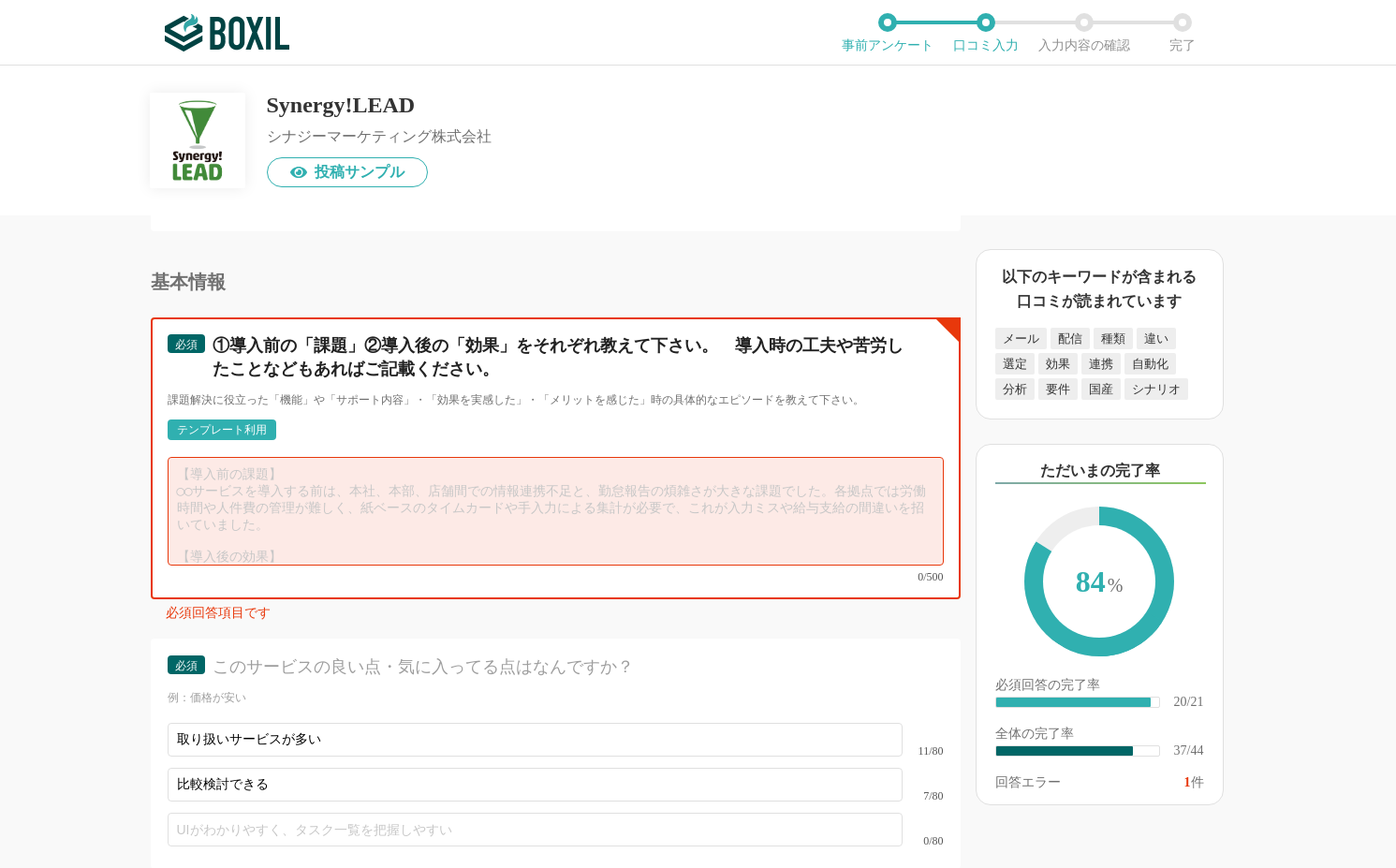
click at [690, 486] on textarea at bounding box center [555, 510] width 776 height 109
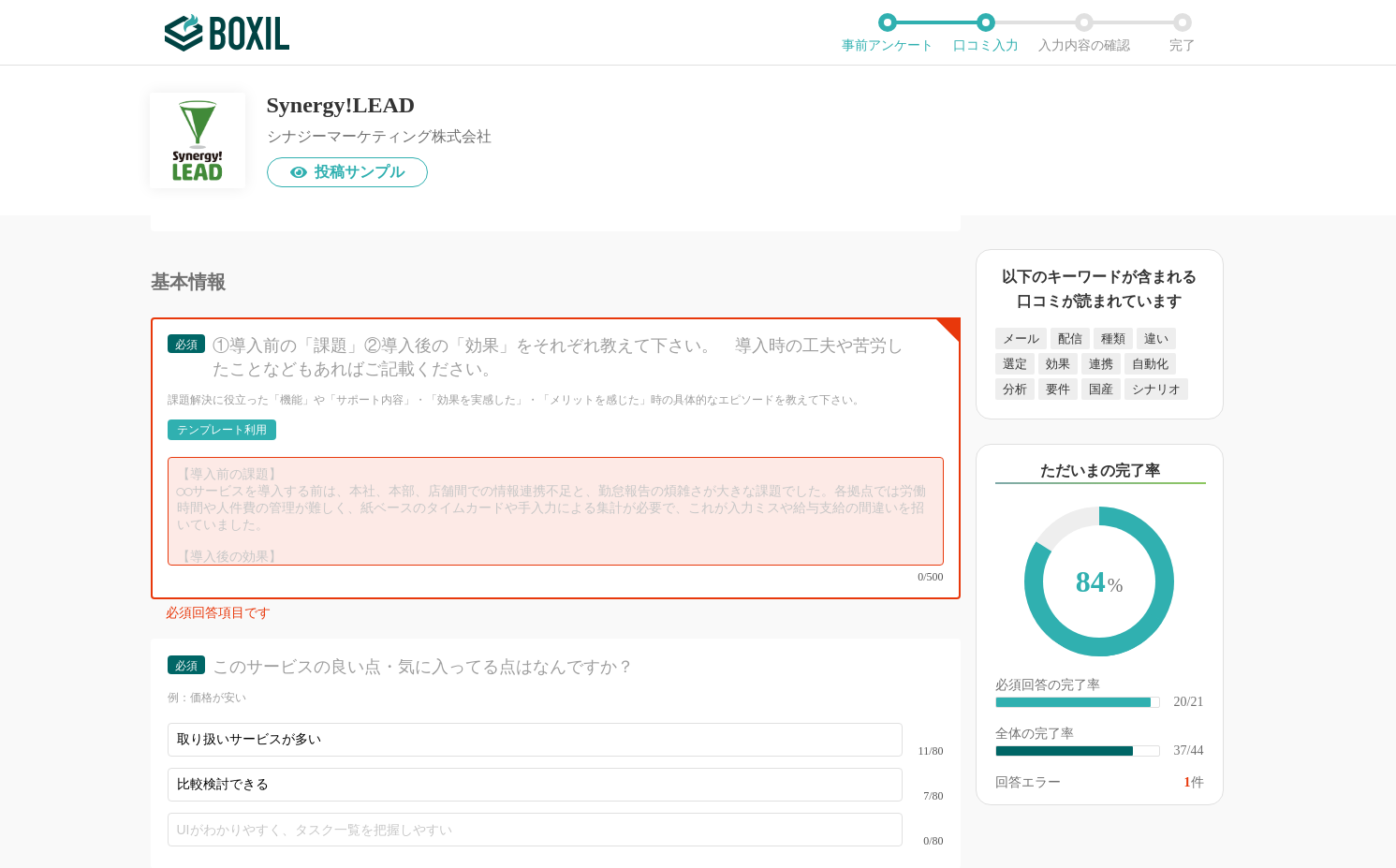
click at [1312, 478] on div "以下のキーワードが含まれる口コミが読まれています メール 配信 種類 違い 選定 効果 連携 自動化 分析 要件 国産 シナリオ ただいまの完了率 84 % …" at bounding box center [1167, 551] width 412 height 634
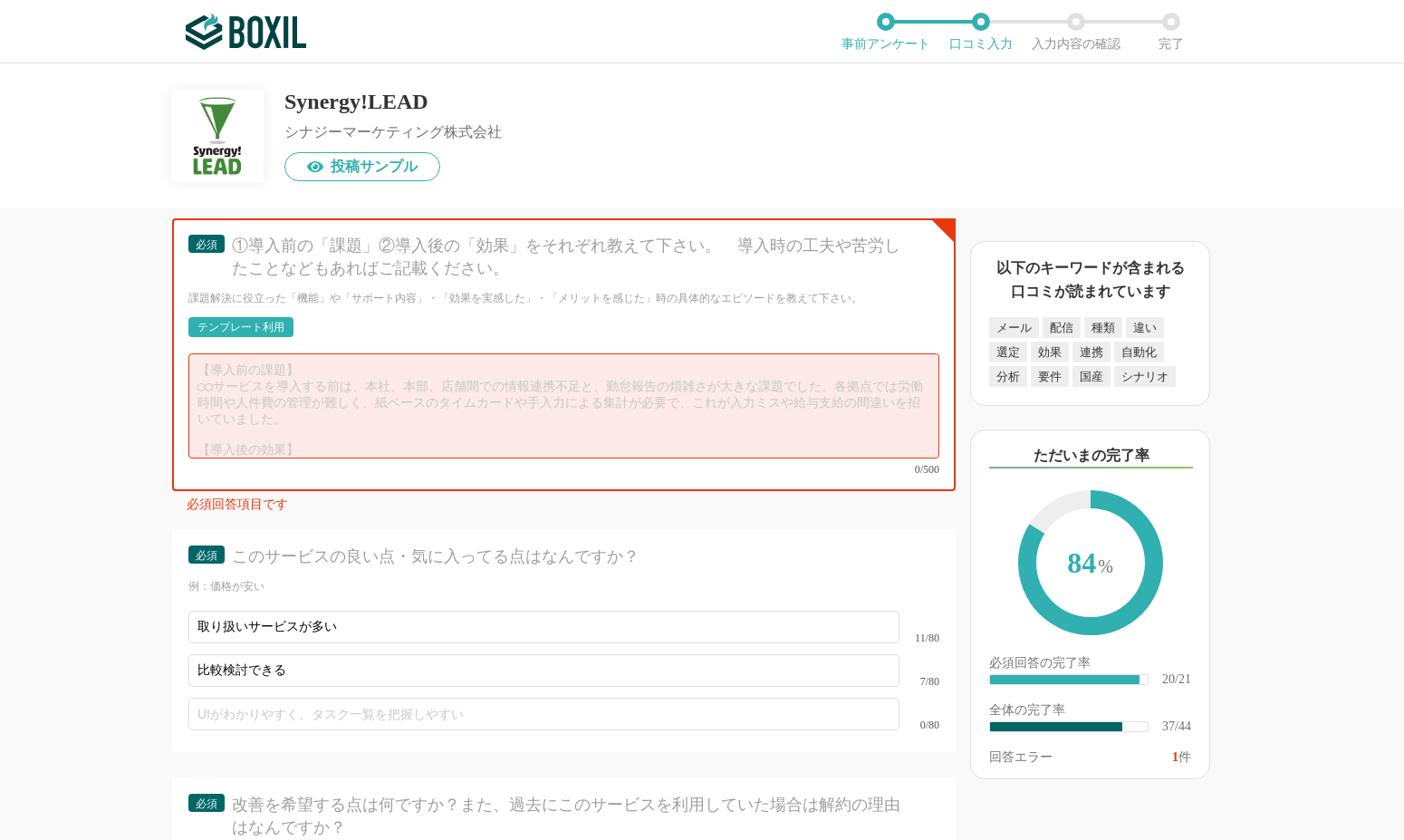
scroll to position [6069, 0]
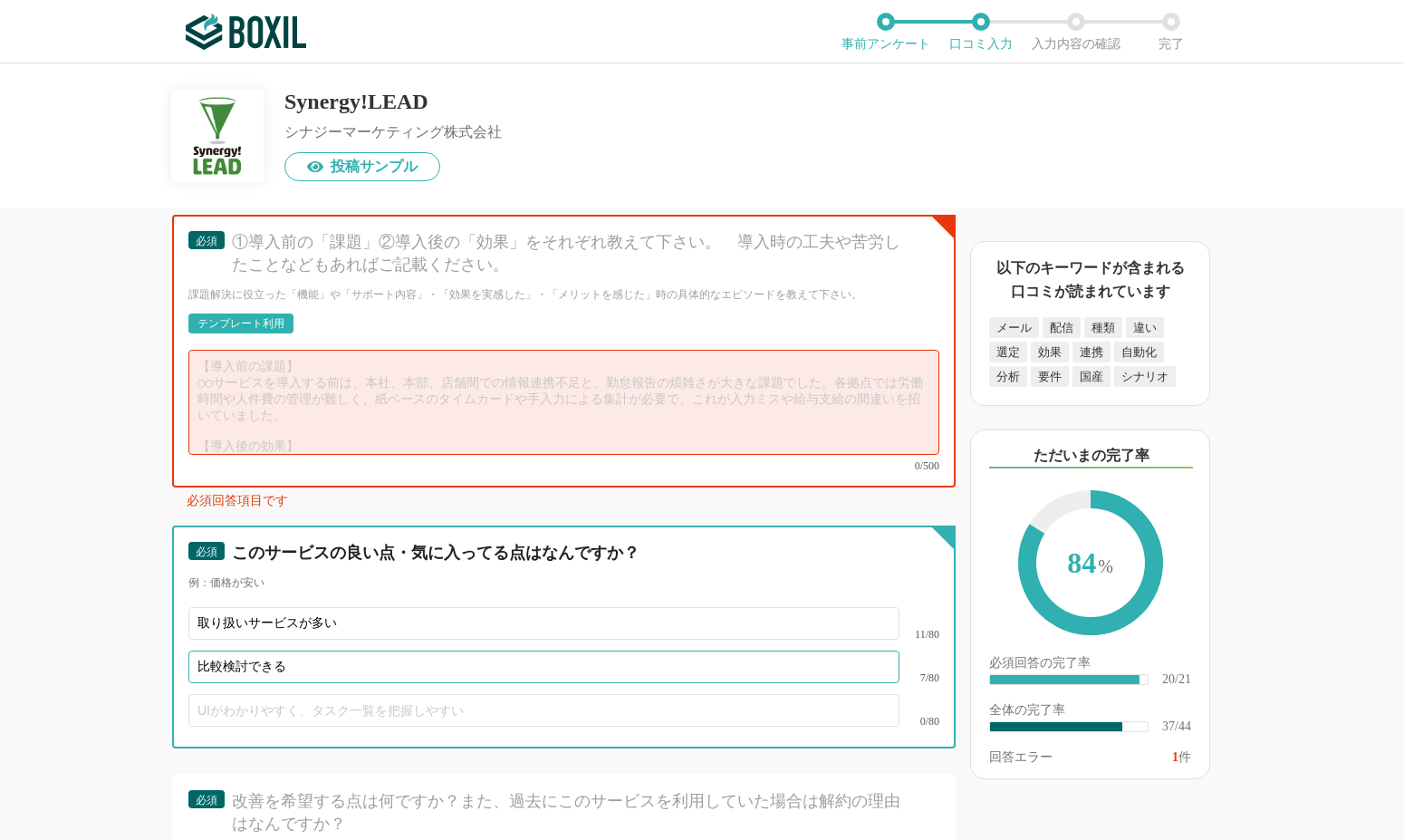
drag, startPoint x: 283, startPoint y: 660, endPoint x: 319, endPoint y: 621, distance: 53.1
click at [188, 654] on div "必須 このサービスの良い点・気に入ってる点はなんですか？ 例：価格が安い 取り扱いサービスが多い 11/80 比較検討できる 7/80 0/80" at bounding box center [564, 636] width 784 height 223
drag, startPoint x: 345, startPoint y: 612, endPoint x: 175, endPoint y: 608, distance: 170.0
click at [175, 608] on div "必須 このサービスの良い点・気に入ってる点はなんですか？ 例：価格が安い 取り扱いサービスが多い 11/80 比較検討できる 7/80 0/80" at bounding box center [564, 636] width 784 height 223
paste input "Salesforceと連携できる"
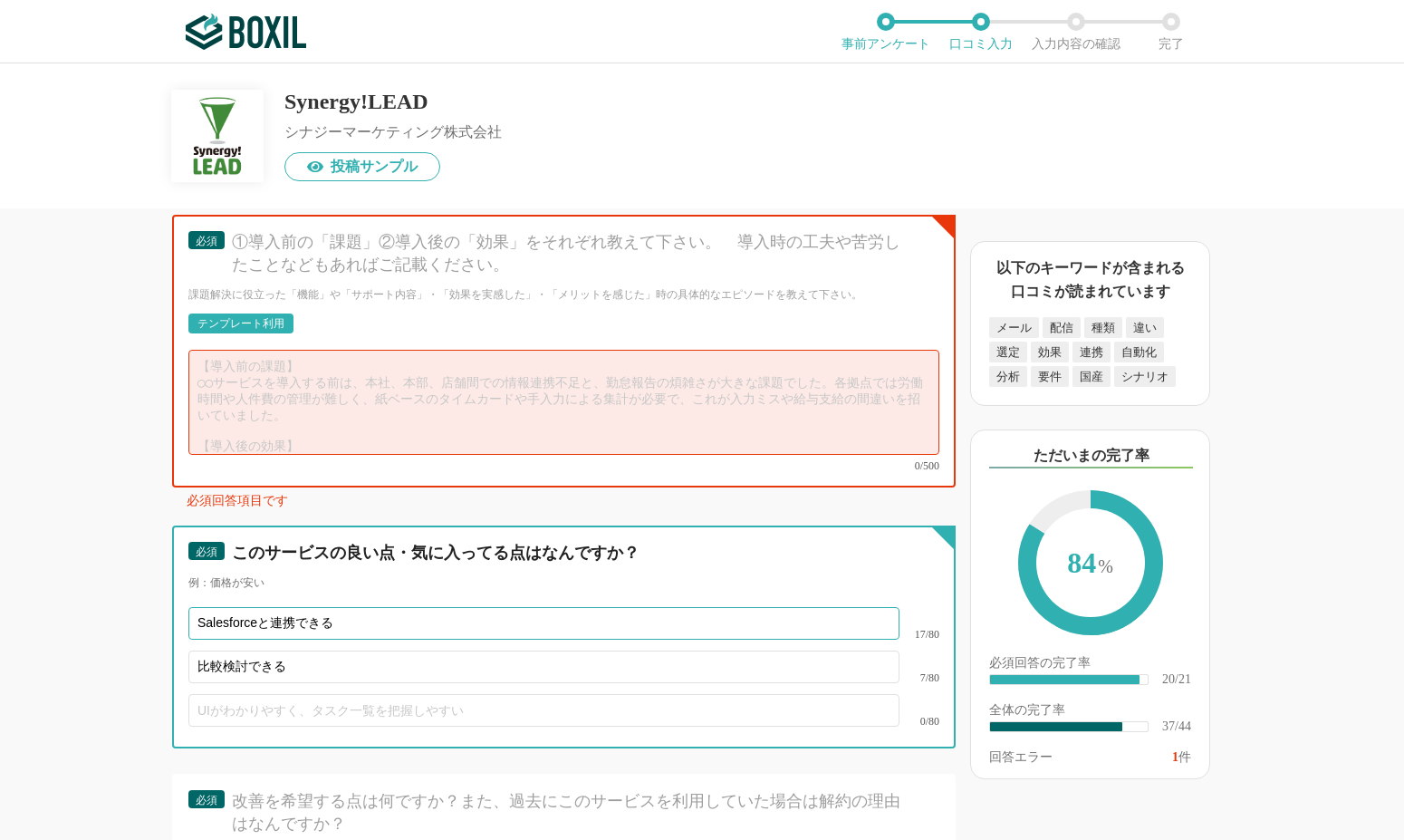
type input "Salesforceと連携できる"
drag, startPoint x: 301, startPoint y: 663, endPoint x: 173, endPoint y: 652, distance: 128.5
click at [173, 653] on div "必須 このサービスの良い点・気に入ってる点はなんですか？ 例：価格が安い Salesforceと連携できる 17/80 比較検討できる 7/80 0/80" at bounding box center [564, 636] width 784 height 223
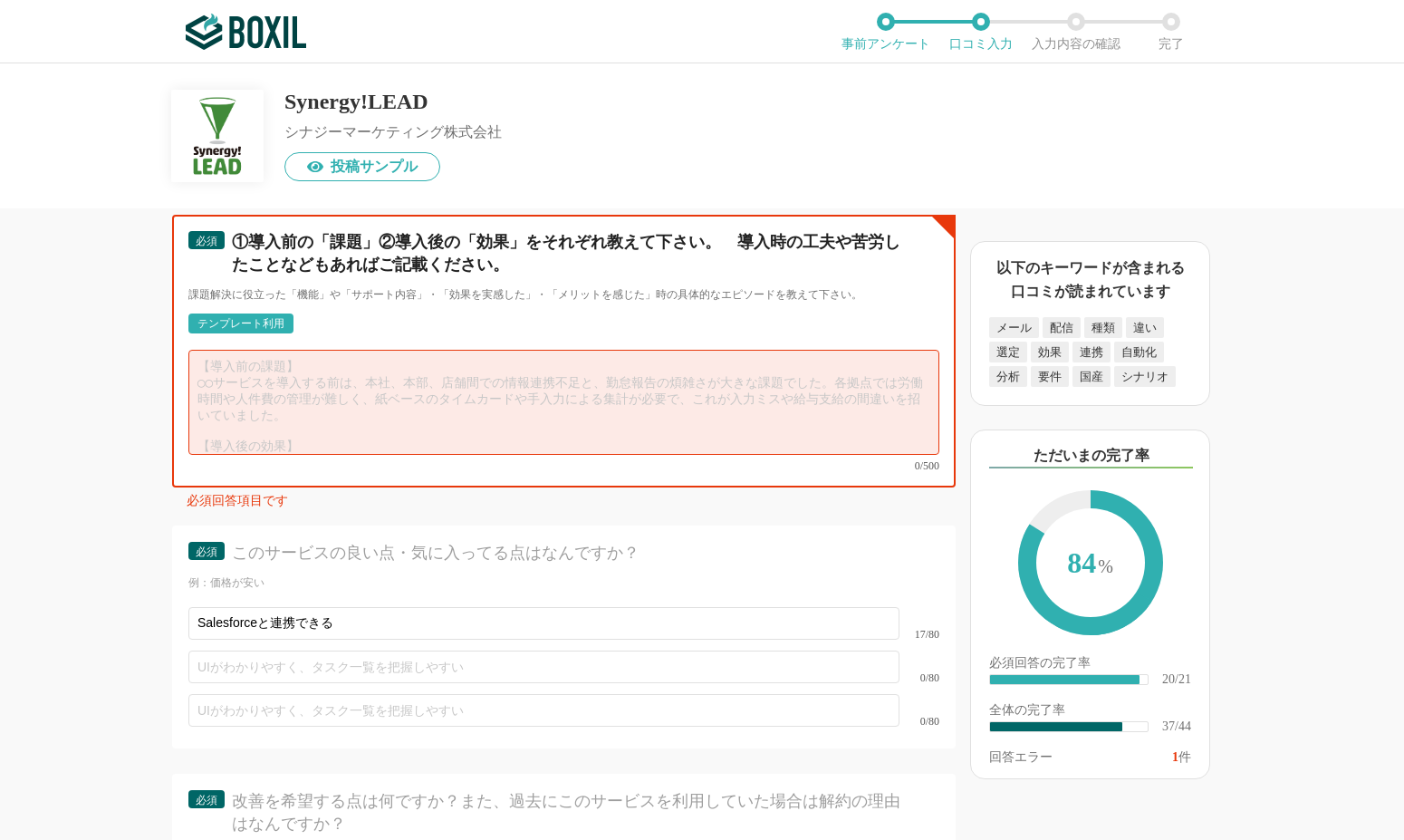
click at [361, 372] on textarea at bounding box center [564, 402] width 751 height 105
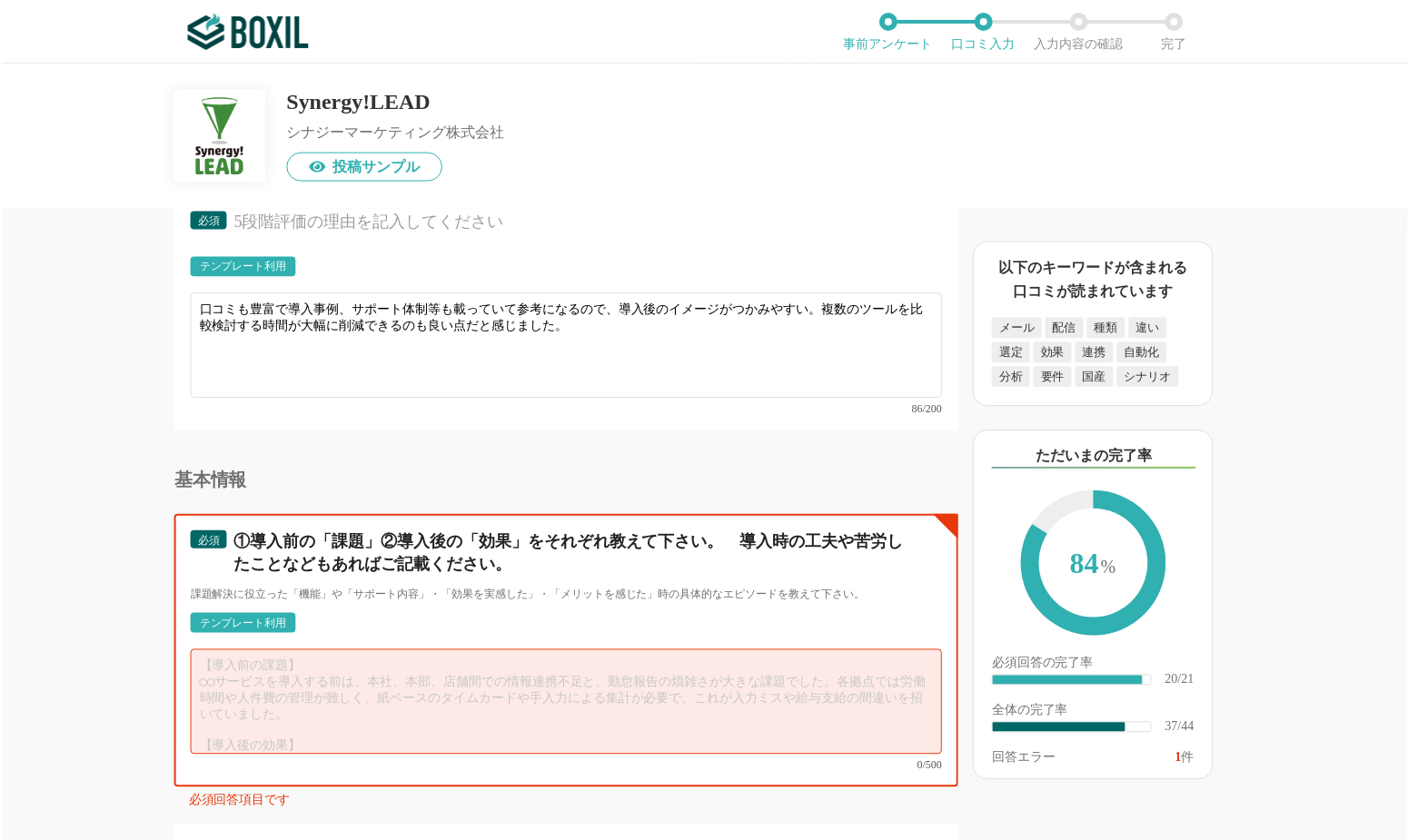
scroll to position [5786, 0]
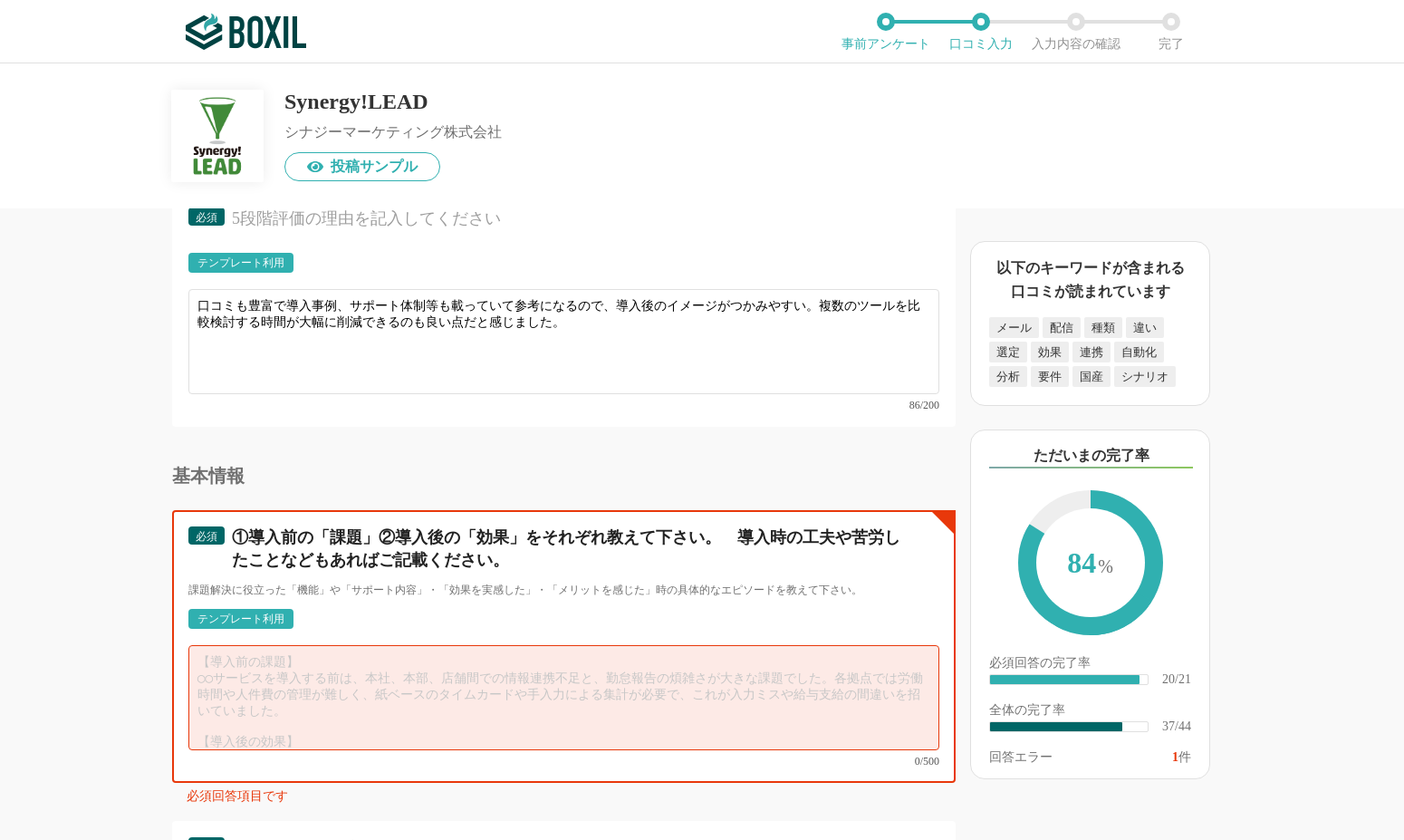
click at [292, 674] on textarea at bounding box center [564, 698] width 751 height 105
paste textarea "SynergyLeadはSalesforceと連携しているため、SFAに登録されたオブジェクトの情報に基づき手軽にメール配信が[PERSON_NAME]。抱え…"
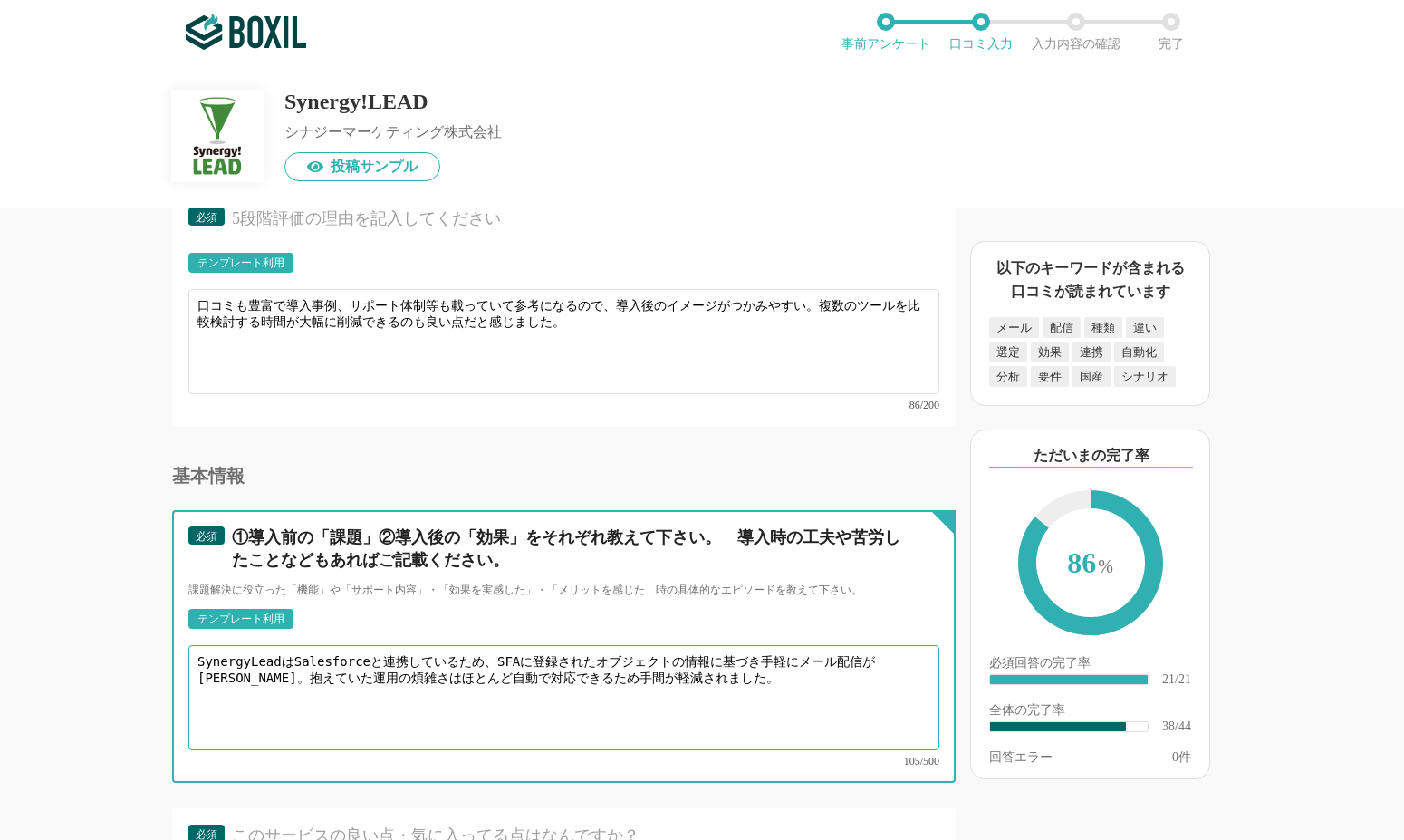
click at [452, 648] on textarea "SynergyLeadはSalesforceと連携しているため、SFAに登録されたオブジェクトの情報に基づき手軽にメール配信が[PERSON_NAME]。抱え…" at bounding box center [564, 698] width 751 height 105
click at [696, 647] on textarea "SynergyLeadはSalesforceと連携してるので、SFAに登録されたオブジェクトの情報に基づき手軽にメール配信が[PERSON_NAME]。抱えて…" at bounding box center [564, 698] width 751 height 105
drag, startPoint x: 277, startPoint y: 666, endPoint x: 859, endPoint y: 652, distance: 582.2
click at [859, 652] on textarea "SynergyLeadはSalesforceと連携してるので、SFAに登録されたオブジェクトの情報に基づいて手軽にメール配信ができる。抱えていた運用の煩雑さは…" at bounding box center [564, 698] width 751 height 105
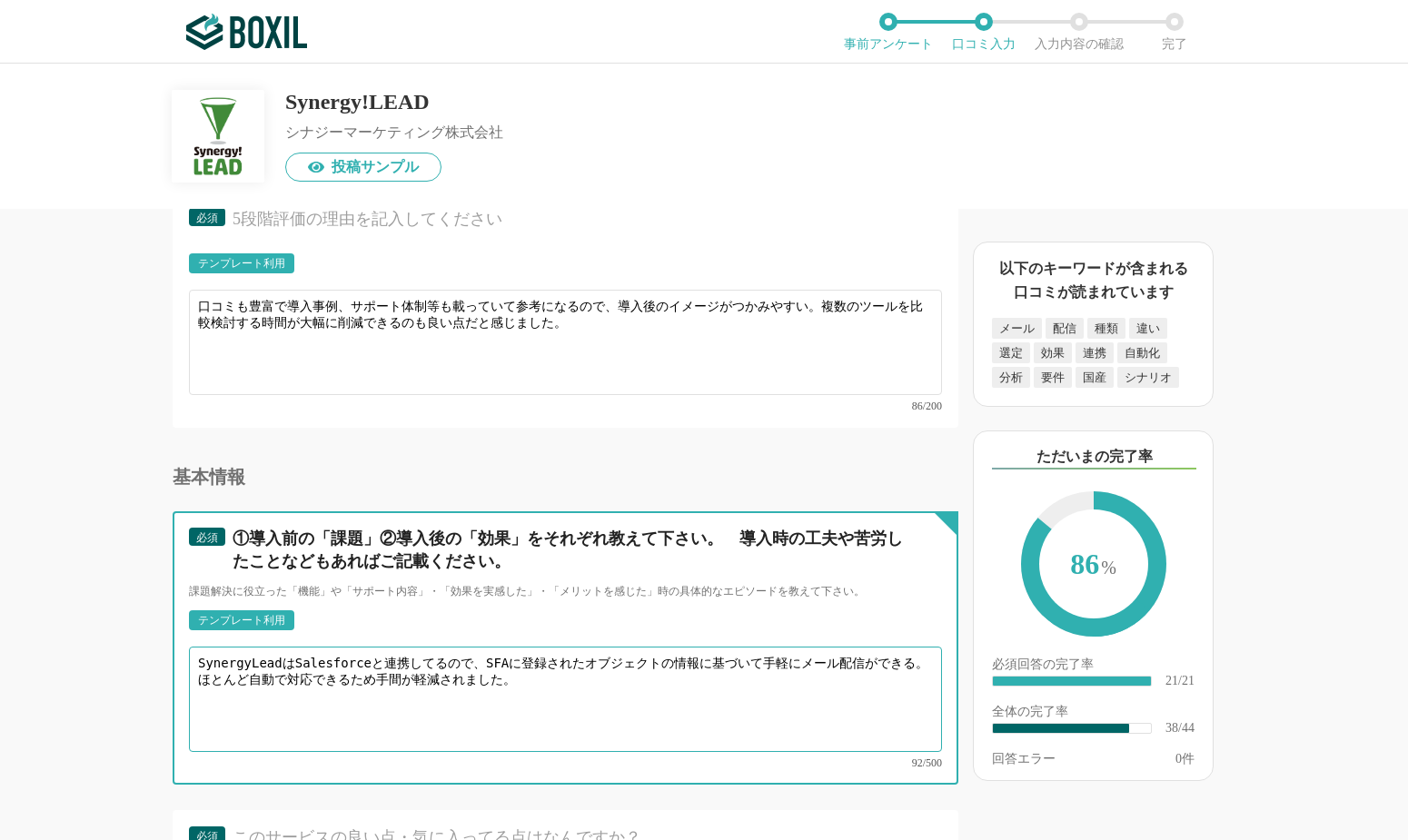
drag, startPoint x: 455, startPoint y: 653, endPoint x: 494, endPoint y: 652, distance: 39.0
click at [494, 652] on textarea "SynergyLeadはSalesforceと連携してるので、SFAに登録されたオブジェクトの情報に基づいて手軽にメール配信ができる。ほとんど自動で対応できる…" at bounding box center [566, 699] width 753 height 105
drag, startPoint x: 747, startPoint y: 648, endPoint x: 920, endPoint y: 686, distance: 177.1
click at [920, 678] on textarea "SynergyLeadはSalesforceと連携してるので、登録された情報に基づいて手軽にメール配信ができる。ほとんど自動で対応できるため手間が軽減されまし…" at bounding box center [566, 699] width 753 height 105
paste textarea "また、「誰が」「いつ」クリックしたかはもちろん、「アクセスデバイス」や「開封／クリックした時間帯」など、次回の配信に活かすヒントとなるデータも表示します。"
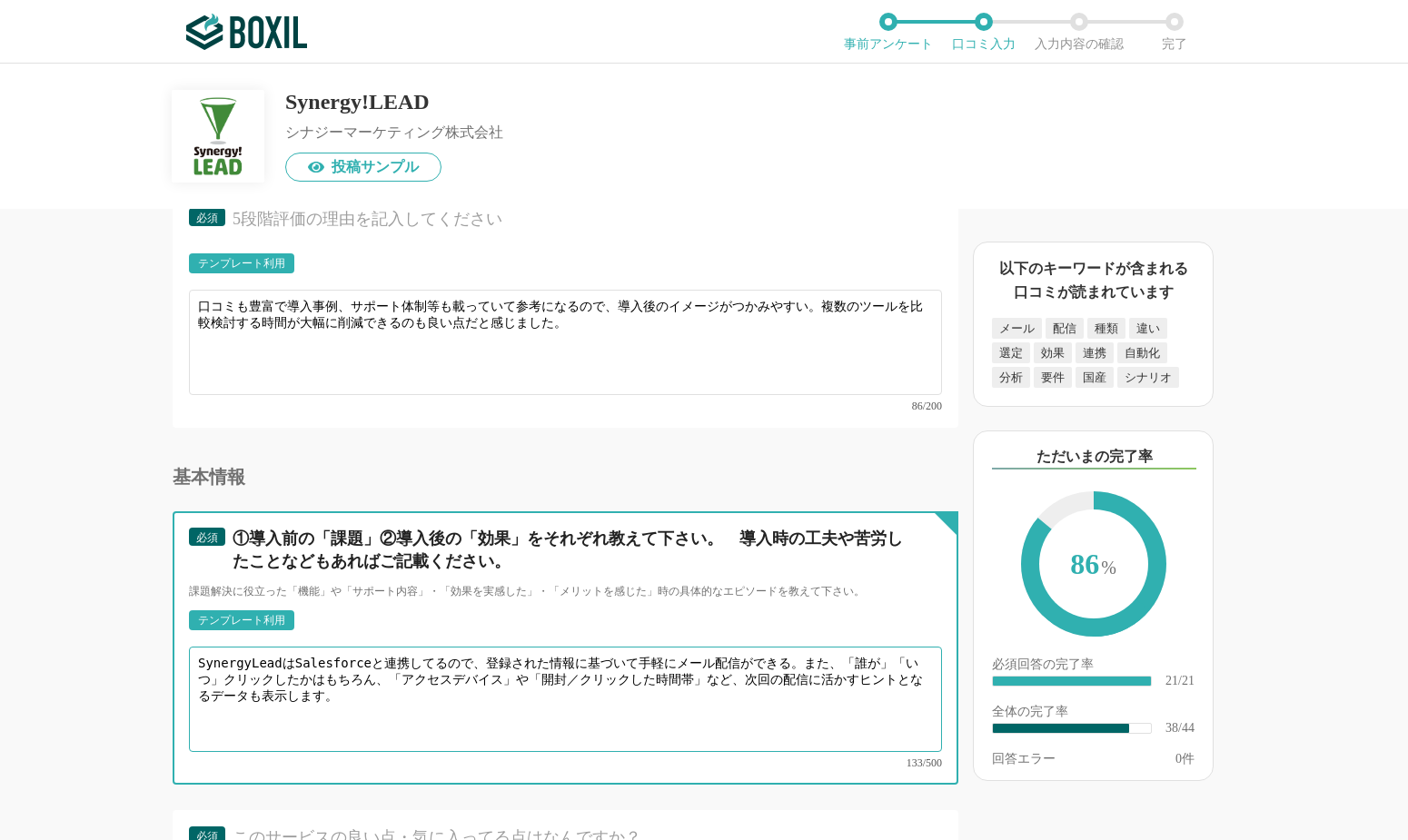
click at [293, 668] on textarea "SynergyLeadはSalesforceと連携してるので、登録された情報に基づいて手軽にメール配信ができる。また、「誰が」「いつ」クリックしたかはもちろん…" at bounding box center [566, 699] width 753 height 105
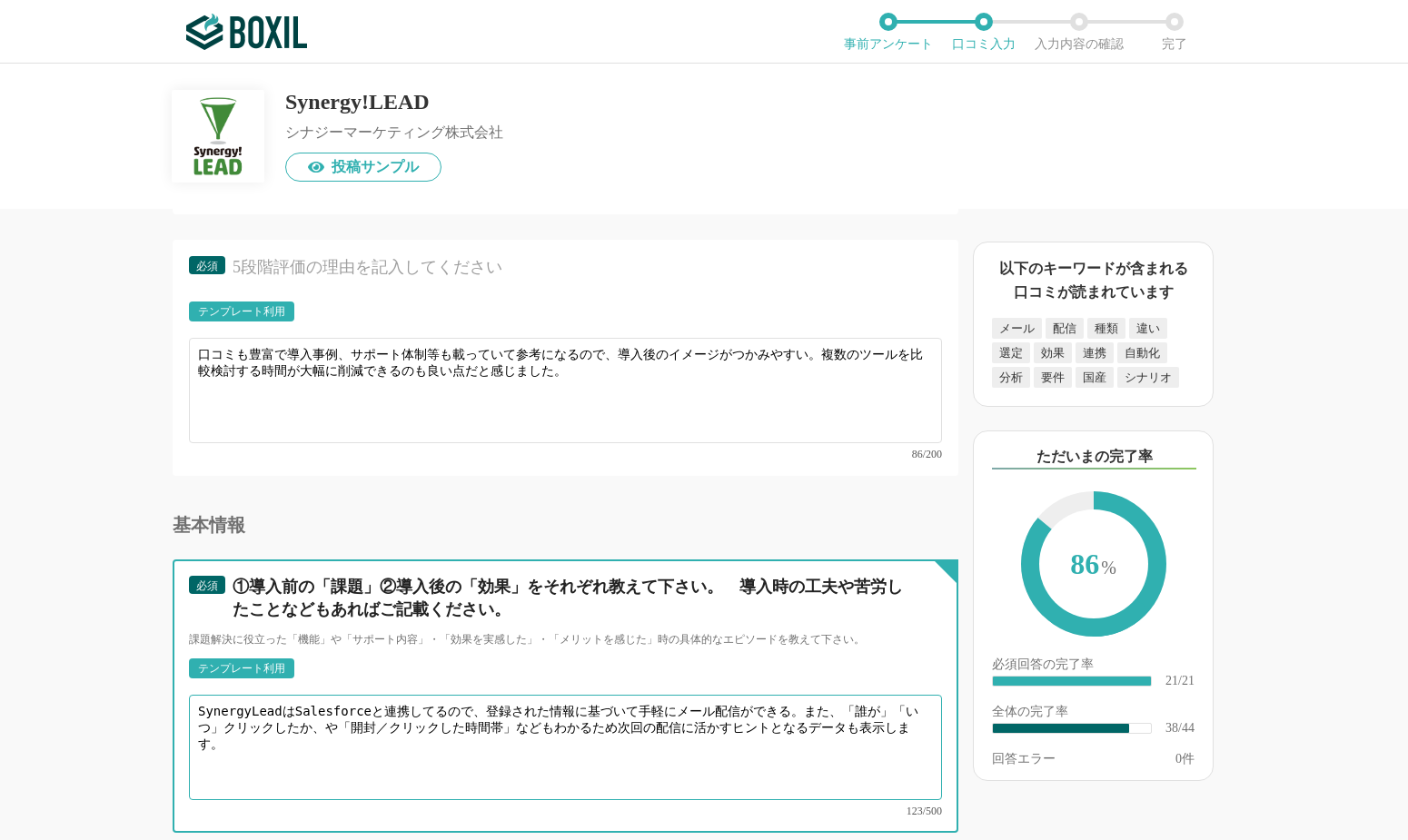
scroll to position [5737, 0]
drag, startPoint x: 589, startPoint y: 717, endPoint x: 834, endPoint y: 735, distance: 245.7
click at [834, 678] on textarea "SynergyLeadはSalesforceと連携してるので、登録された情報に基づいて手軽にメール配信ができる。また、「誰が」「いつ」クリックしたか、や「開封…" at bounding box center [566, 749] width 753 height 105
click at [347, 678] on textarea "SynergyLeadはSalesforceと連携してるので、登録された情報に基づいて手軽にメール配信ができる。また、「誰が」「いつ」クリックしたか、や「開封…" at bounding box center [566, 749] width 753 height 105
drag, startPoint x: 191, startPoint y: 697, endPoint x: 349, endPoint y: 723, distance: 160.1
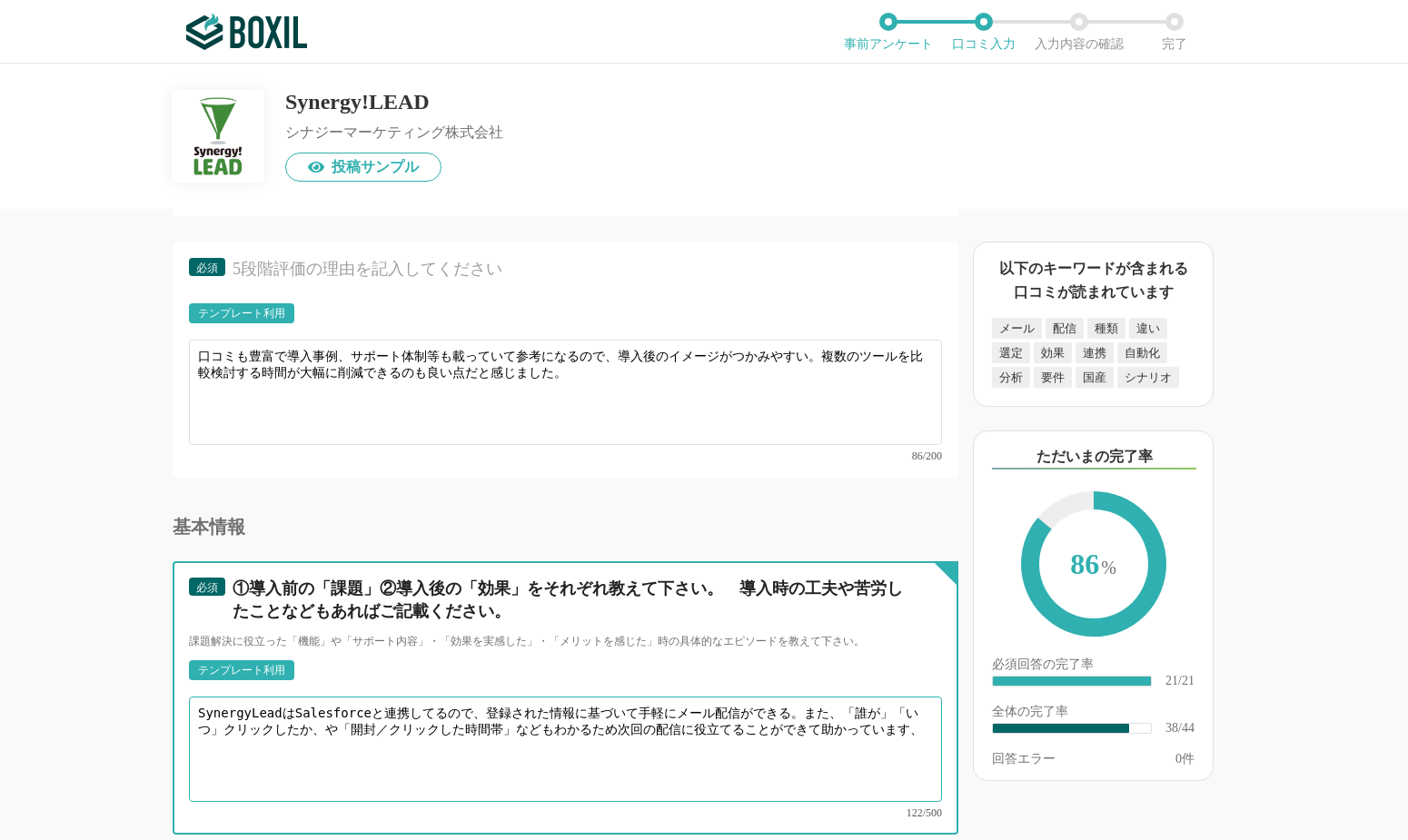
click at [349, 678] on textarea "SynergyLeadはSalesforceと連携してるので、登録された情報に基づいて手軽にメール配信ができる。また、「誰が」「いつ」クリックしたか、や「開封…" at bounding box center [566, 749] width 753 height 105
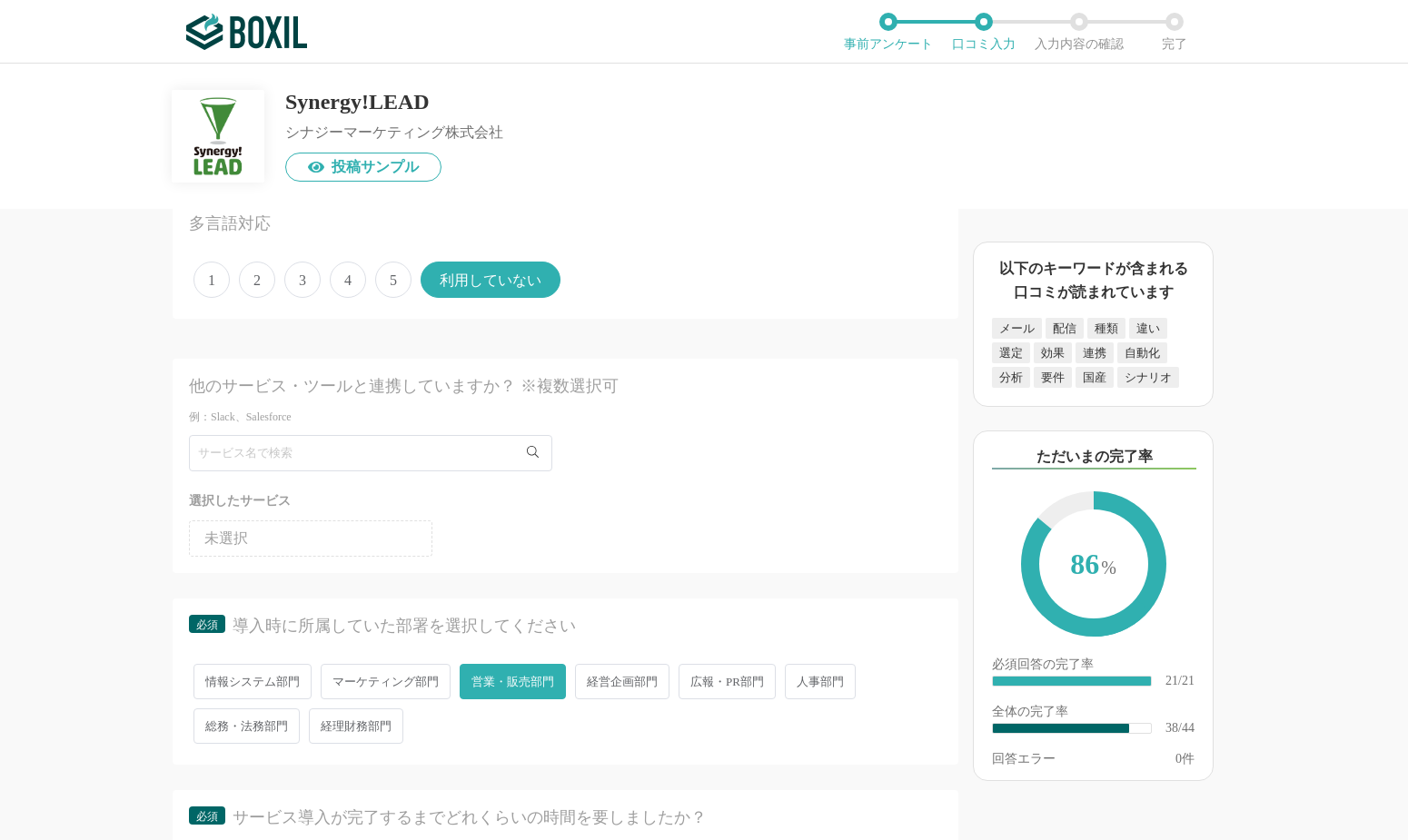
scroll to position [2580, 0]
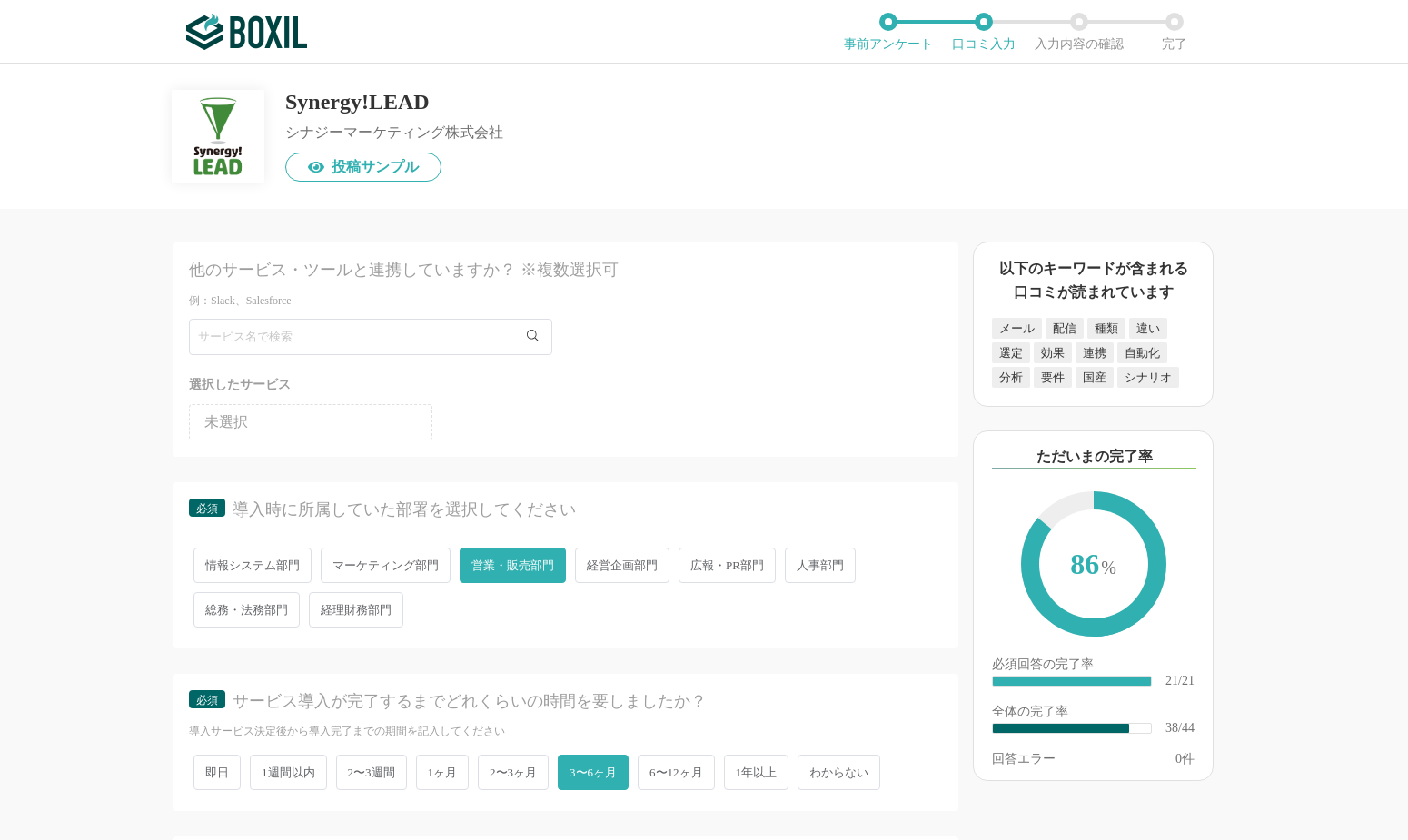
type textarea "SynergyLeadはSalesforceと連携してるので、登録された情報に基づいて手軽にメール配信ができる。また、「誰が」「いつ」クリックしたか、や「開封…"
click at [543, 571] on span "営業・販売部門" at bounding box center [513, 564] width 106 height 35
click at [476, 563] on input "営業・販売部門" at bounding box center [470, 556] width 11 height 11
click at [519, 620] on div "情報システム部門 マーケティング部門 営業・販売部門 経営企画部門 広報・PR部門 人事部門 総務・法務部門 経理財務部門" at bounding box center [566, 588] width 753 height 89
click at [591, 571] on span "経営企画部門" at bounding box center [622, 564] width 94 height 35
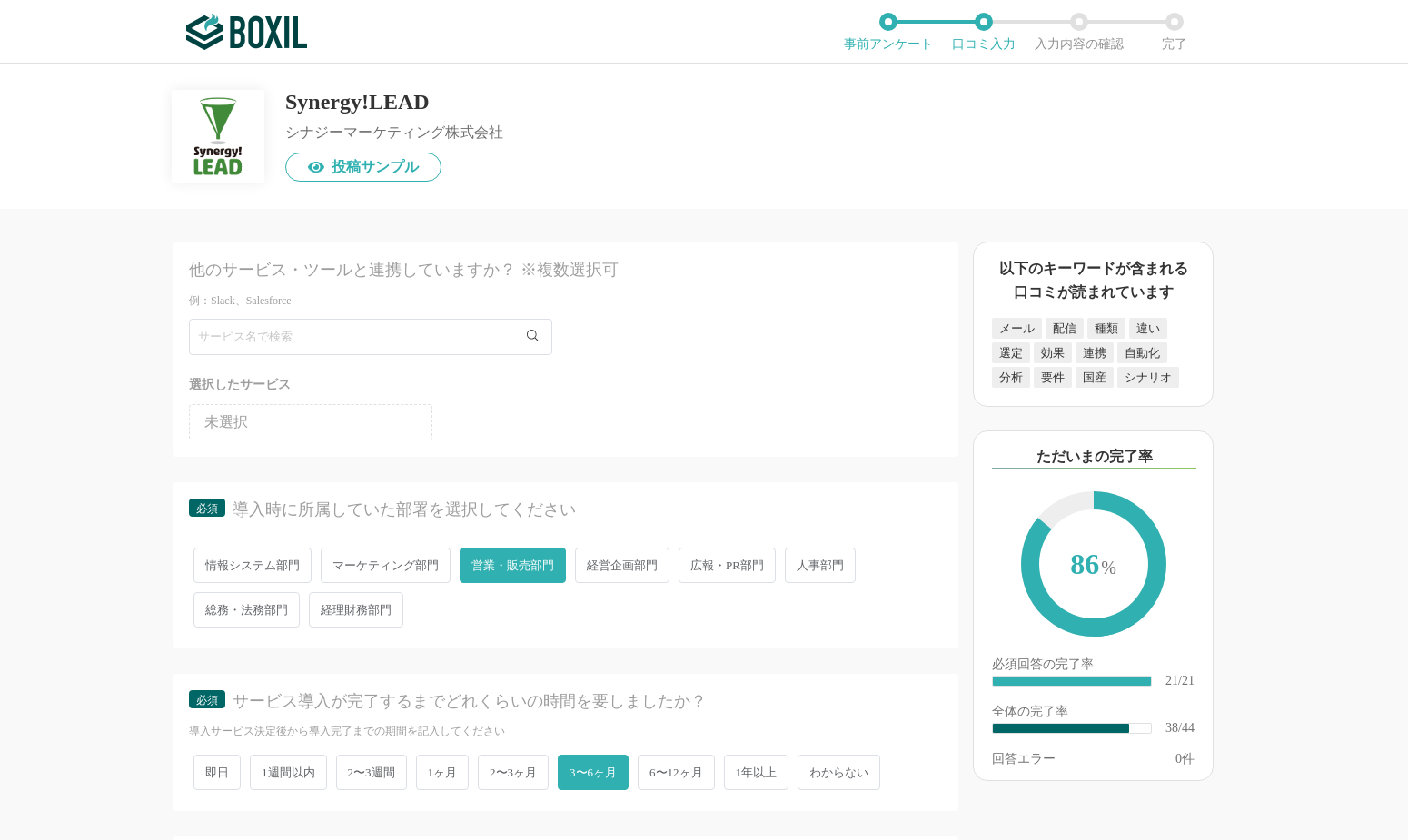
click at [591, 563] on input "経営企画部門" at bounding box center [586, 556] width 11 height 11
radio input "true"
click at [537, 566] on span "営業・販売部門" at bounding box center [513, 564] width 106 height 35
click at [476, 563] on input "営業・販売部門" at bounding box center [470, 556] width 11 height 11
radio input "true"
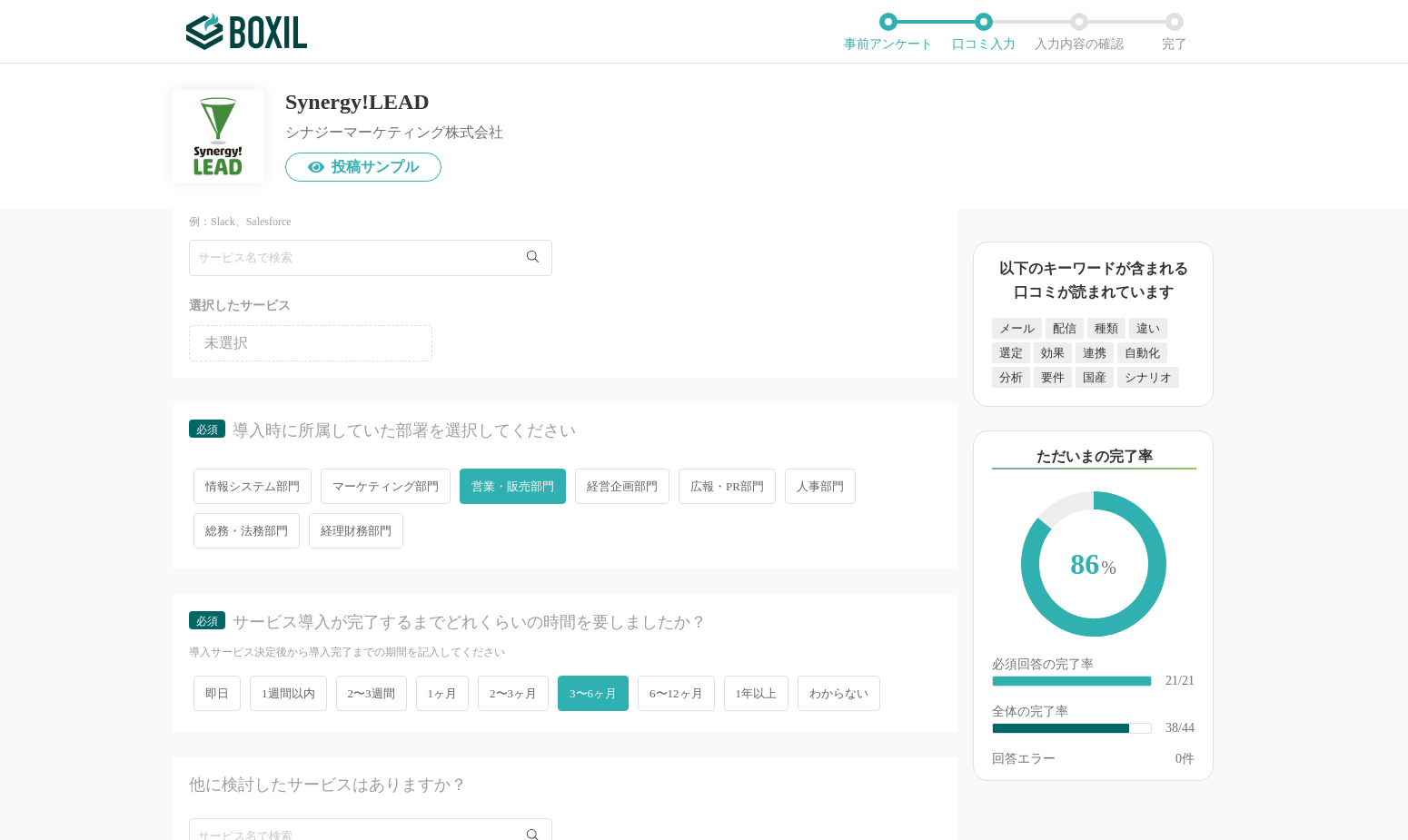
scroll to position [2660, 0]
click at [320, 629] on div "必須 サービス導入が完了するまでどれくらいの時間を要しましたか？" at bounding box center [566, 626] width 753 height 33
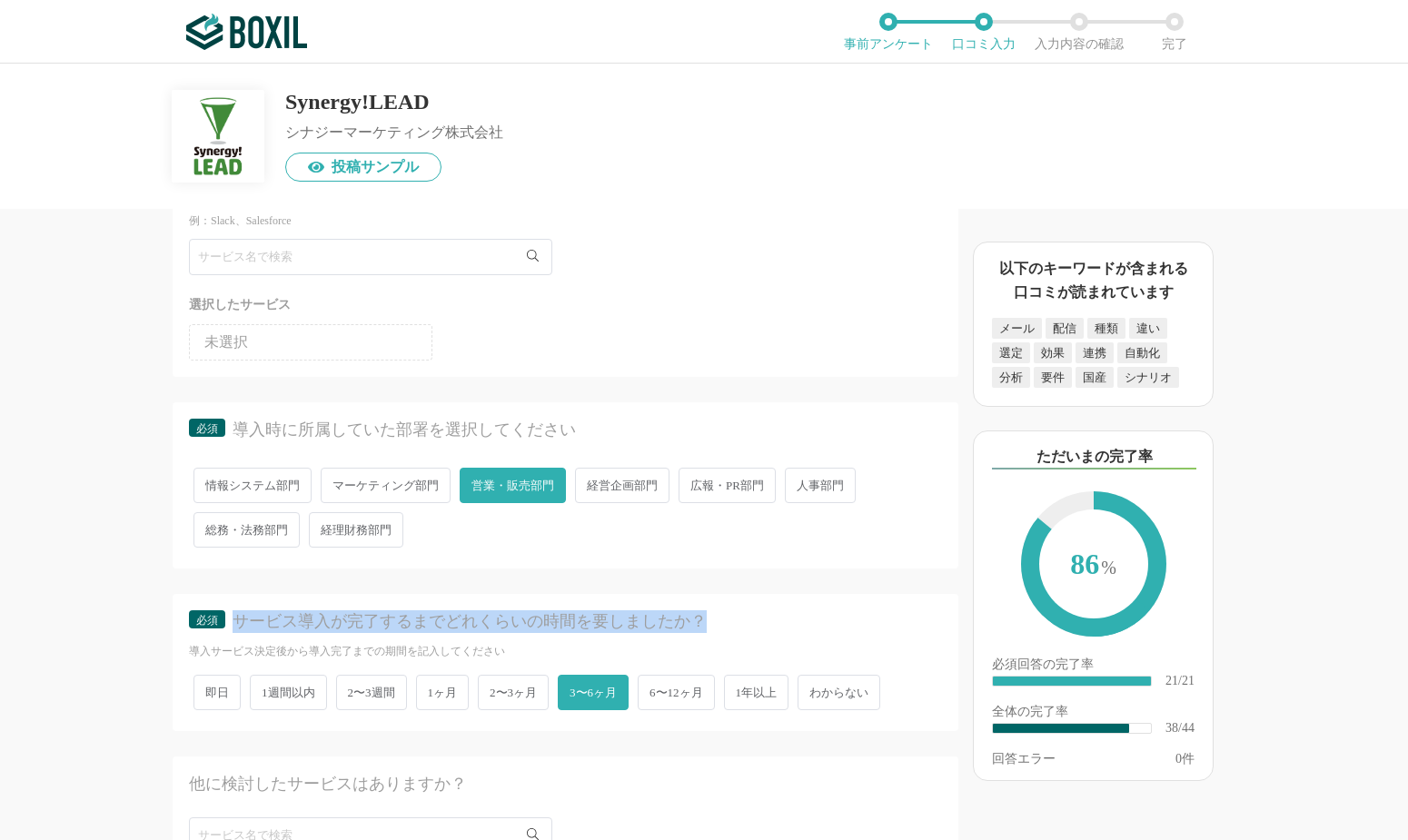
drag, startPoint x: 239, startPoint y: 618, endPoint x: 384, endPoint y: 629, distance: 145.4
click at [380, 629] on div "必須 サービス導入が完了するまでどれくらいの時間を要しましたか？" at bounding box center [566, 626] width 753 height 33
click at [384, 629] on div "必須 サービス導入が完了するまでどれくらいの時間を要しましたか？" at bounding box center [566, 626] width 753 height 33
click at [504, 675] on span "2〜3ヶ月" at bounding box center [513, 692] width 71 height 35
click at [494, 678] on input "2〜3ヶ月" at bounding box center [489, 683] width 11 height 11
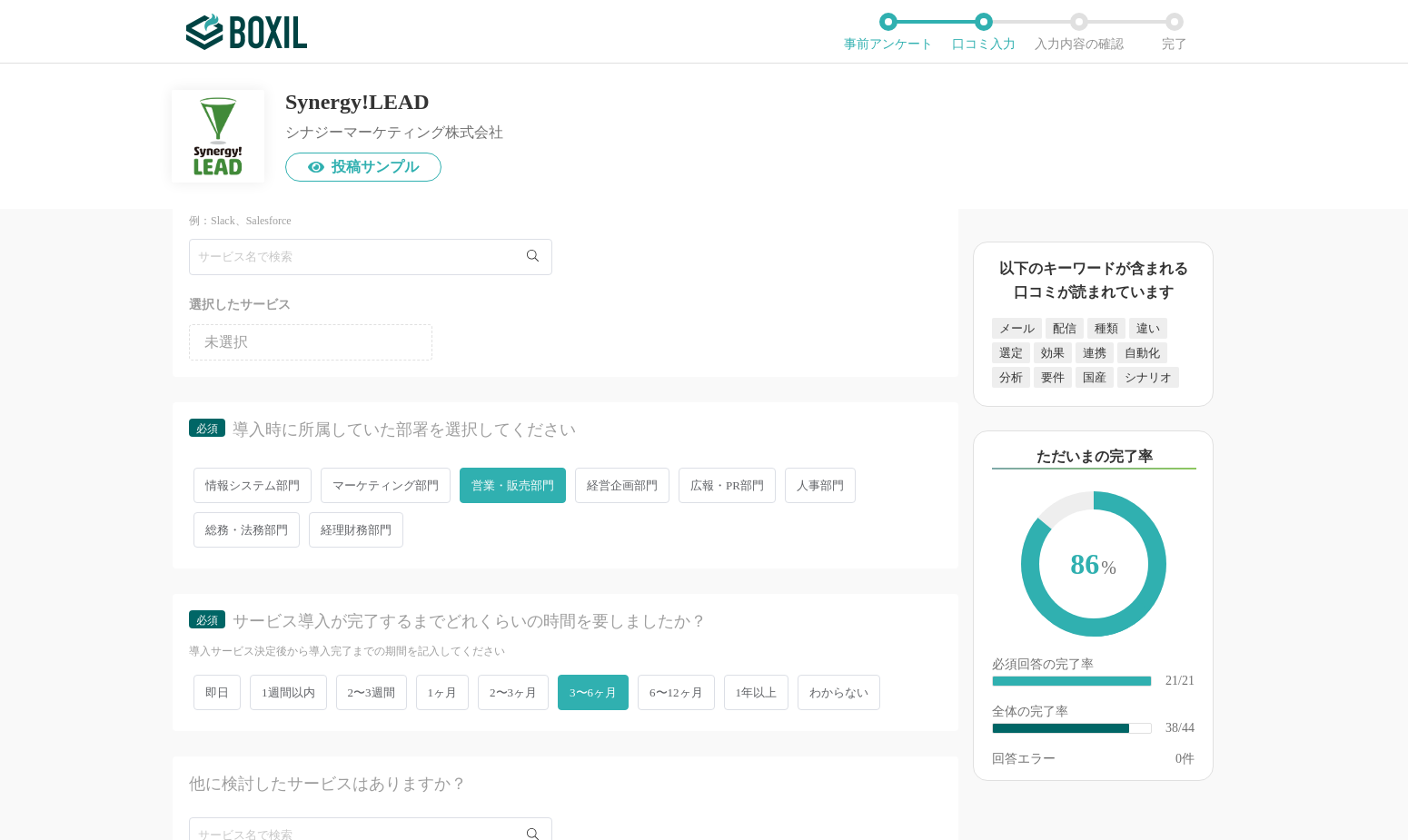
radio input "true"
click at [551, 644] on div "導入サービス決定後から導入完了までの期間を記入してください" at bounding box center [566, 652] width 753 height 15
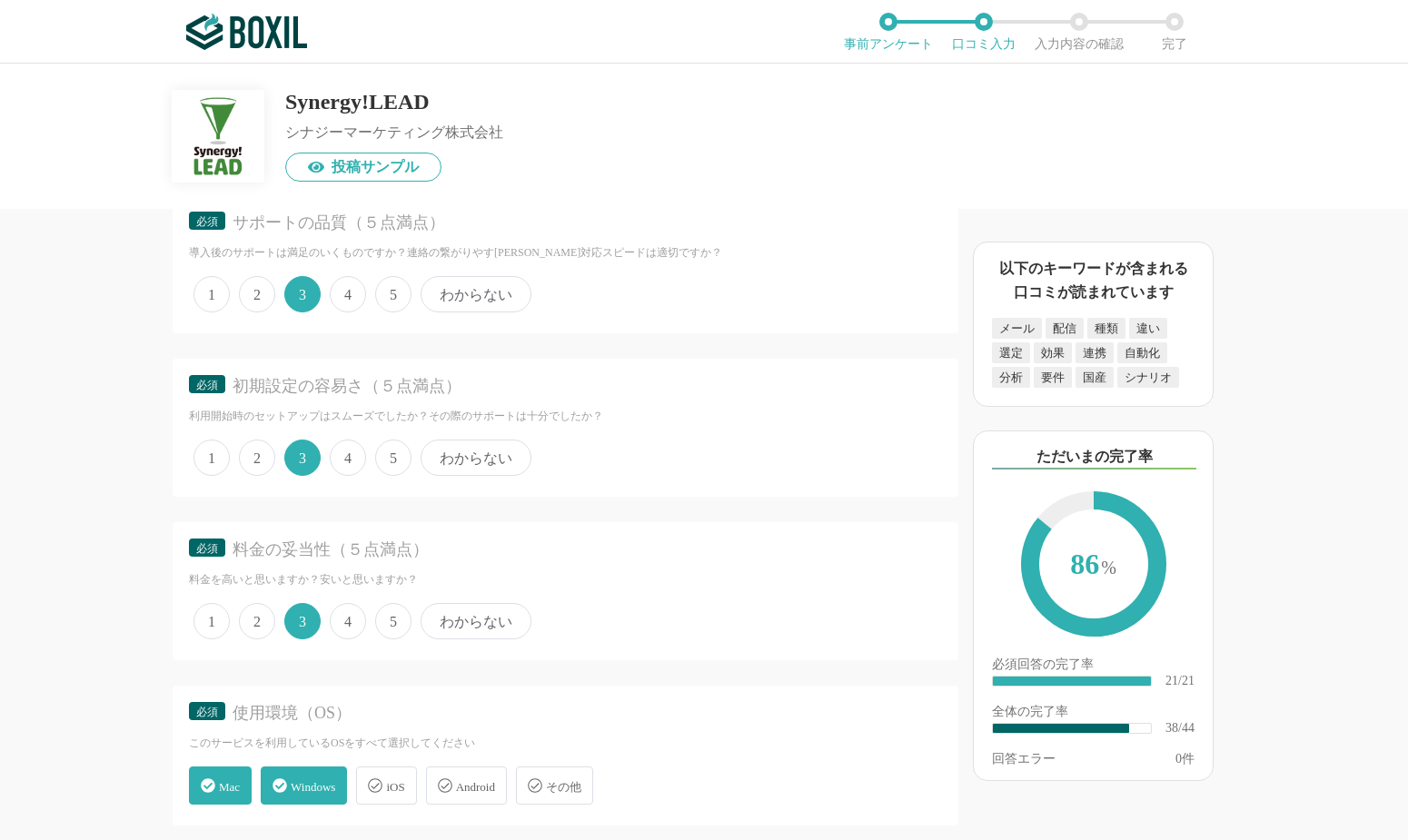
scroll to position [4590, 0]
click at [554, 544] on div "料金の妥当性（５点満点）" at bounding box center [571, 548] width 678 height 23
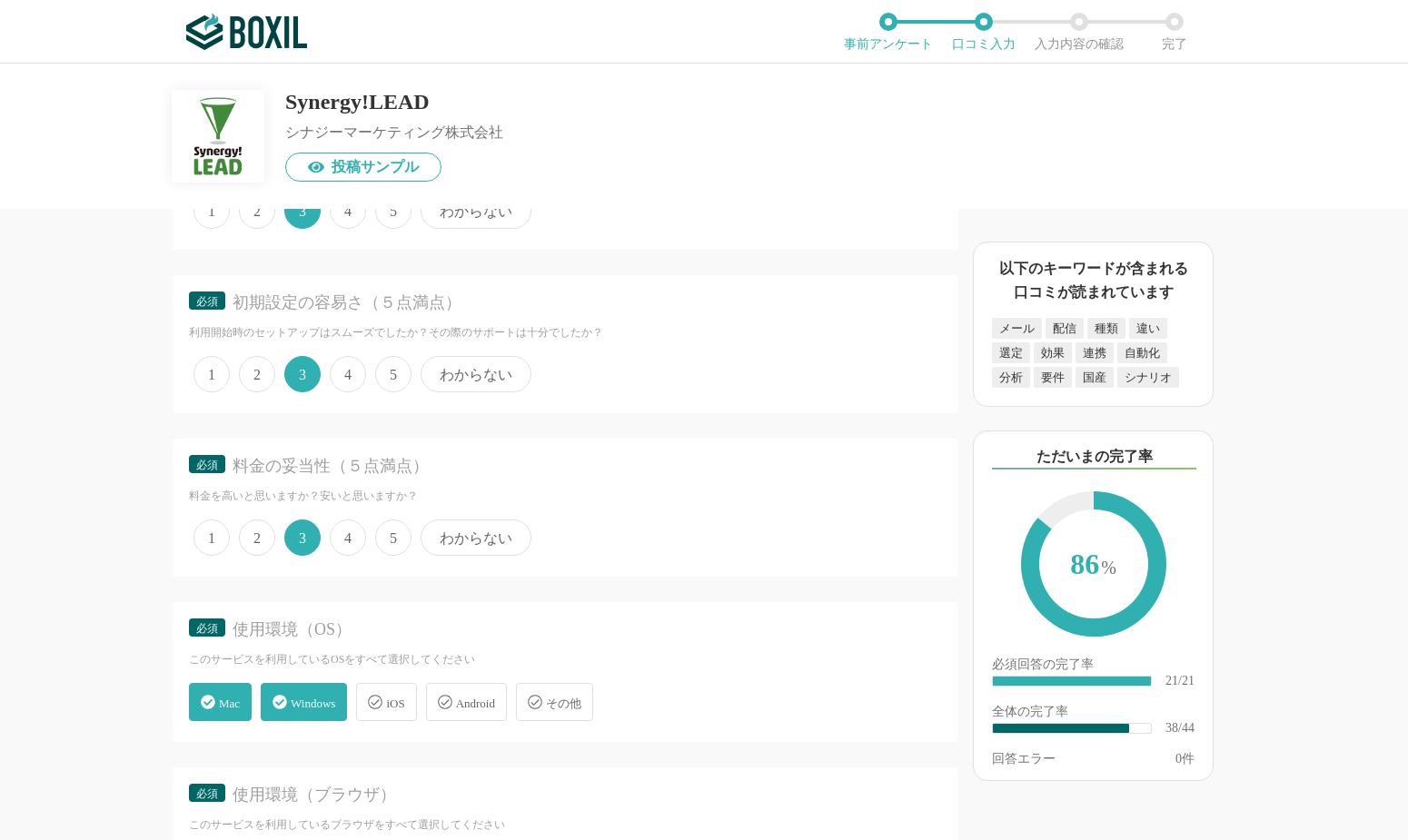
scroll to position [4677, 0]
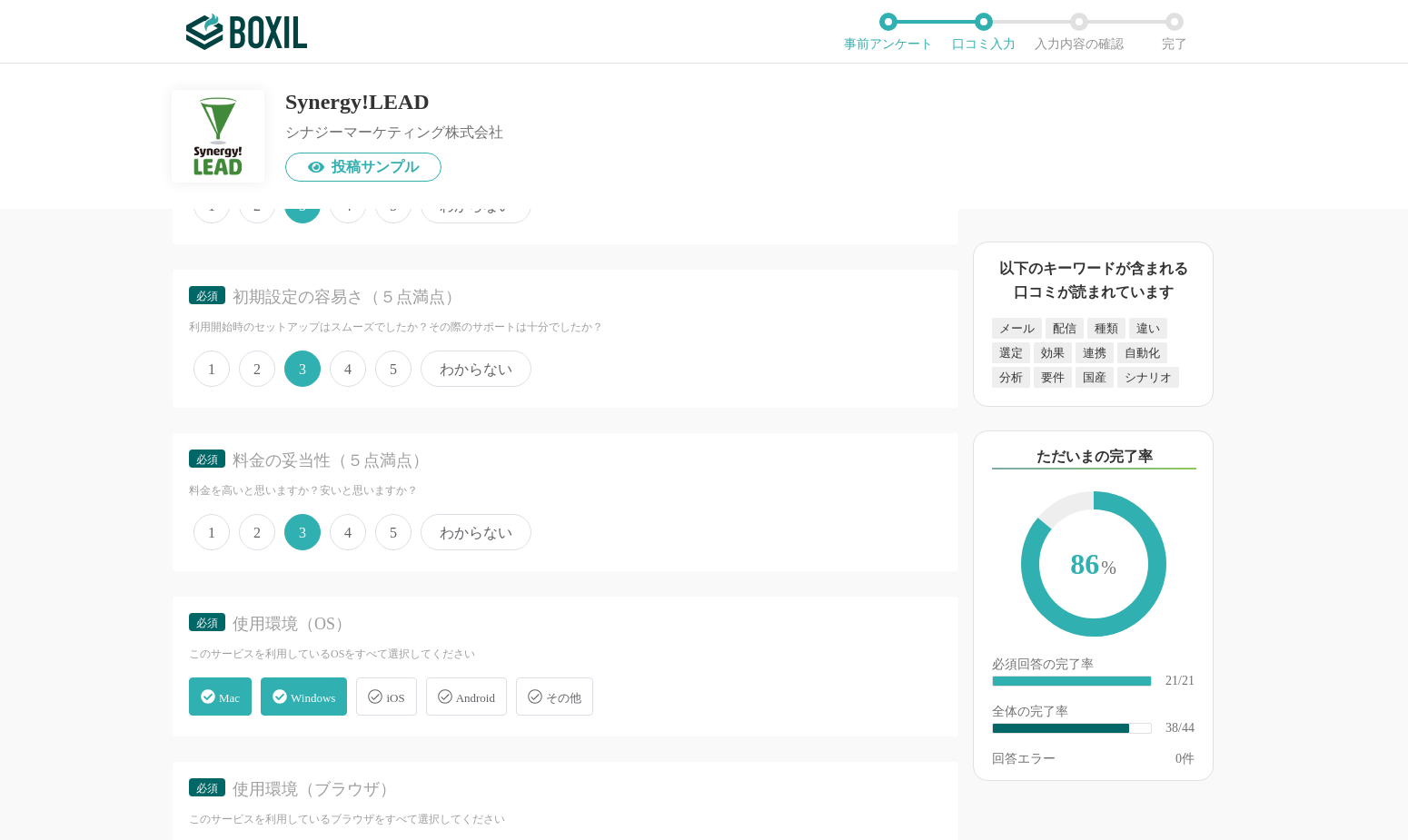
click at [339, 351] on span "4" at bounding box center [348, 369] width 36 height 36
click at [339, 353] on input "4" at bounding box center [340, 359] width 11 height 11
radio input "true"
click at [353, 514] on span "4" at bounding box center [348, 532] width 36 height 36
click at [346, 517] on input "4" at bounding box center [340, 523] width 11 height 11
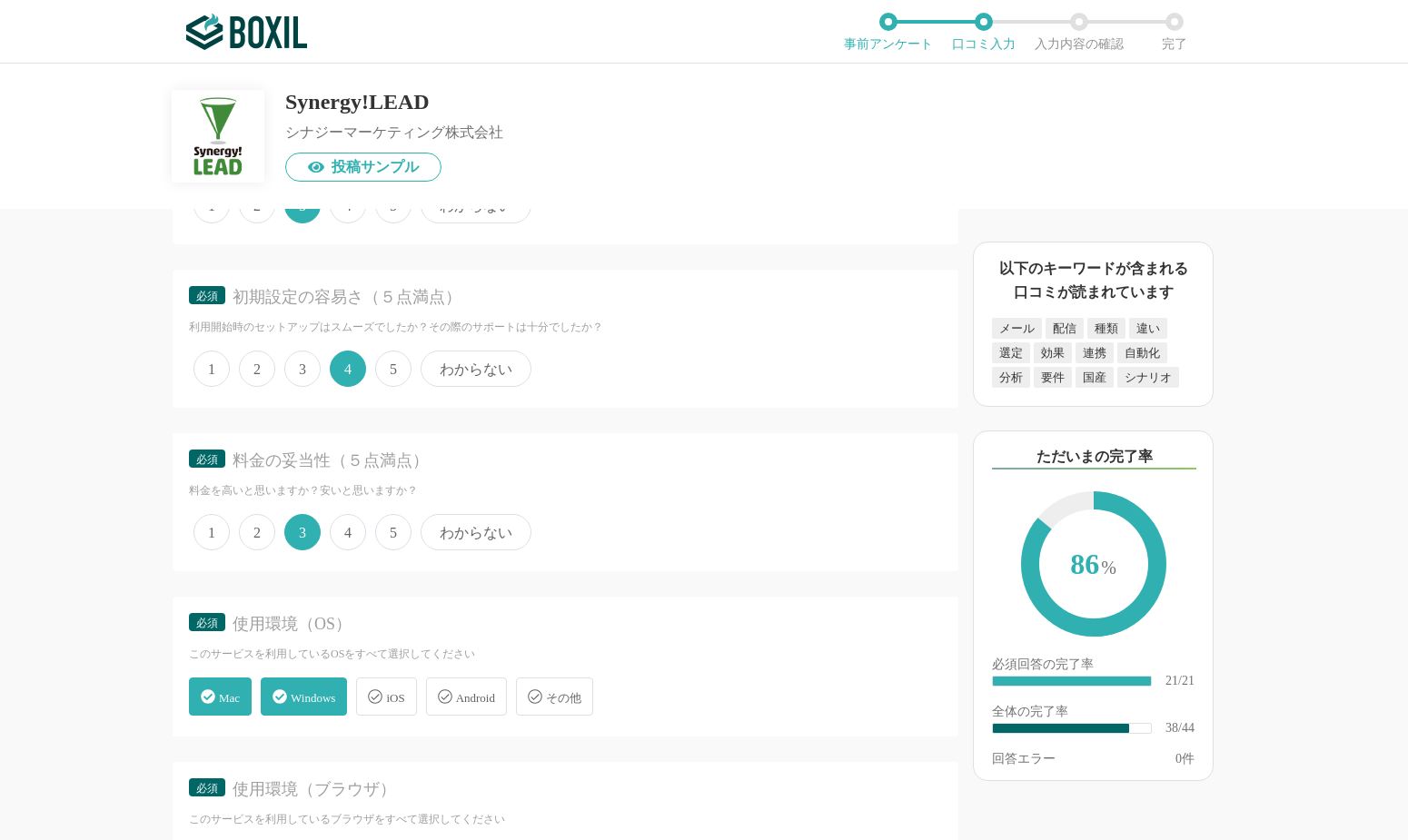
radio input "true"
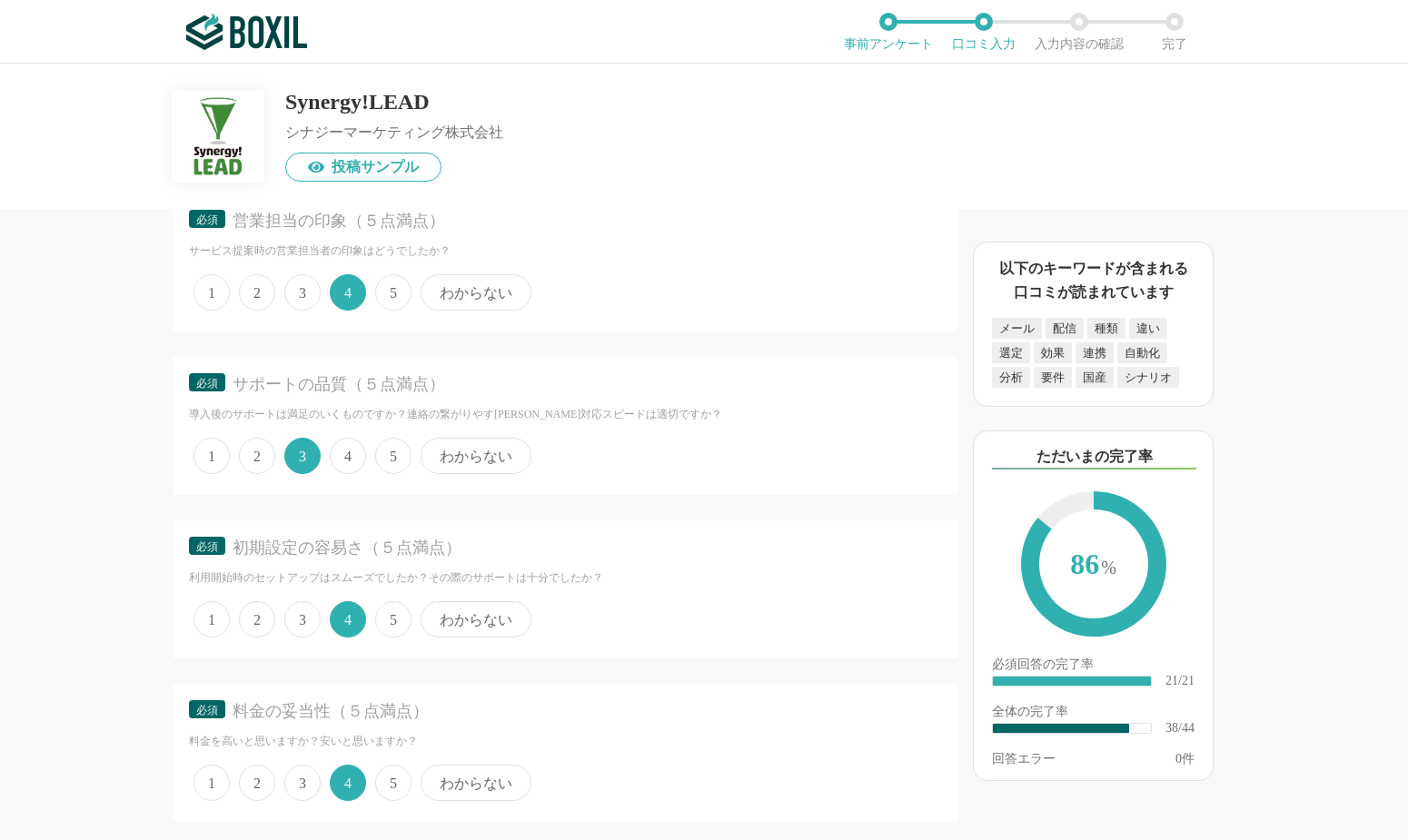
scroll to position [4431, 0]
click at [345, 433] on span "4" at bounding box center [348, 451] width 36 height 36
click at [345, 436] on input "4" at bounding box center [340, 442] width 11 height 11
radio input "true"
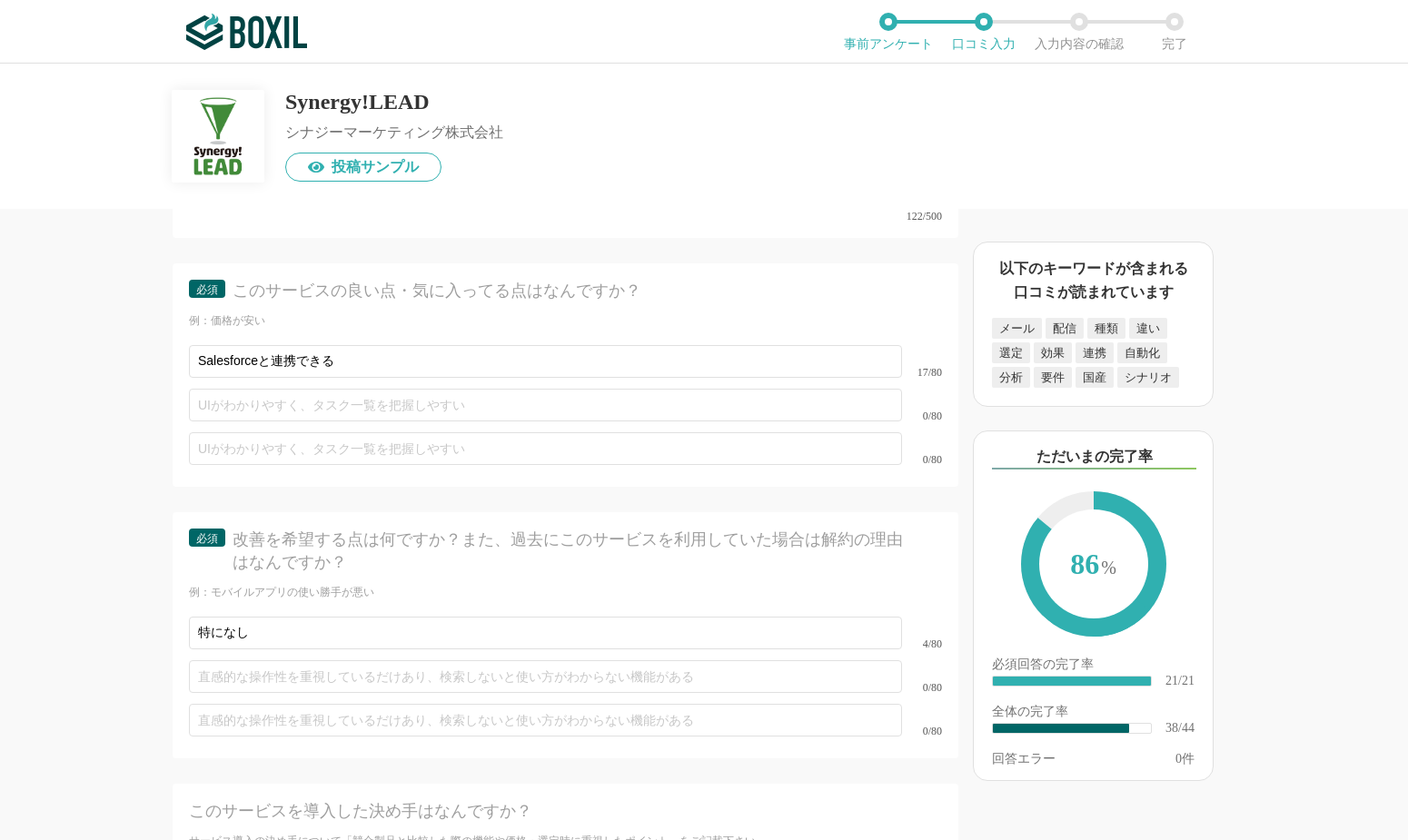
scroll to position [6334, 0]
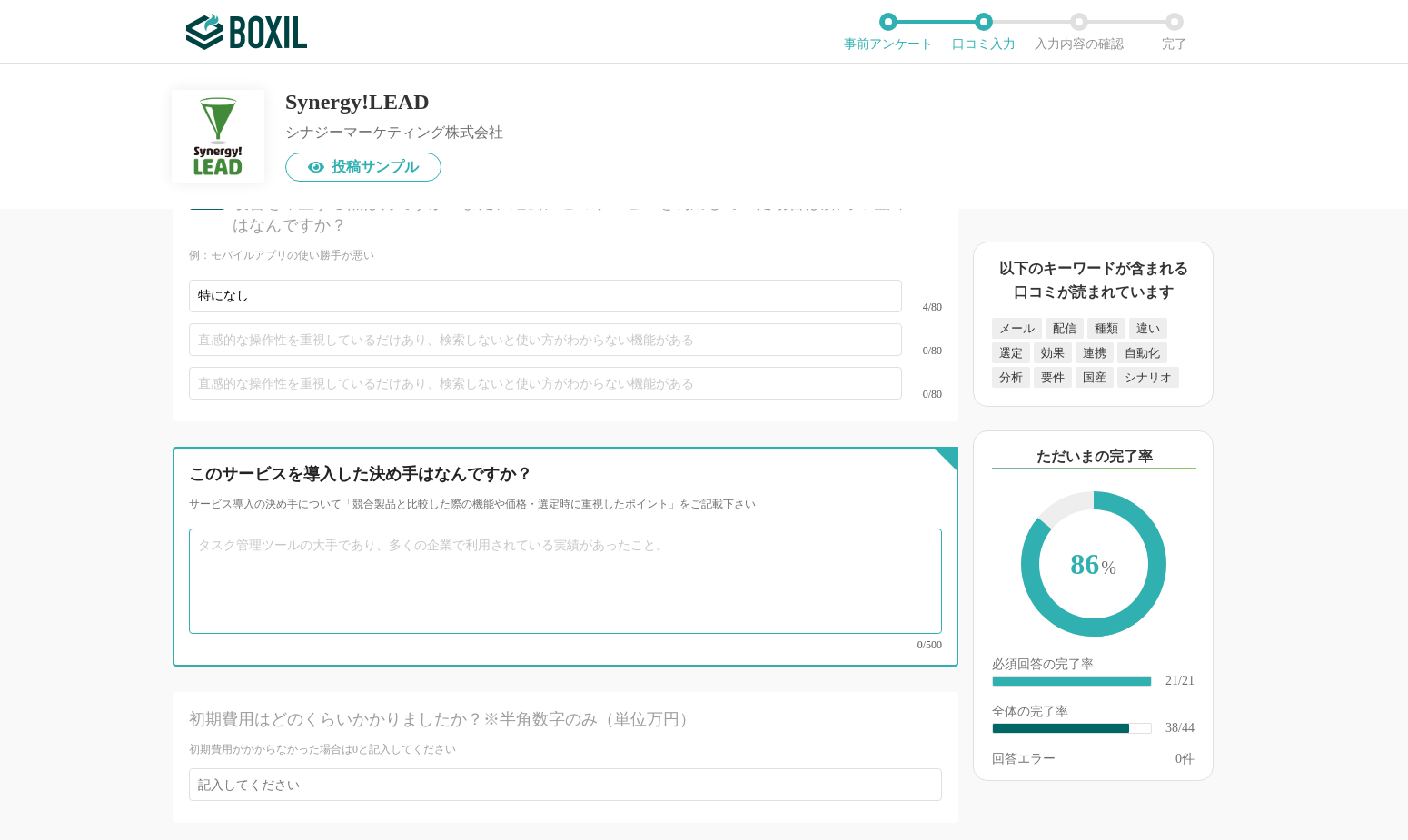
click at [345, 541] on textarea at bounding box center [566, 581] width 753 height 105
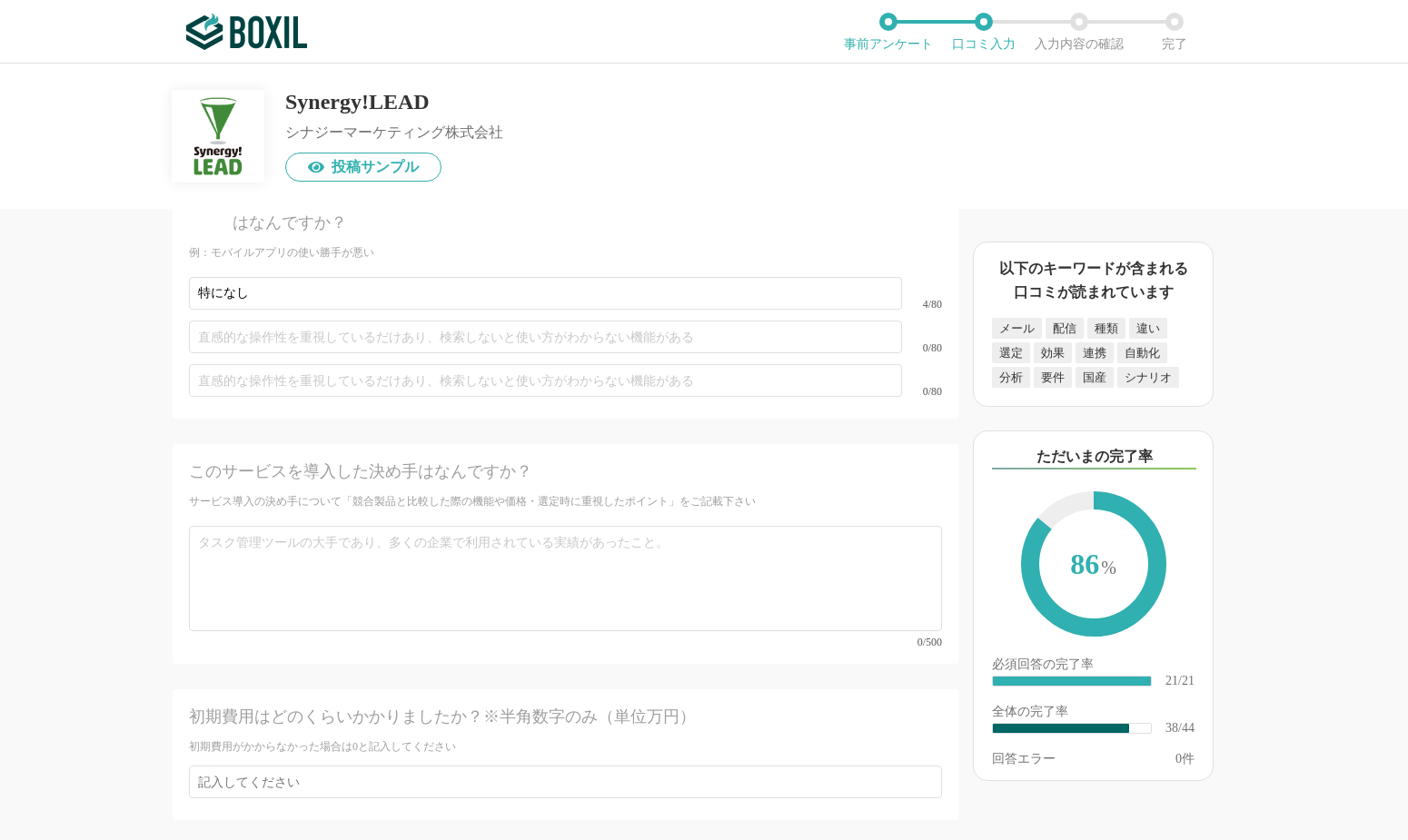
click at [314, 359] on div "0/80" at bounding box center [566, 381] width 753 height 44
click at [318, 304] on div "特になし 4/80" at bounding box center [566, 294] width 753 height 44
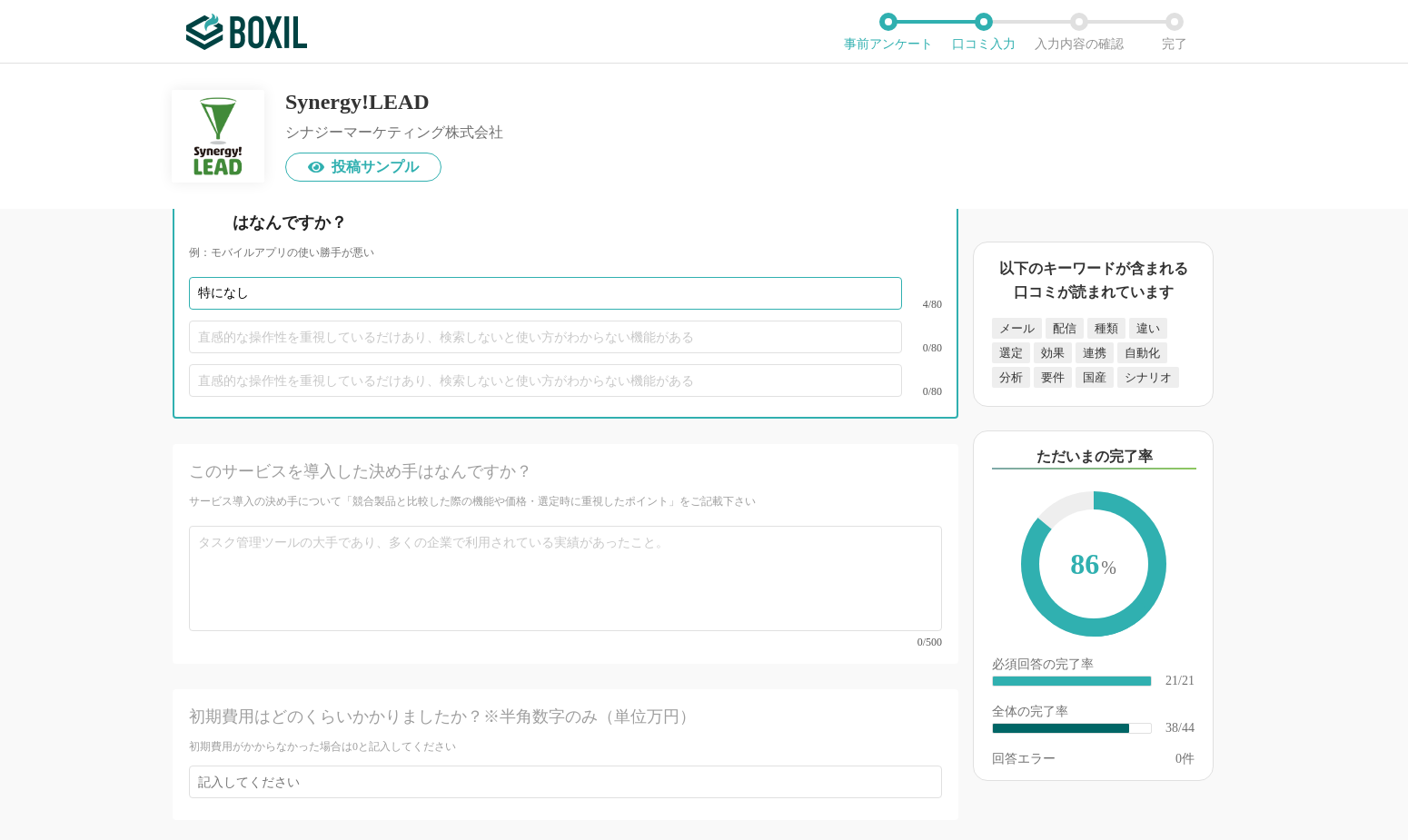
click at [330, 283] on input "特になし" at bounding box center [546, 294] width 713 height 32
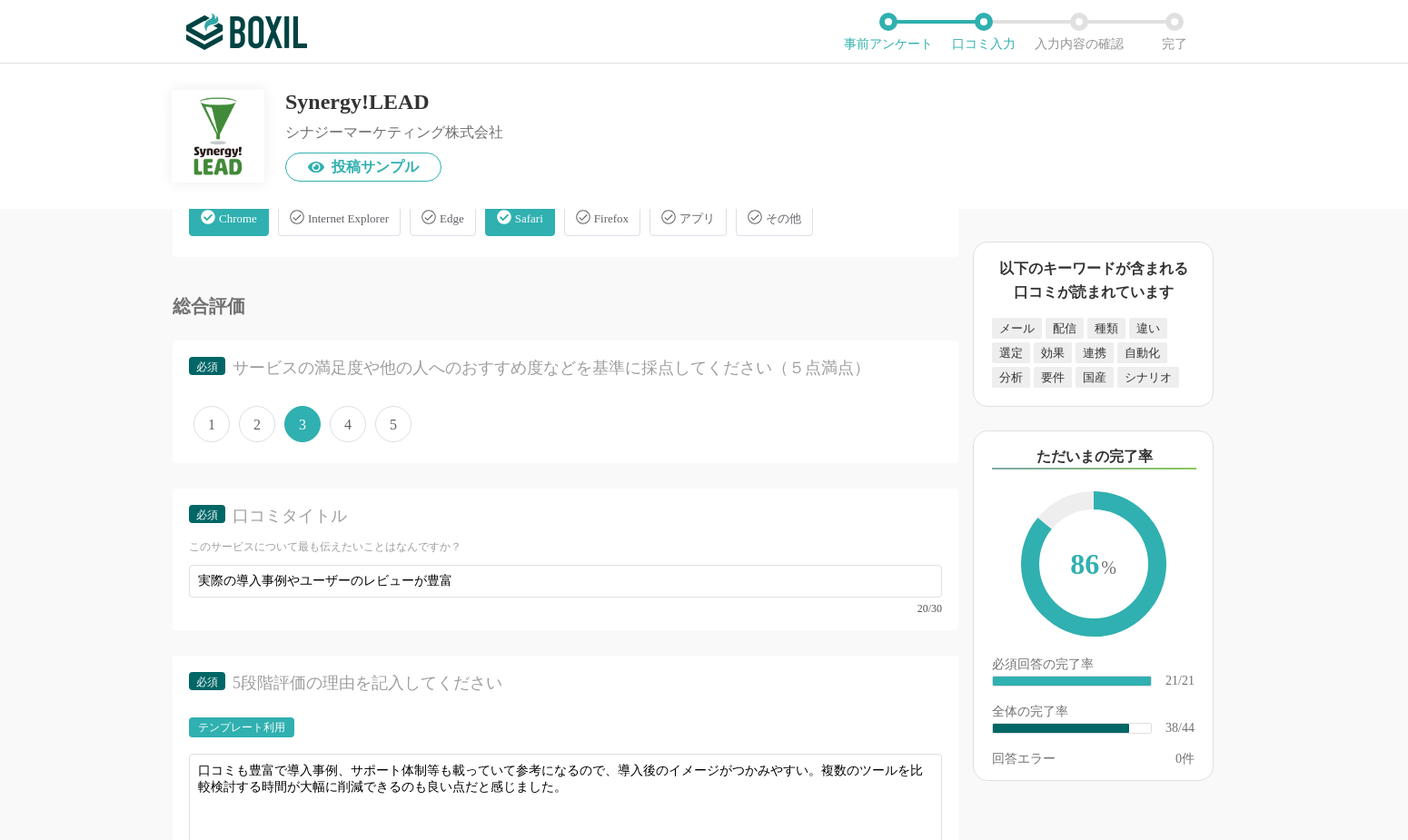
scroll to position [5337, 0]
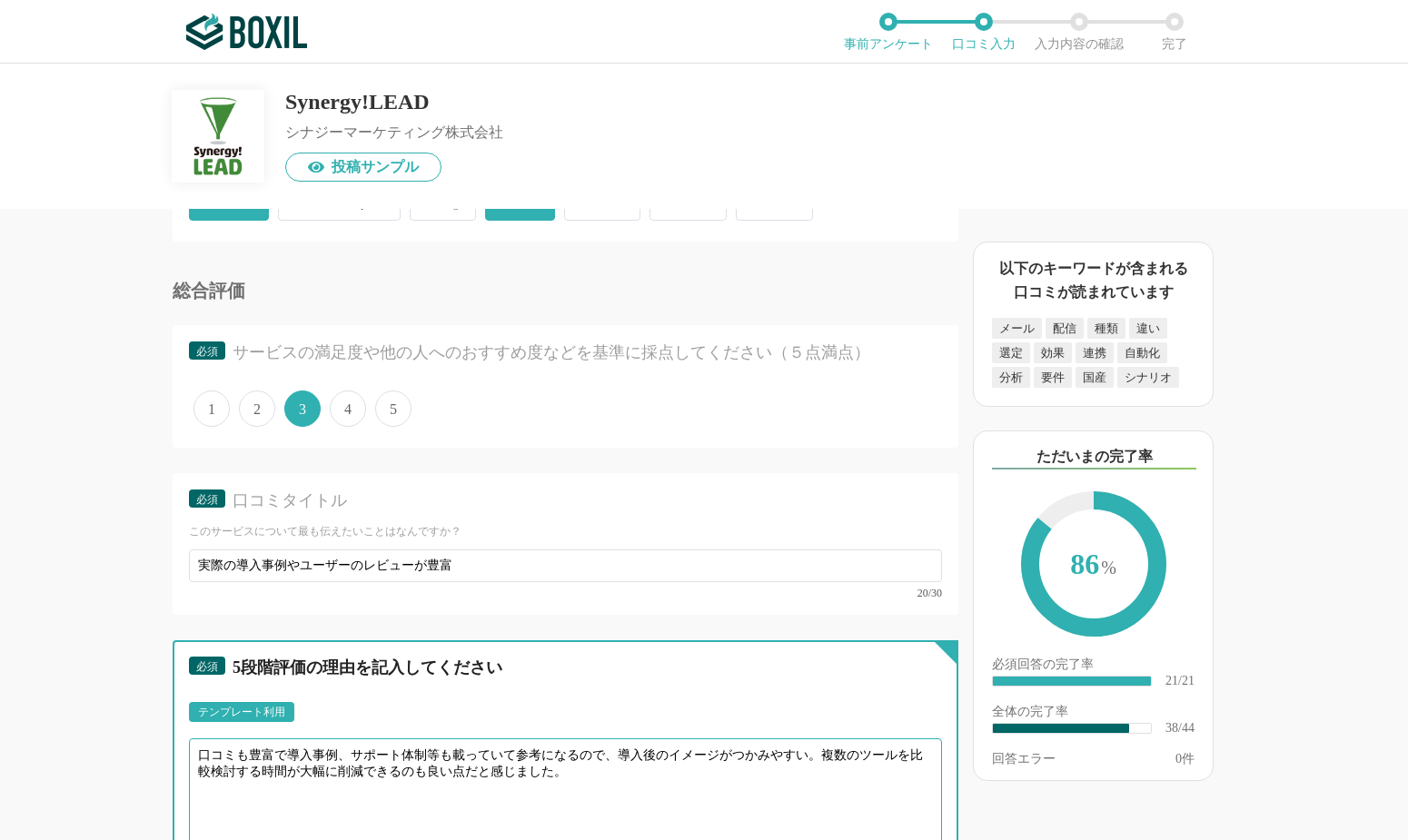
click at [508, 678] on textarea "口コミも豊富で導入事例、サポート体制等も載っていて参考になるので、導入後のイメージがつかみやすい。複数のツールを比較検討する時間が大幅に削減できるのも良い点だ…" at bounding box center [566, 791] width 753 height 105
click at [340, 678] on textarea "口コミも豊富で導入事例、サポート体制等も載っていて参考になるので、導入後のイメージがつかみやすい。複数のツールを比較検討する時間が大幅に削減できるのも良い点だ…" at bounding box center [566, 791] width 753 height 105
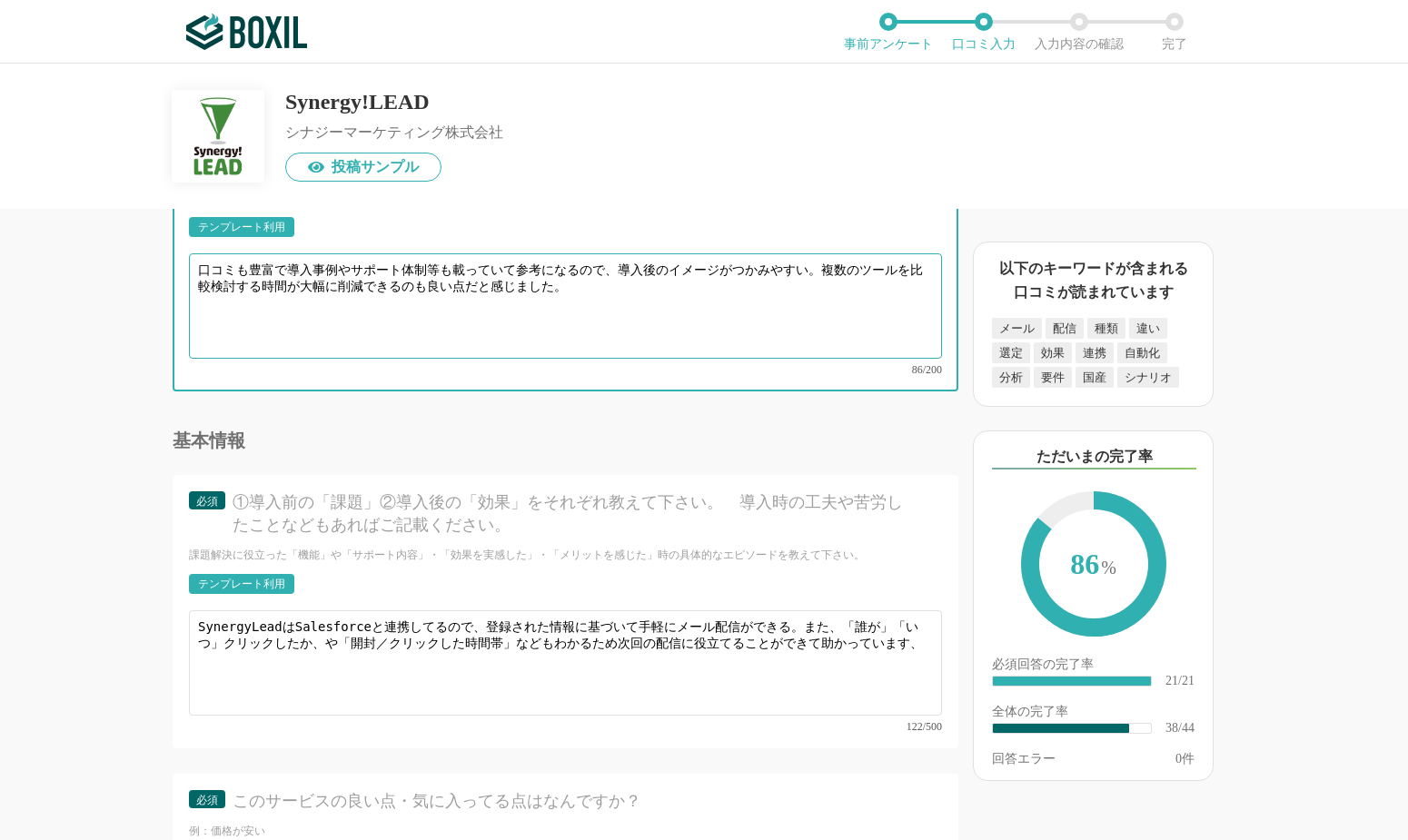
scroll to position [5827, 0]
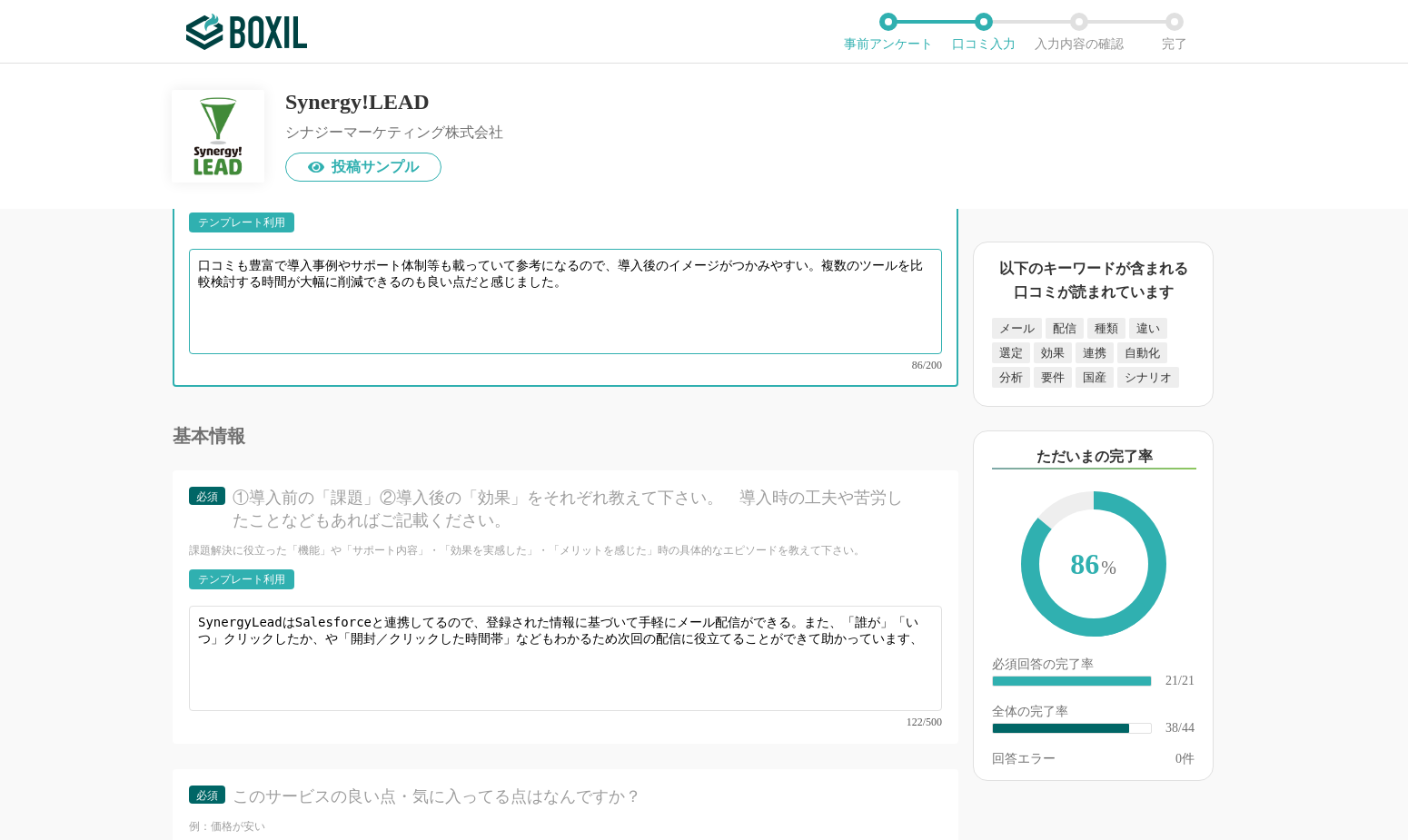
click at [311, 318] on textarea "口コミも豊富で導入事例やサポート体制等も載っていて参考になるので、導入後のイメージがつかみやすい。複数のツールを比較検討する時間が大幅に削減できるのも良い点だ…" at bounding box center [566, 301] width 753 height 105
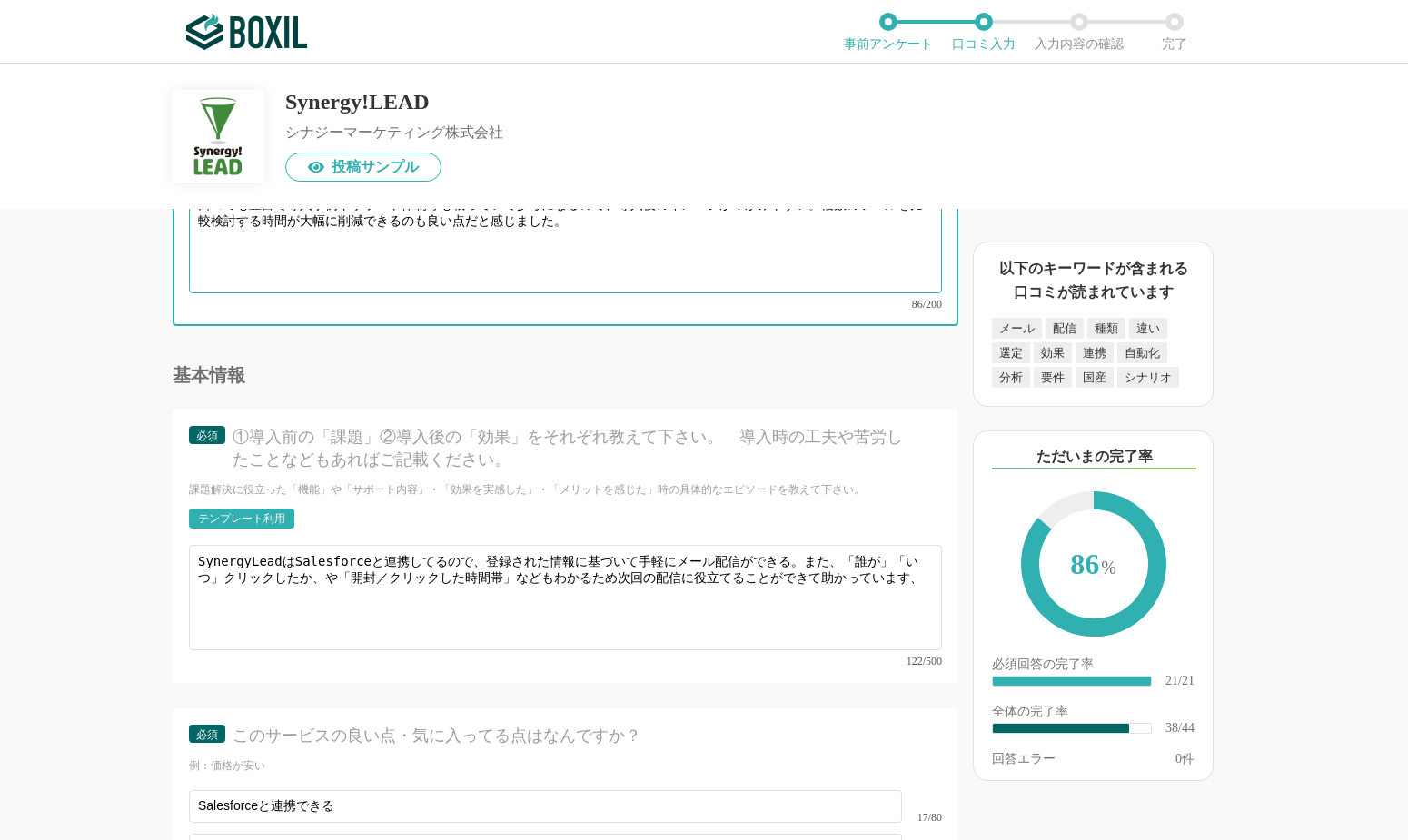
scroll to position [5890, 0]
type textarea "口コミも豊富で導入事例やサポート体制等も載っていて参考になるので、導入後のイメージがつかみやすい。複数のツールを比較検討する時間が大幅に削減できるのも良い点だ…"
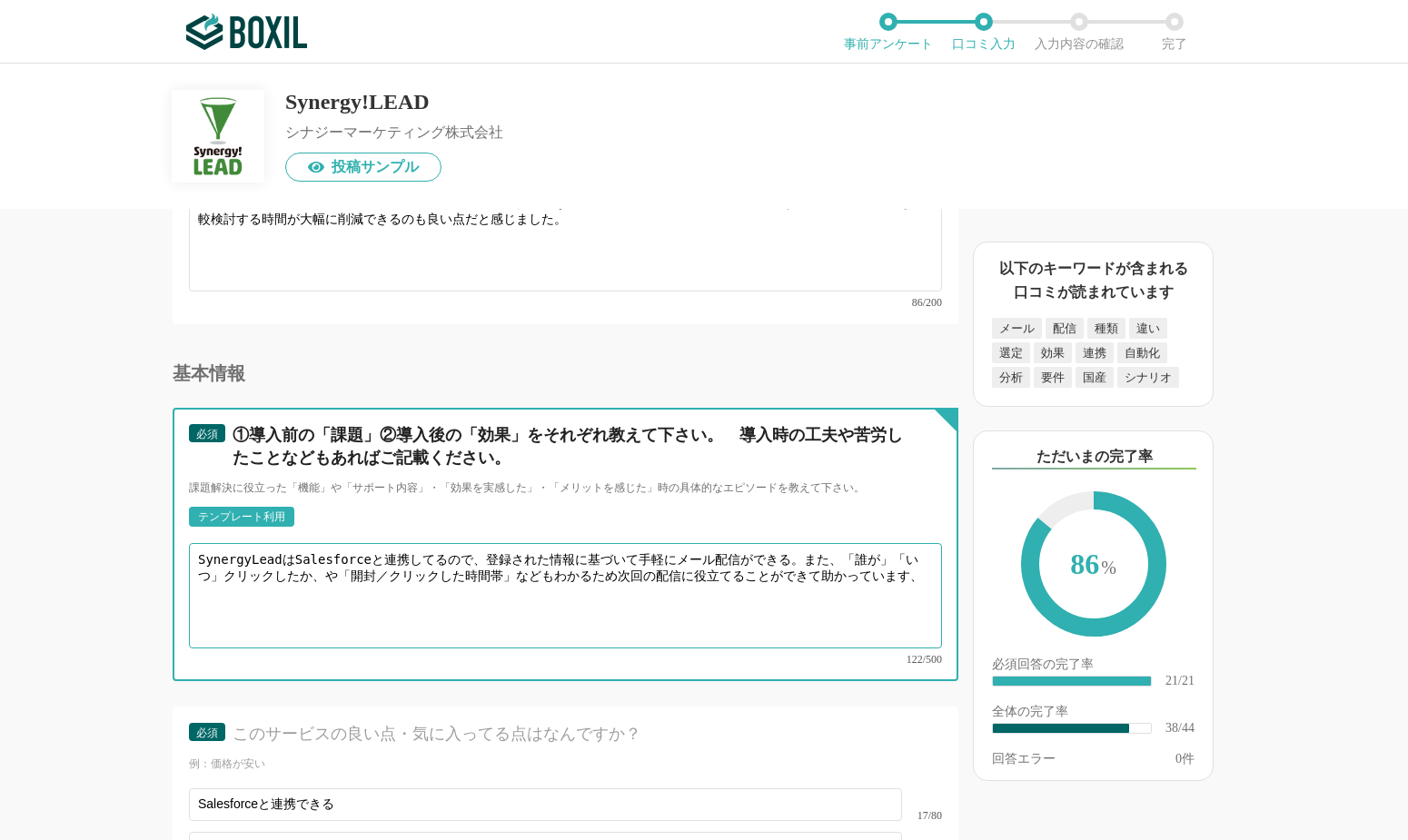
click at [764, 546] on textarea "SynergyLeadはSalesforceと連携してるので、登録された情報に基づいて手軽にメール配信ができる。また、「誰が」「いつ」クリックしたか、や「開封…" at bounding box center [566, 596] width 753 height 105
click at [308, 562] on textarea "SynergyLeadはSalesforceと連携してるので、登録された情報に基づいて手軽にメール配信ができる。また、「誰が」「いつ」クリックしたか、や「開封…" at bounding box center [566, 596] width 753 height 105
click at [503, 552] on textarea "SynergyLeadはSalesforceと連携してるので、登録された情報に基づいて手軽にメール配信ができる。また、「誰が」「いつ」クリックしたか、や「クリ…" at bounding box center [566, 596] width 753 height 105
click at [657, 553] on textarea "SynergyLeadはSalesforceと連携してるので、登録された情報に基づいて手軽にメール配信ができる。また、「誰が」「いつ」クリックしたか、や「クリ…" at bounding box center [566, 596] width 753 height 105
click at [735, 548] on textarea "SynergyLeadはSalesforceと連携してるので、登録された情報に基づいて手軽にメール配信ができる。また、「誰が」「いつ」クリックしたか、や「クリ…" at bounding box center [566, 596] width 753 height 105
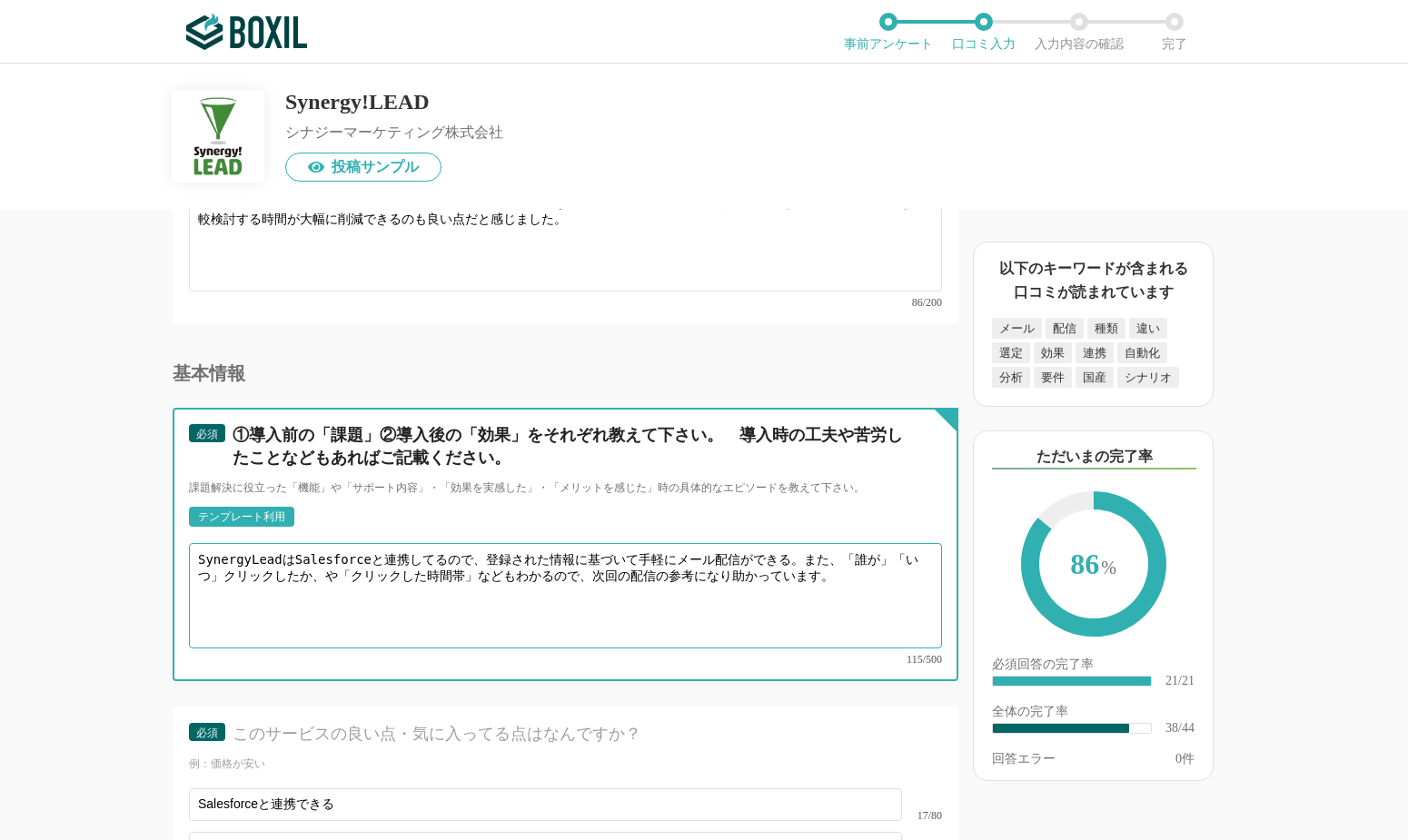
click at [455, 547] on textarea "SynergyLeadはSalesforceと連携してるので、登録された情報に基づいて手軽にメール配信ができる。また、「誰が」「いつ」クリックしたか、や「クリ…" at bounding box center [566, 596] width 753 height 105
click at [734, 548] on textarea "SynergyLeadはSalesforceと連携してるので、登録された情報に基づいて手軽にメール配信ができる。また、「誰が」「いつ」クリックしたか、や「クリ…" at bounding box center [566, 596] width 753 height 105
click at [480, 574] on textarea "SynergyLeadはSalesforceと連携してるので、登録された情報に基づいて手軽にメール配信ができる。また、「誰が」「いつ」クリックしたか、や「クリ…" at bounding box center [566, 596] width 753 height 105
click at [535, 567] on textarea "SynergyLeadはSalesforceと連携してるので、登録された情報に基づいて手軽にメール配信ができる。また、「誰が」「いつ」クリックしたか、や「クリ…" at bounding box center [566, 596] width 753 height 105
click at [732, 564] on textarea "SynergyLeadはSalesforceと連携してるので、登録された情報に基づいて手軽にメール配信ができる。また、「誰が」「いつ」クリックしたか、や「クリ…" at bounding box center [566, 596] width 753 height 105
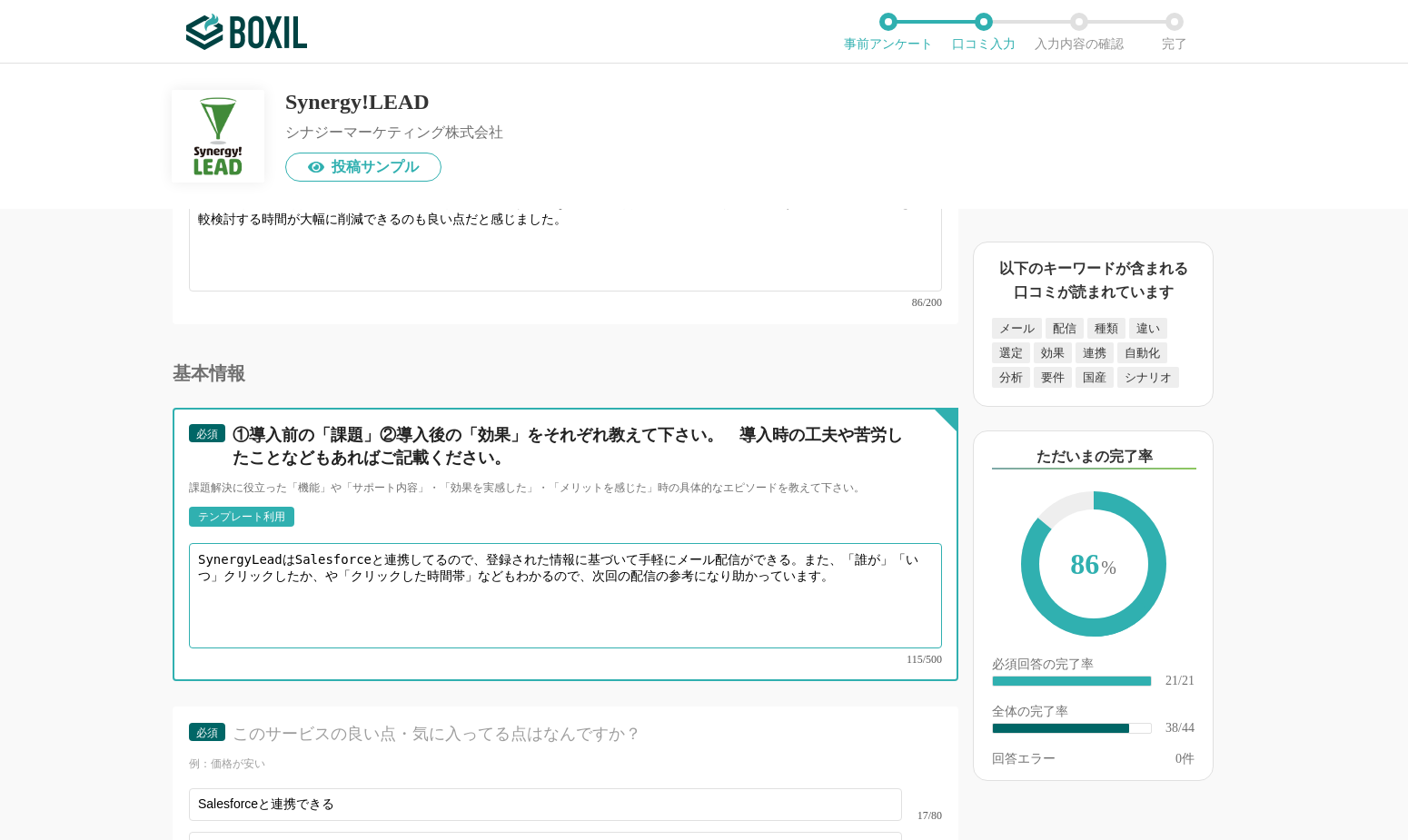
click at [739, 544] on textarea "SynergyLeadはSalesforceと連携してるので、登録された情報に基づいて手軽にメール配信ができる。また、「誰が」「いつ」クリックしたか、や「クリ…" at bounding box center [566, 596] width 753 height 105
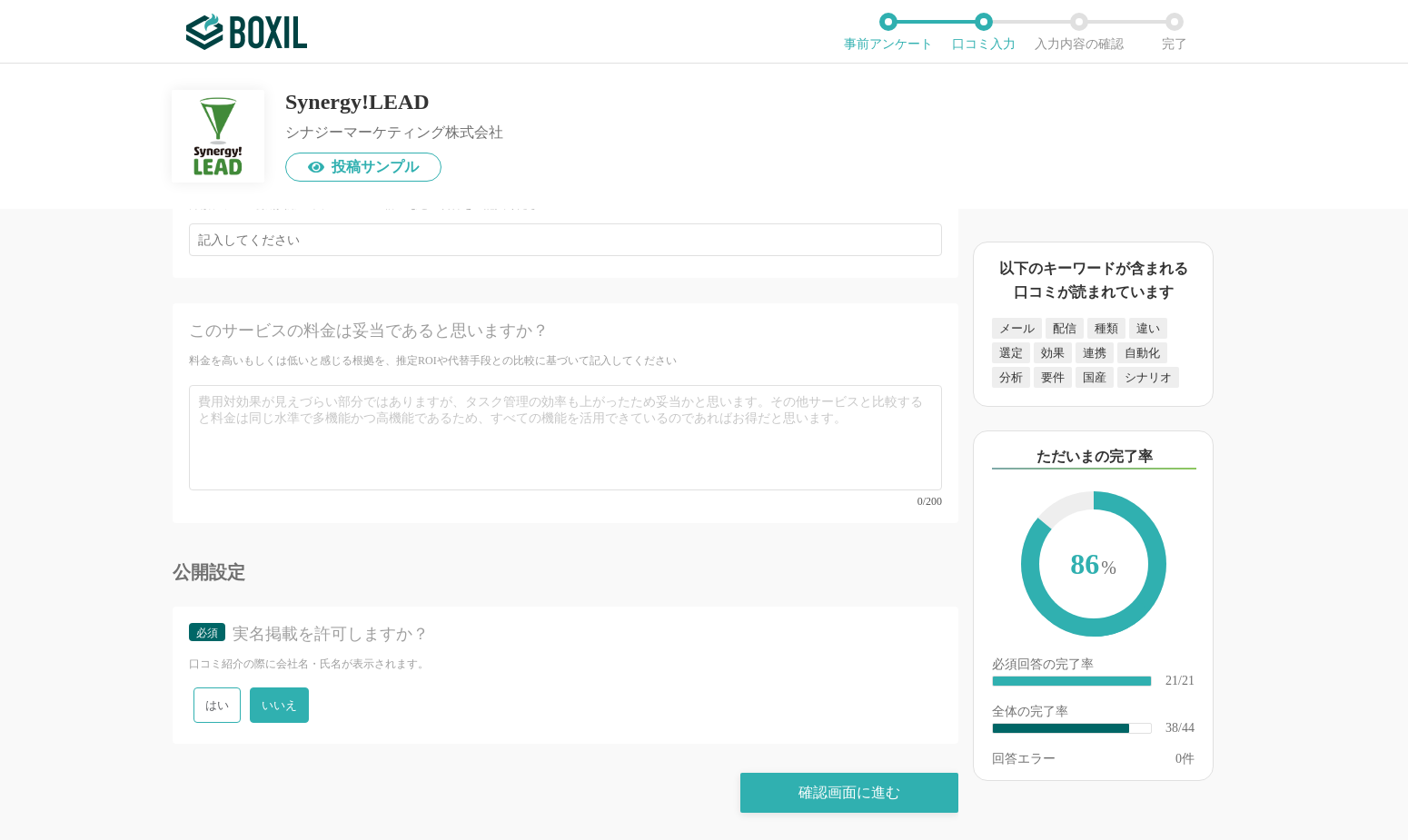
scroll to position [0, 0]
type textarea "SynergyLeadはSalesforceと連携してるので、登録された情報に基づいて手軽にメール配信ができる点が良い。また、「誰が」「いつ」クリックしたか、…"
click at [836, 678] on div "確認画面に進む" at bounding box center [849, 792] width 218 height 40
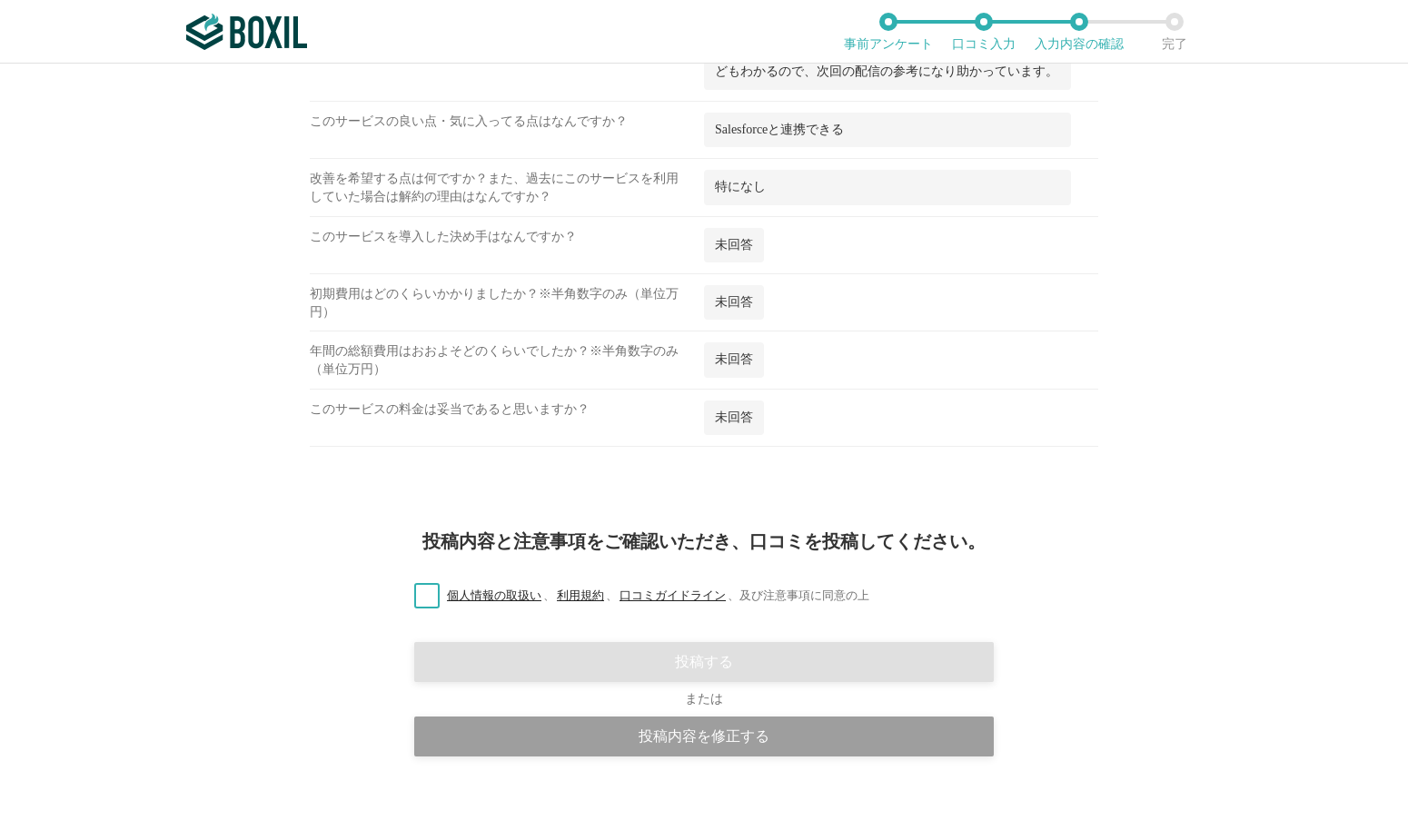
scroll to position [2475, 0]
click at [424, 587] on label "個人情報の取扱い 、 利用規約 、 口コミガイドライン 、 及び注意事項に同意の上" at bounding box center [635, 597] width 470 height 19
click at [0, 0] on input "個人情報の取扱い 、 利用規約 、 口コミガイドライン 、 及び注意事項に同意の上" at bounding box center [0, 0] width 0 height 0
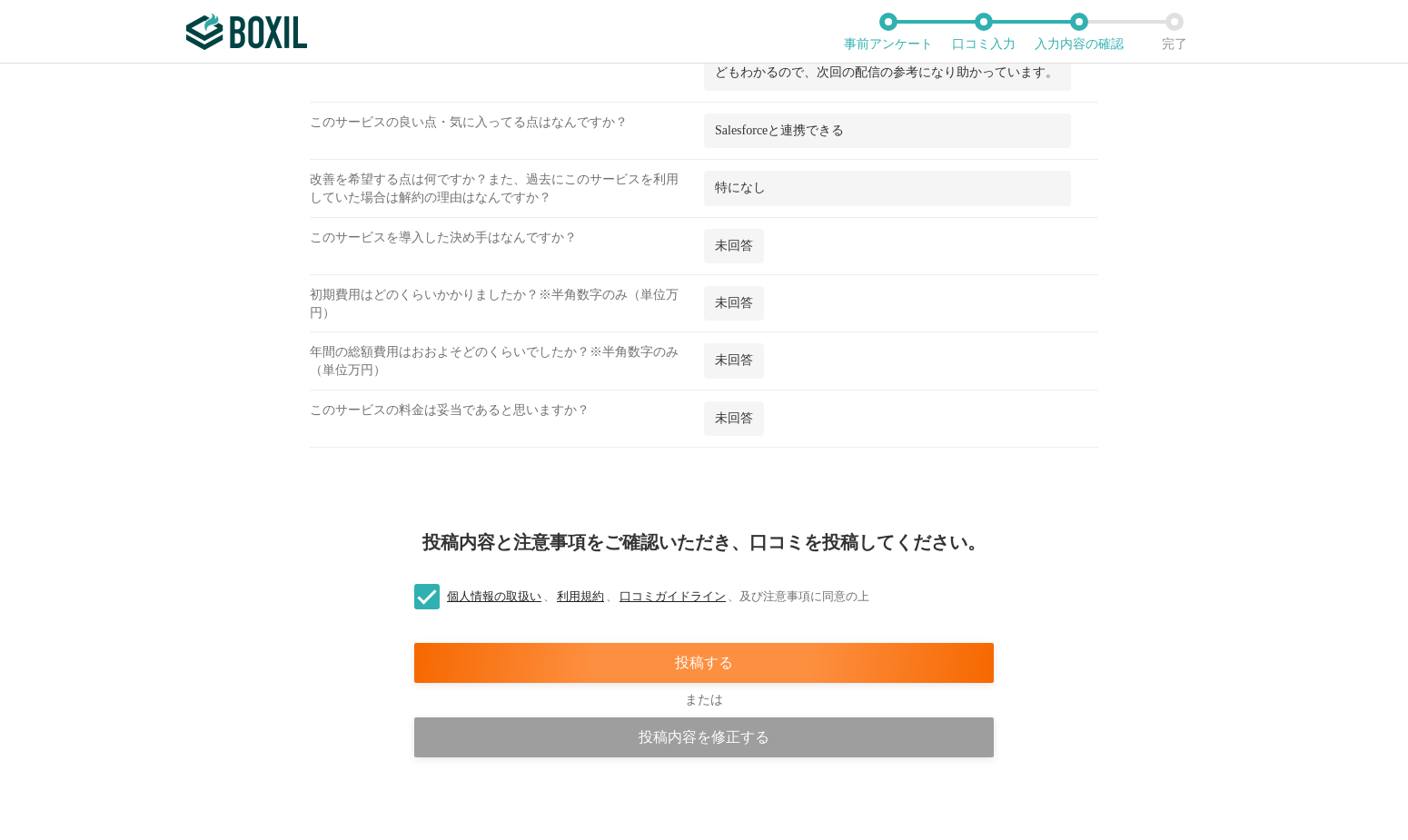
scroll to position [0, 1]
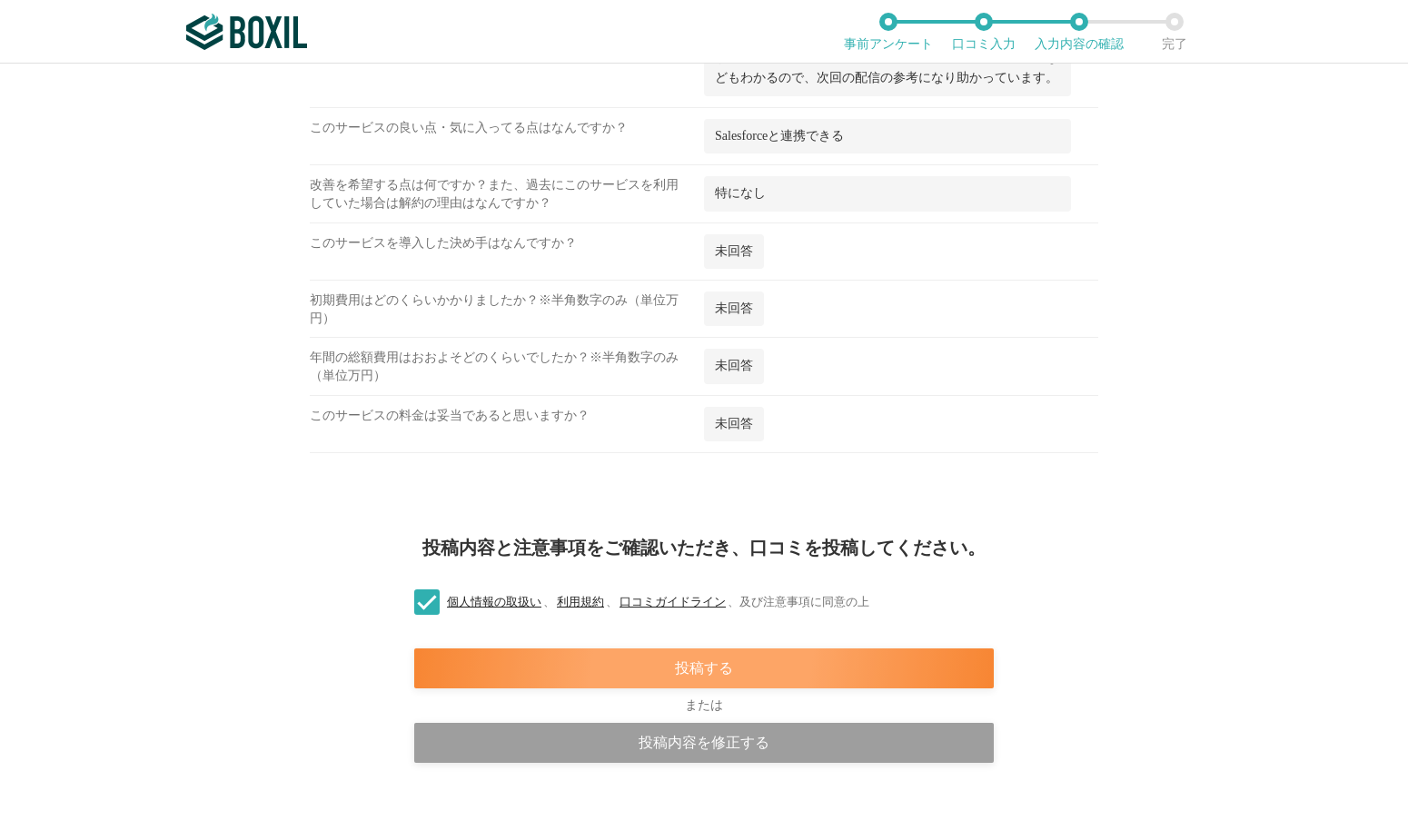
click at [643, 648] on div "投稿する" at bounding box center [704, 668] width 580 height 40
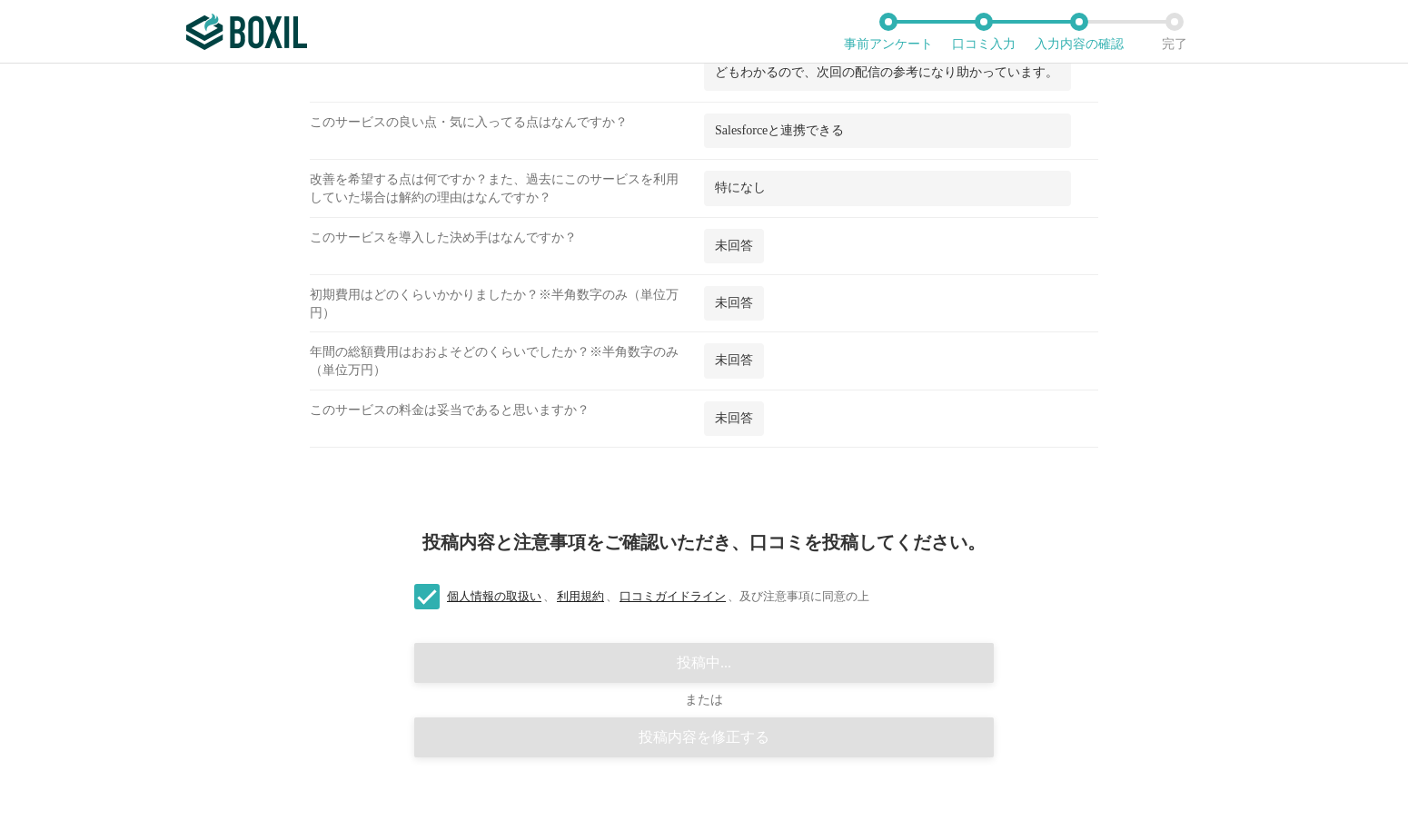
scroll to position [0, 0]
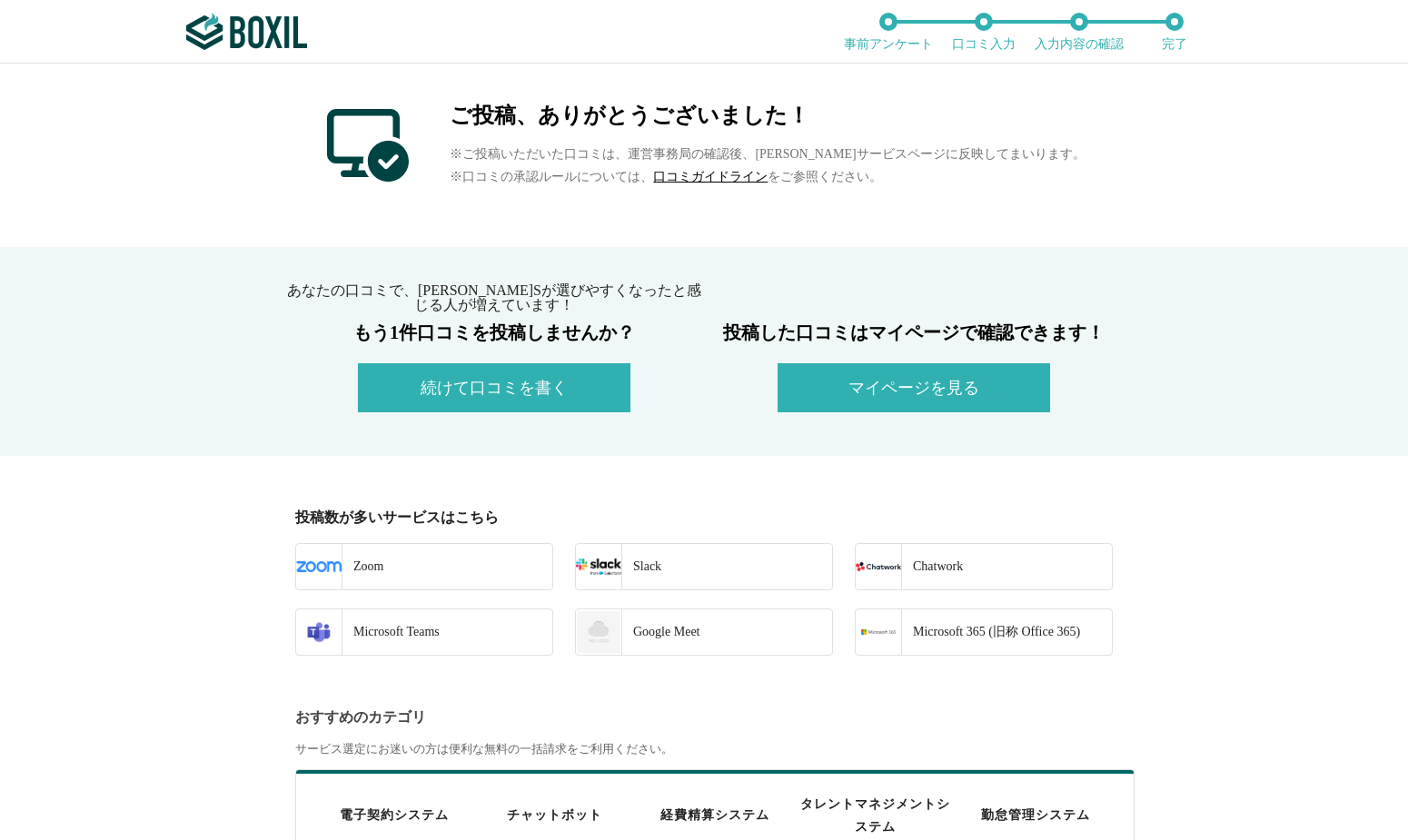
click at [929, 400] on button "マイページを見る" at bounding box center [914, 388] width 273 height 49
